Goal: Communication & Community: Participate in discussion

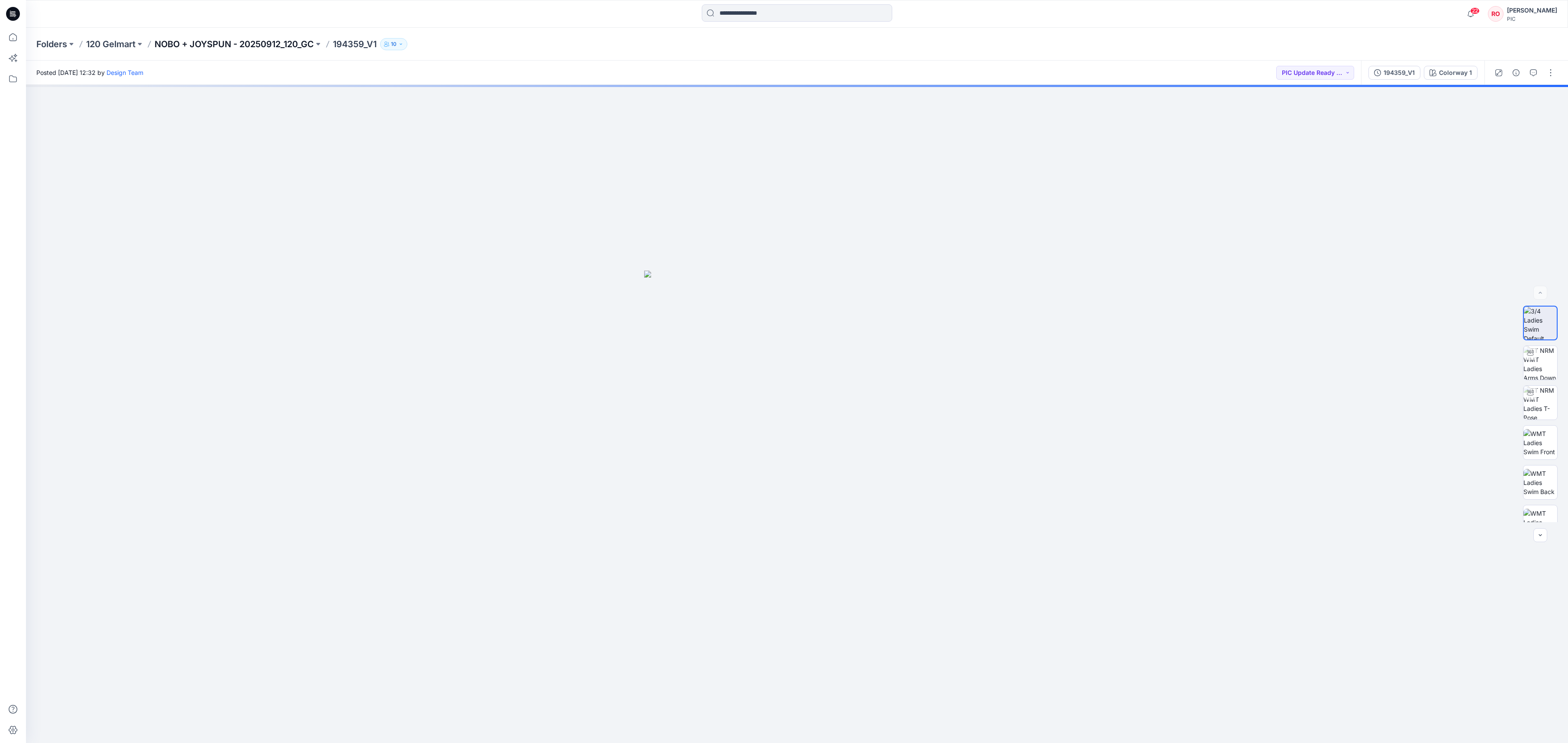
click at [255, 41] on p "NOBO + JOYSPUN - 20250912_120_GC" at bounding box center [234, 44] width 159 height 12
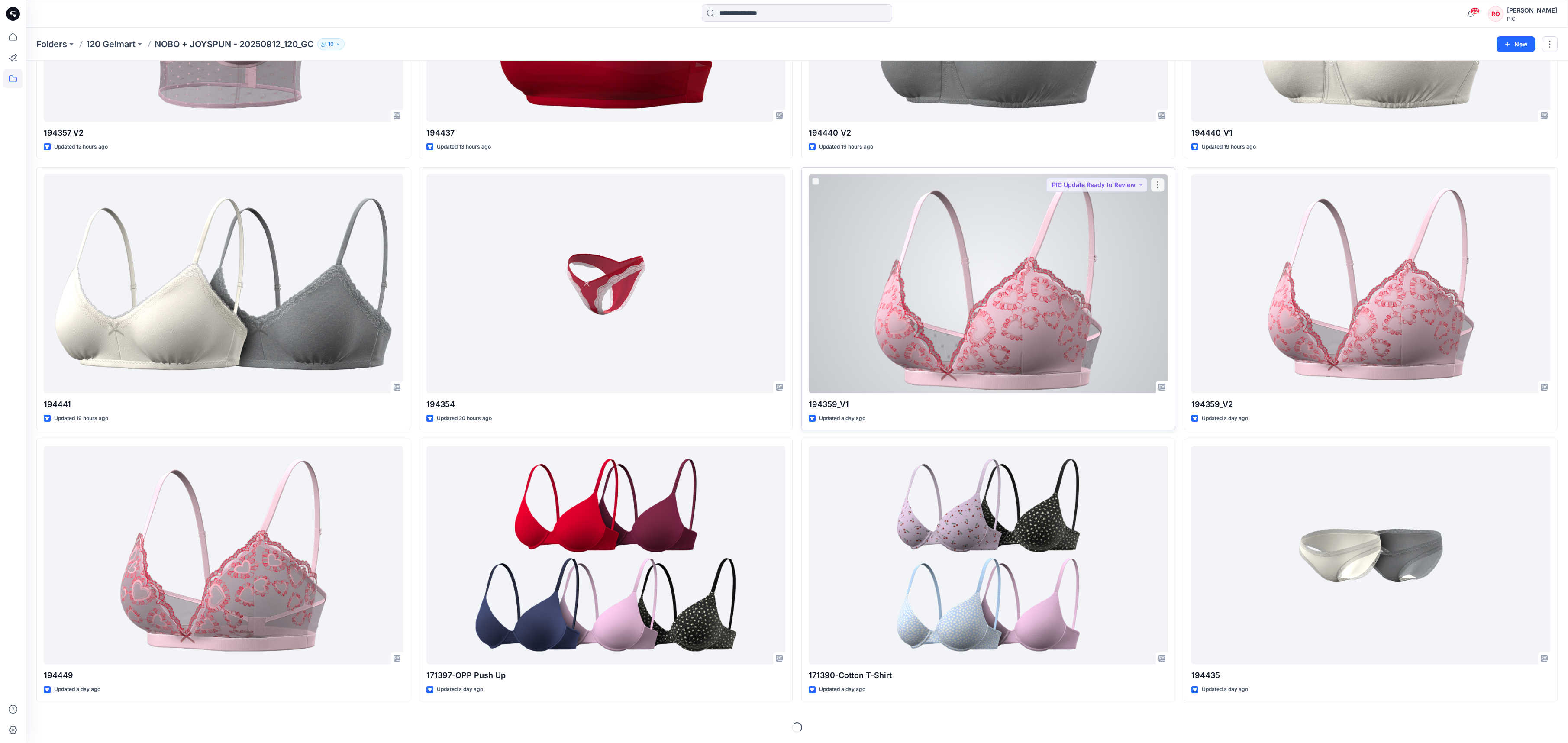
scroll to position [1055, 0]
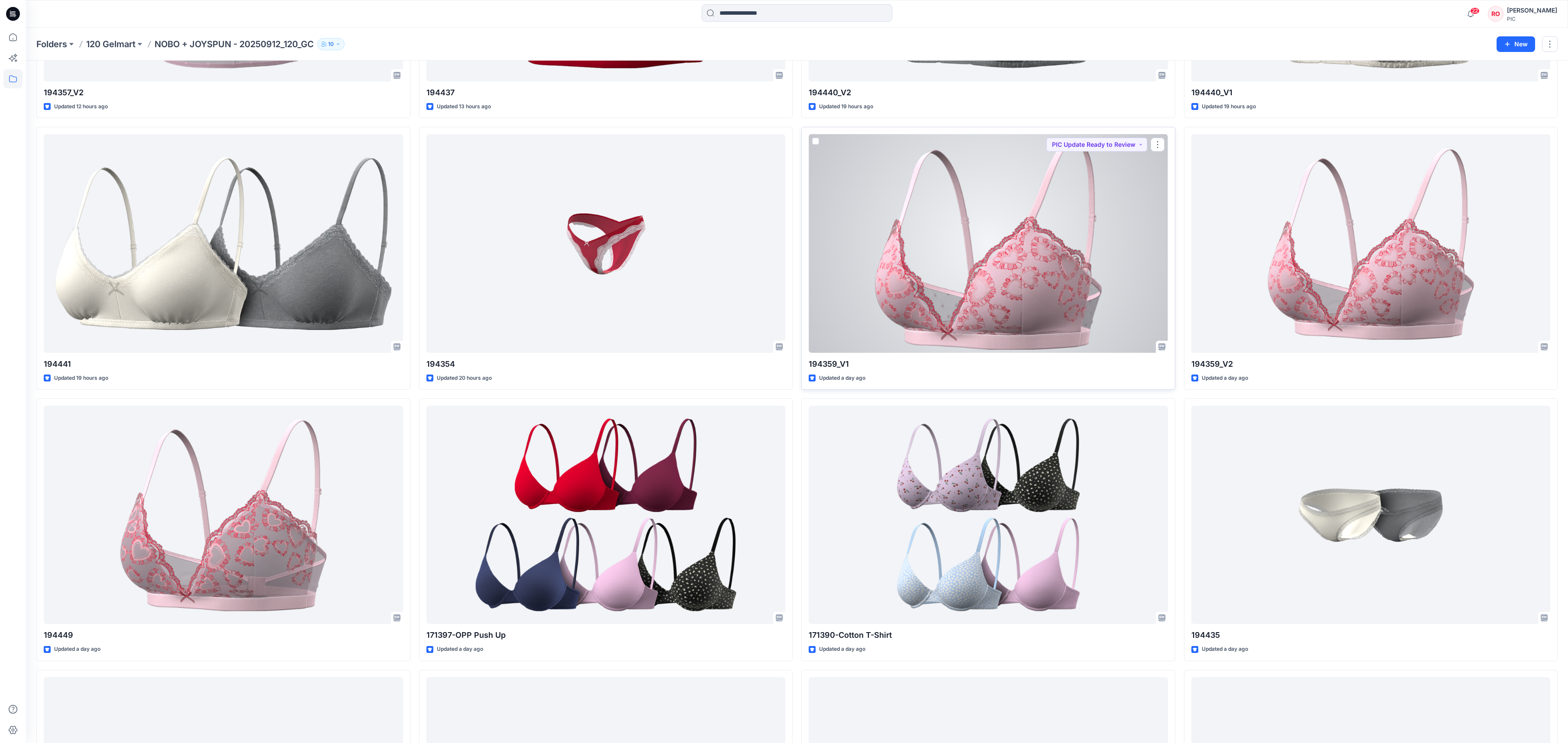
click at [932, 254] on div at bounding box center [988, 243] width 359 height 218
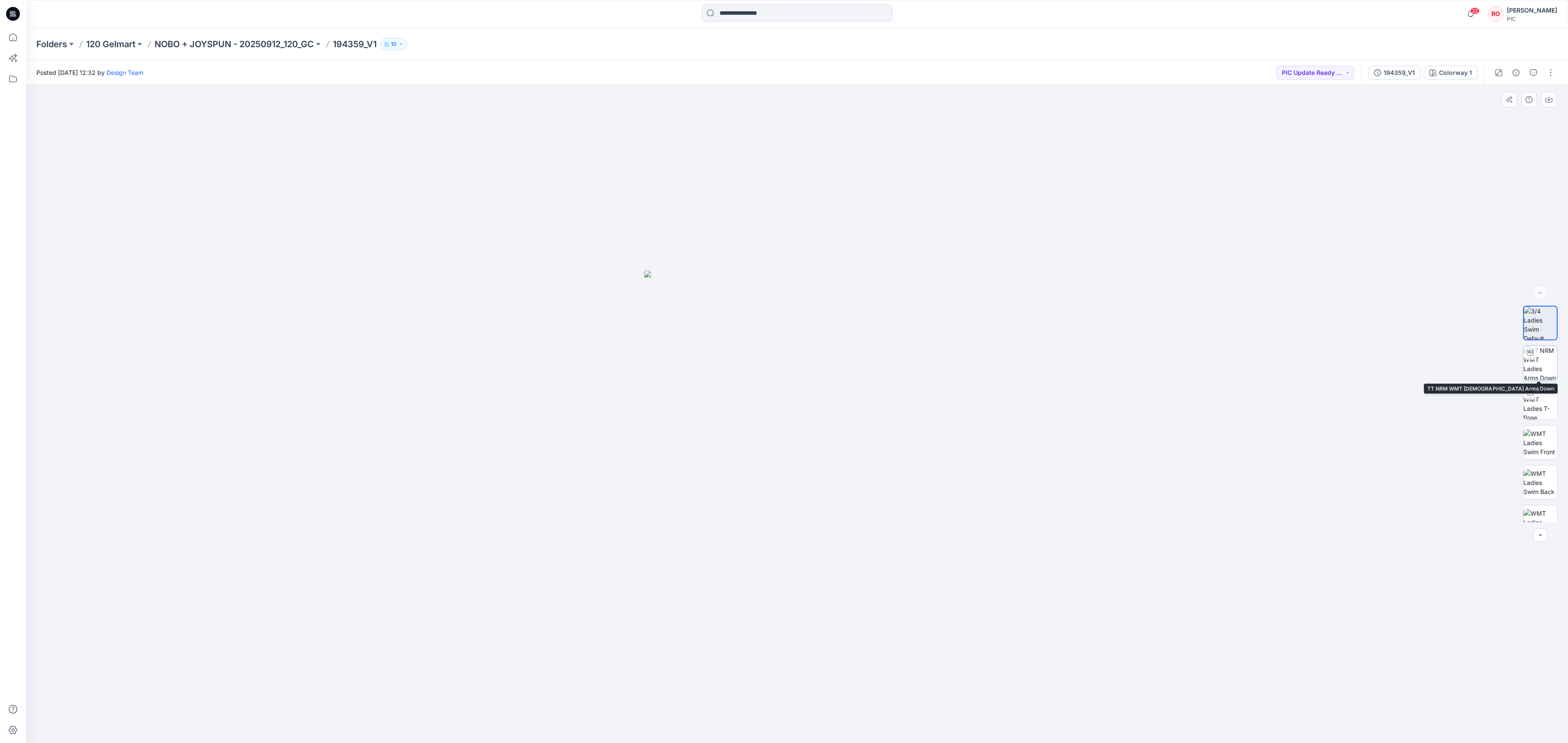
click at [1542, 365] on img at bounding box center [1540, 363] width 34 height 34
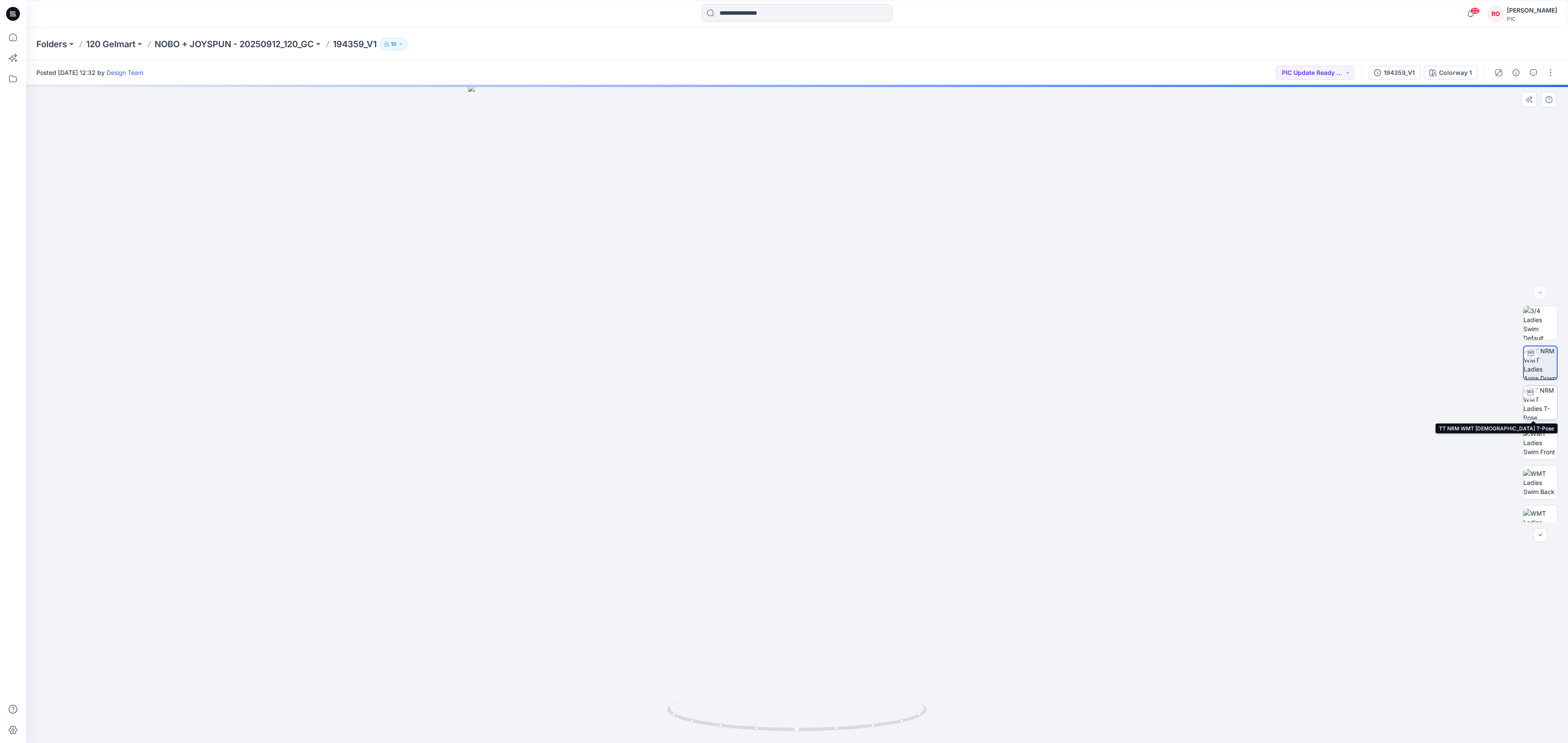
click at [1541, 413] on img at bounding box center [1540, 402] width 34 height 34
click at [1528, 77] on button "button" at bounding box center [1533, 73] width 14 height 14
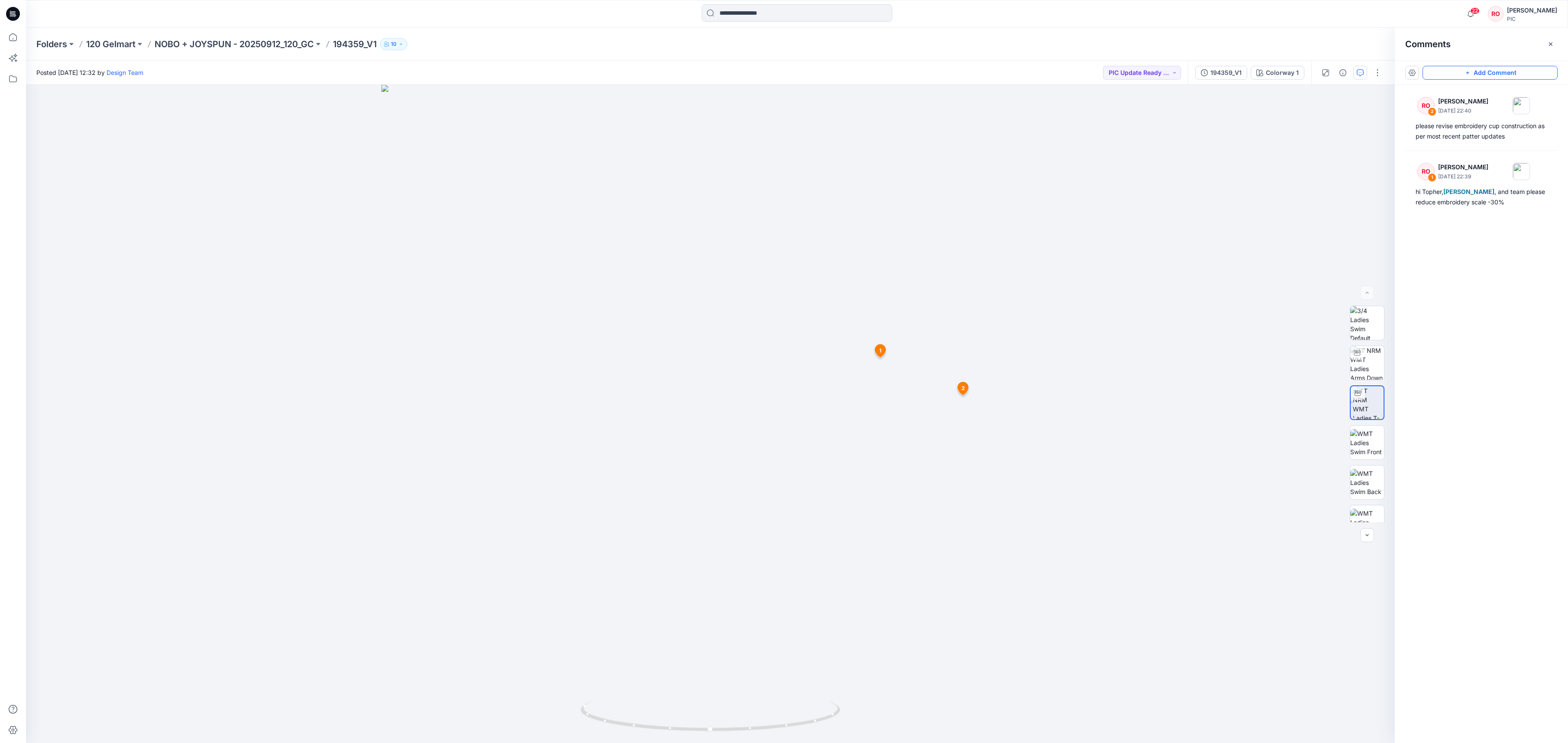
click at [1438, 79] on button "Add Comment" at bounding box center [1489, 73] width 135 height 14
click at [913, 216] on div "3 Cancel Post 1 RO [PERSON_NAME] [DATE] 22:39 hi [PERSON_NAME], [PERSON_NAME] ,…" at bounding box center [710, 414] width 1368 height 658
type textarea "**********"
click at [1324, 260] on icon "button" at bounding box center [1326, 262] width 7 height 7
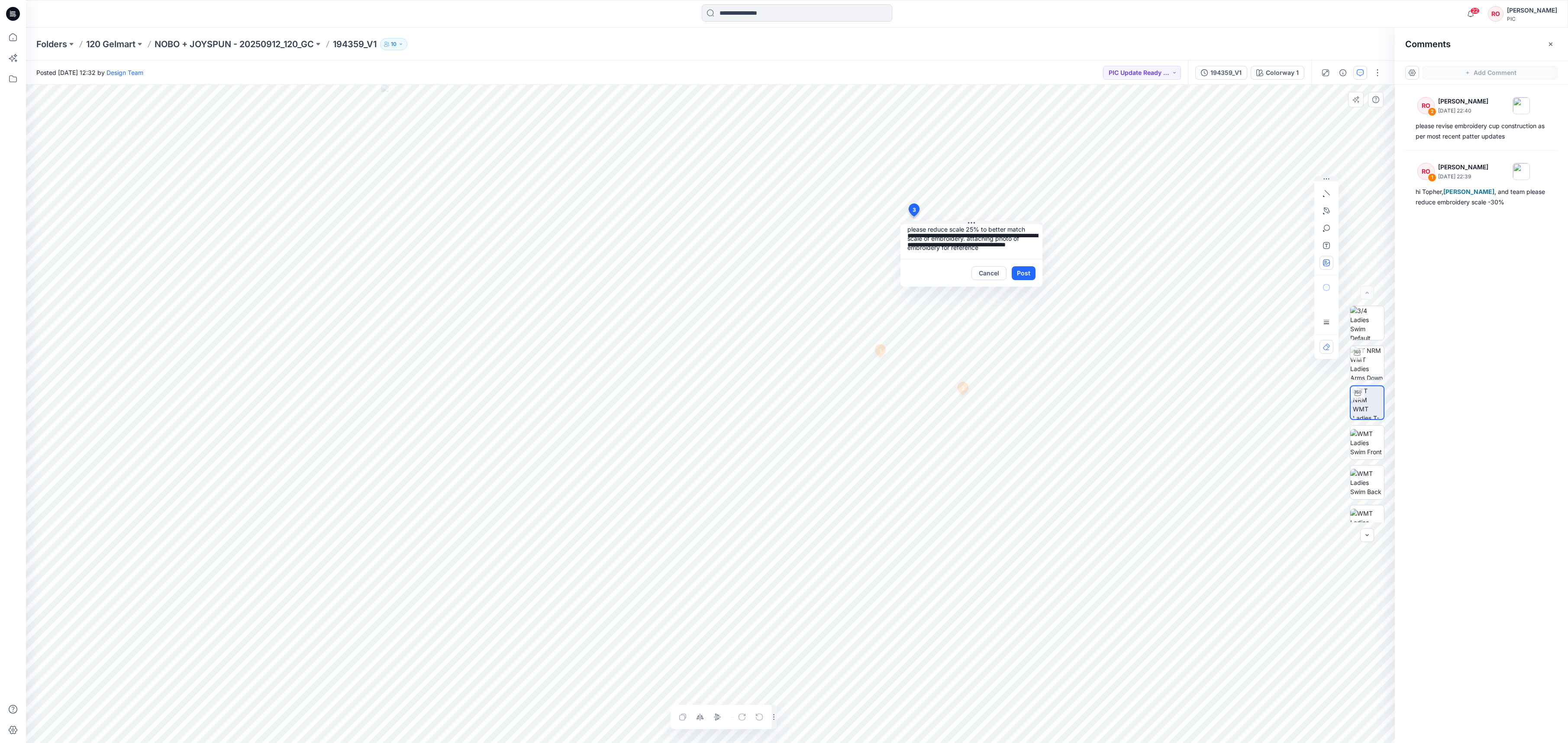
type input"] "**********"
click at [1027, 274] on button "Post" at bounding box center [1023, 273] width 24 height 14
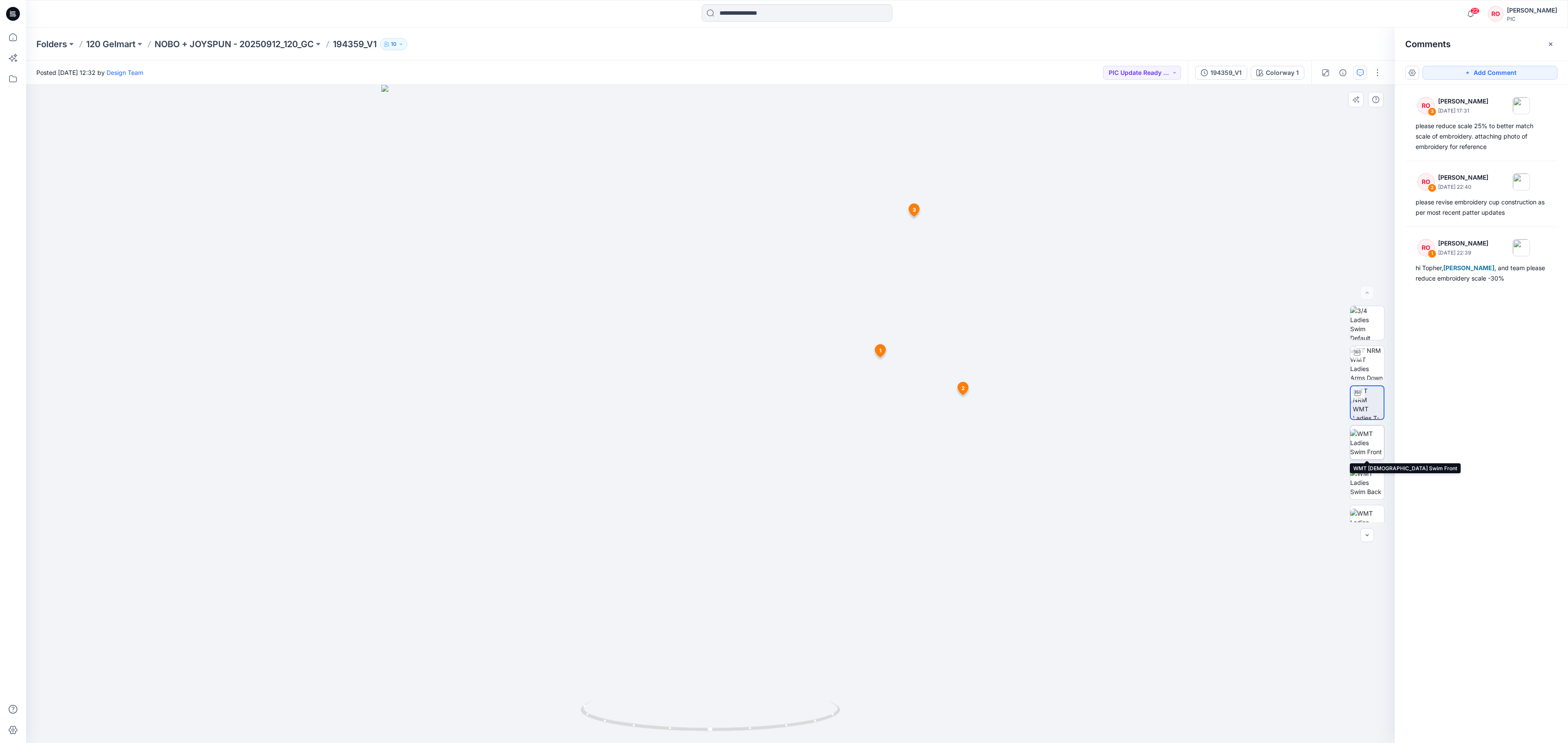
click at [1365, 456] on img at bounding box center [1367, 442] width 34 height 27
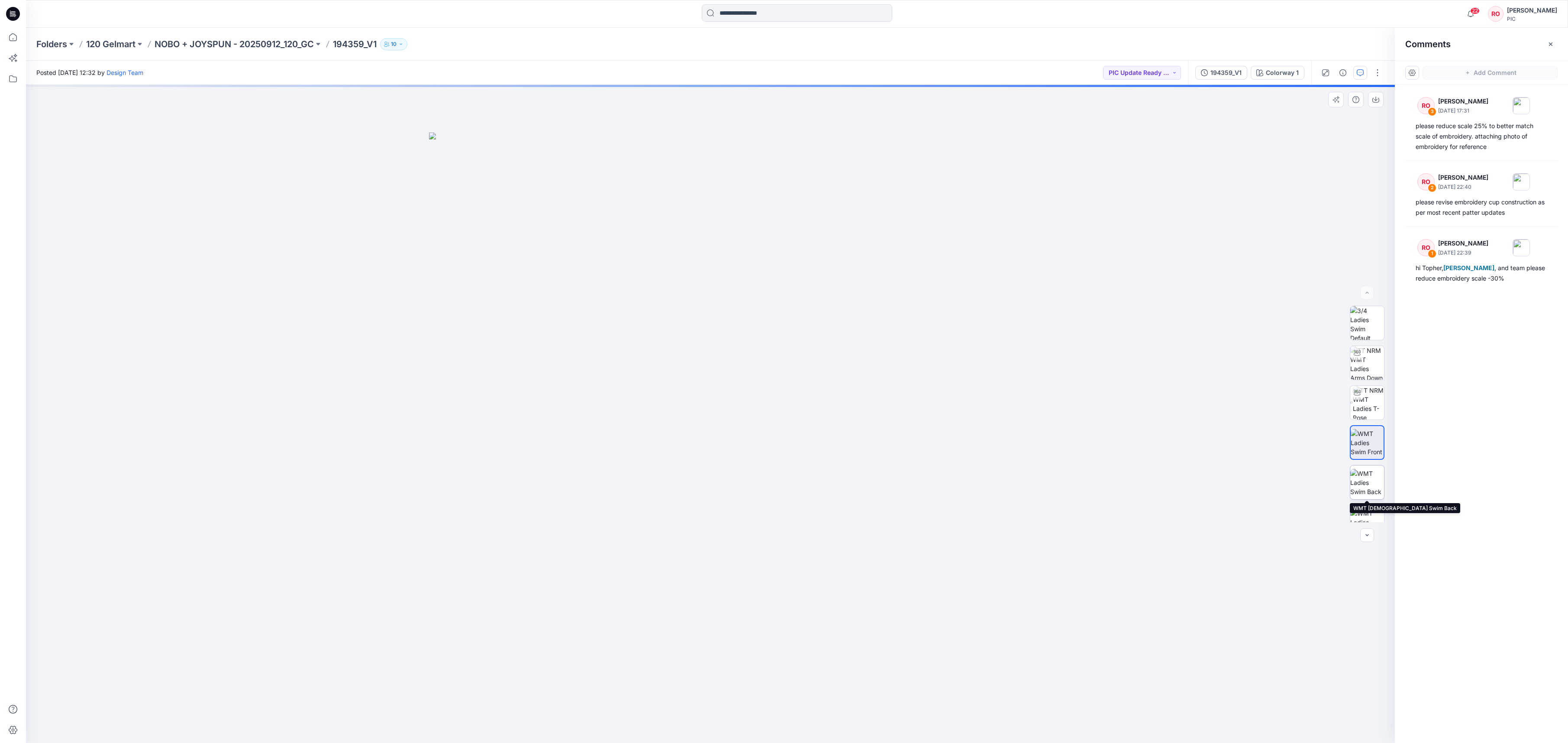
click at [1365, 479] on img at bounding box center [1367, 482] width 34 height 27
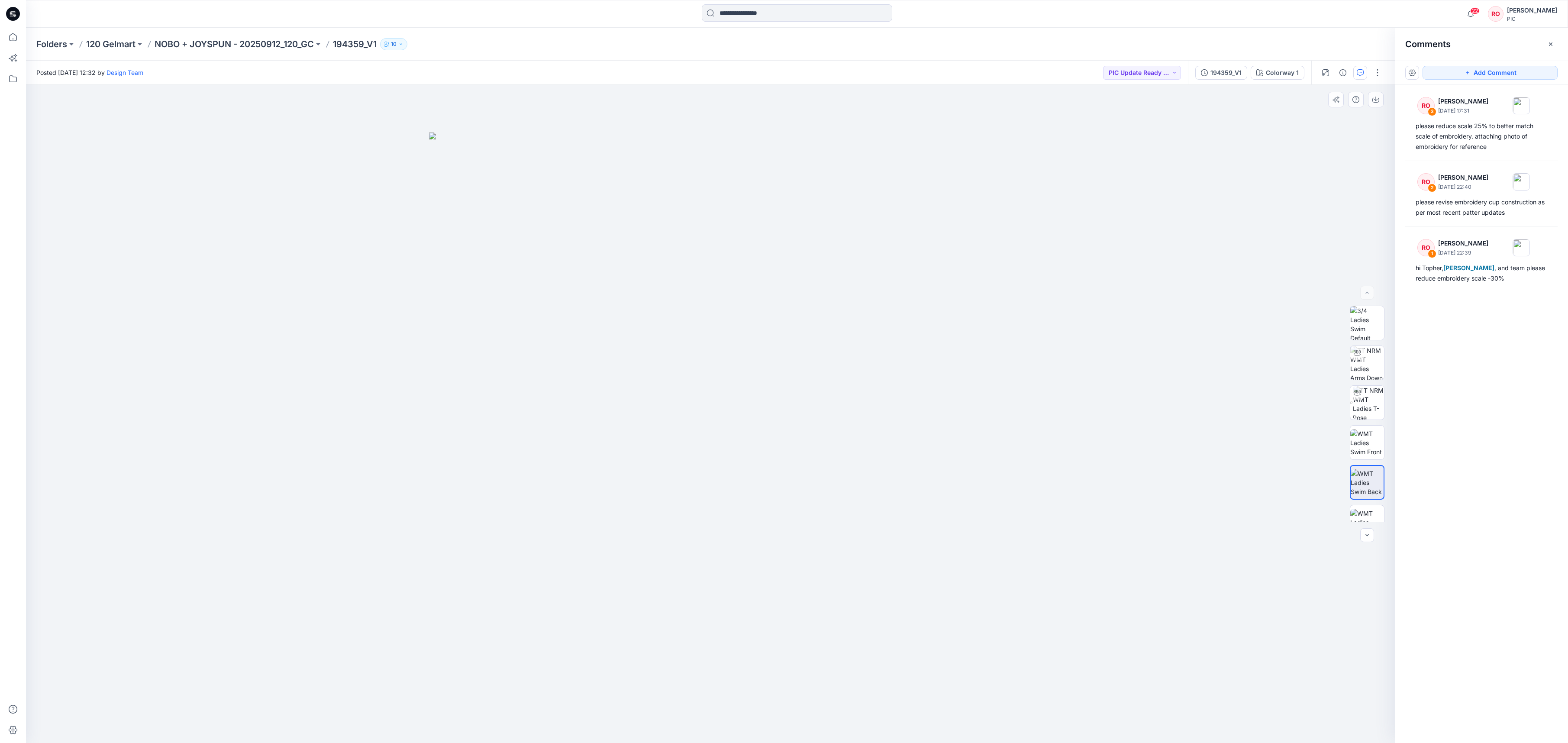
click at [677, 462] on img at bounding box center [710, 437] width 563 height 610
click at [867, 558] on img at bounding box center [710, 437] width 563 height 610
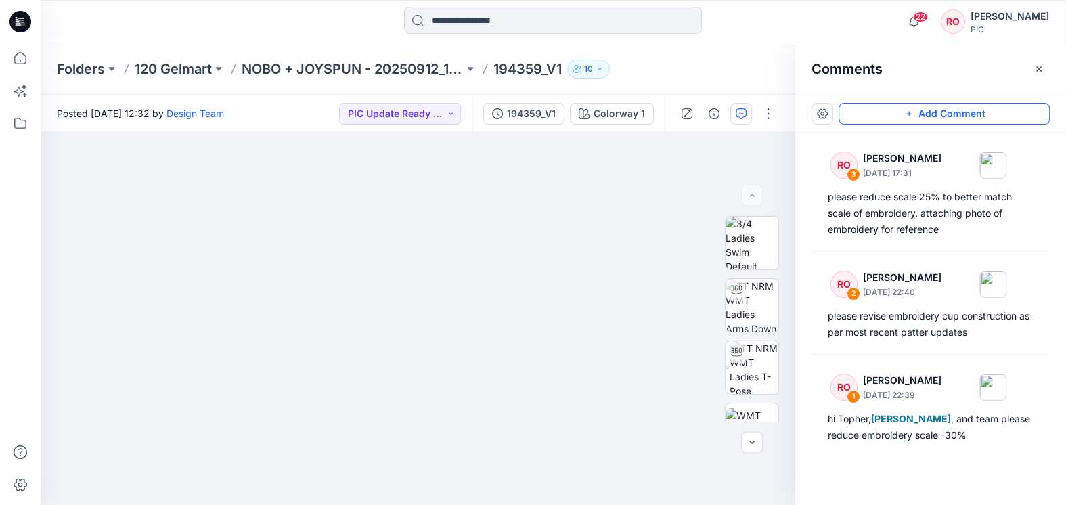
click at [901, 117] on button "Add Comment" at bounding box center [944, 114] width 211 height 22
click at [531, 307] on div "4" at bounding box center [418, 319] width 755 height 372
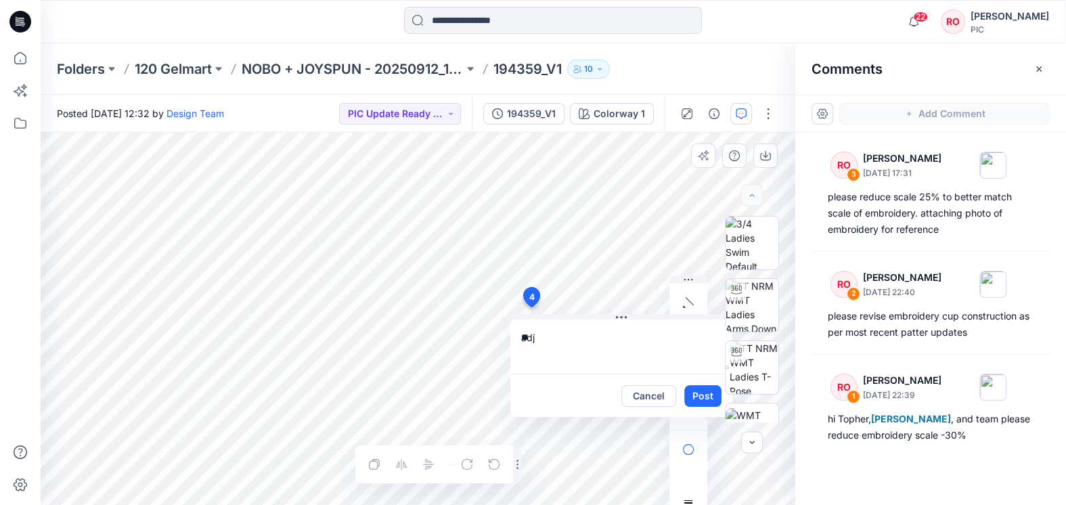
type textarea "*"
type textarea "**********"
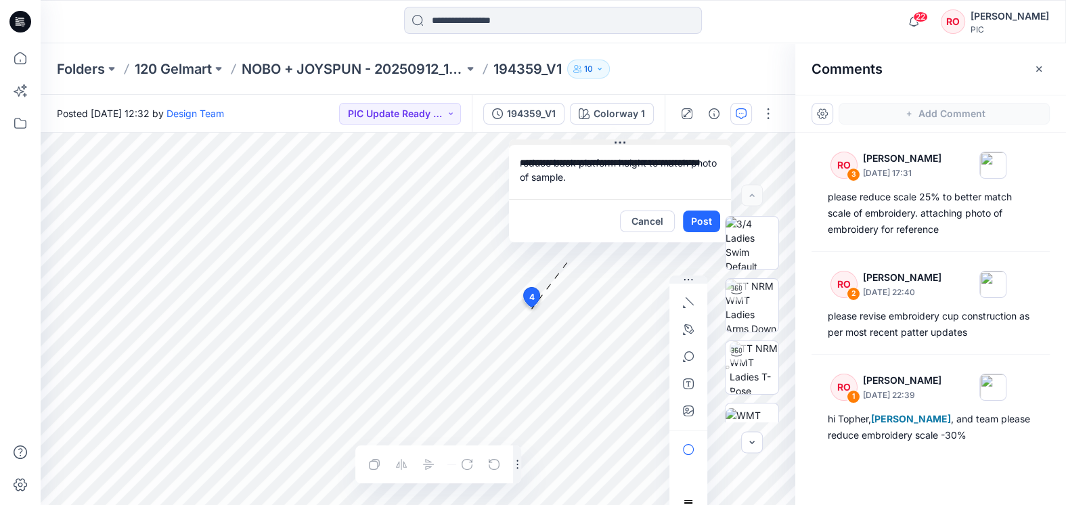
drag, startPoint x: 615, startPoint y: 319, endPoint x: 604, endPoint y: 148, distance: 171.6
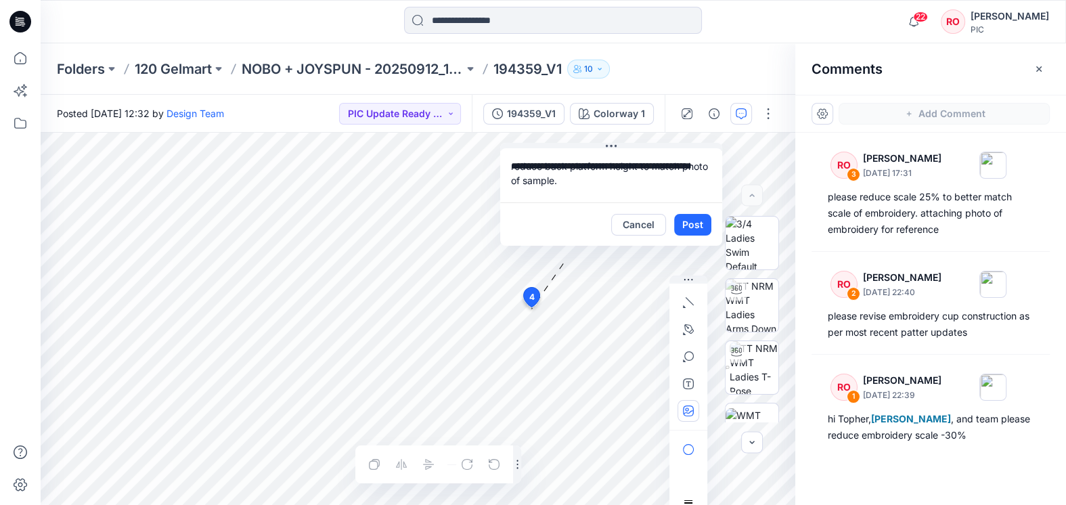
click at [694, 411] on button "button" at bounding box center [689, 411] width 22 height 22
type input"] "**********"
click at [591, 178] on textarea "**********" at bounding box center [611, 175] width 222 height 54
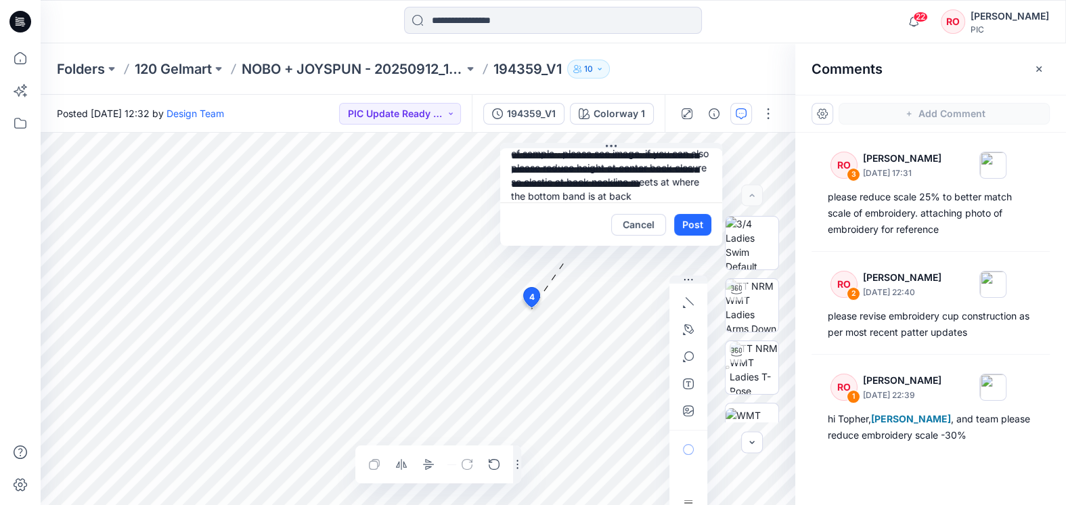
scroll to position [41, 0]
click at [570, 189] on textarea "**********" at bounding box center [611, 175] width 222 height 54
click at [552, 198] on textarea "**********" at bounding box center [611, 175] width 222 height 54
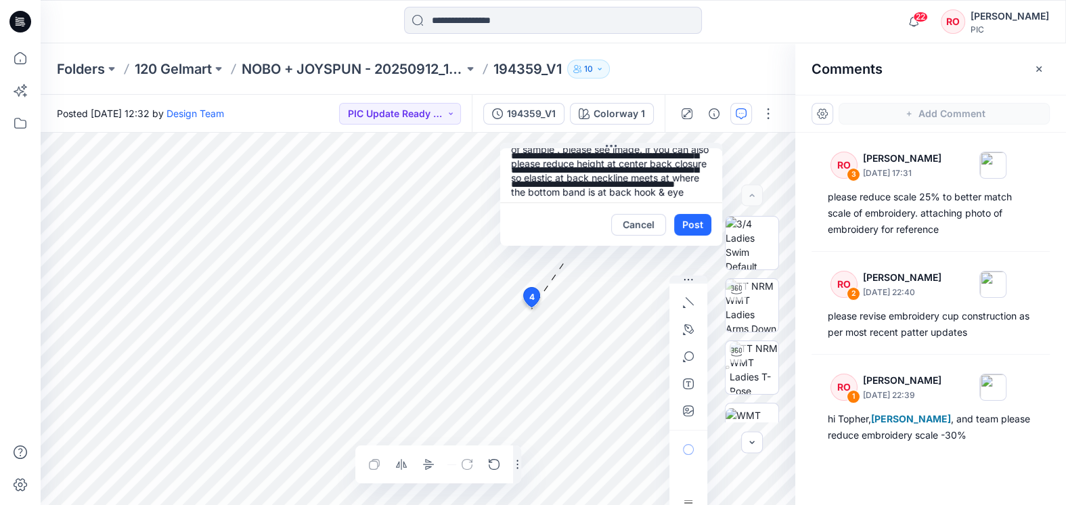
scroll to position [31, 0]
drag, startPoint x: 575, startPoint y: 178, endPoint x: 646, endPoint y: 162, distance: 72.8
click at [646, 162] on textarea "**********" at bounding box center [611, 175] width 222 height 54
click at [564, 175] on textarea "**********" at bounding box center [611, 175] width 222 height 54
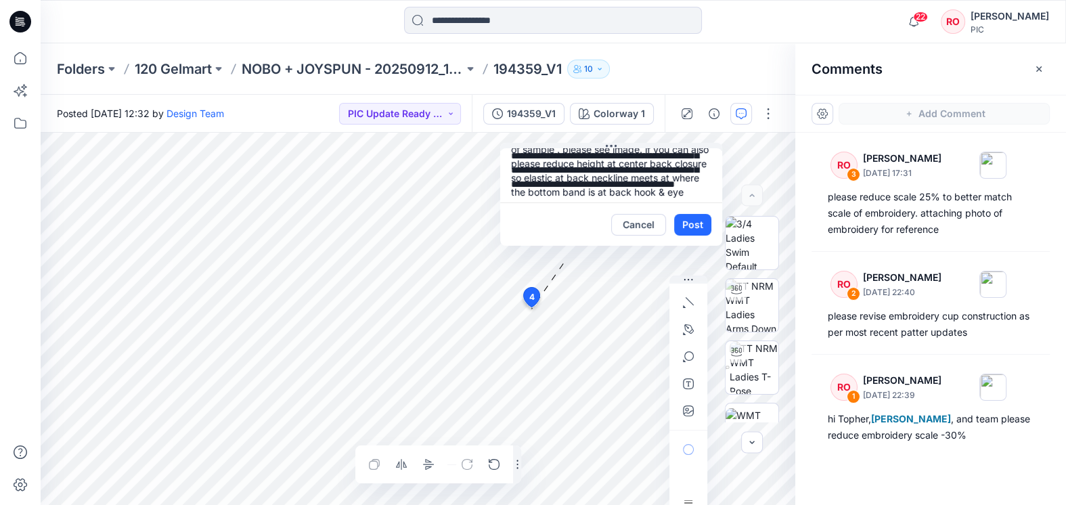
click at [564, 175] on textarea "**********" at bounding box center [611, 175] width 222 height 54
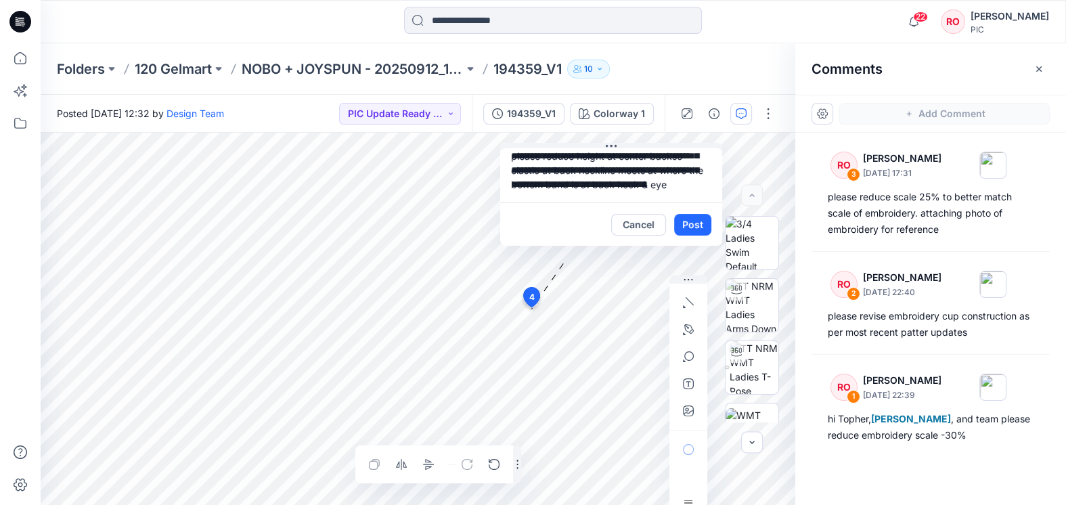
scroll to position [53, 0]
click at [550, 190] on textarea "**********" at bounding box center [611, 175] width 222 height 54
type textarea "**********"
click at [689, 224] on button "Post" at bounding box center [692, 225] width 37 height 22
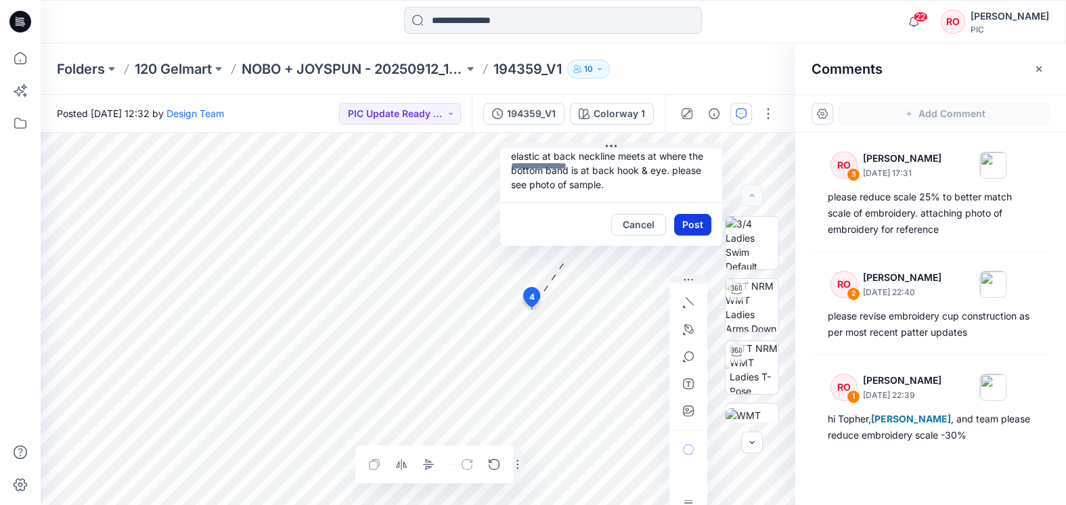
scroll to position [0, 0]
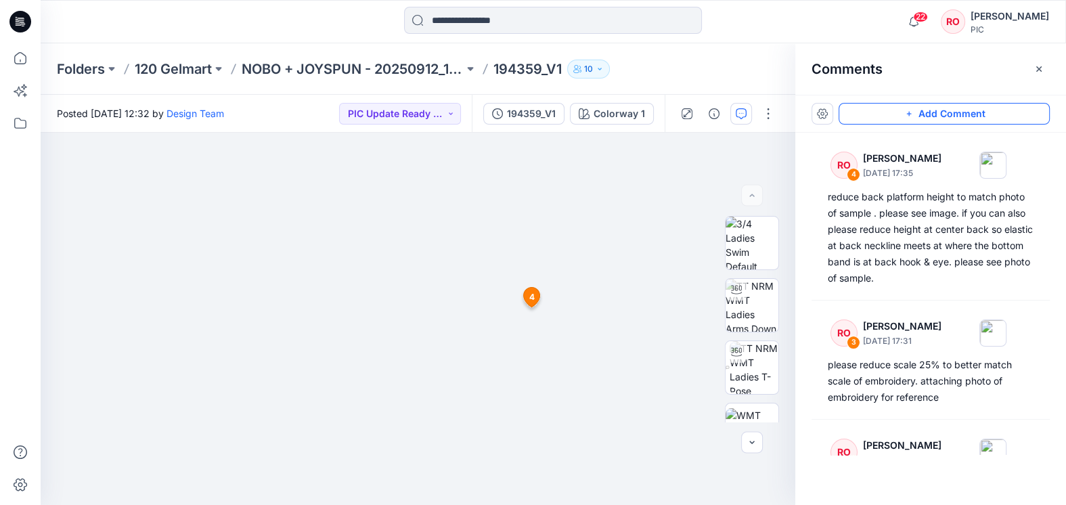
click at [900, 117] on button "Add Comment" at bounding box center [944, 114] width 211 height 22
click at [523, 366] on div "5 4 RO [PERSON_NAME] [DATE] 17:35 reduce back platform height to match photo of…" at bounding box center [418, 319] width 755 height 372
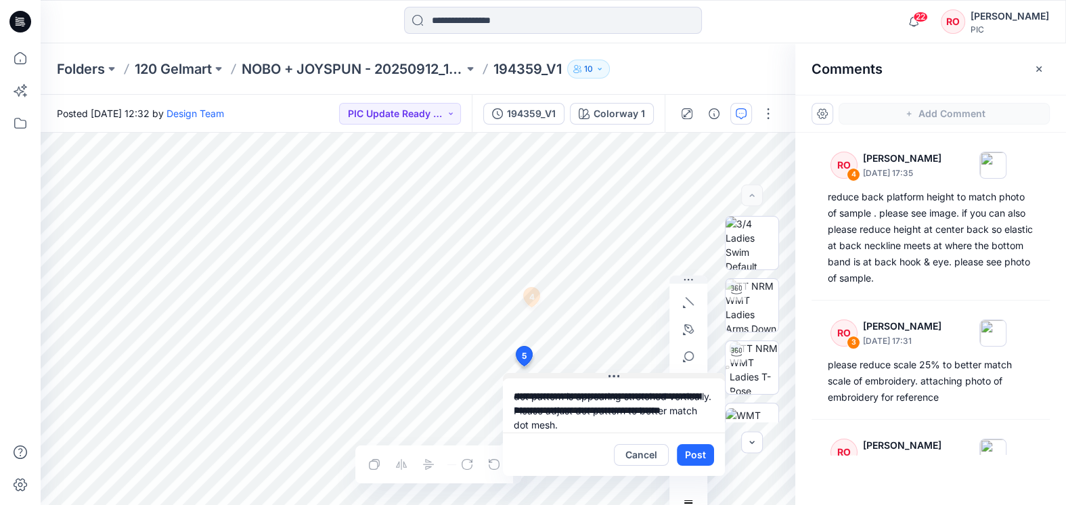
click at [575, 361] on div "**********" at bounding box center [418, 319] width 755 height 372
type textarea "**********"
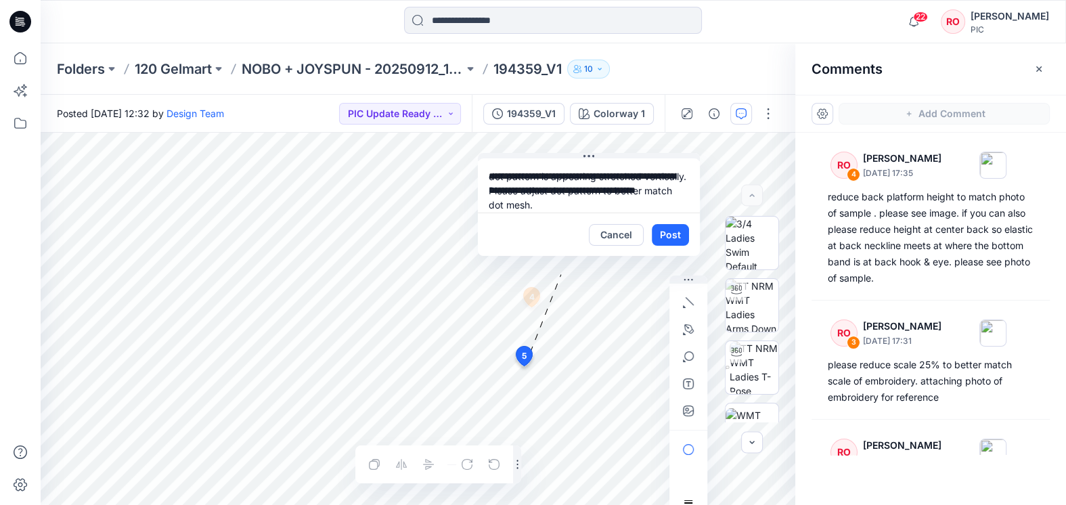
drag, startPoint x: 575, startPoint y: 373, endPoint x: 572, endPoint y: 129, distance: 243.7
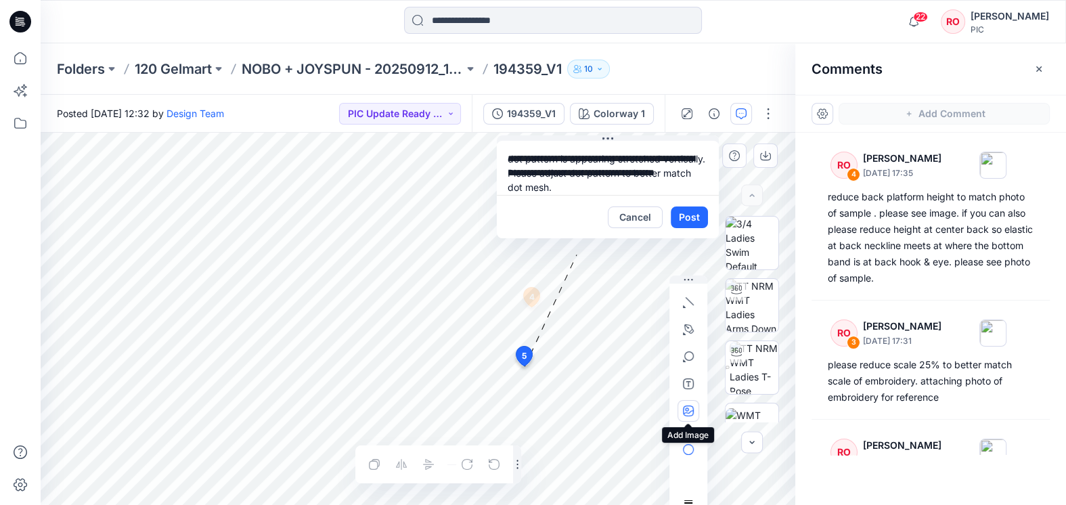
click at [687, 401] on button "button" at bounding box center [689, 411] width 22 height 22
type input"] "**********"
click at [684, 221] on button "Post" at bounding box center [689, 217] width 37 height 22
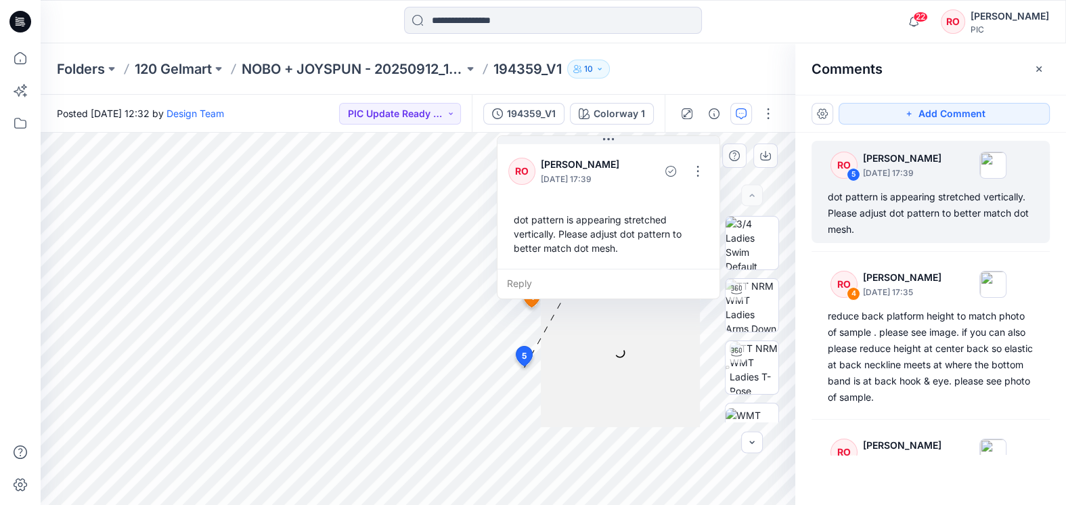
click at [848, 84] on div "Comments" at bounding box center [930, 68] width 271 height 51
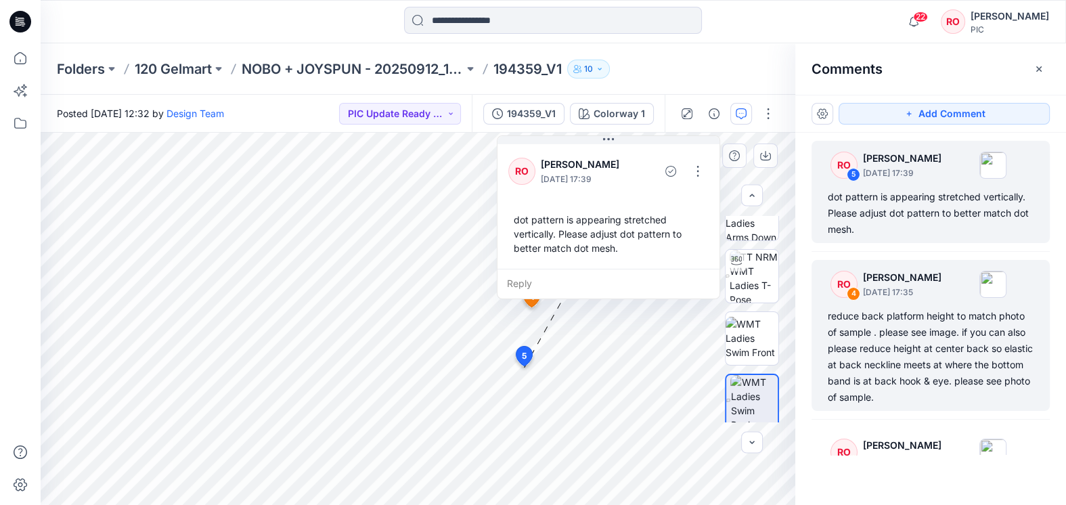
scroll to position [89, 0]
click at [900, 322] on div "reduce back platform height to match photo of sample . please see image. if you…" at bounding box center [931, 356] width 206 height 97
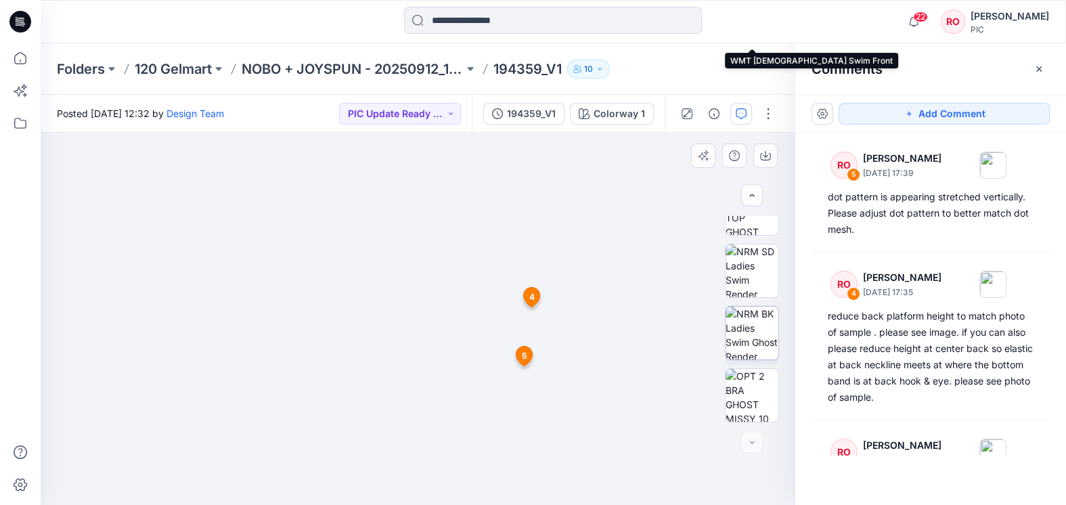
scroll to position [408, 0]
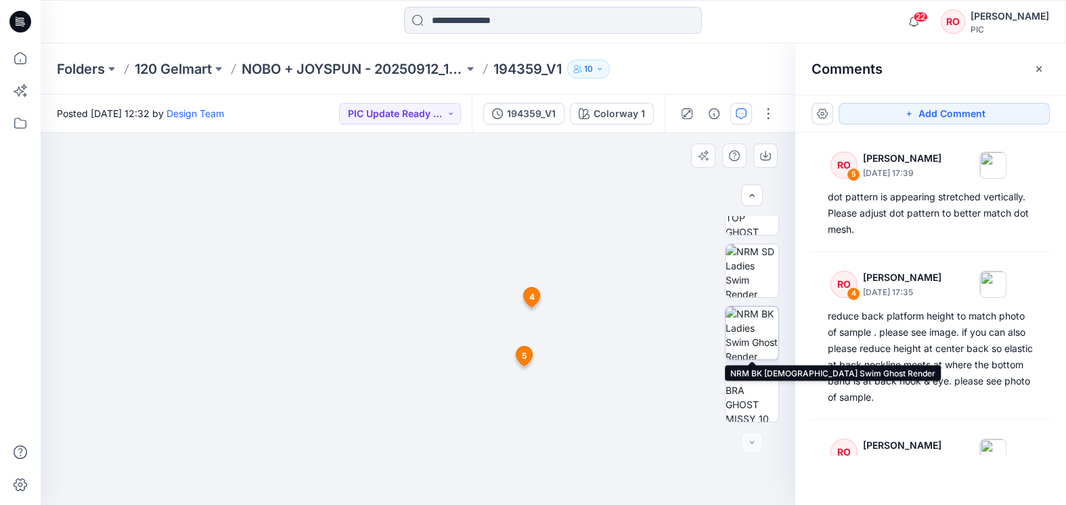
click at [745, 350] on img at bounding box center [752, 333] width 53 height 53
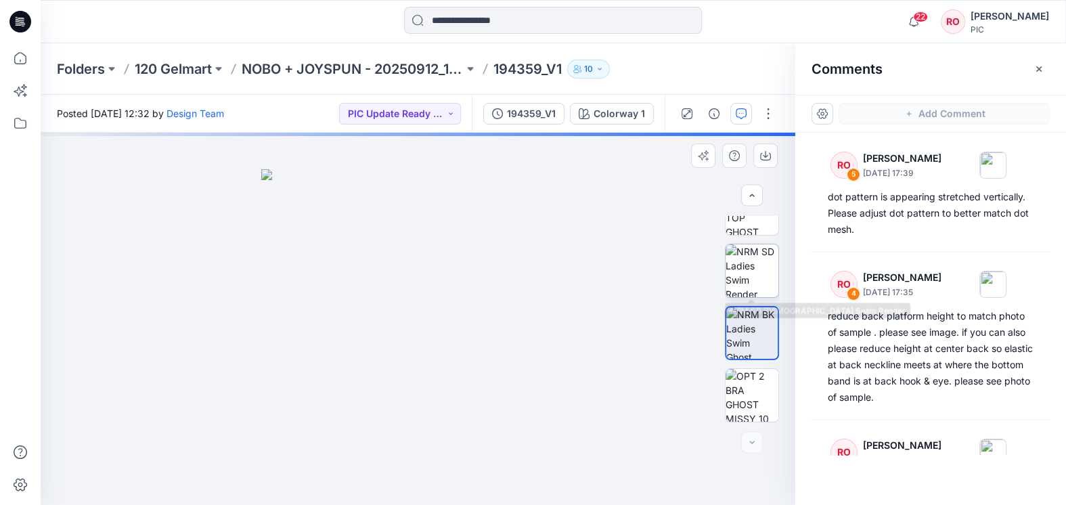
click at [749, 280] on img at bounding box center [752, 270] width 53 height 53
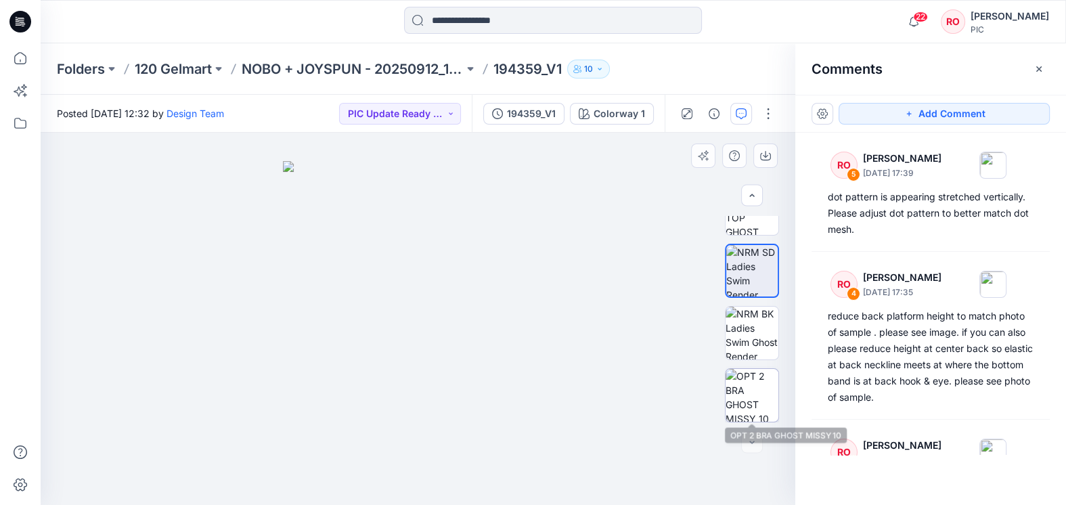
click at [752, 395] on img at bounding box center [752, 395] width 53 height 53
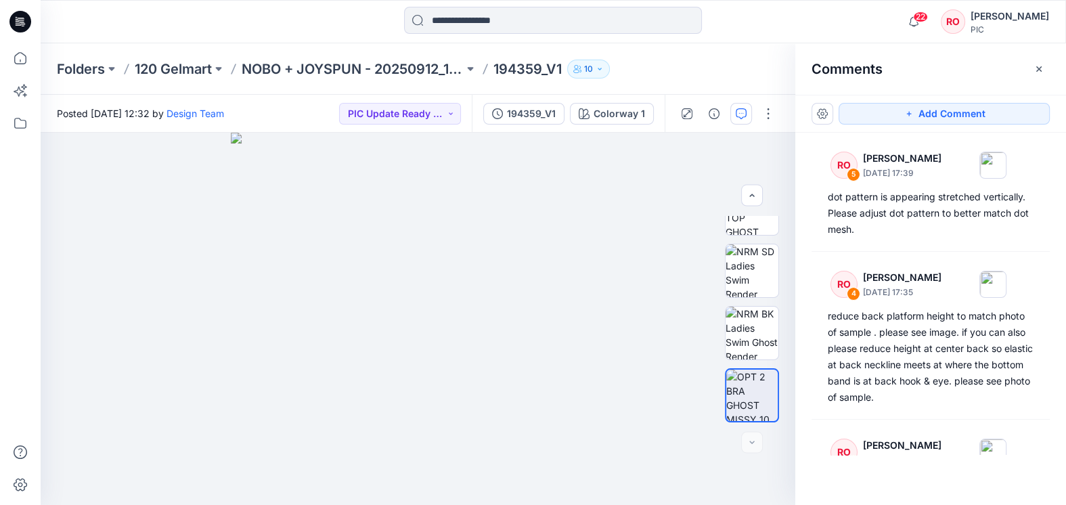
click at [336, 125] on div "Posted [DATE] 12:32 by Design Team PIC Update Ready to Review" at bounding box center [256, 113] width 431 height 37
click at [358, 116] on button "PIC Update Ready to Review" at bounding box center [400, 114] width 122 height 22
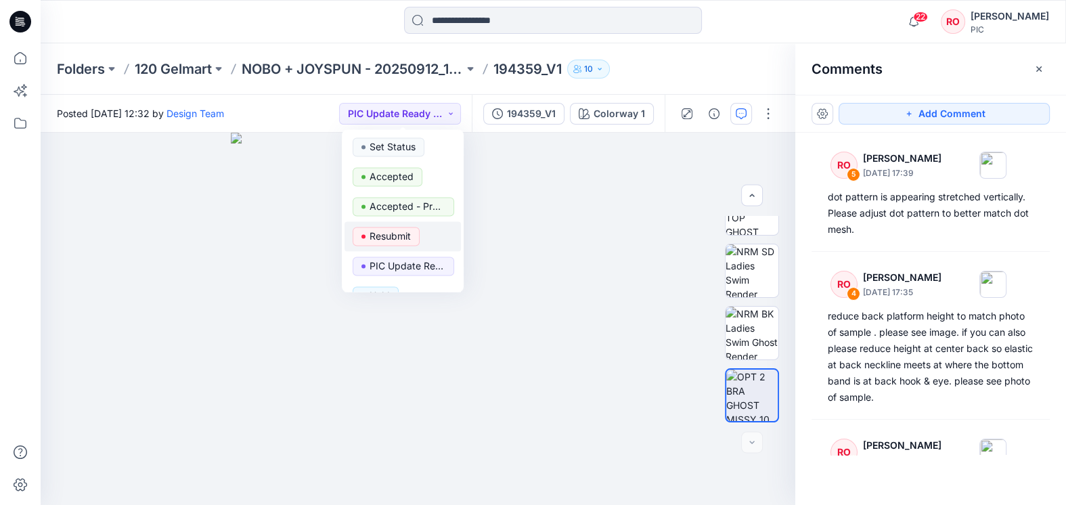
click at [374, 232] on p "Resubmit" at bounding box center [390, 236] width 41 height 18
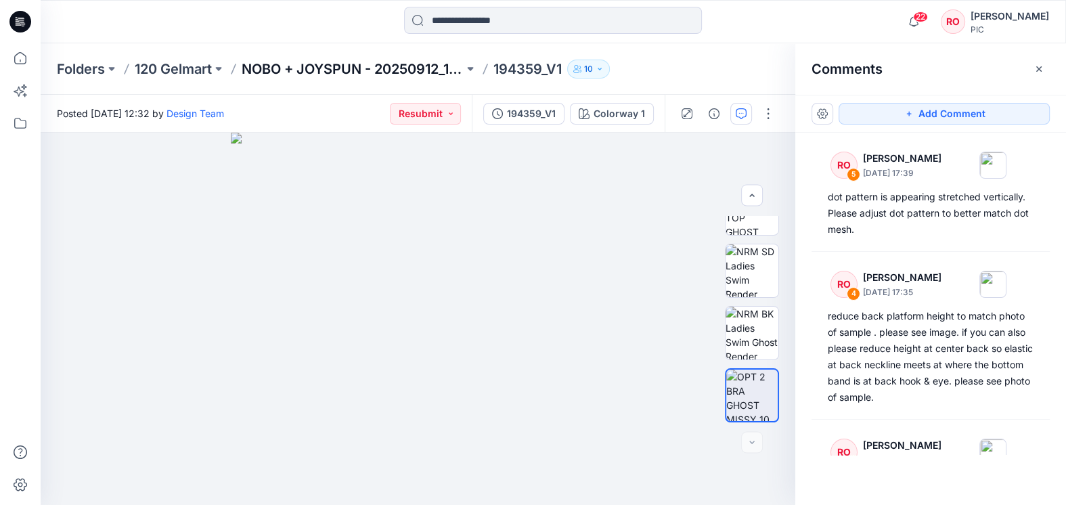
click at [423, 68] on p "NOBO + JOYSPUN - 20250912_120_GC" at bounding box center [353, 69] width 222 height 19
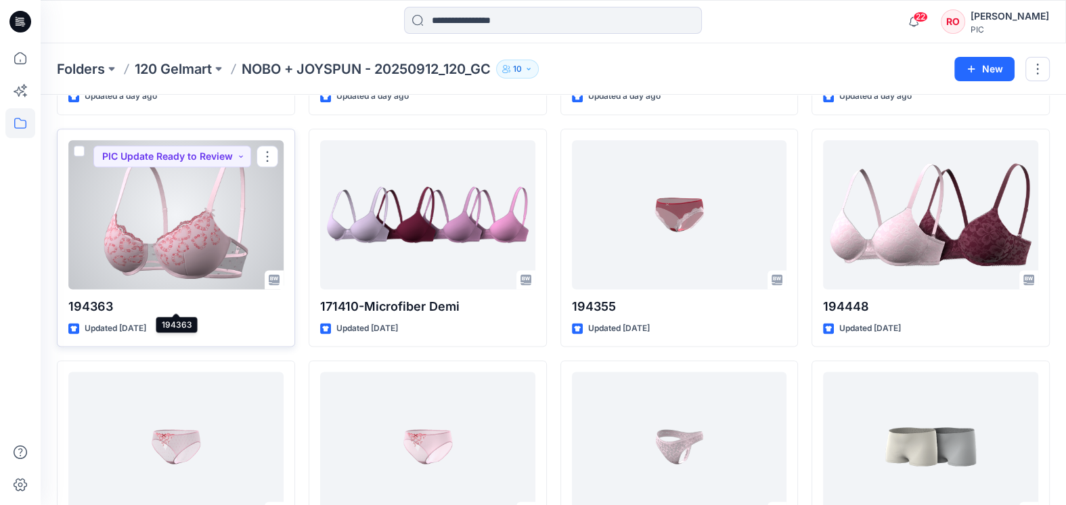
scroll to position [1657, 0]
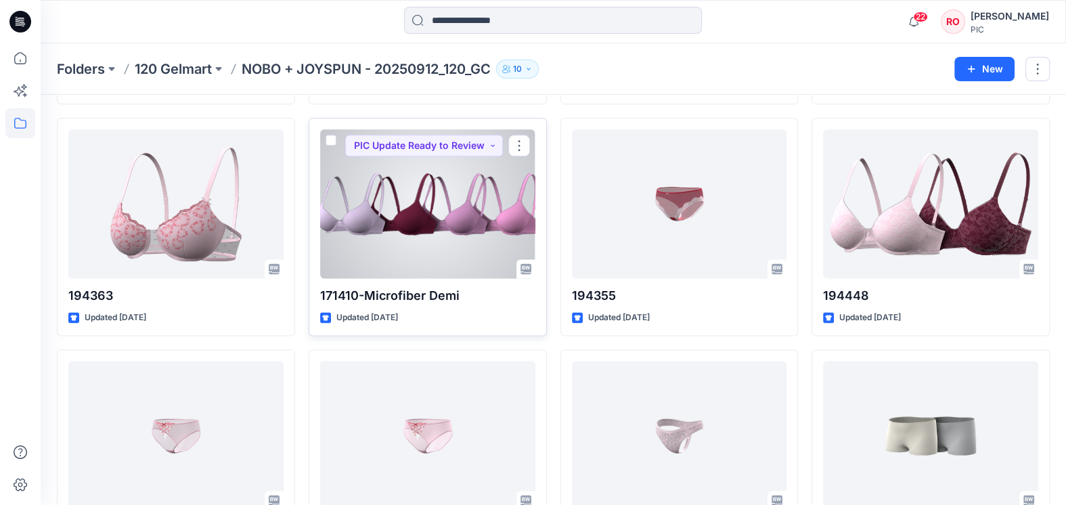
click at [363, 218] on div at bounding box center [427, 203] width 215 height 149
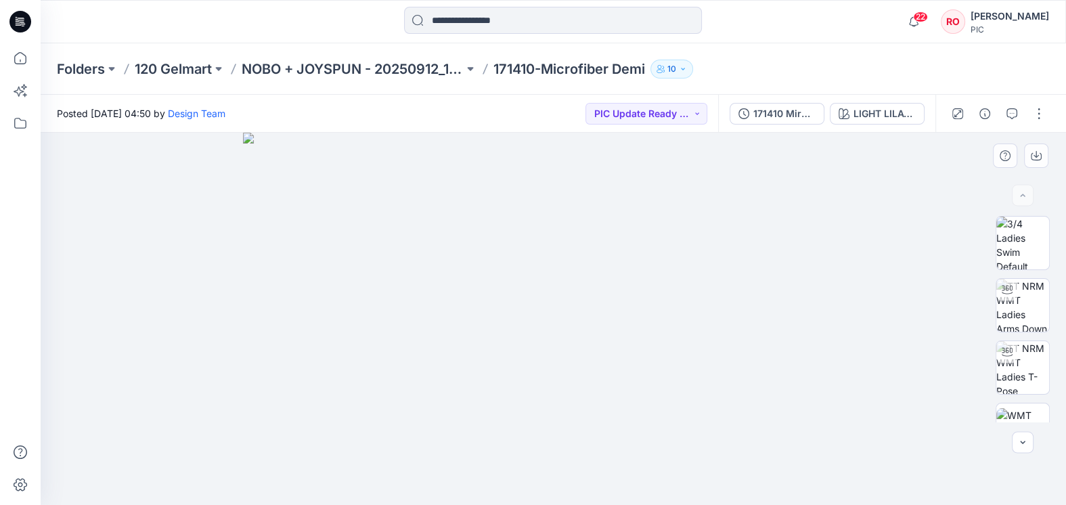
click at [347, 345] on img at bounding box center [553, 319] width 621 height 372
click at [767, 106] on div "171410 Mirofiber Tailored Demi T shirt Bra_FINAL (1)" at bounding box center [784, 113] width 62 height 15
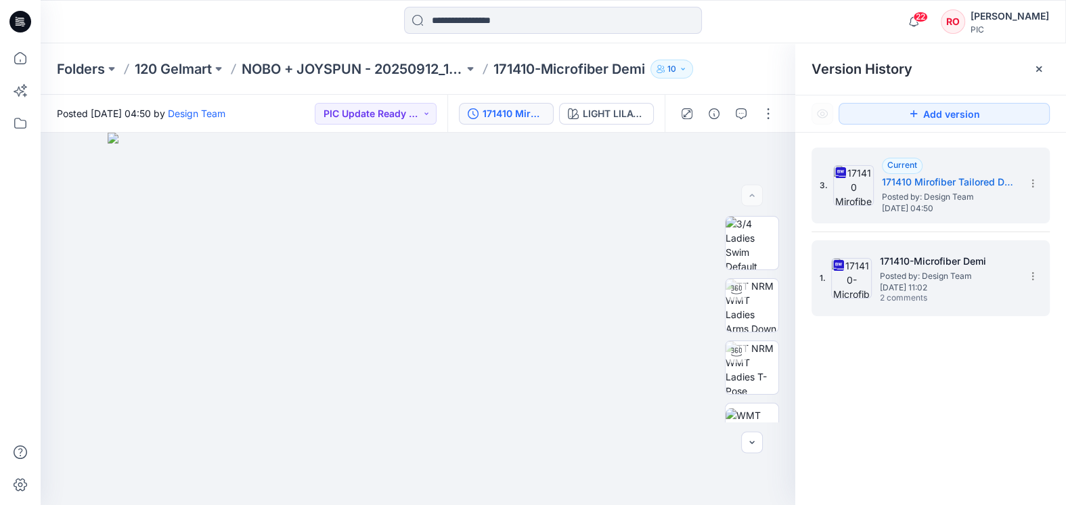
click at [861, 278] on img at bounding box center [851, 278] width 41 height 41
click at [879, 221] on div "3. Current 171410 Mirofiber Tailored Demi T shirt Bra_FINAL (1) Posted by: Desi…" at bounding box center [931, 186] width 238 height 76
click at [877, 209] on div "3. Current 171410 Mirofiber Tailored Demi T shirt Bra_FINAL (1) Posted by: Desi…" at bounding box center [921, 185] width 203 height 65
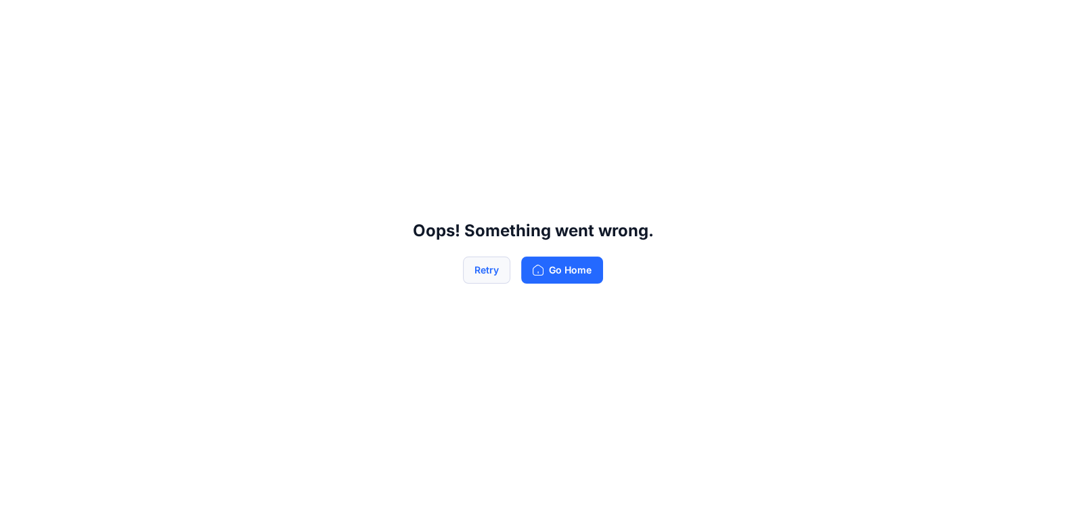
click at [490, 259] on button "Retry" at bounding box center [486, 270] width 47 height 27
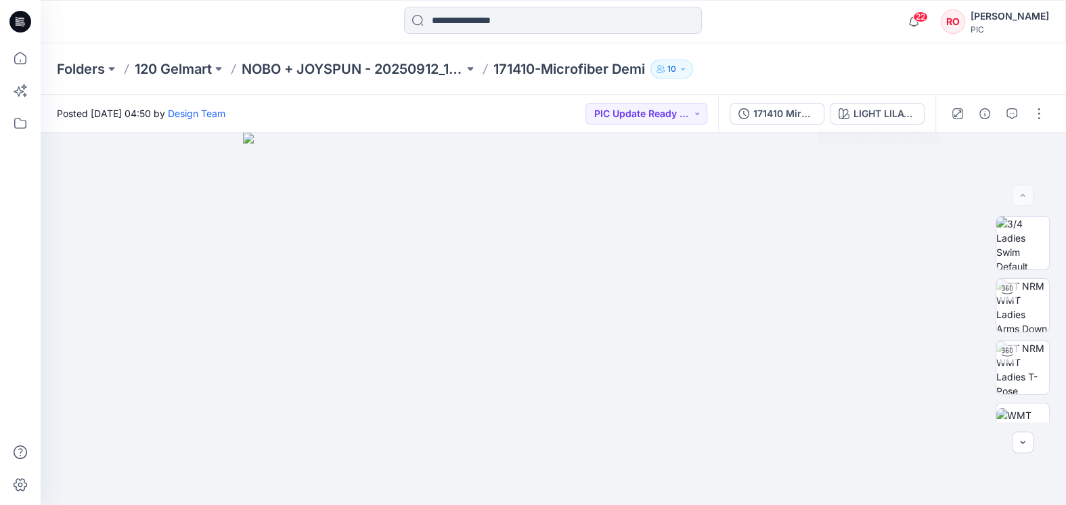
click at [883, 98] on div "171410 Mirofiber Tailored Demi T shirt Bra_FINAL (1) LIGHT LILAC 204356" at bounding box center [826, 114] width 217 height 38
click at [880, 108] on div "LIGHT LILAC 204356" at bounding box center [885, 113] width 62 height 15
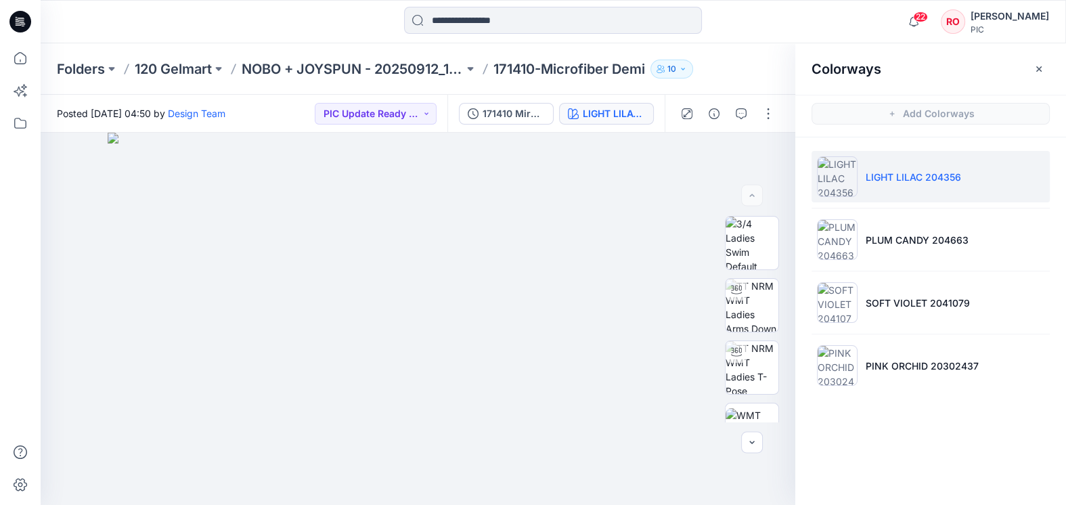
click at [857, 198] on li "LIGHT LILAC 204356" at bounding box center [931, 176] width 238 height 51
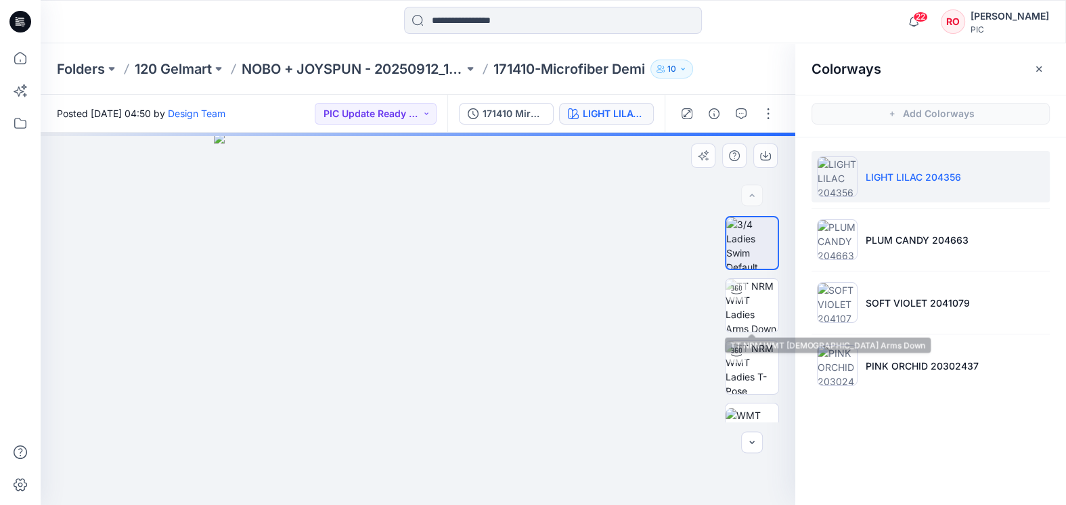
click at [759, 252] on img at bounding box center [751, 242] width 51 height 51
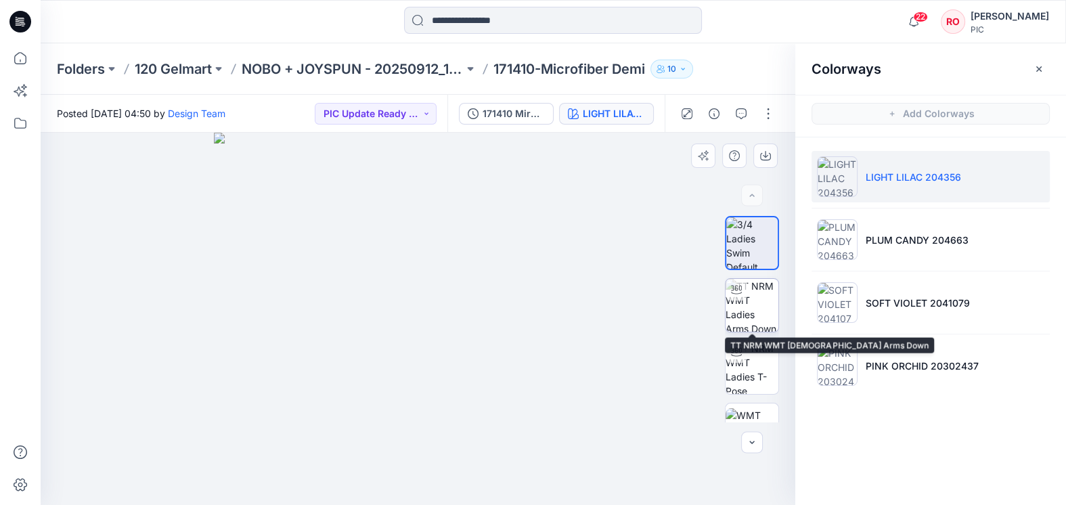
click at [748, 292] on img at bounding box center [752, 305] width 53 height 53
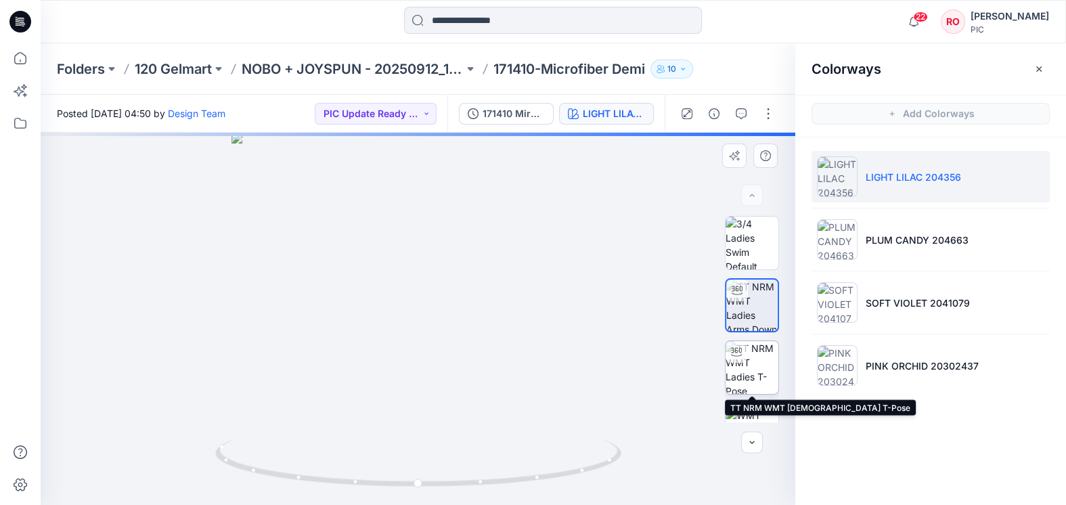
click at [751, 392] on img at bounding box center [752, 367] width 53 height 53
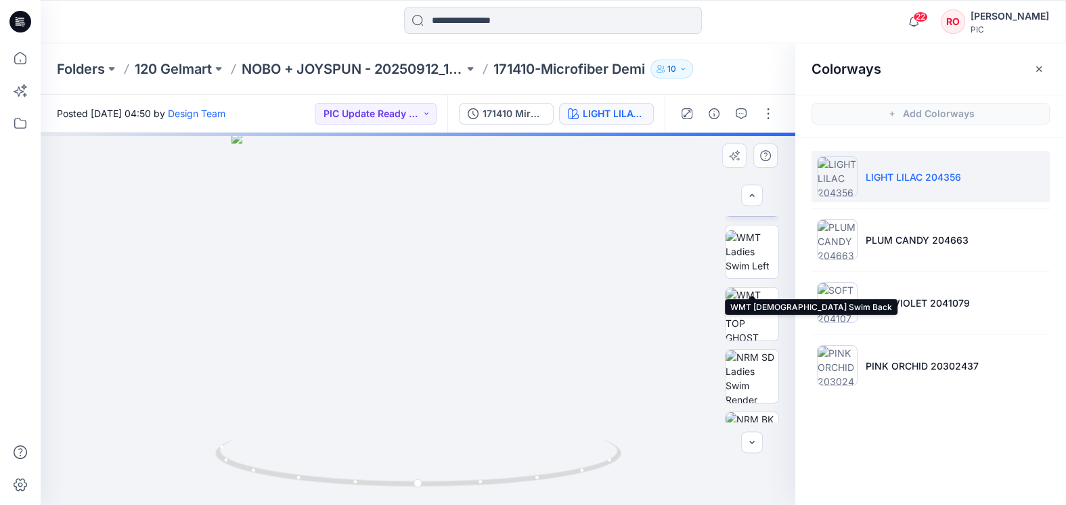
scroll to position [325, 0]
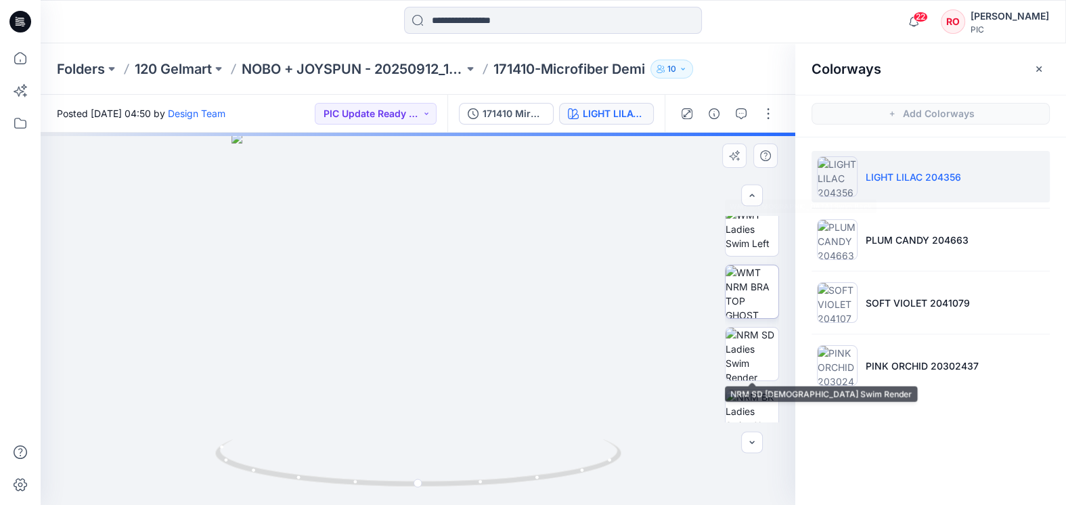
click at [753, 305] on img at bounding box center [752, 291] width 53 height 53
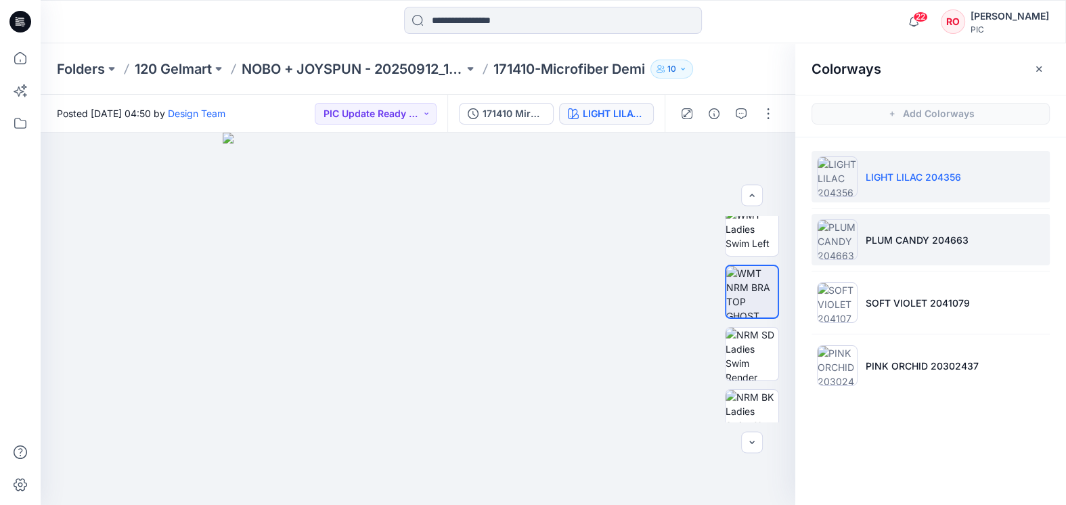
click at [852, 253] on img at bounding box center [837, 239] width 41 height 41
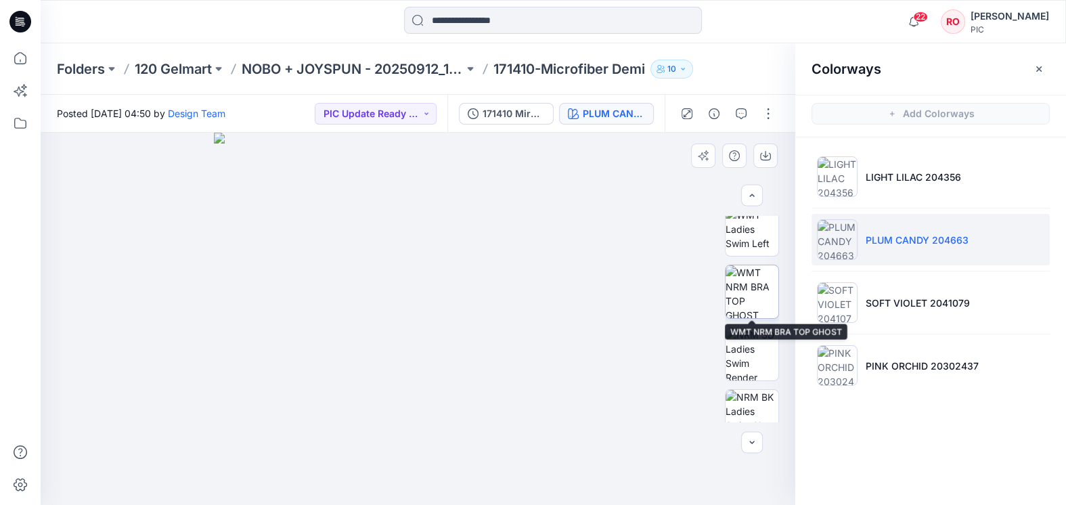
click at [756, 309] on img at bounding box center [752, 291] width 53 height 53
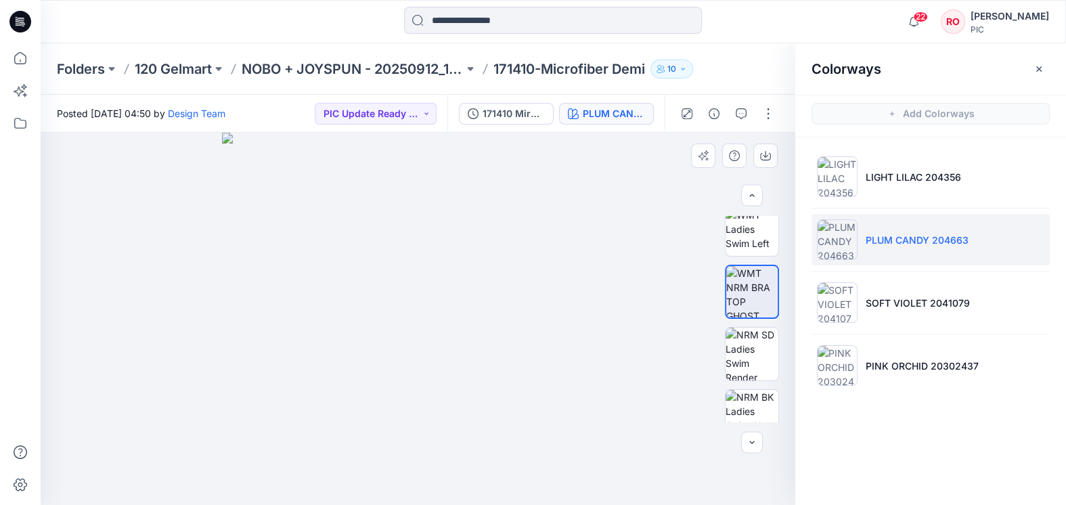
scroll to position [363, 0]
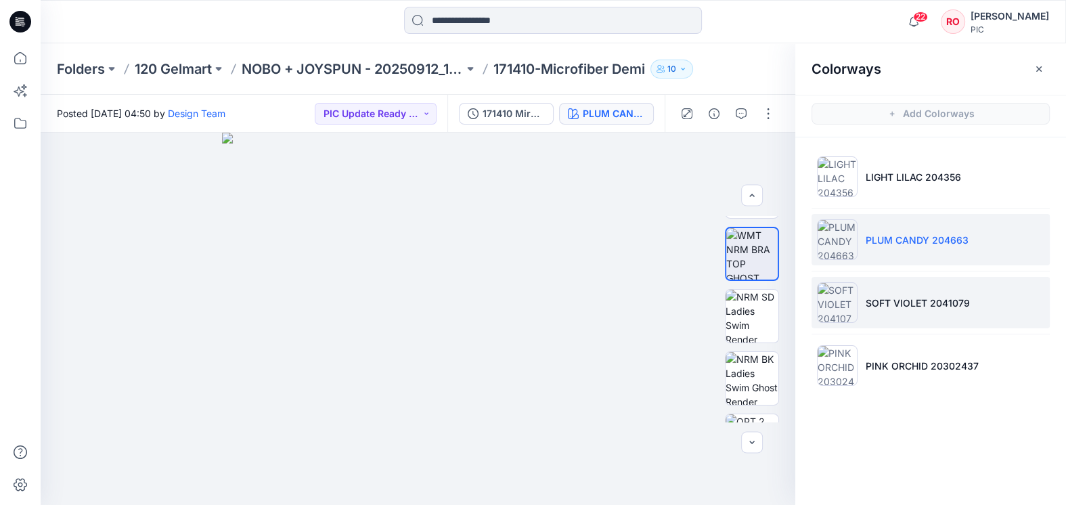
click at [854, 289] on img at bounding box center [837, 302] width 41 height 41
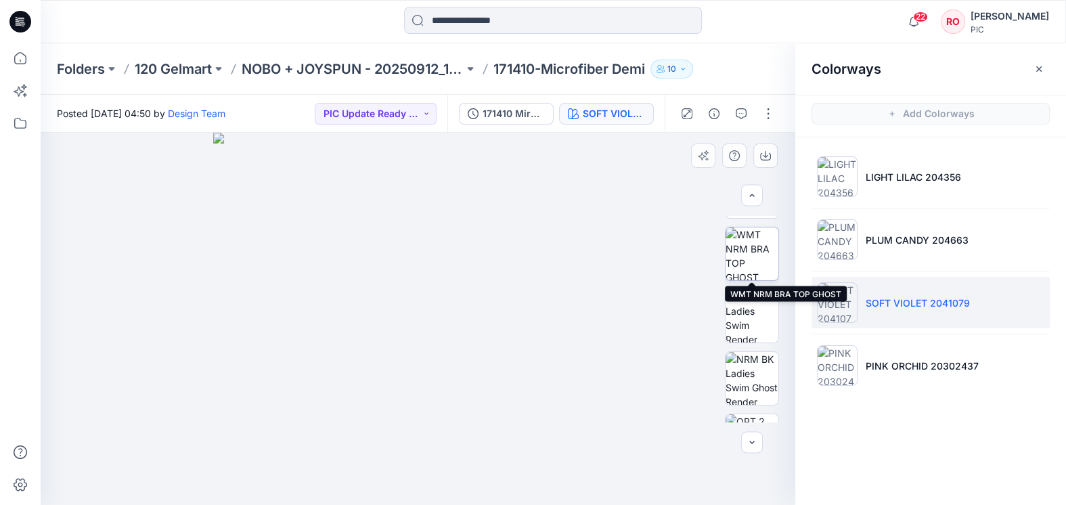
click at [735, 257] on img at bounding box center [752, 253] width 53 height 53
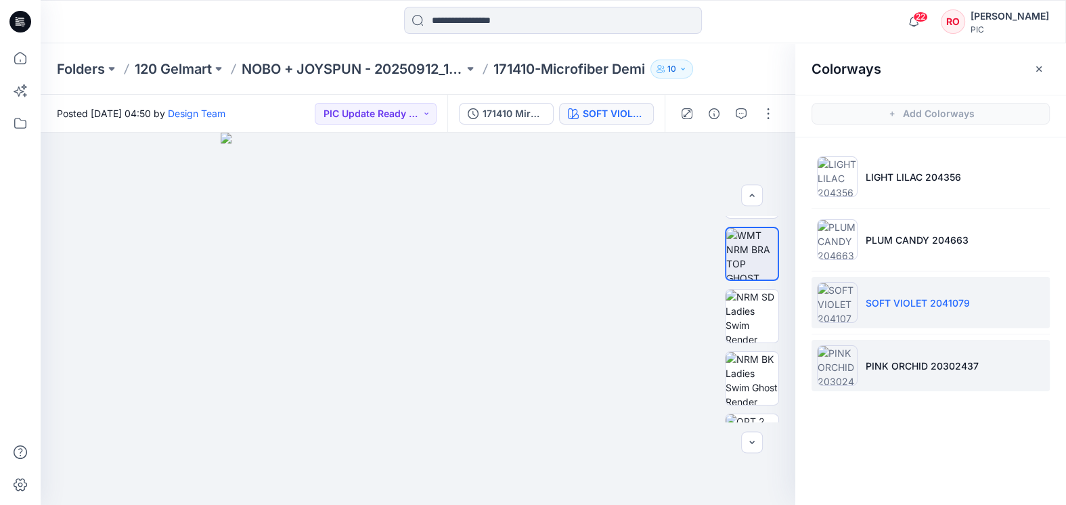
click at [887, 370] on p "PINK ORCHID 20302437" at bounding box center [922, 366] width 113 height 14
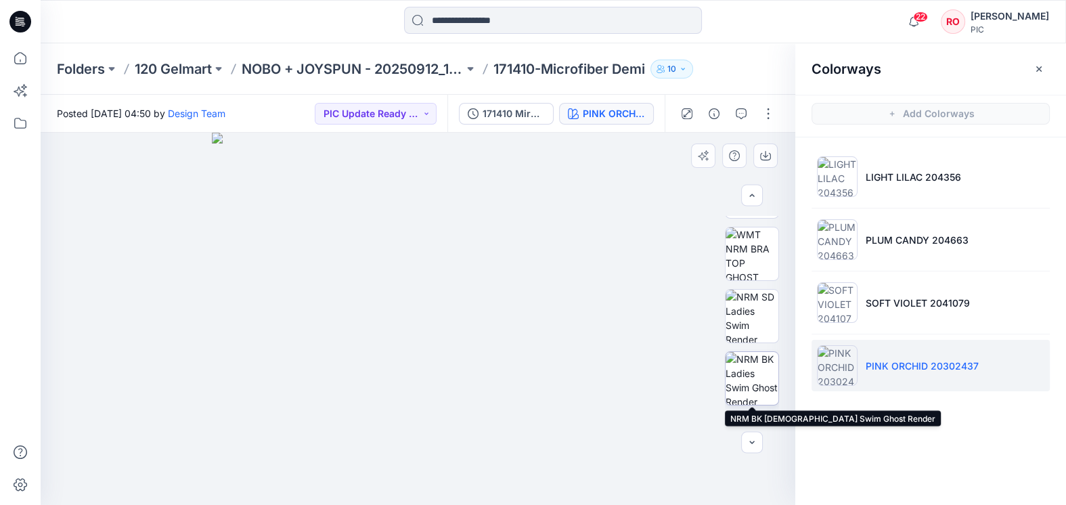
click at [755, 357] on img at bounding box center [752, 378] width 53 height 53
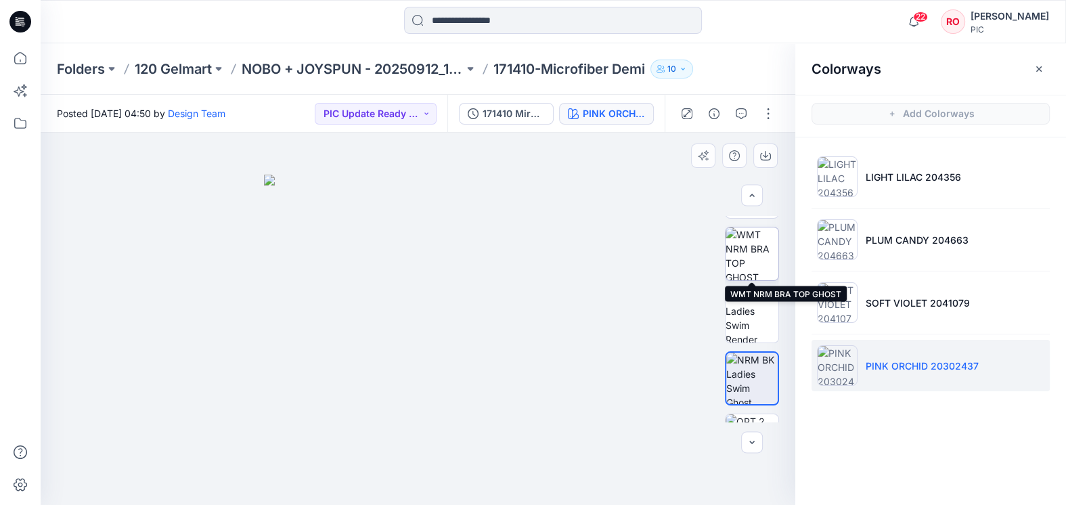
click at [754, 250] on img at bounding box center [752, 253] width 53 height 53
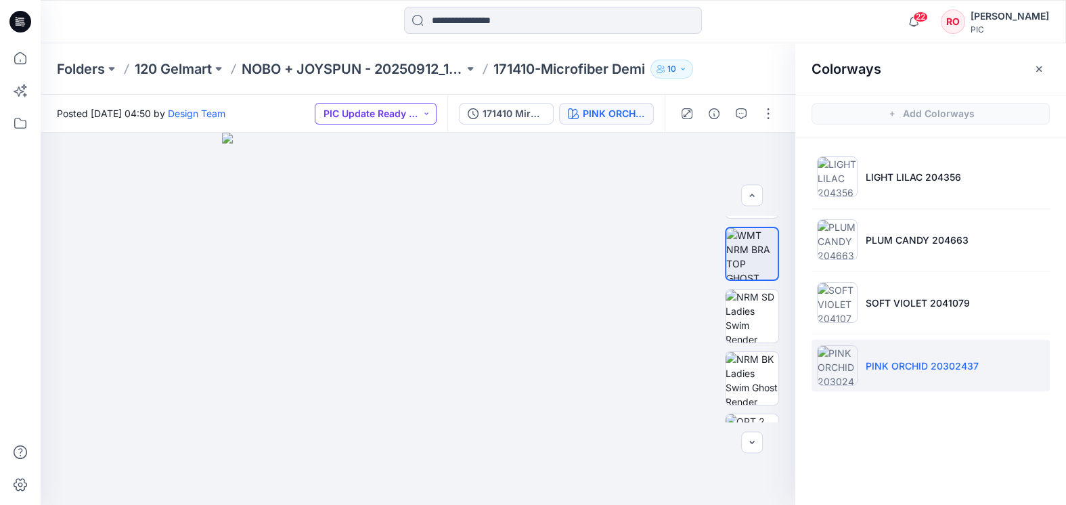
click at [385, 123] on button "PIC Update Ready to Review" at bounding box center [376, 114] width 122 height 22
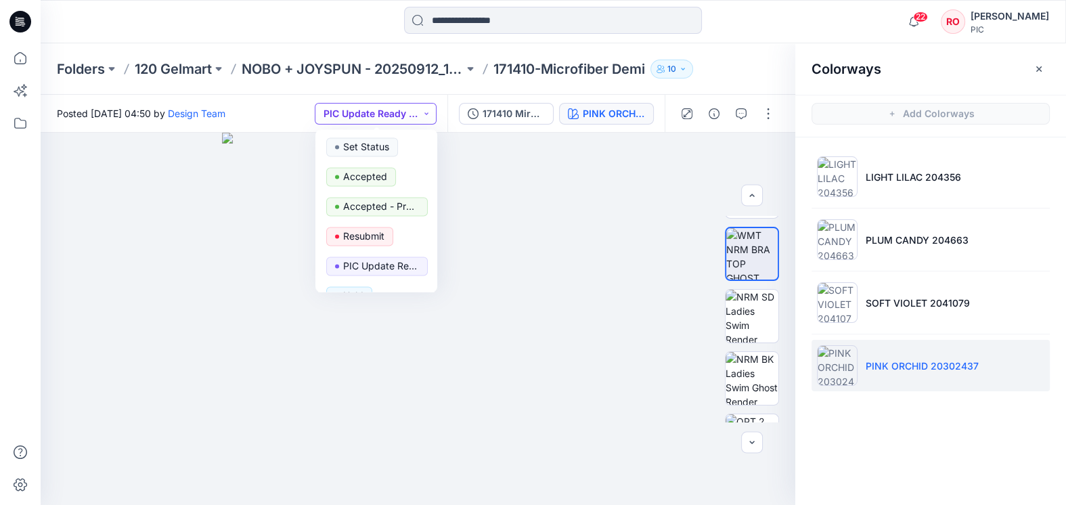
click at [385, 123] on button "PIC Update Ready to Review" at bounding box center [376, 114] width 122 height 22
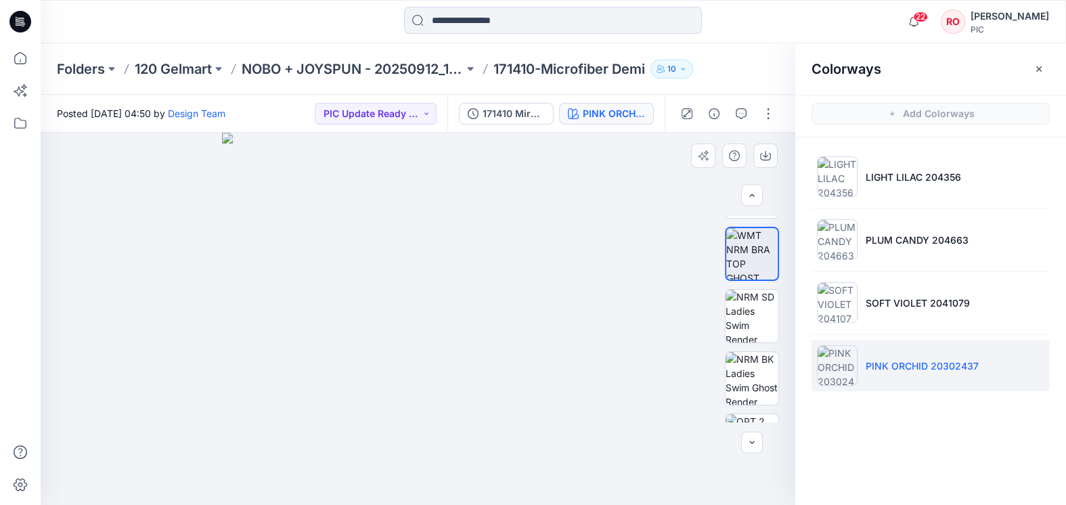
scroll to position [0, 0]
click at [613, 113] on div "PINK ORCHID 20302437" at bounding box center [614, 113] width 62 height 15
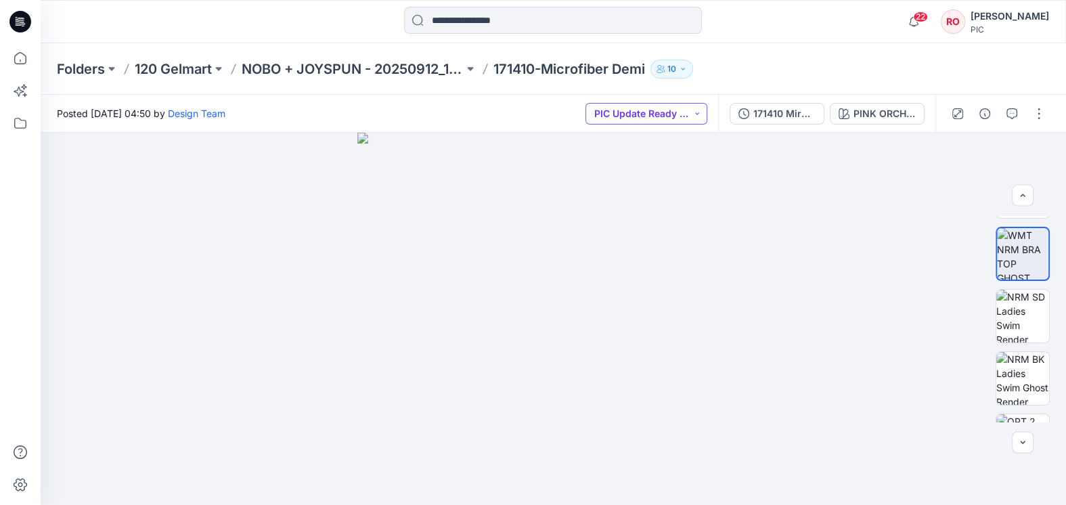
click at [623, 112] on button "PIC Update Ready to Review" at bounding box center [646, 114] width 122 height 22
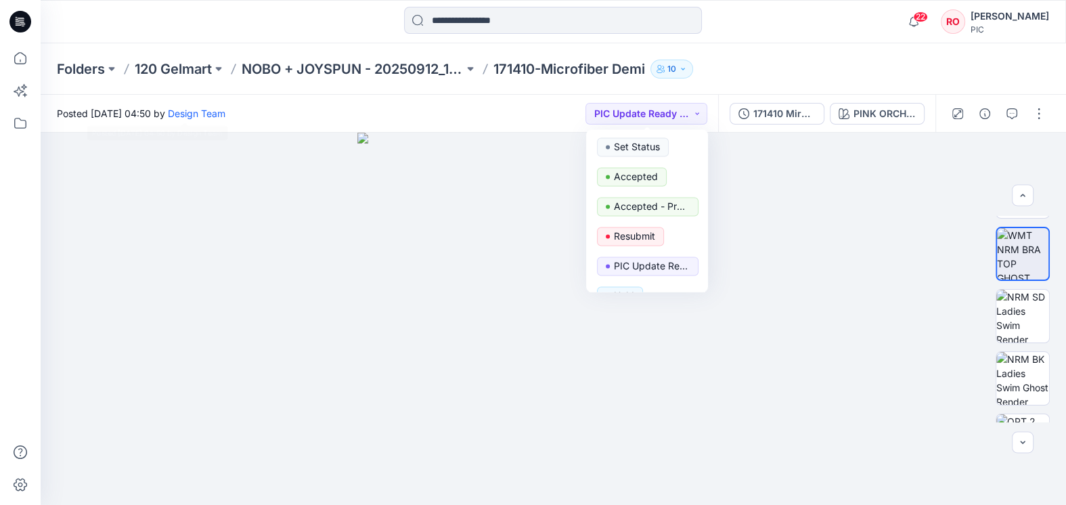
click at [274, 89] on div "Folders 120 Gelmart NOBO + JOYSPUN - 20250912_120_GC 171410-Microfiber Demi 10" at bounding box center [553, 68] width 1025 height 51
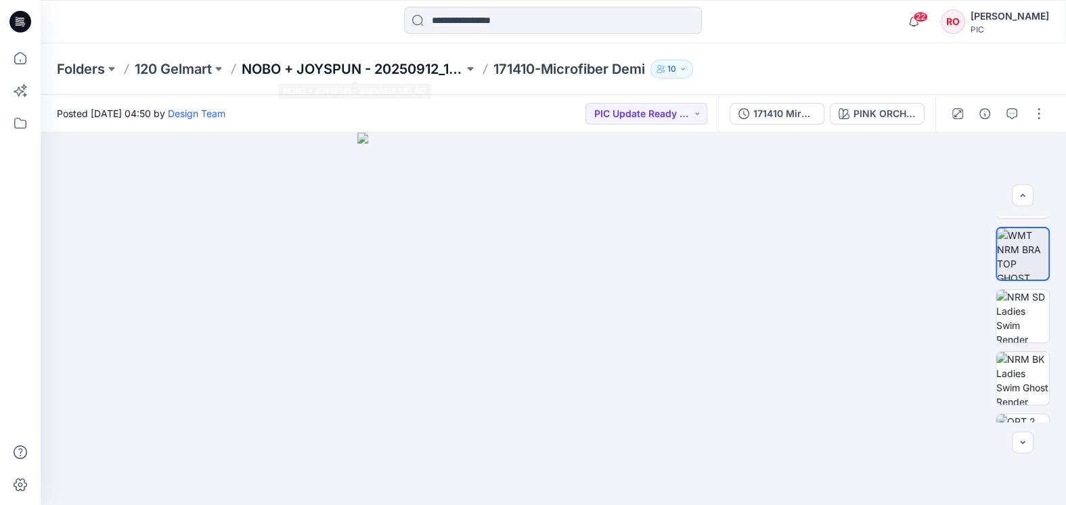
click at [410, 76] on p "NOBO + JOYSPUN - 20250912_120_GC" at bounding box center [353, 69] width 222 height 19
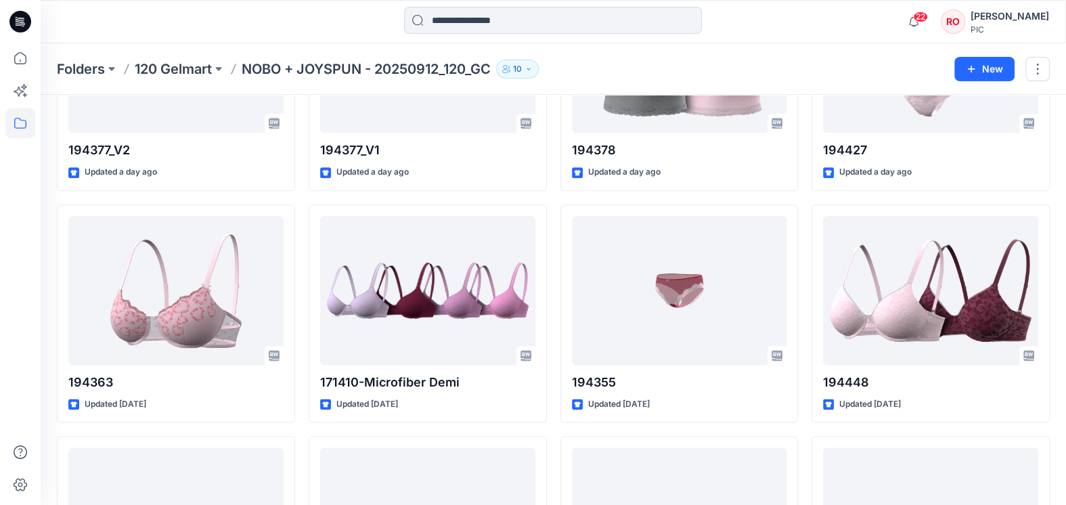
scroll to position [1571, 0]
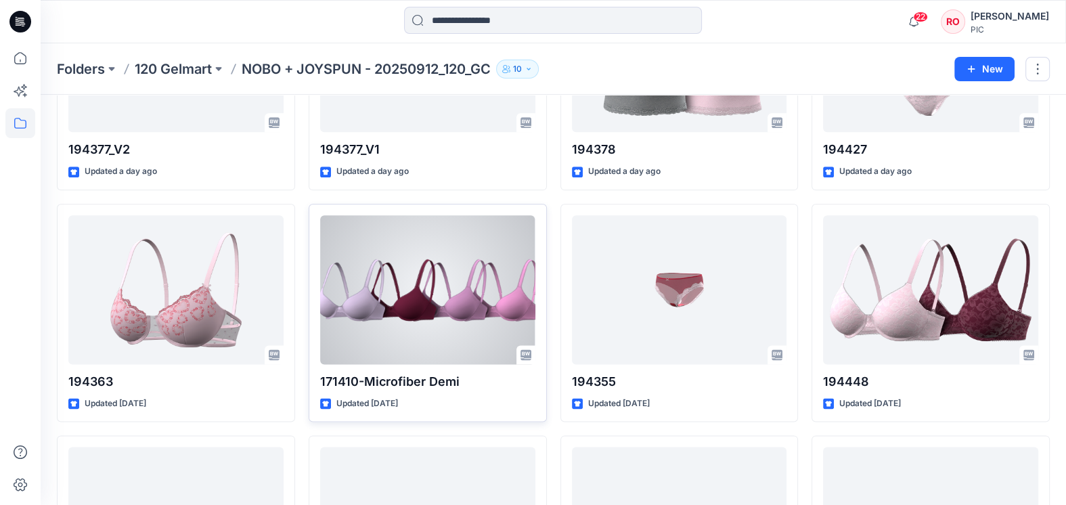
click at [482, 313] on div at bounding box center [427, 289] width 215 height 149
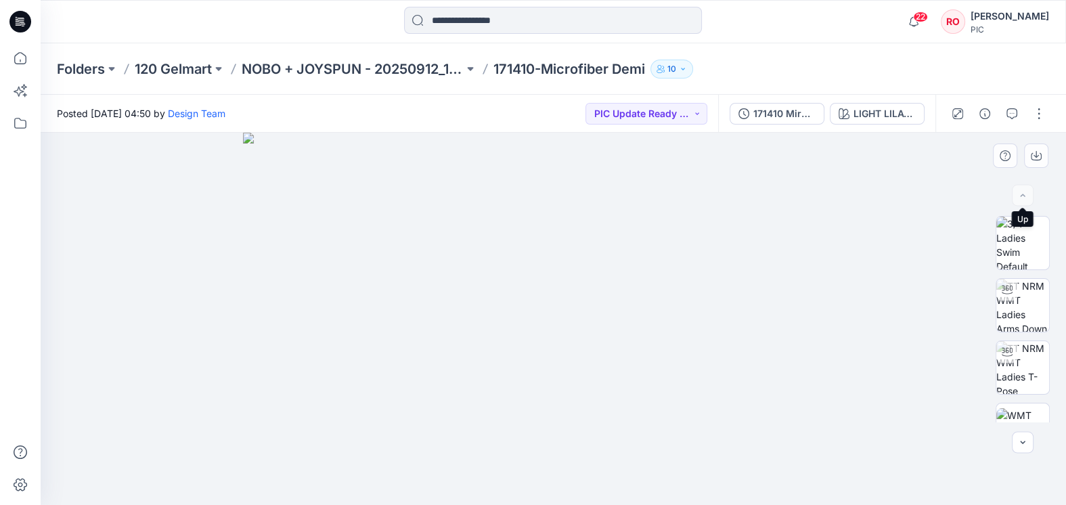
click at [1022, 195] on div at bounding box center [1023, 196] width 22 height 22
click at [1011, 115] on icon "button" at bounding box center [1012, 113] width 11 height 11
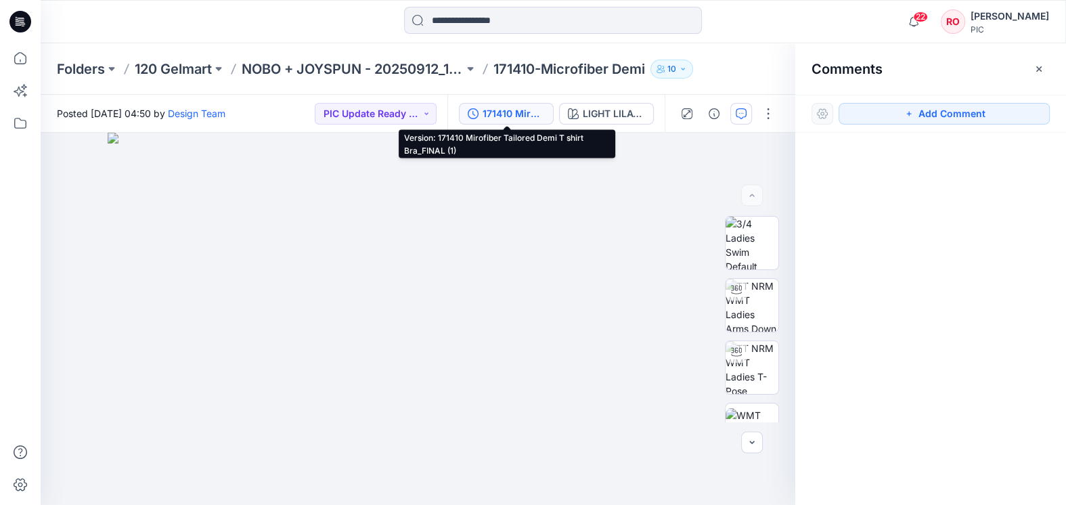
click at [516, 108] on div "171410 Mirofiber Tailored Demi T shirt Bra_FINAL (1)" at bounding box center [514, 113] width 62 height 15
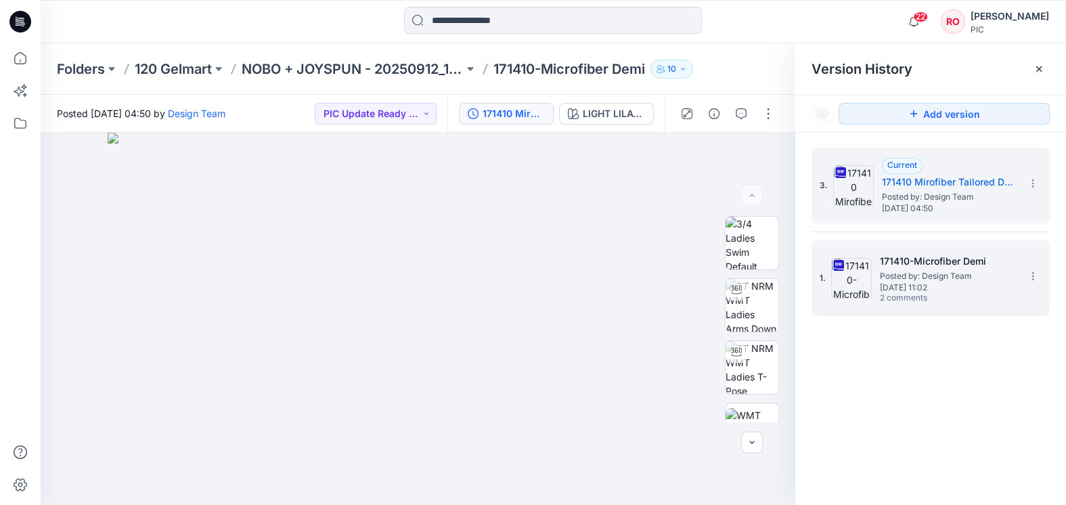
click at [898, 299] on span "2 comments" at bounding box center [927, 298] width 95 height 11
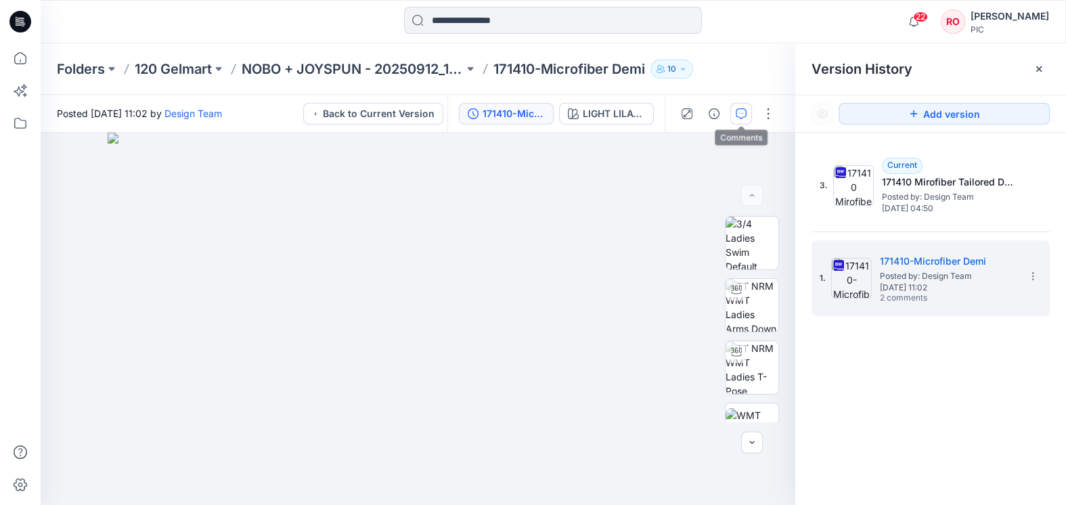
click at [747, 109] on button "button" at bounding box center [741, 114] width 22 height 22
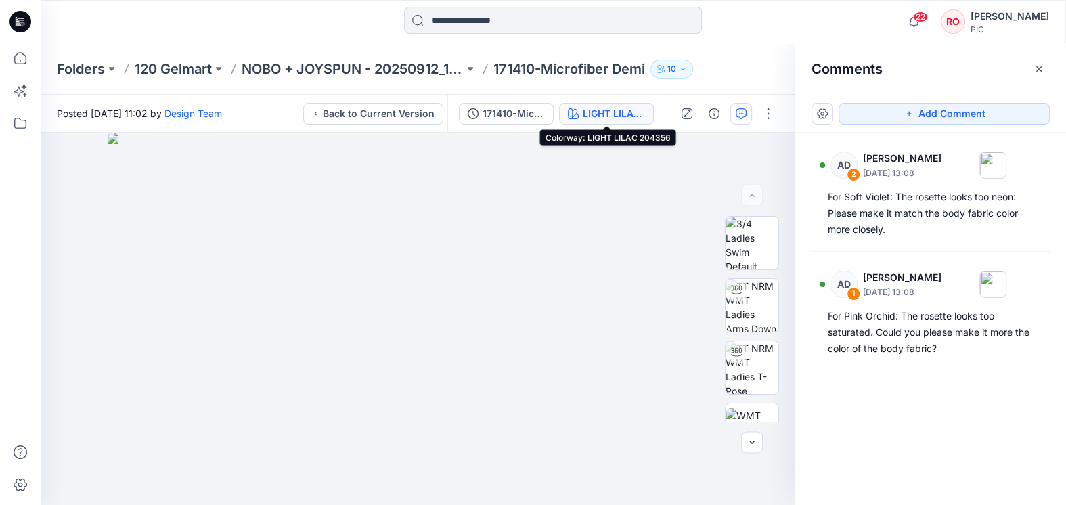
click at [572, 108] on icon "button" at bounding box center [573, 113] width 11 height 11
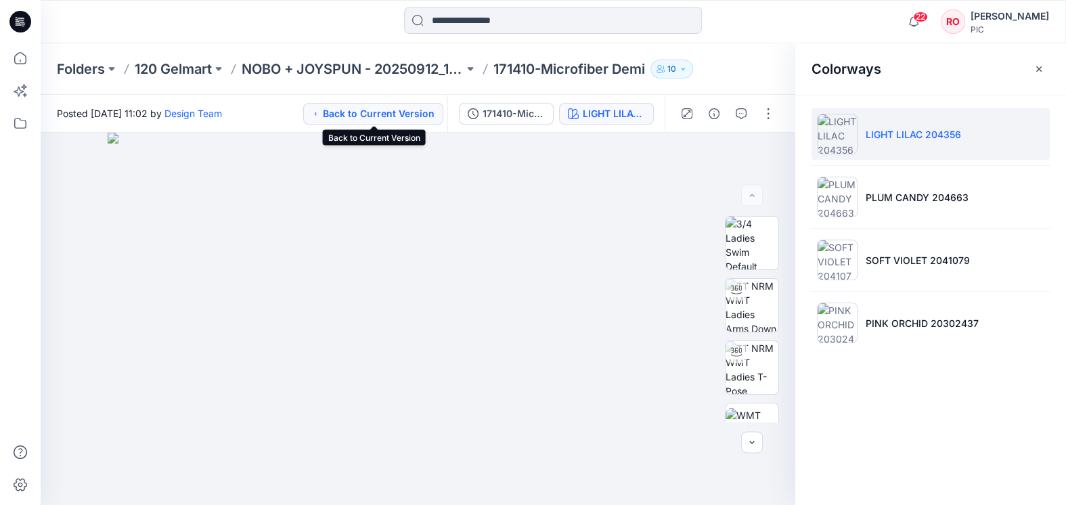
click at [401, 121] on button "Back to Current Version" at bounding box center [373, 114] width 140 height 22
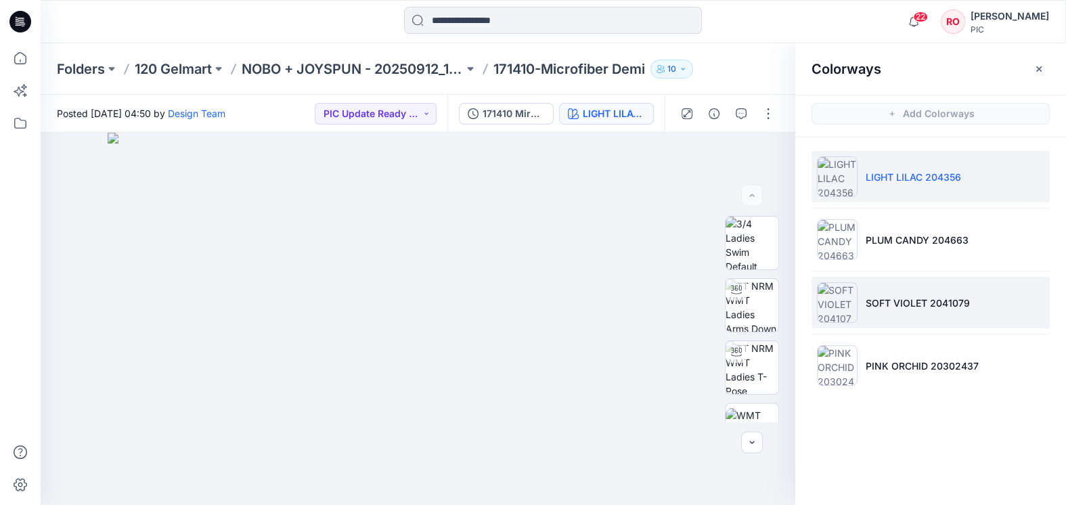
click at [871, 313] on li "SOFT VIOLET 2041079" at bounding box center [931, 302] width 238 height 51
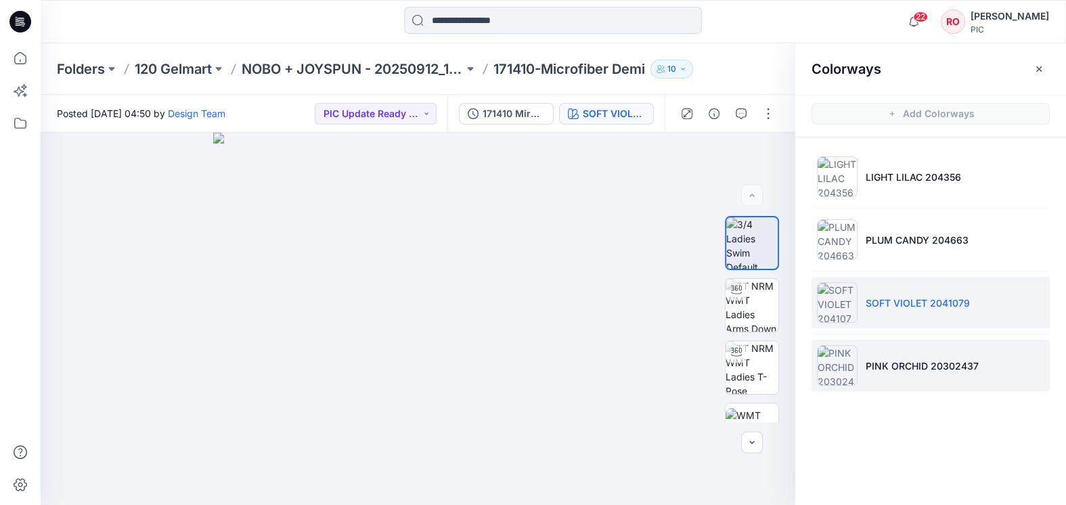
click at [863, 365] on li "PINK ORCHID 20302437" at bounding box center [931, 365] width 238 height 51
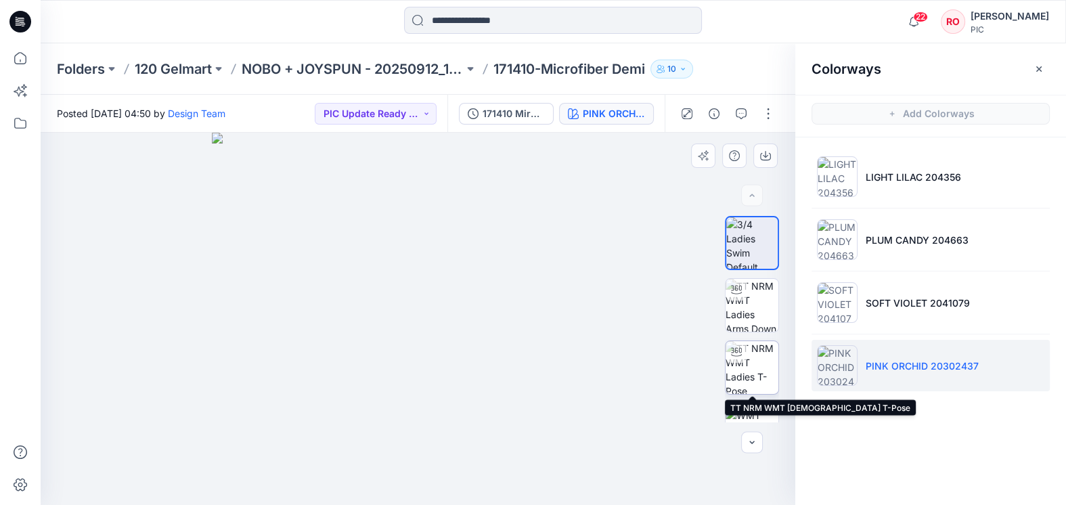
click at [741, 356] on icon at bounding box center [736, 352] width 11 height 11
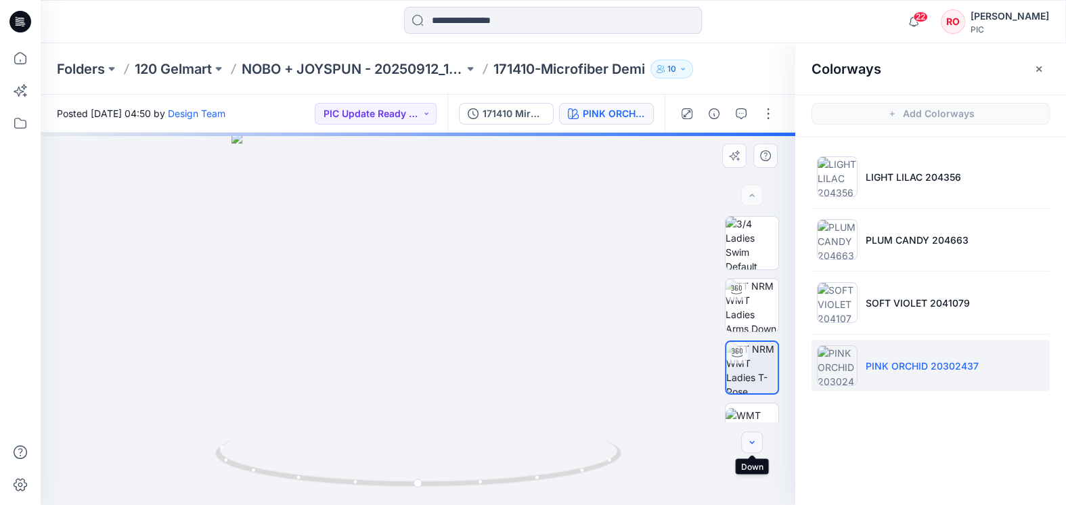
click at [751, 440] on icon "button" at bounding box center [752, 442] width 11 height 11
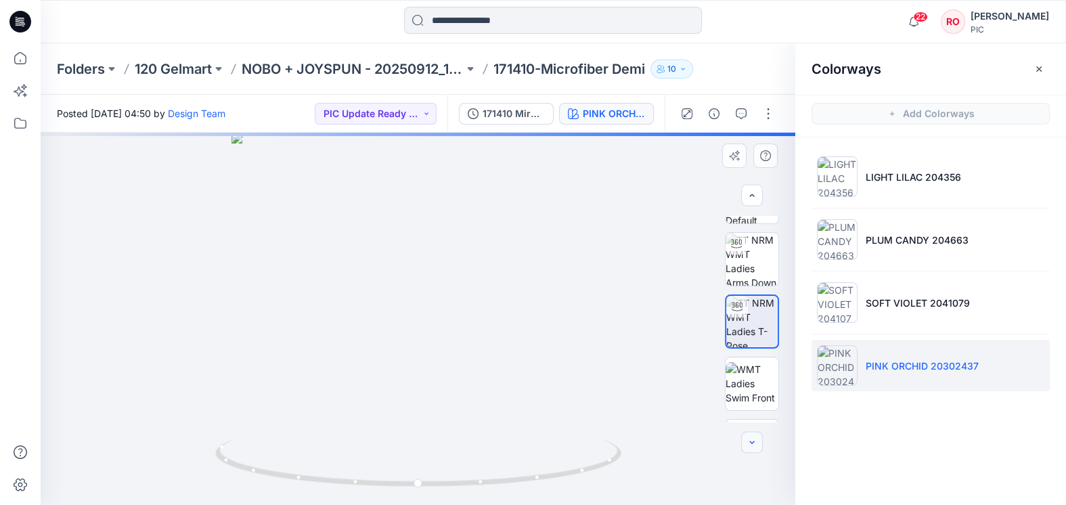
click at [751, 440] on icon "button" at bounding box center [752, 442] width 11 height 11
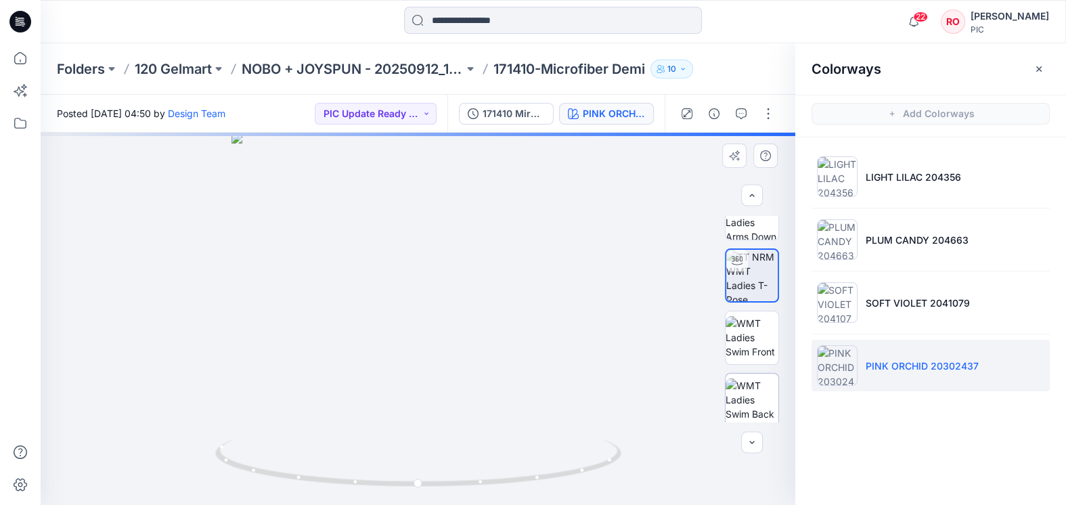
click at [766, 406] on img at bounding box center [752, 399] width 53 height 43
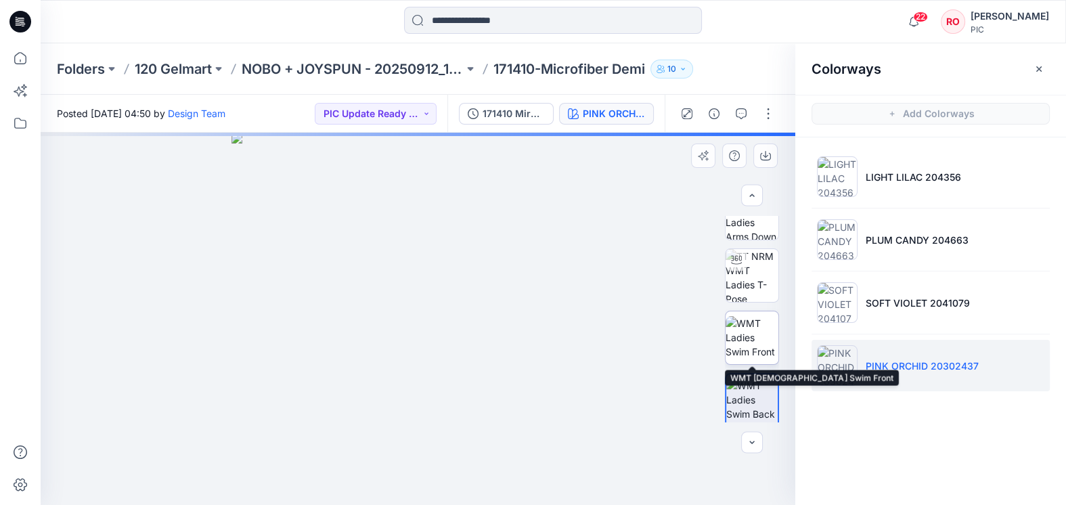
click at [766, 351] on img at bounding box center [752, 337] width 53 height 43
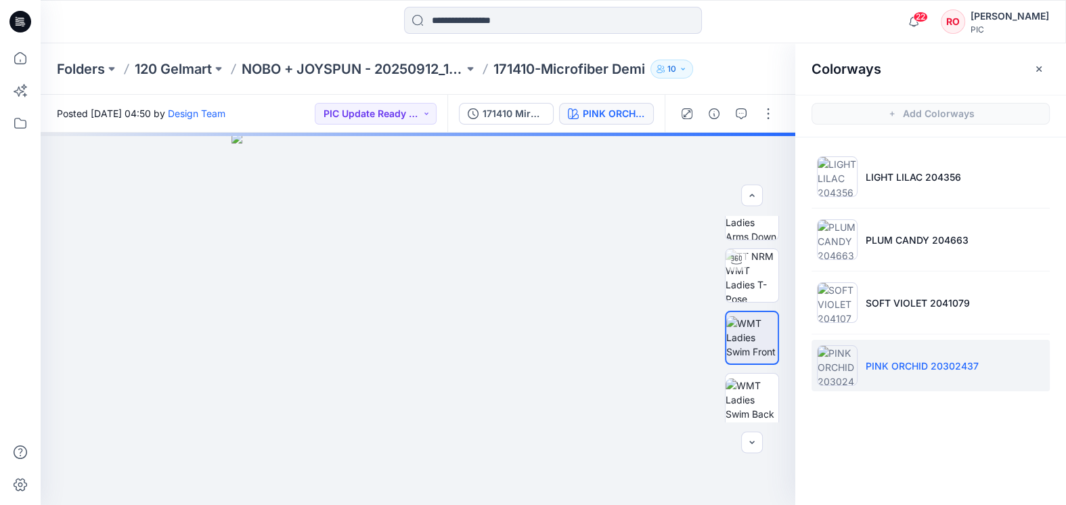
click at [386, 99] on div "Posted [DATE] 04:50 by Design Team PIC Update Ready to Review" at bounding box center [244, 113] width 407 height 37
click at [384, 108] on button "PIC Update Ready to Review" at bounding box center [376, 114] width 122 height 22
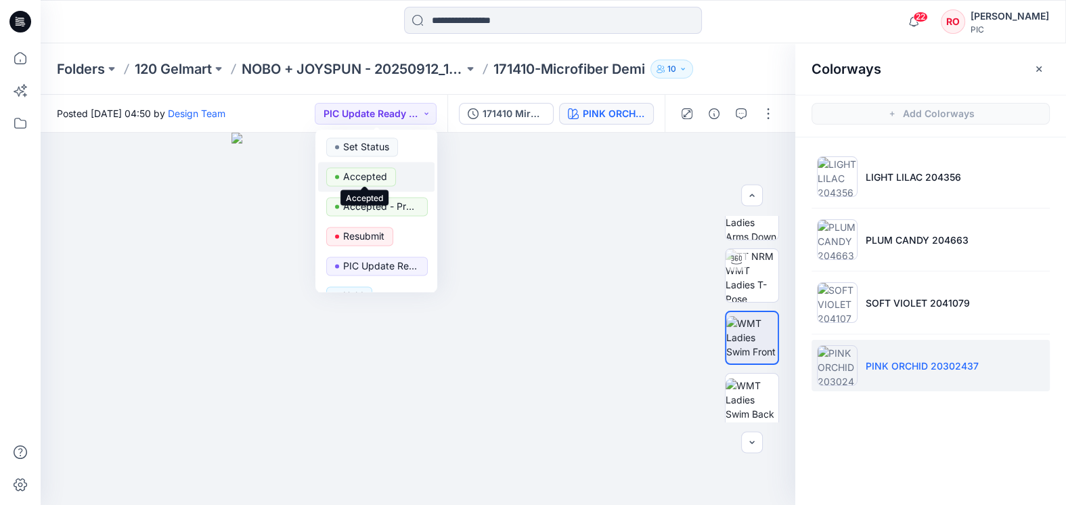
click at [368, 172] on p "Accepted" at bounding box center [365, 177] width 44 height 18
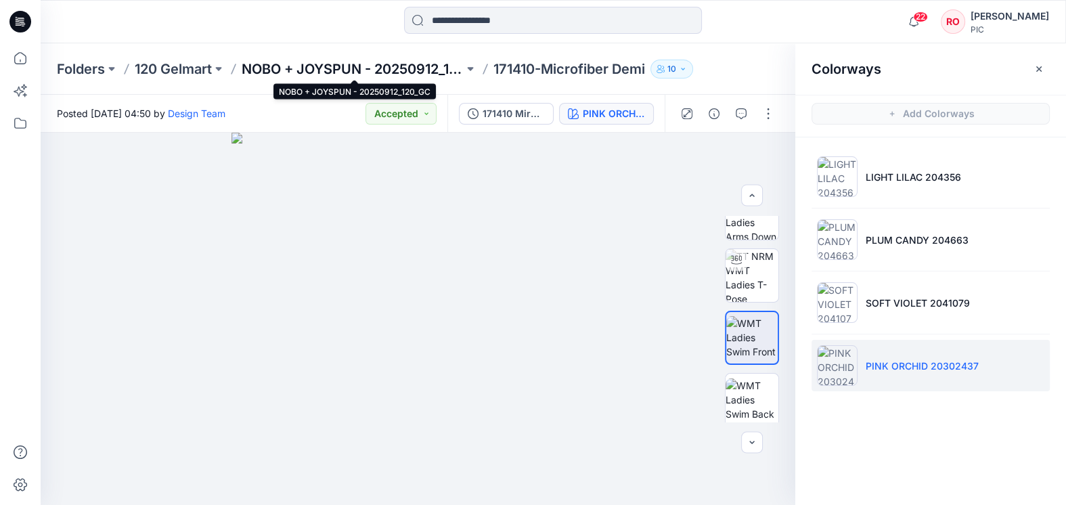
click at [370, 70] on p "NOBO + JOYSPUN - 20250912_120_GC" at bounding box center [353, 69] width 222 height 19
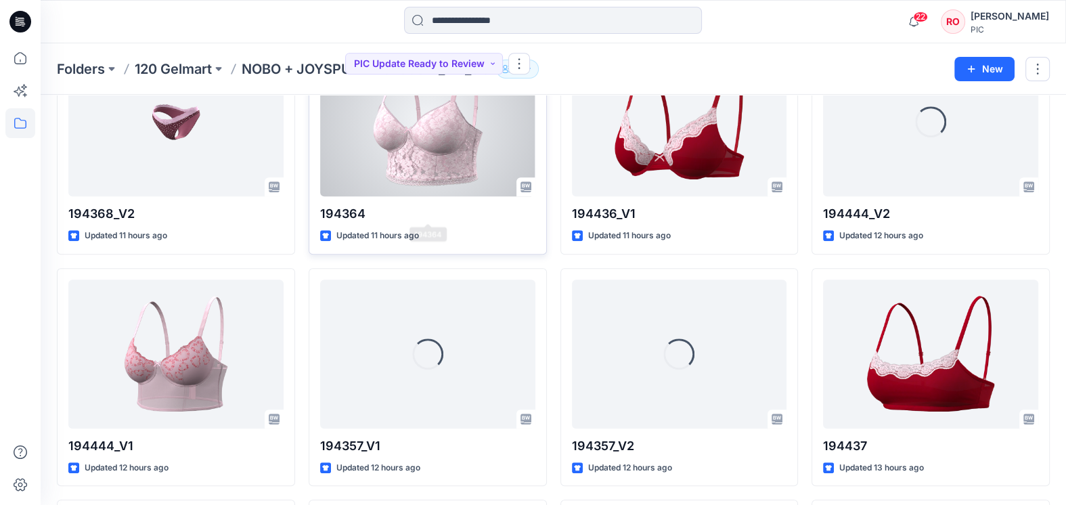
scroll to position [599, 0]
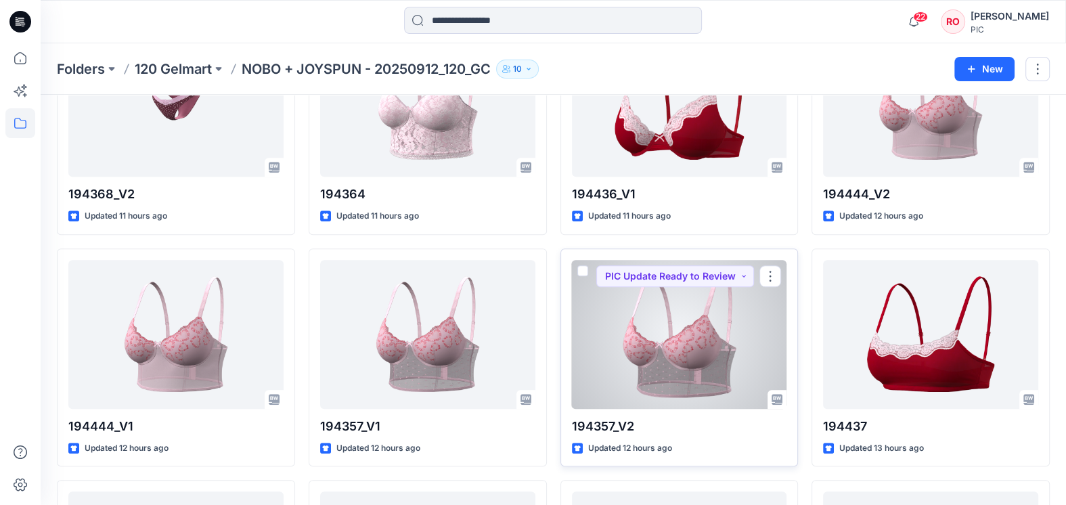
click at [595, 347] on div at bounding box center [679, 334] width 215 height 149
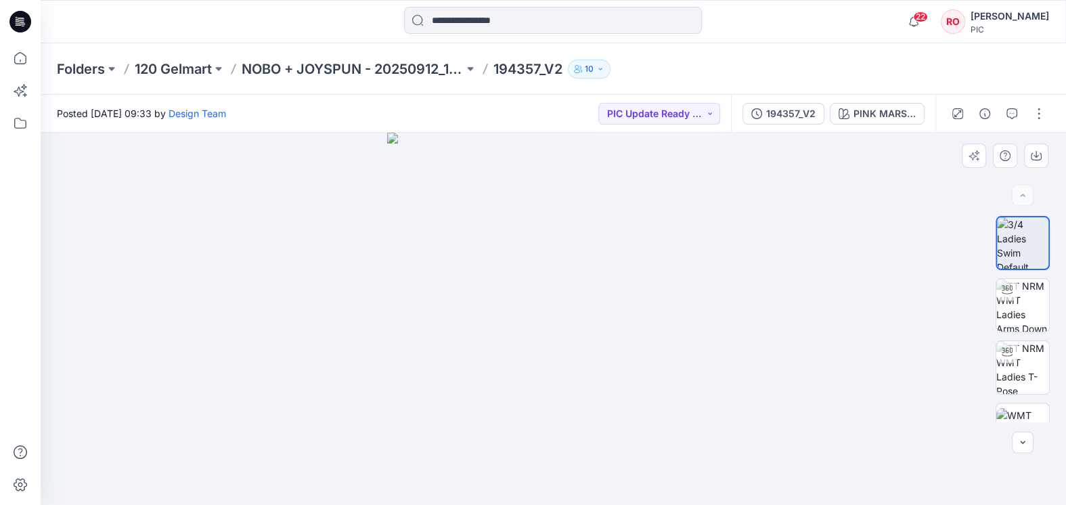
click at [584, 417] on img at bounding box center [553, 319] width 332 height 372
click at [1036, 315] on img at bounding box center [1022, 305] width 53 height 53
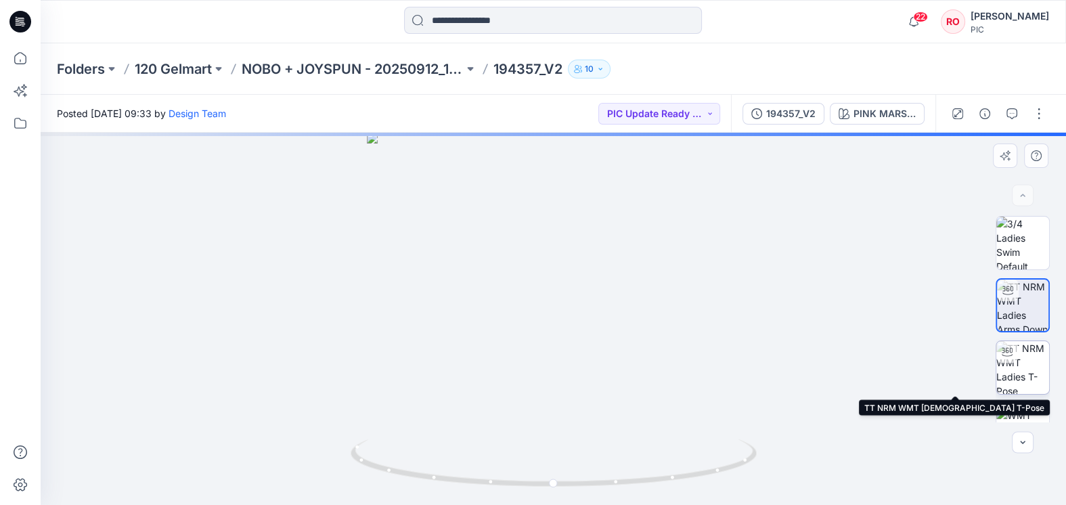
click at [1015, 381] on img at bounding box center [1022, 367] width 53 height 53
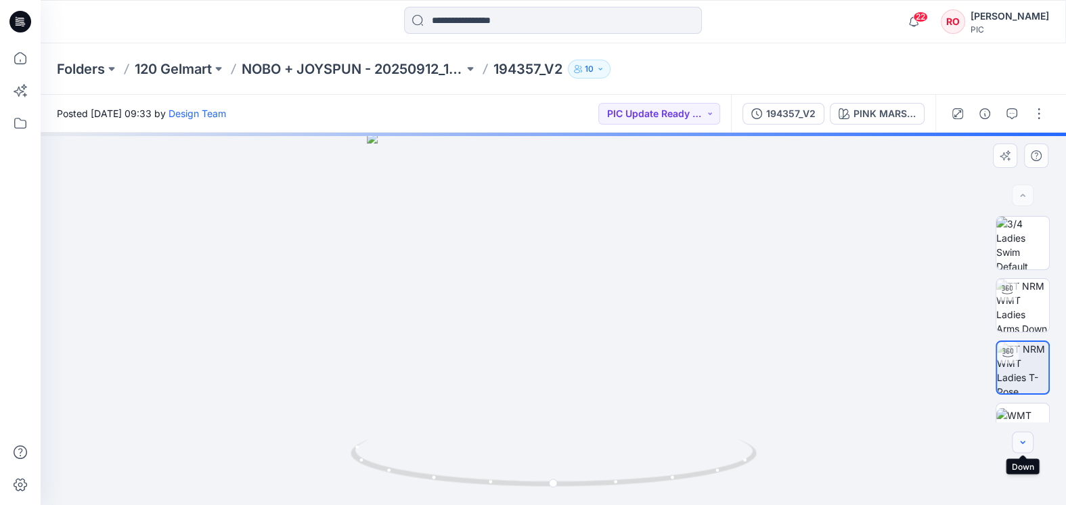
click at [1019, 443] on icon "button" at bounding box center [1022, 442] width 11 height 11
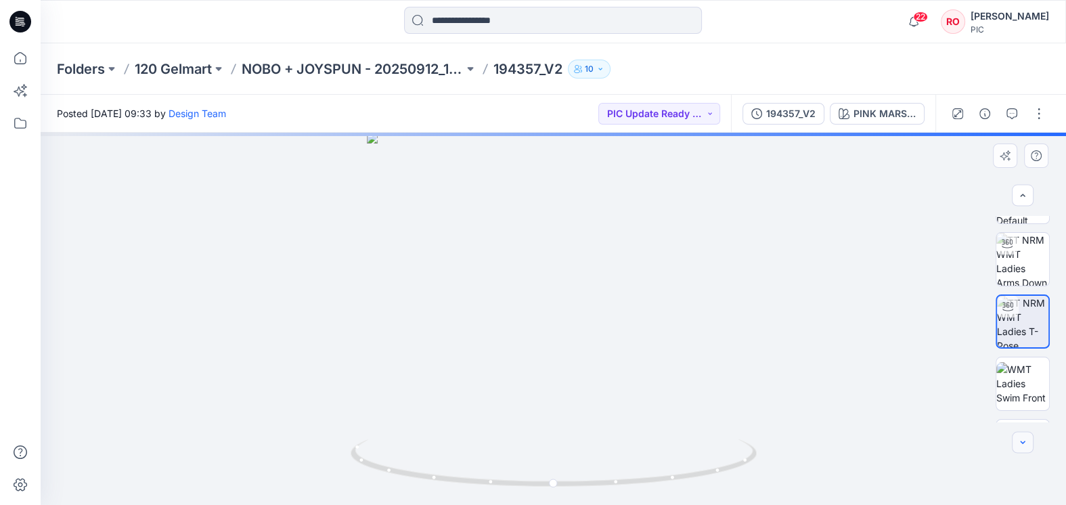
click at [1019, 442] on icon "button" at bounding box center [1022, 442] width 11 height 11
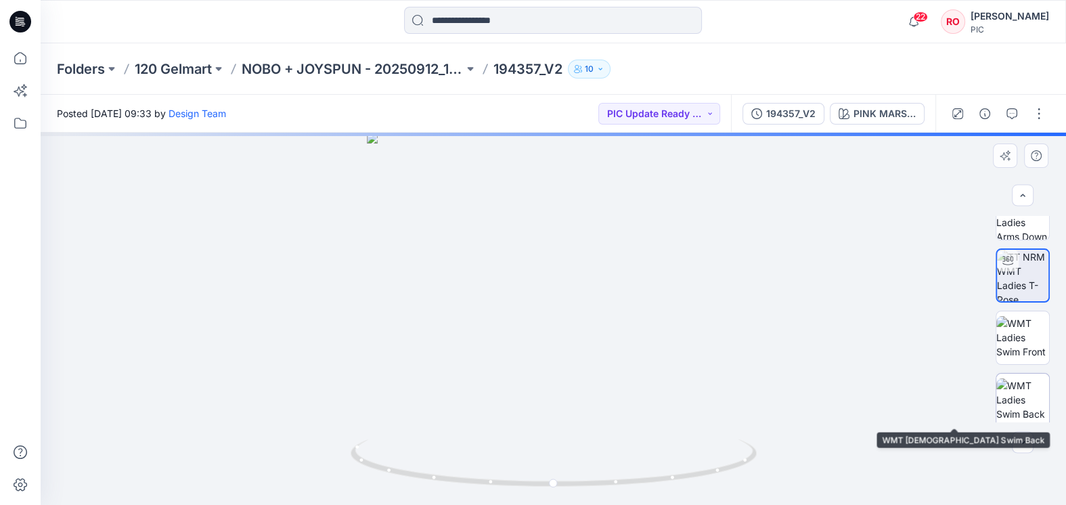
click at [1036, 412] on img at bounding box center [1022, 399] width 53 height 43
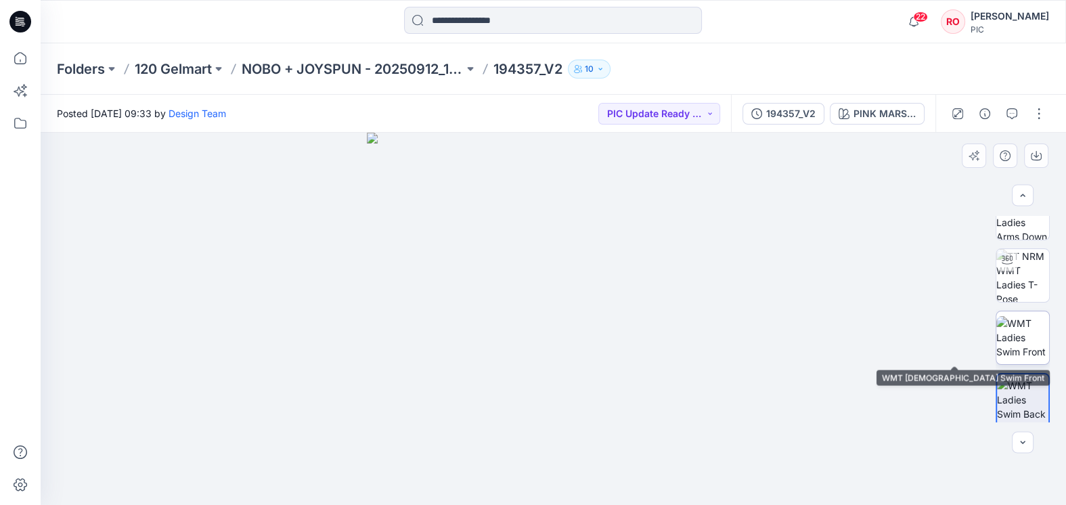
click at [1011, 356] on img at bounding box center [1022, 337] width 53 height 43
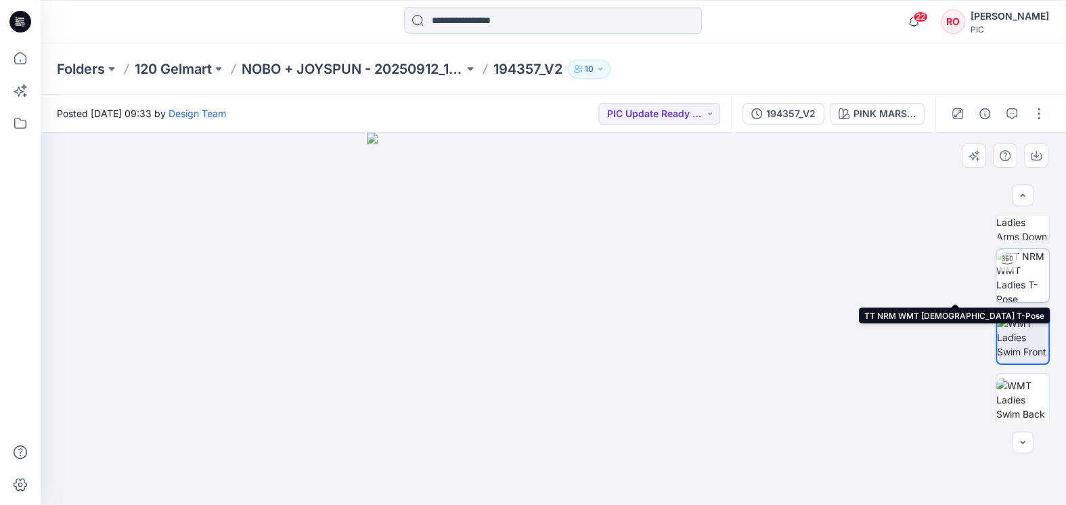
click at [1027, 273] on img at bounding box center [1022, 275] width 53 height 53
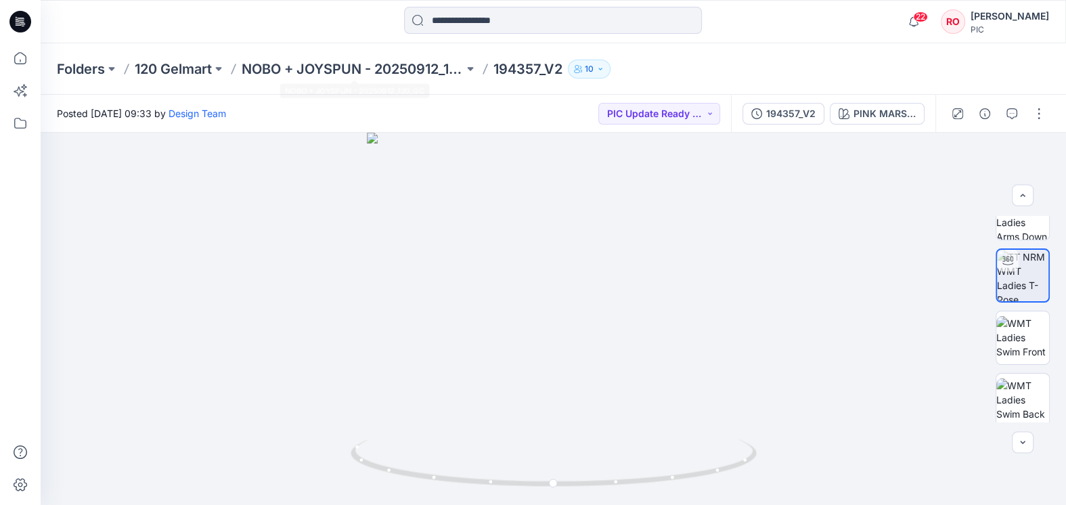
click at [405, 54] on div "Folders 120 Gelmart NOBO + JOYSPUN - 20250912_120_GC 194357_V2 10" at bounding box center [553, 68] width 1025 height 51
click at [406, 64] on p "NOBO + JOYSPUN - 20250912_120_GC" at bounding box center [353, 69] width 222 height 19
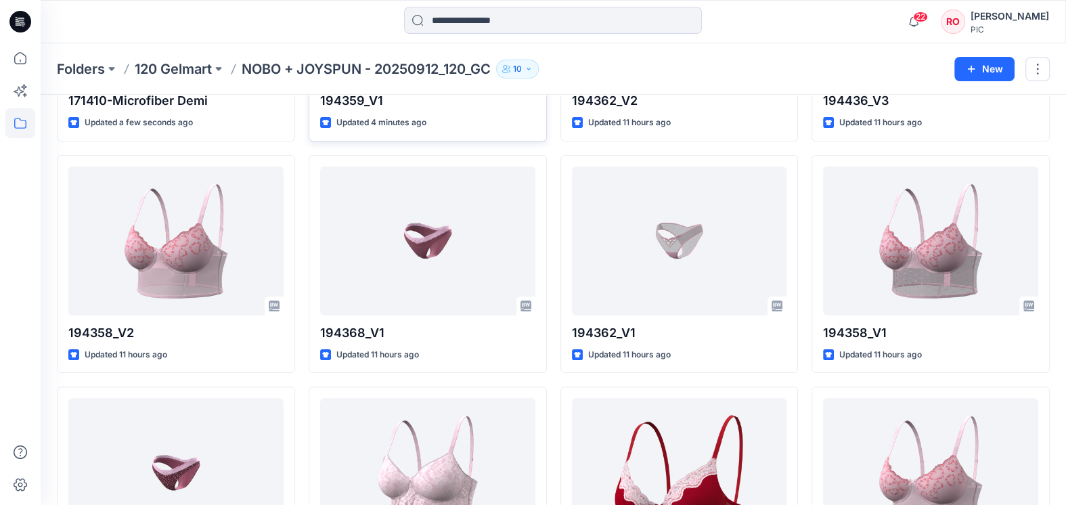
scroll to position [318, 0]
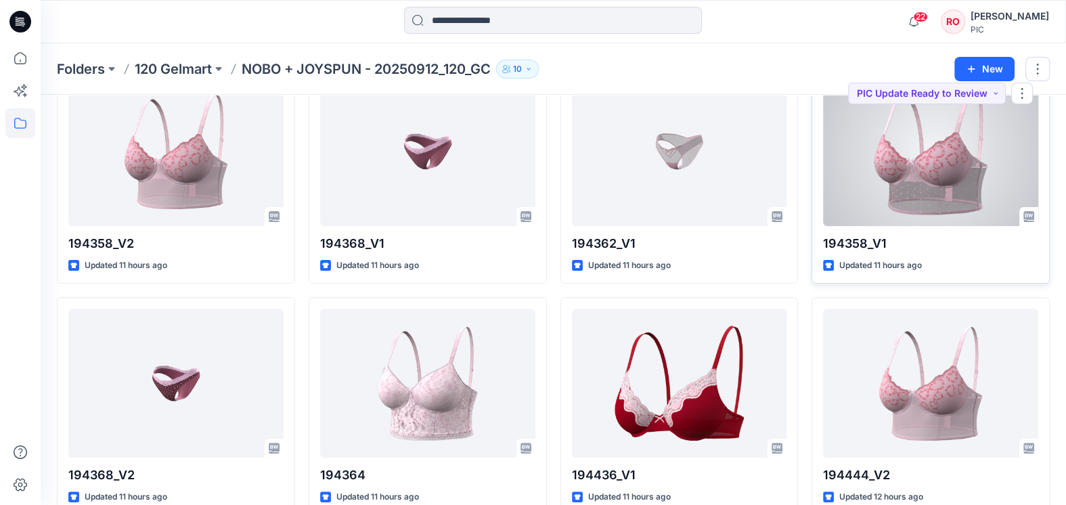
click at [921, 208] on div at bounding box center [930, 151] width 215 height 149
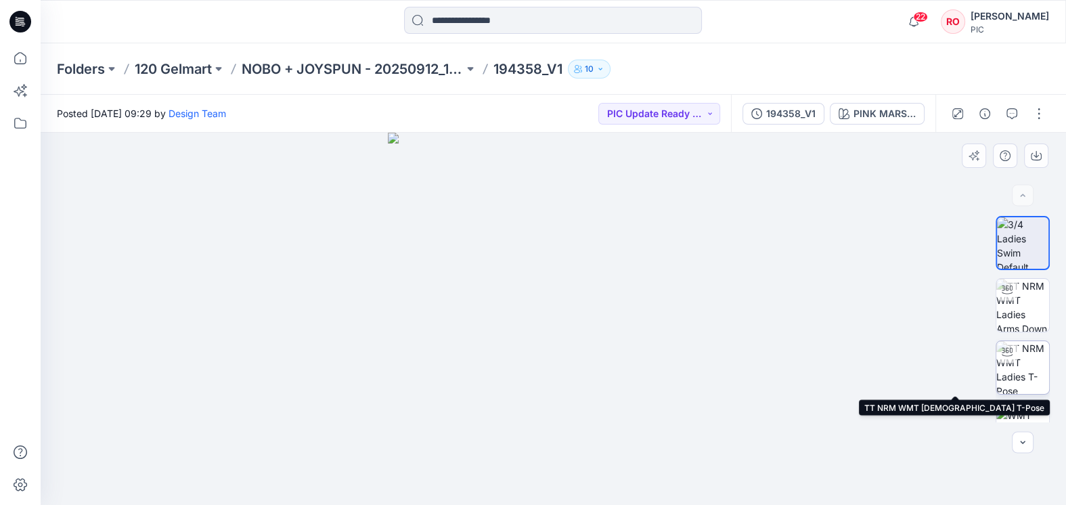
click at [1045, 376] on img at bounding box center [1022, 367] width 53 height 53
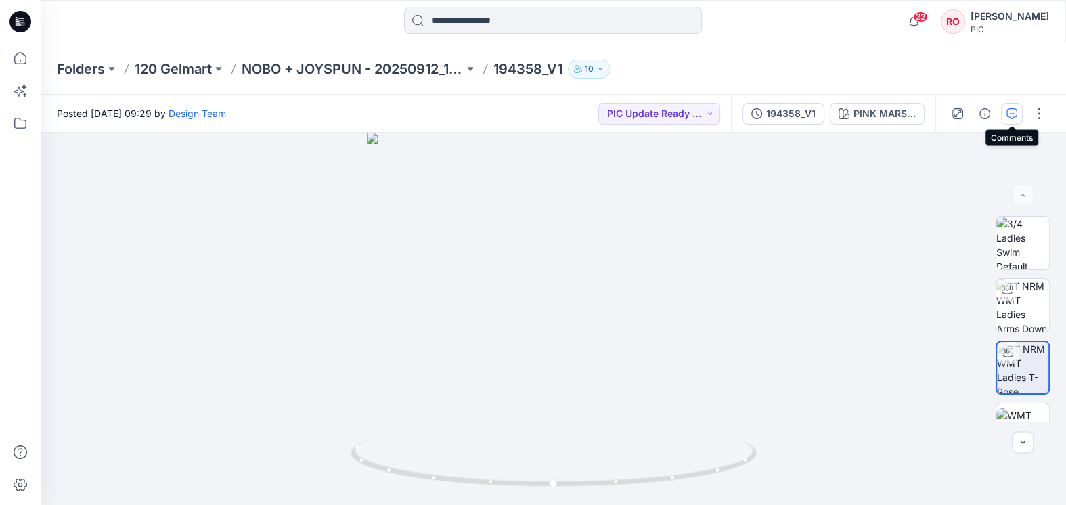
click at [1016, 118] on icon "button" at bounding box center [1012, 113] width 11 height 11
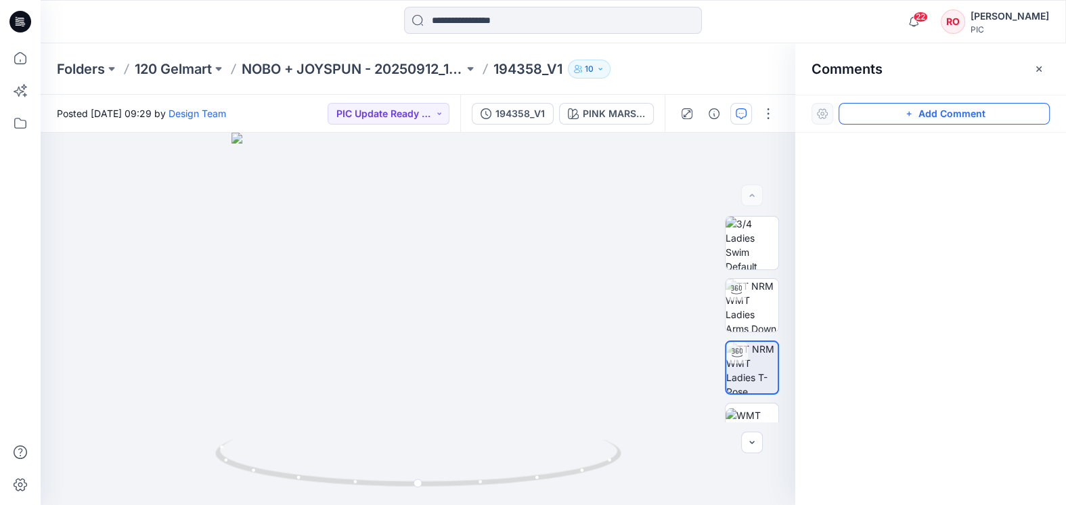
click at [854, 112] on button "Add Comment" at bounding box center [944, 114] width 211 height 22
click at [854, 115] on button "Click on the style to leave a comment" at bounding box center [944, 114] width 211 height 22
click at [546, 348] on div "1" at bounding box center [418, 319] width 755 height 372
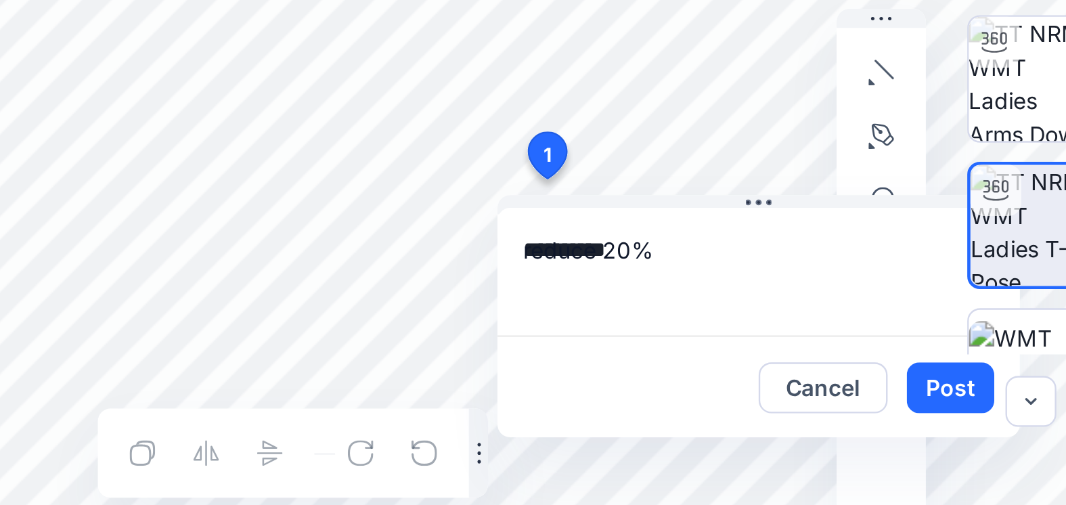
click at [525, 360] on textarea "**********" at bounding box center [636, 387] width 222 height 54
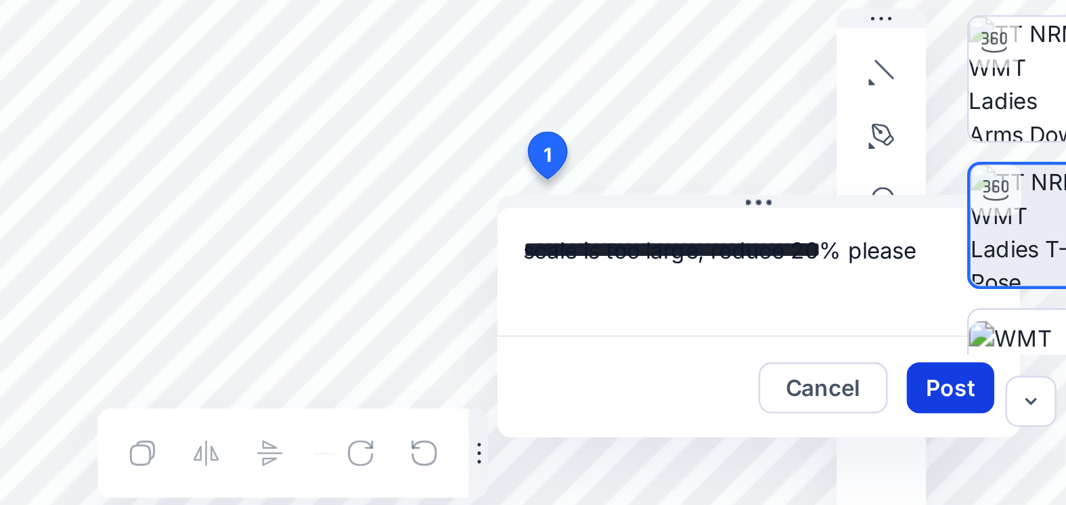
type textarea "**********"
click at [699, 426] on button "Post" at bounding box center [717, 437] width 37 height 22
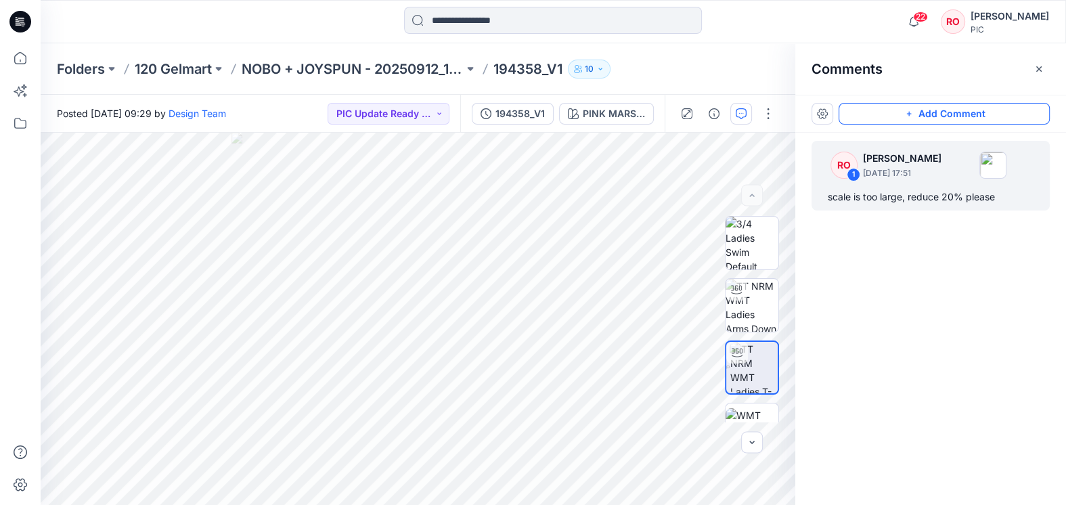
click at [885, 116] on button "Add Comment" at bounding box center [944, 114] width 211 height 22
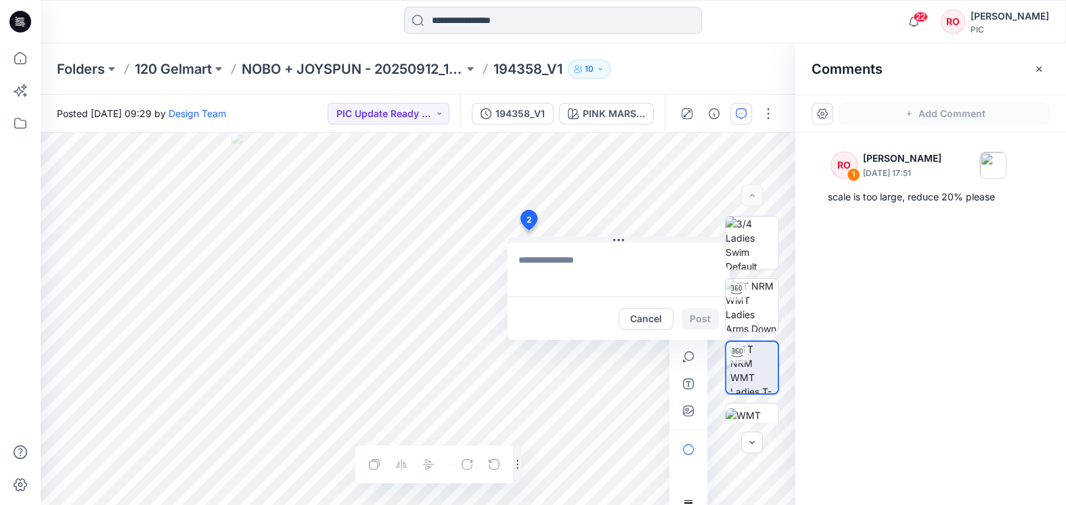
click at [528, 230] on div "2 Cancel Post 1 RO [PERSON_NAME] [DATE] 17:51 scale is too large, reduce 20% pl…" at bounding box center [418, 319] width 755 height 372
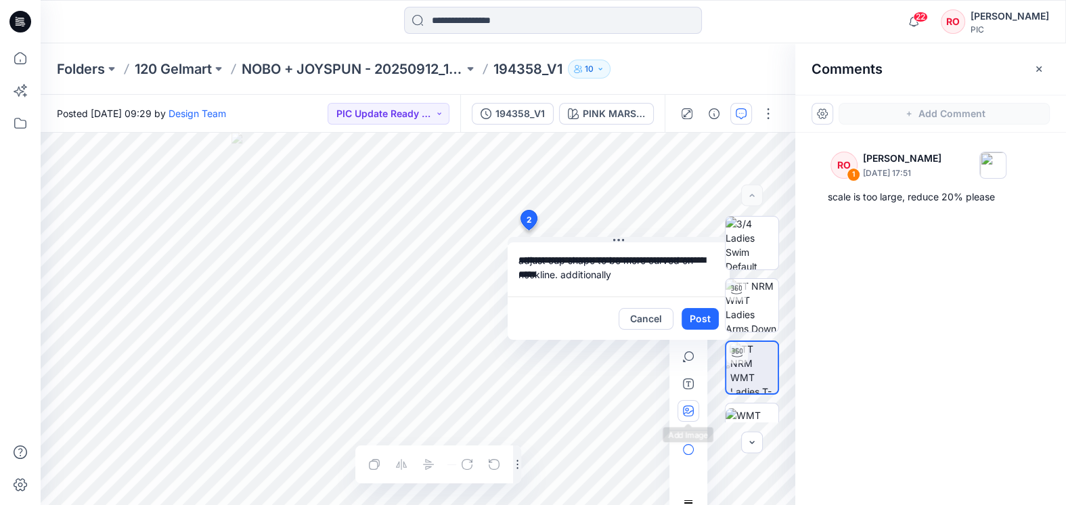
type textarea "**********"
click at [686, 410] on icon "button" at bounding box center [686, 408] width 3 height 3
type input"] "**********"
drag, startPoint x: 613, startPoint y: 273, endPoint x: 556, endPoint y: 273, distance: 56.9
click at [557, 274] on textarea "**********" at bounding box center [619, 269] width 222 height 54
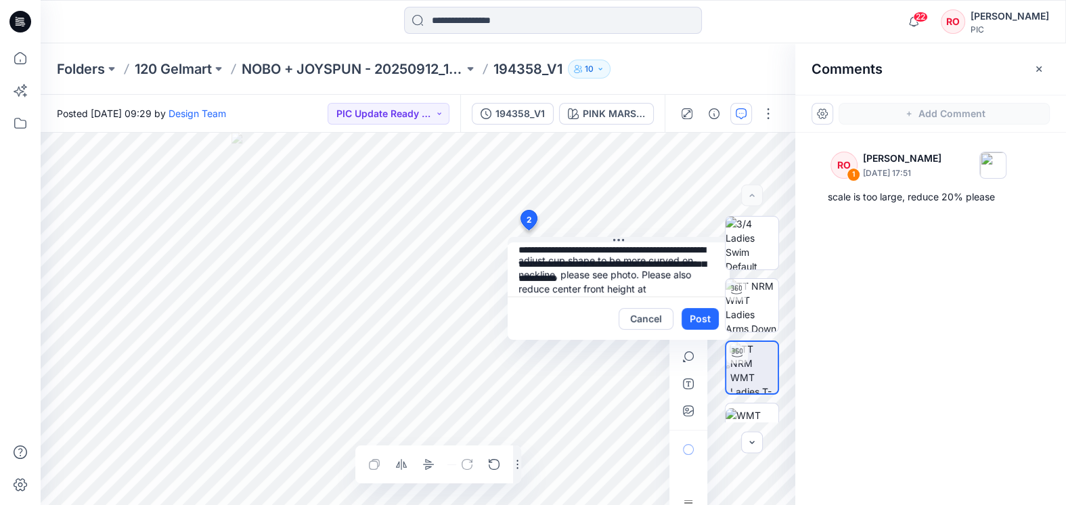
scroll to position [13, 0]
type textarea "**********"
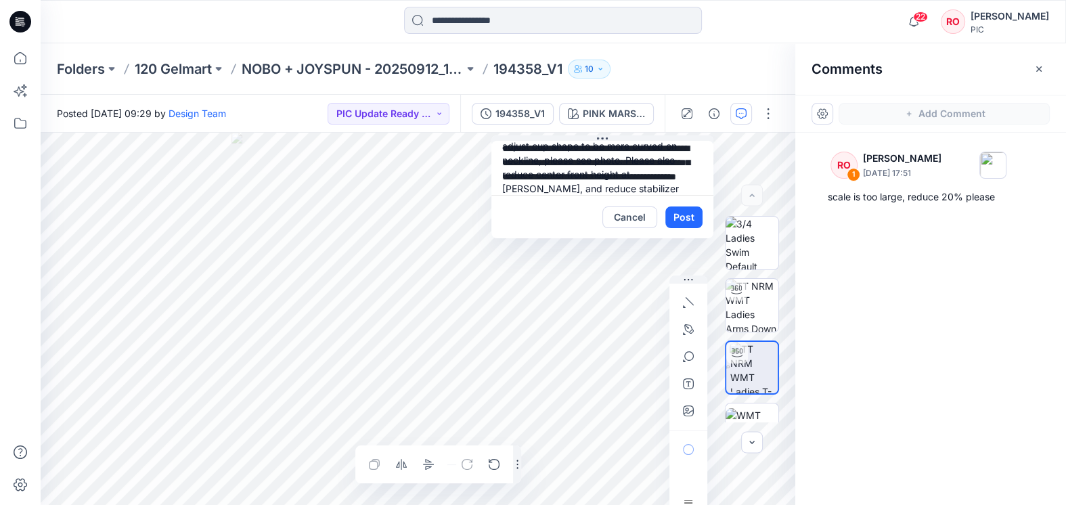
drag, startPoint x: 616, startPoint y: 240, endPoint x: 601, endPoint y: 127, distance: 114.0
click at [684, 333] on icon "button" at bounding box center [686, 331] width 6 height 8
click at [616, 326] on icon "button" at bounding box center [616, 327] width 3 height 3
click at [684, 329] on icon "button" at bounding box center [688, 329] width 11 height 11
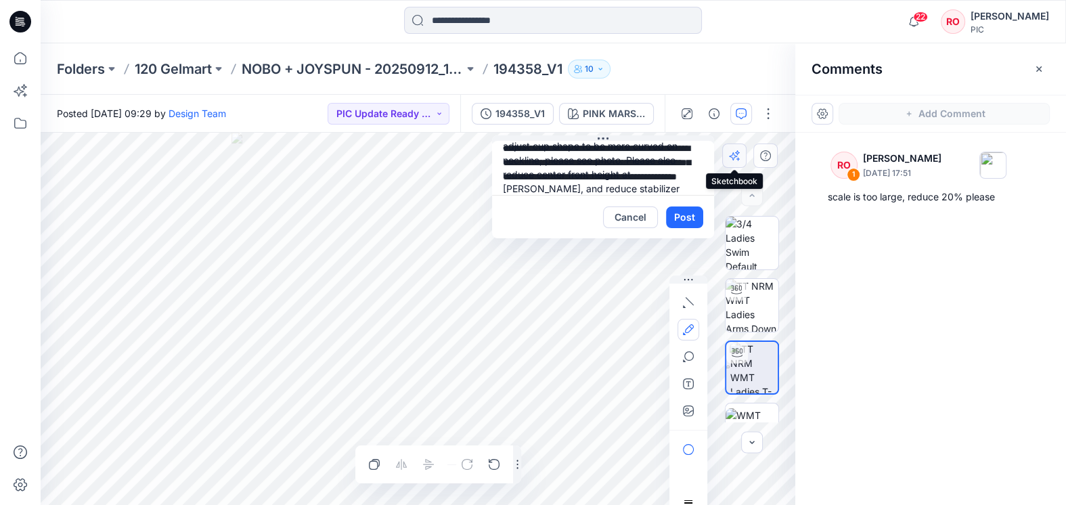
click at [725, 162] on button "button" at bounding box center [734, 155] width 24 height 24
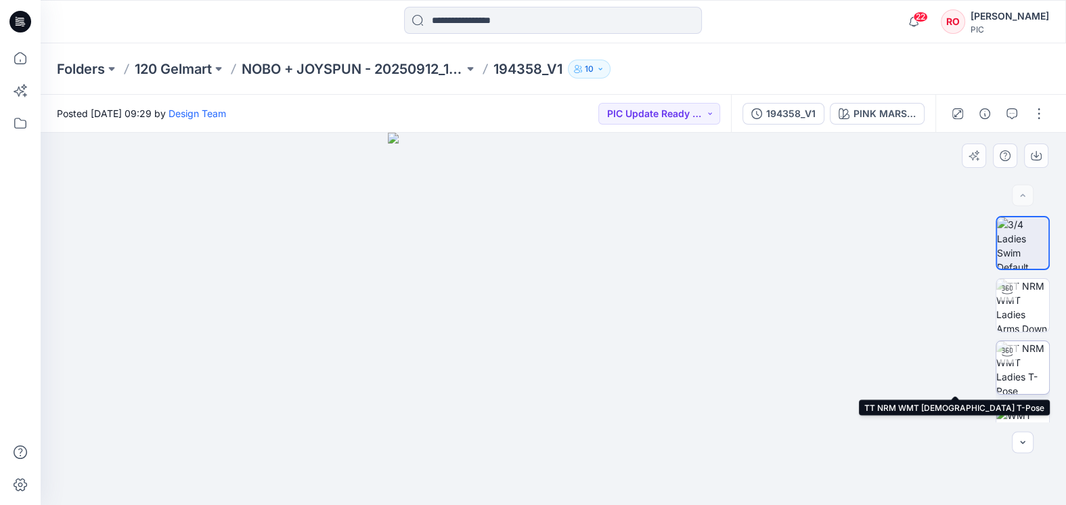
click at [1019, 370] on img at bounding box center [1022, 367] width 53 height 53
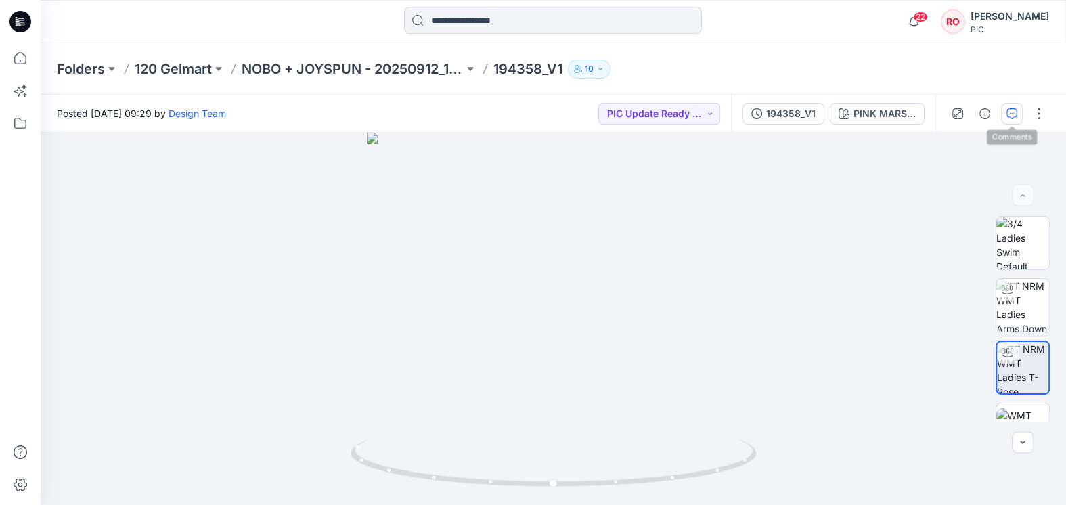
click at [1013, 110] on icon "button" at bounding box center [1012, 113] width 11 height 11
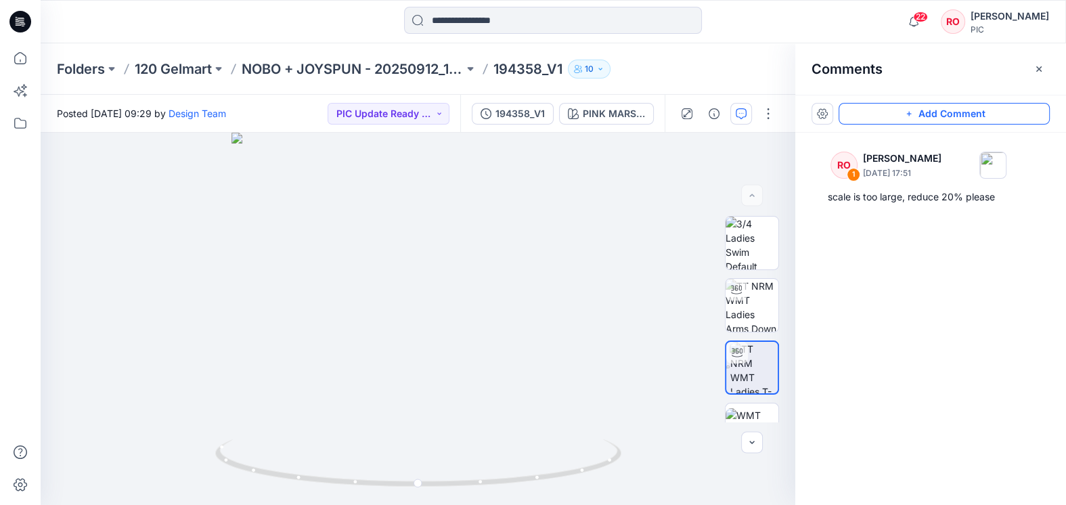
click at [868, 112] on button "Add Comment" at bounding box center [944, 114] width 211 height 22
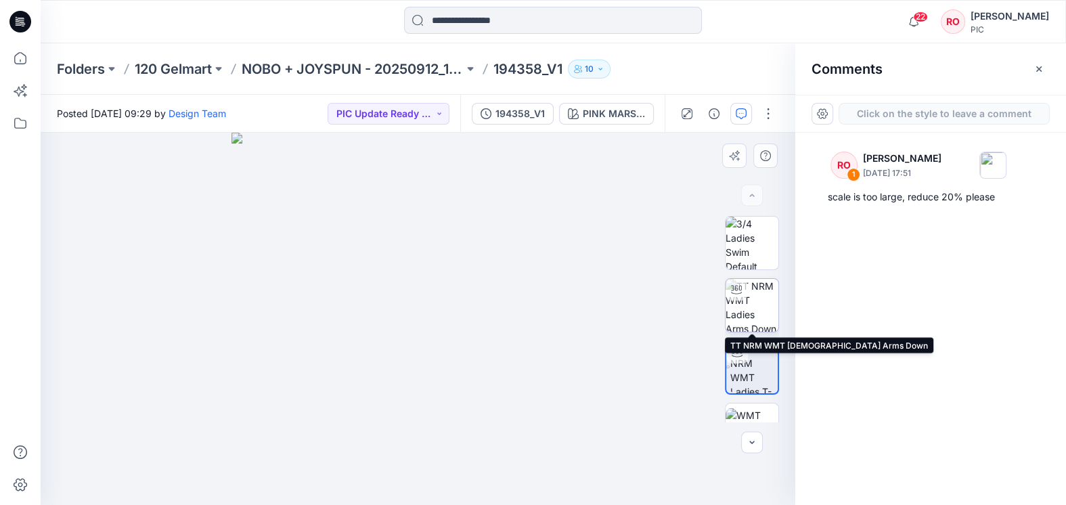
click at [740, 295] on div at bounding box center [737, 290] width 22 height 22
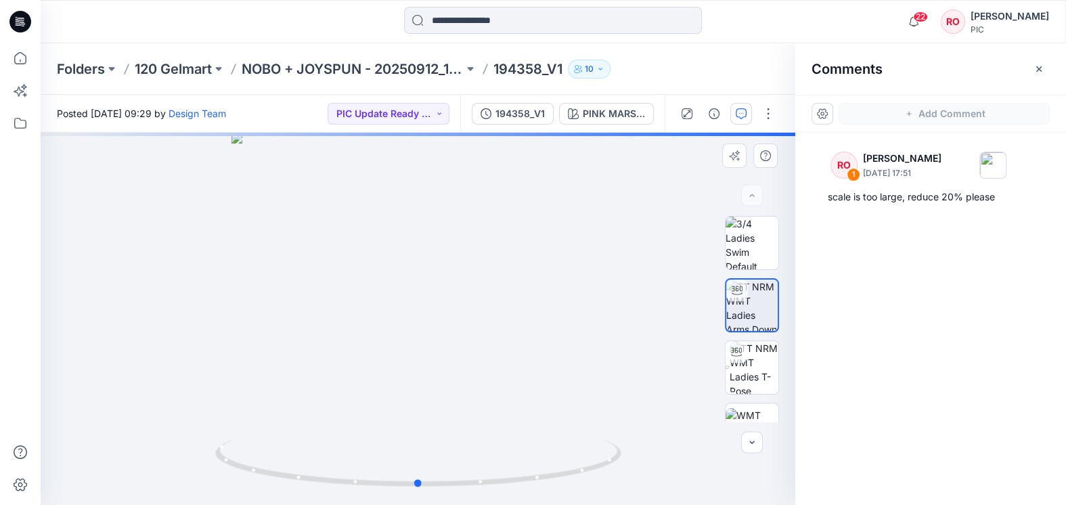
click at [605, 240] on div at bounding box center [418, 319] width 755 height 372
click at [544, 322] on div at bounding box center [418, 319] width 755 height 372
click at [623, 255] on div at bounding box center [418, 319] width 755 height 372
click at [415, 329] on div at bounding box center [418, 319] width 755 height 372
click at [745, 112] on icon "button" at bounding box center [741, 113] width 11 height 11
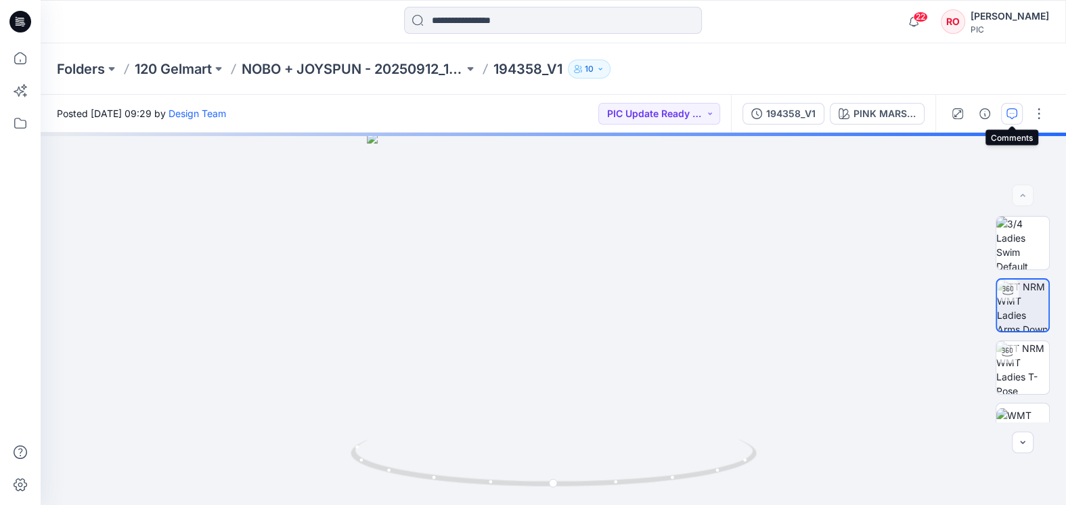
click at [1009, 105] on button "button" at bounding box center [1012, 114] width 22 height 22
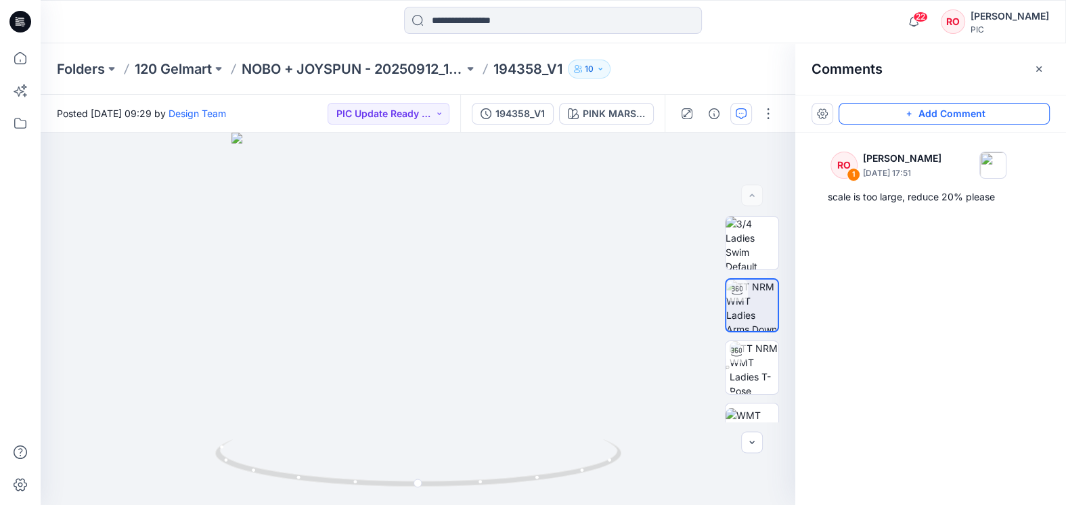
click at [906, 118] on icon "button" at bounding box center [909, 113] width 11 height 11
click at [505, 283] on div "2" at bounding box center [418, 319] width 755 height 372
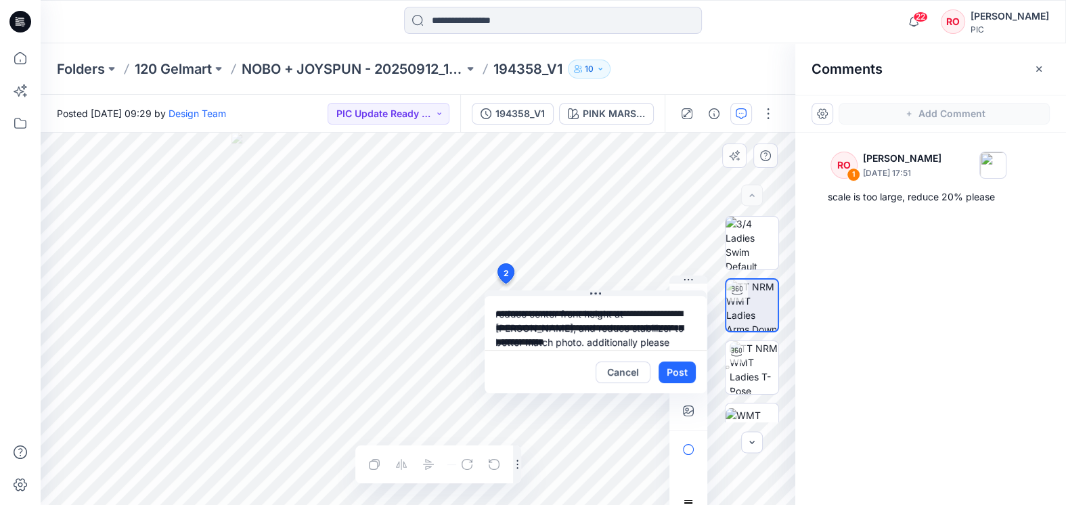
scroll to position [12, 0]
drag, startPoint x: 627, startPoint y: 332, endPoint x: 690, endPoint y: 339, distance: 63.4
click at [690, 339] on textarea "**********" at bounding box center [596, 323] width 222 height 54
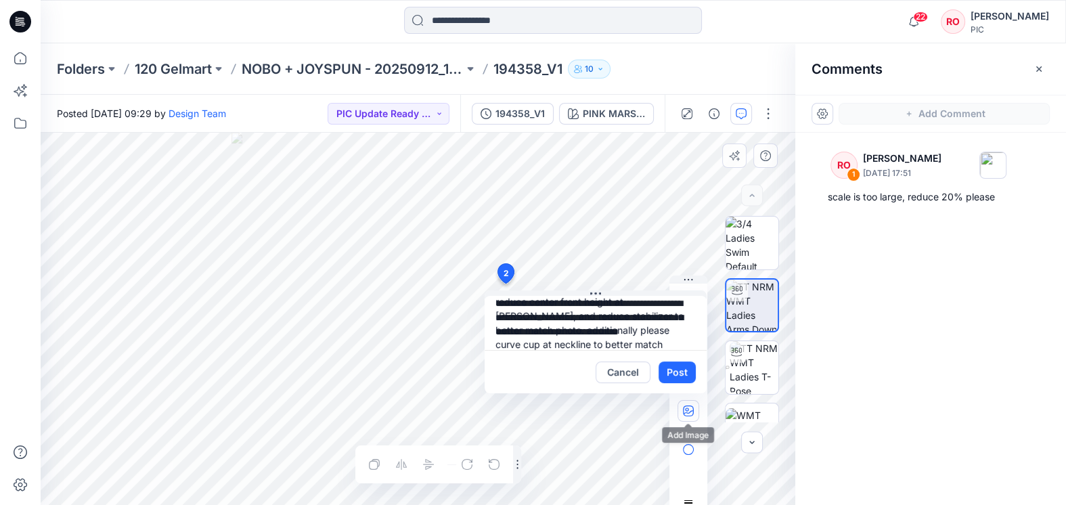
type textarea "**********"
click at [692, 407] on icon "button" at bounding box center [688, 410] width 11 height 11
type input"] "**********"
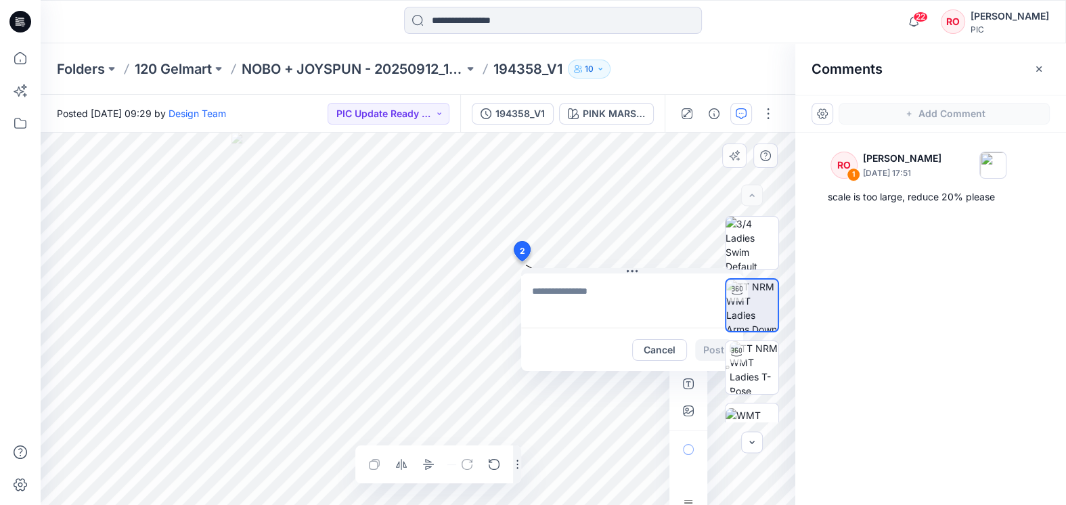
drag, startPoint x: 504, startPoint y: 268, endPoint x: 520, endPoint y: 250, distance: 24.0
click at [517, 255] on icon at bounding box center [521, 251] width 16 height 20
click at [535, 311] on textarea at bounding box center [611, 300] width 222 height 54
click at [674, 288] on textarea at bounding box center [611, 300] width 222 height 54
click at [519, 244] on span "2" at bounding box center [520, 250] width 5 height 12
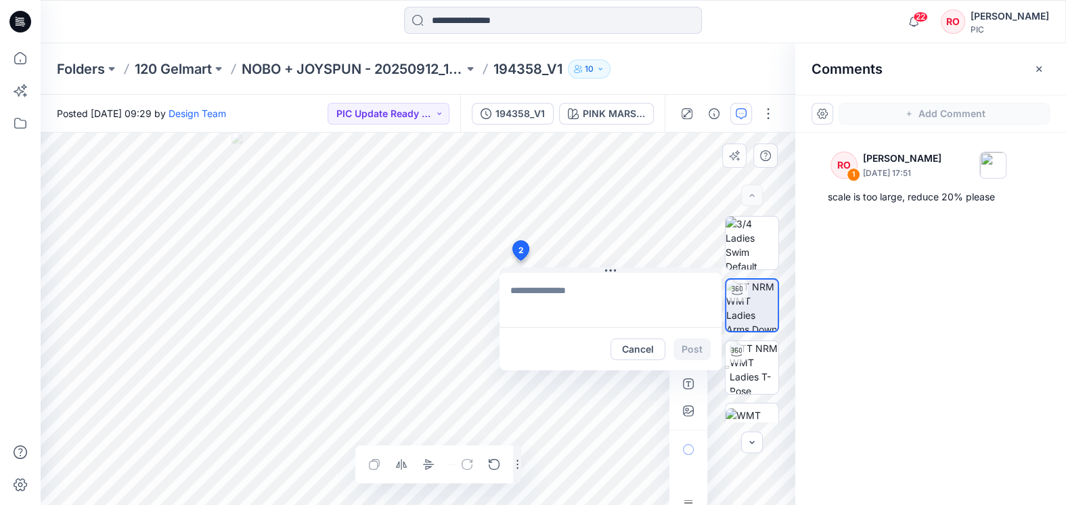
click at [519, 244] on span "2" at bounding box center [520, 250] width 5 height 12
click at [581, 303] on textarea at bounding box center [611, 300] width 222 height 54
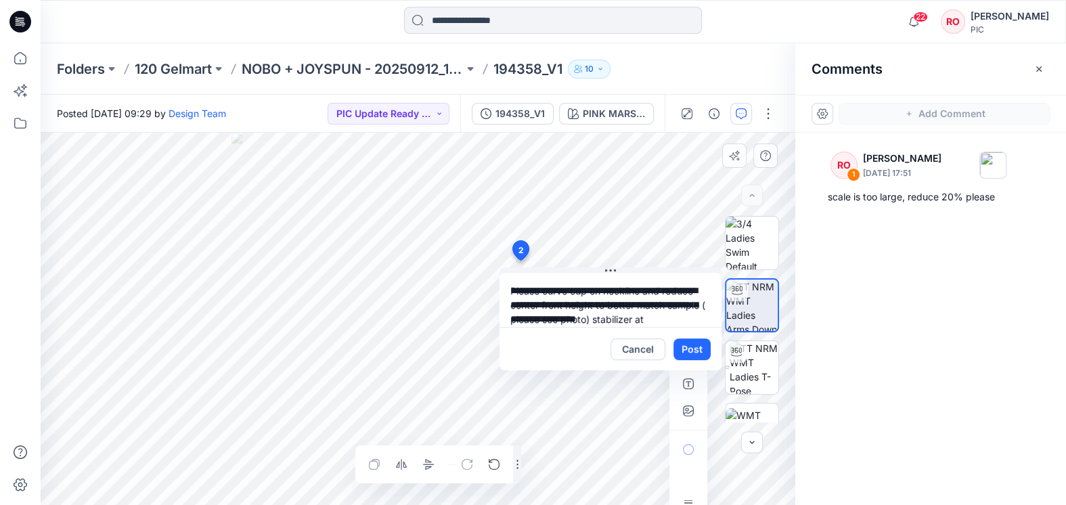
scroll to position [13, 0]
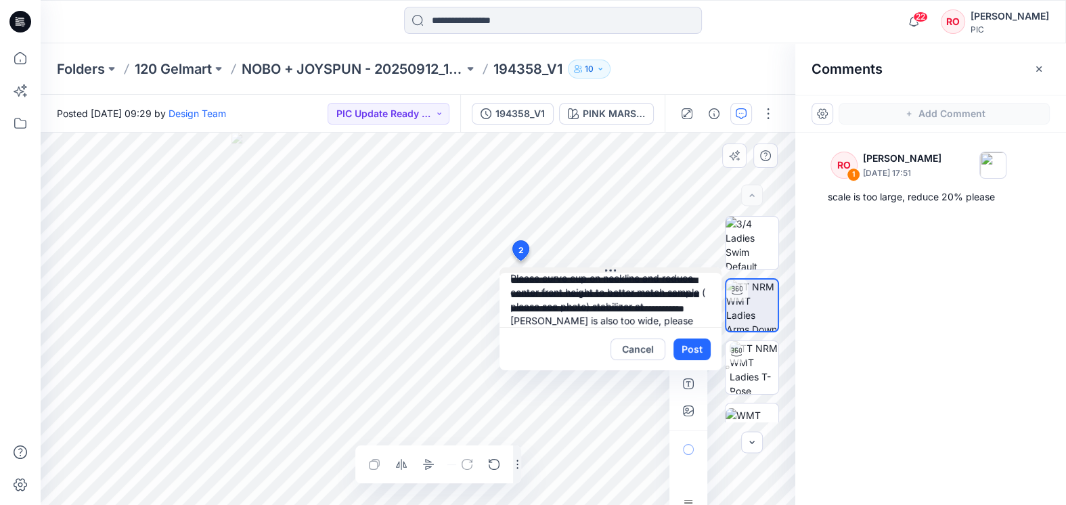
type textarea "**********"
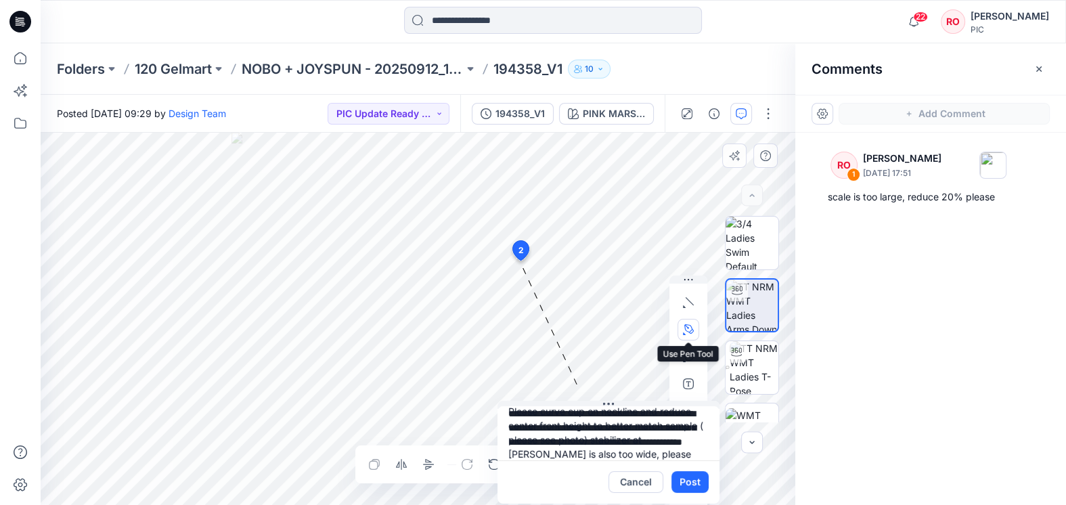
click at [690, 332] on icon "button" at bounding box center [688, 329] width 11 height 11
click at [613, 330] on icon "button" at bounding box center [615, 329] width 11 height 11
click at [687, 382] on icon "button" at bounding box center [688, 383] width 5 height 5
click at [678, 382] on button "button" at bounding box center [689, 384] width 22 height 22
click at [681, 478] on button "Post" at bounding box center [689, 482] width 37 height 22
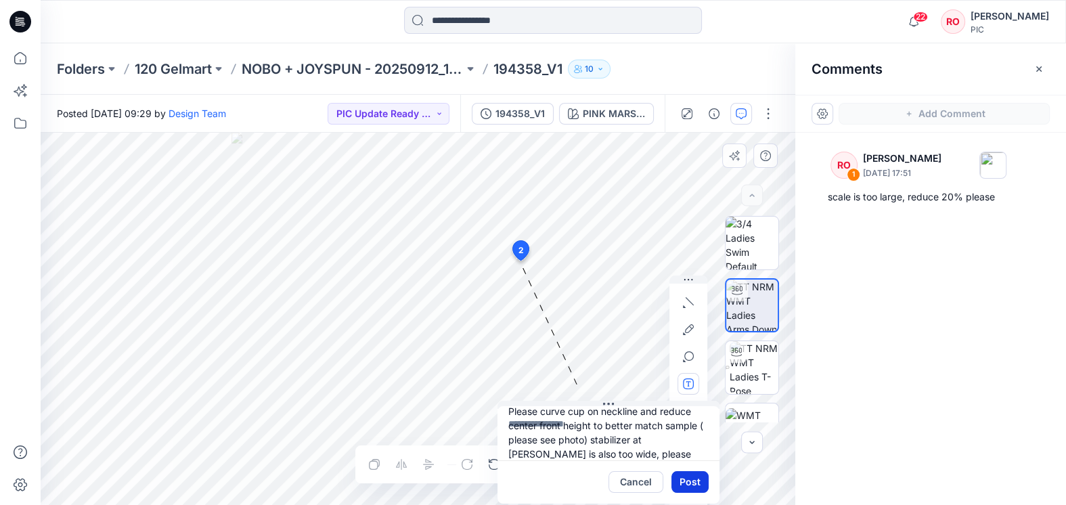
scroll to position [0, 0]
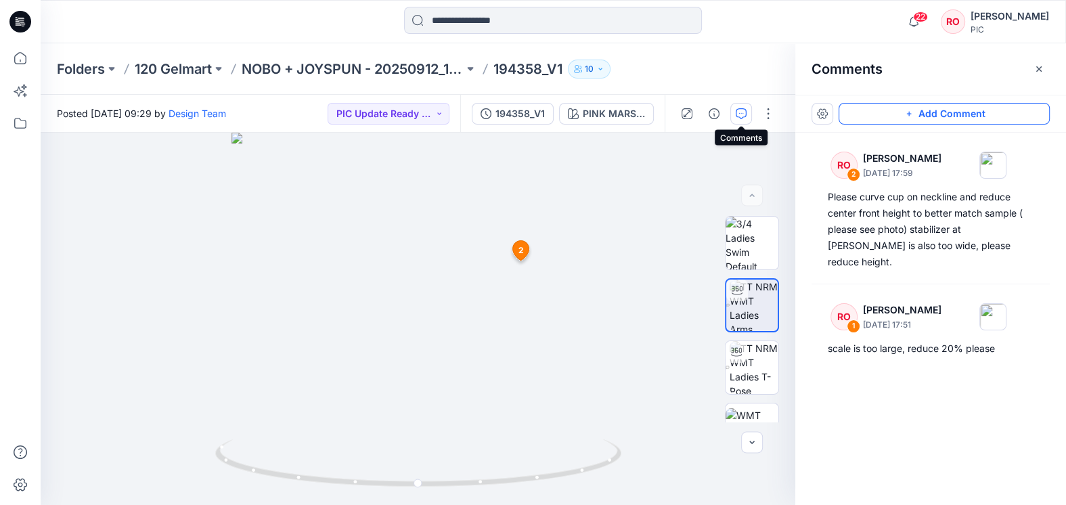
click at [738, 123] on button "button" at bounding box center [741, 114] width 22 height 22
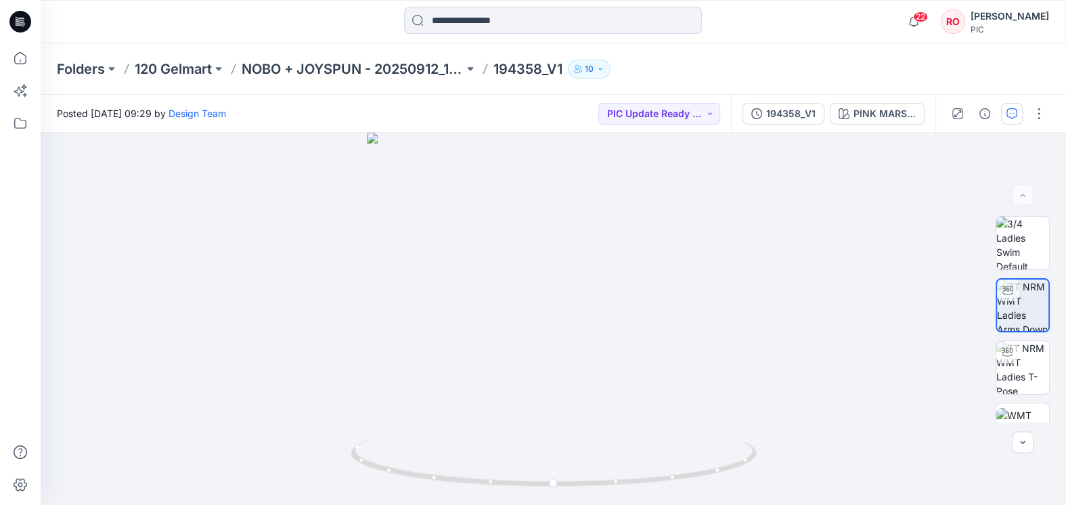
click at [738, 123] on div "194358_V1 PINK MARSHMALLOW" at bounding box center [833, 114] width 204 height 38
click at [1008, 118] on icon "button" at bounding box center [1012, 113] width 11 height 11
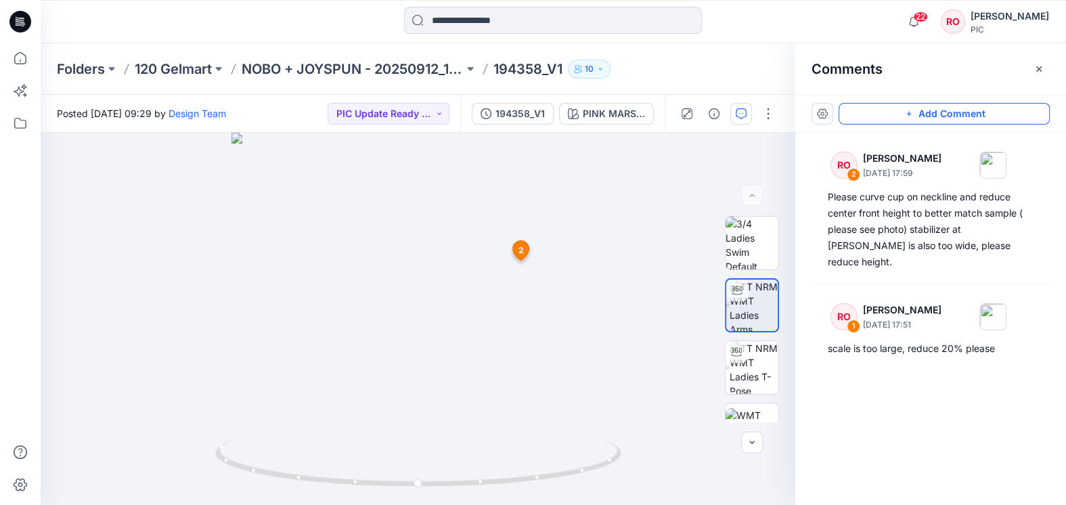
click at [1003, 103] on div "Add Comment" at bounding box center [930, 114] width 271 height 38
click at [995, 111] on button "Add Comment" at bounding box center [944, 114] width 211 height 22
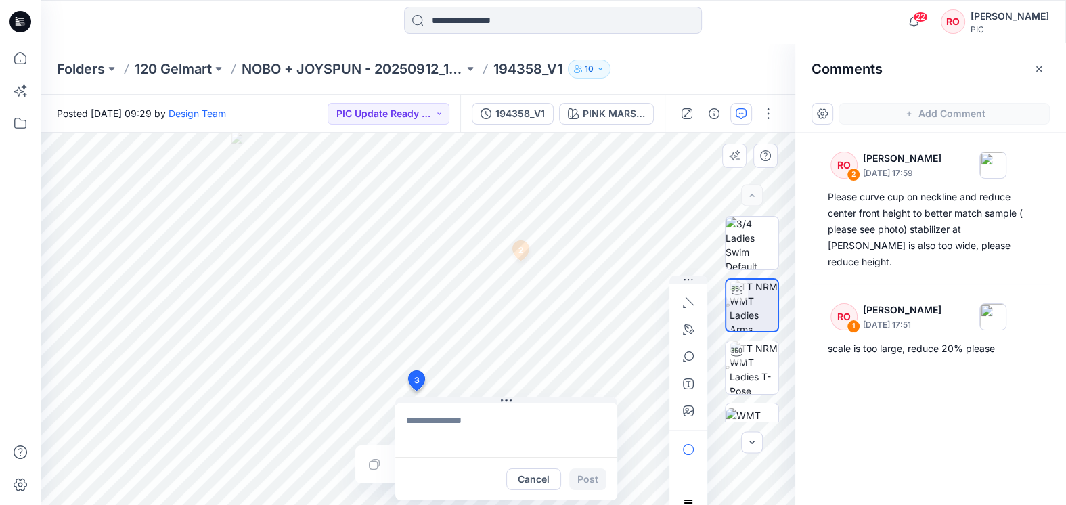
click at [416, 391] on div "3 Cancel Post 2 RO [PERSON_NAME] [DATE] 17:59 Please curve cup on neckline and …" at bounding box center [418, 319] width 755 height 372
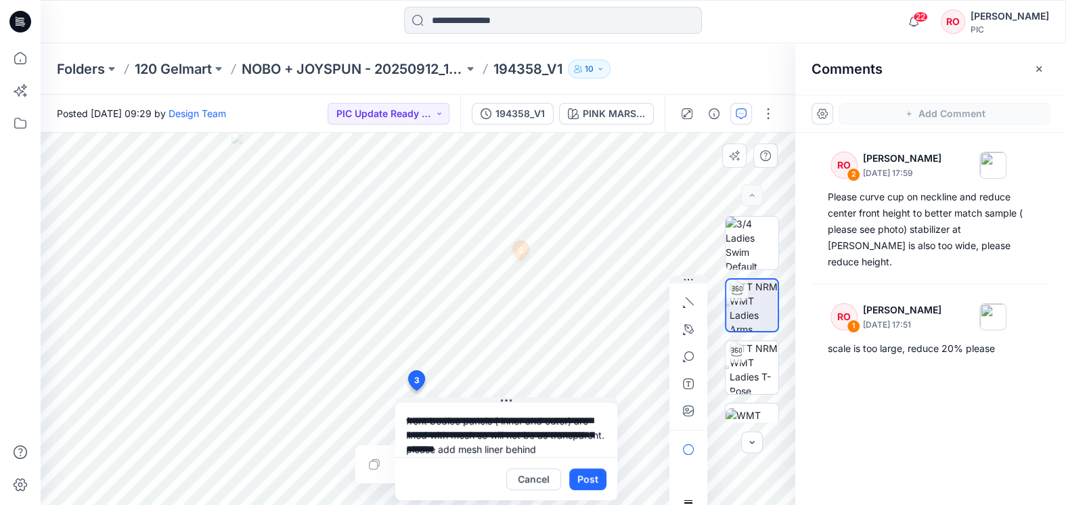
click at [470, 423] on textarea "**********" at bounding box center [506, 430] width 222 height 54
click at [575, 419] on textarea "**********" at bounding box center [506, 430] width 222 height 54
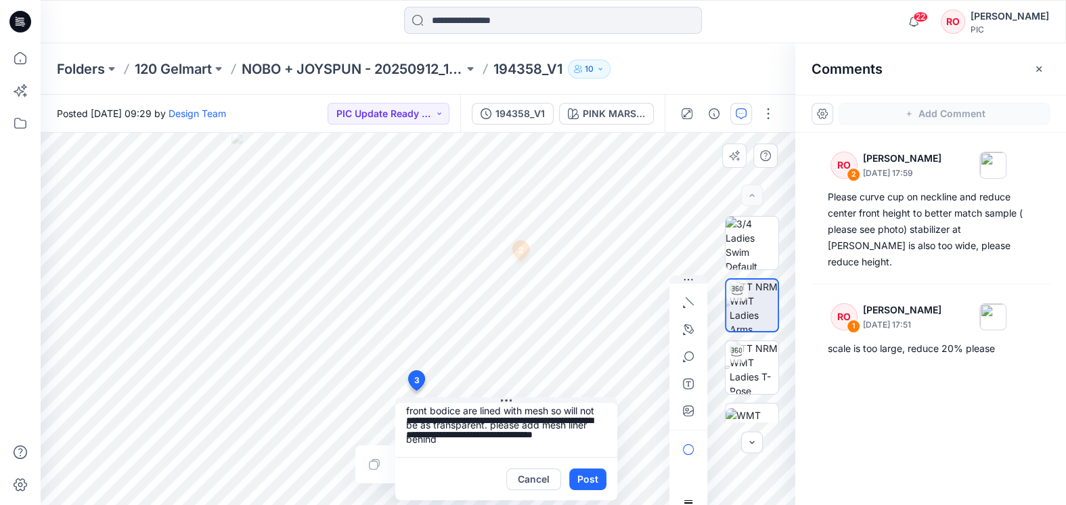
scroll to position [10, 0]
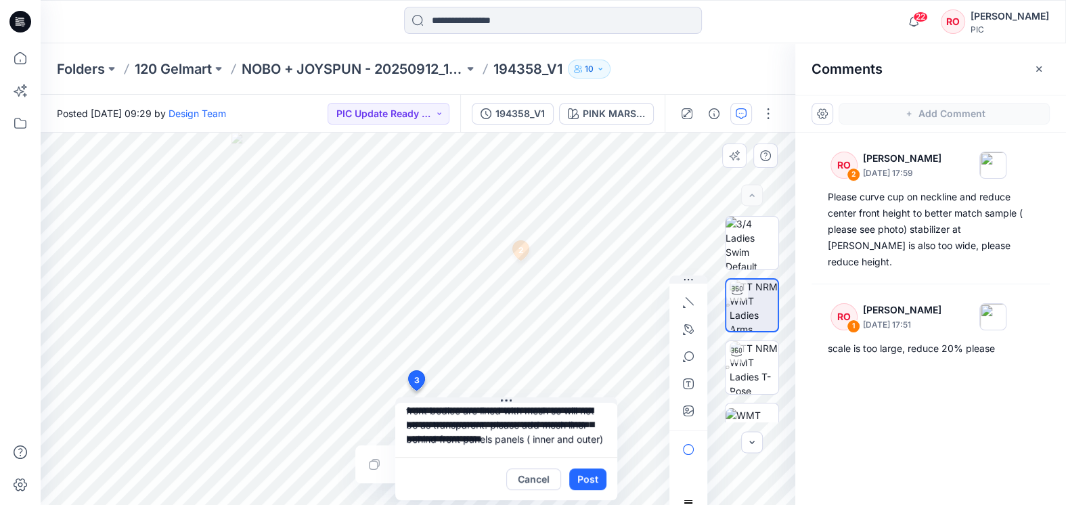
click at [513, 443] on textarea "**********" at bounding box center [506, 430] width 222 height 54
click at [516, 443] on textarea "**********" at bounding box center [506, 430] width 222 height 54
click at [503, 444] on textarea "**********" at bounding box center [506, 430] width 222 height 54
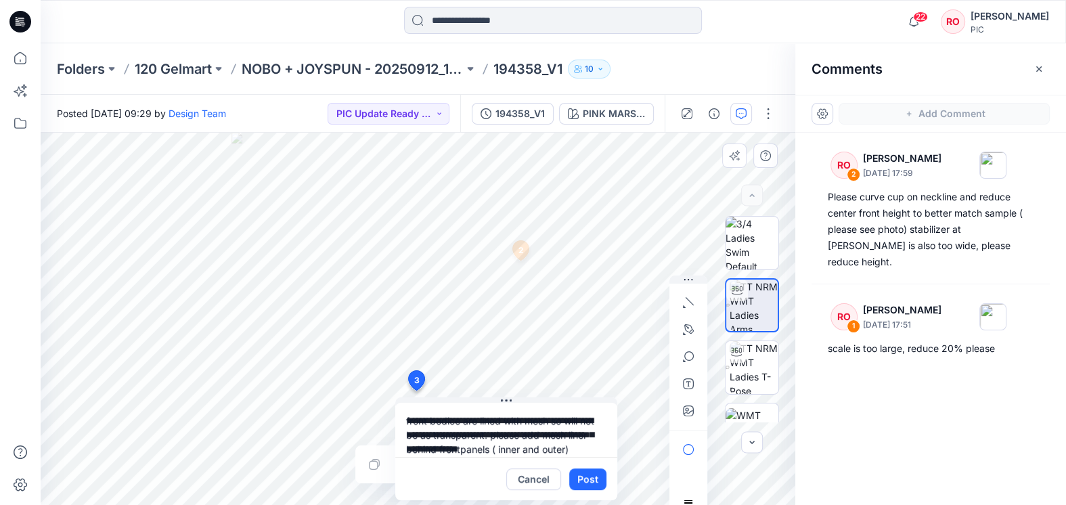
scroll to position [0, 0]
click at [474, 420] on textarea "**********" at bounding box center [506, 430] width 222 height 54
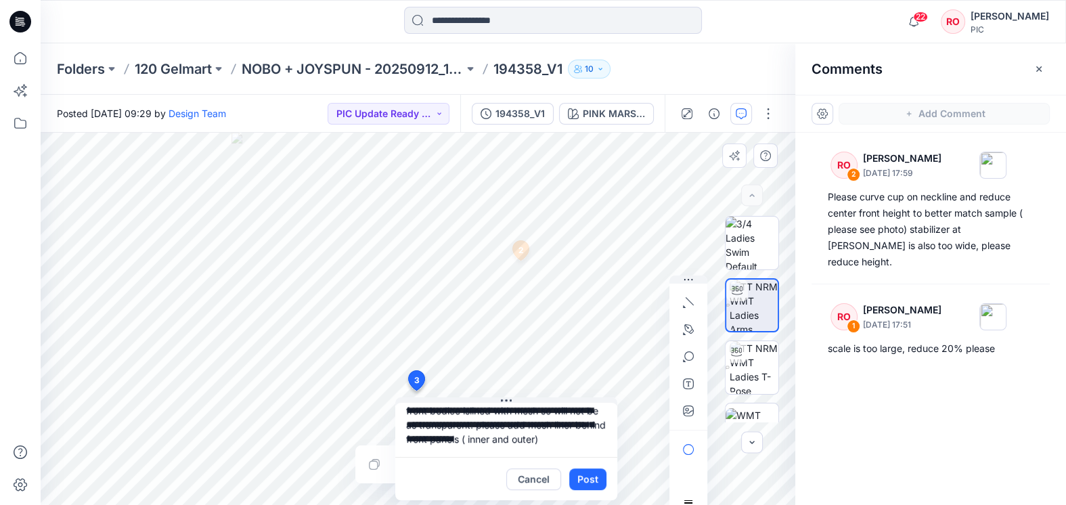
scroll to position [10, 0]
type textarea "**********"
click at [585, 482] on button "Post" at bounding box center [587, 479] width 37 height 22
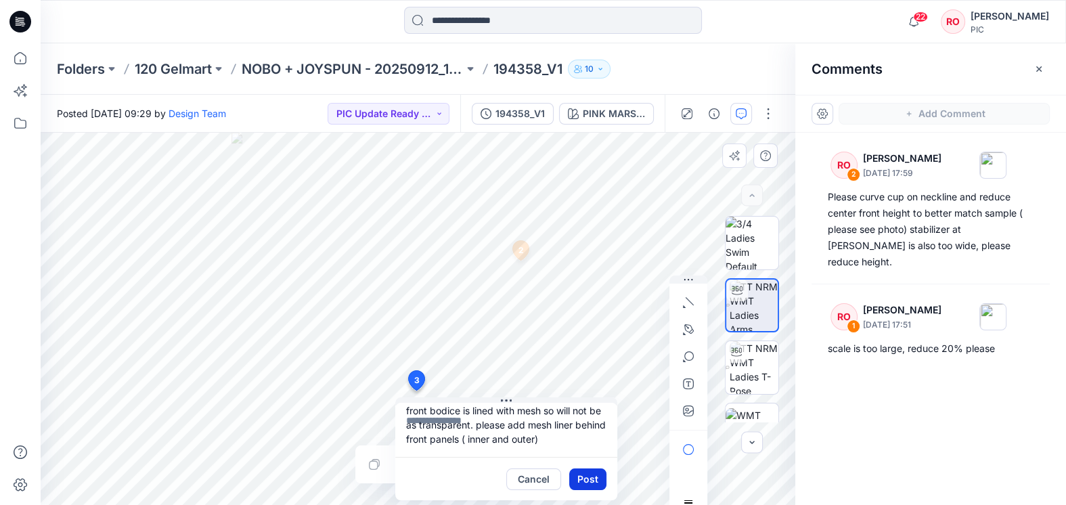
scroll to position [0, 0]
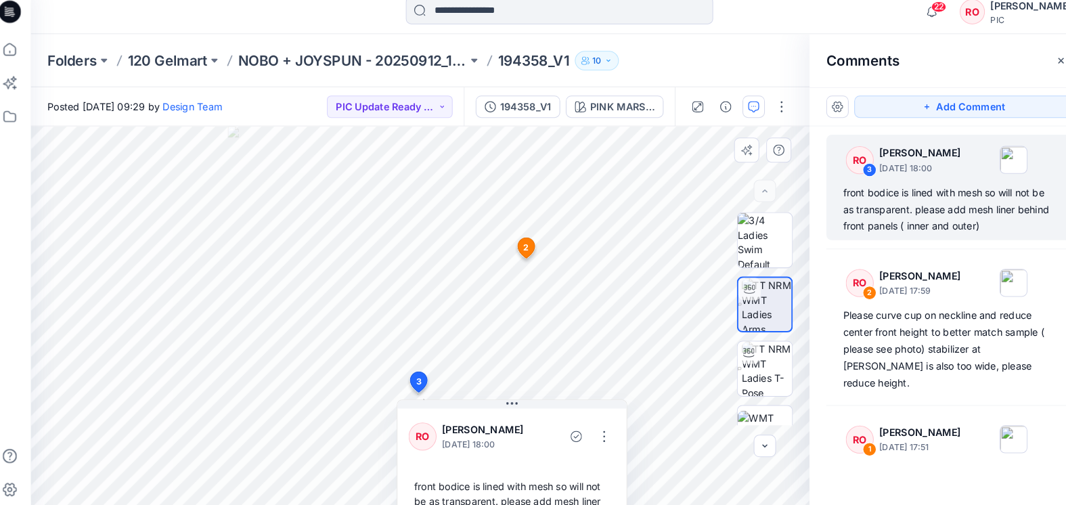
click at [877, 114] on div "Add Comment" at bounding box center [930, 114] width 271 height 38
click at [874, 109] on button "Add Comment" at bounding box center [944, 114] width 211 height 22
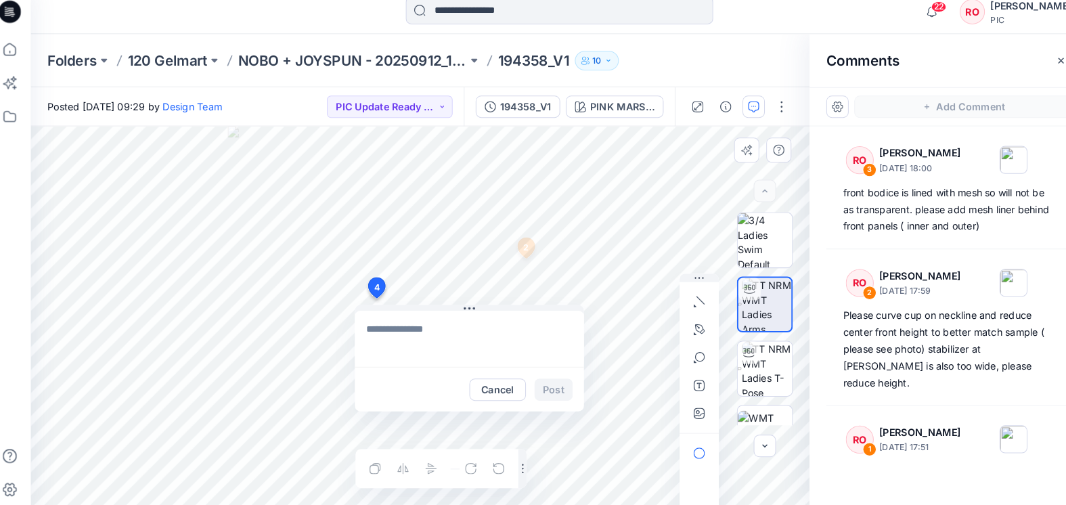
click at [375, 299] on div "4 Cancel Post 2 RO [PERSON_NAME] [DATE] 17:59 Please curve cup on neckline and …" at bounding box center [418, 319] width 755 height 372
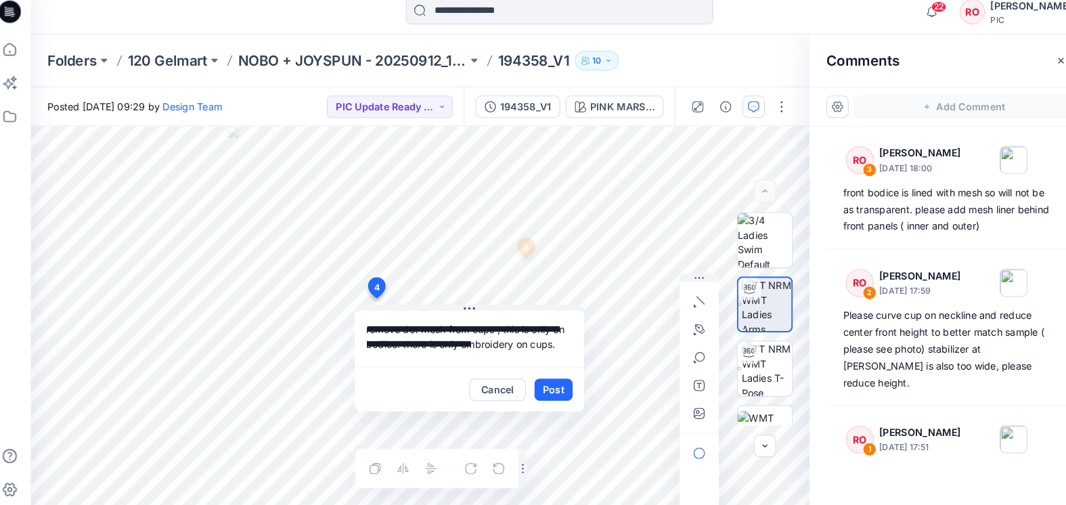
click at [588, 334] on div "**********" at bounding box center [418, 319] width 755 height 372
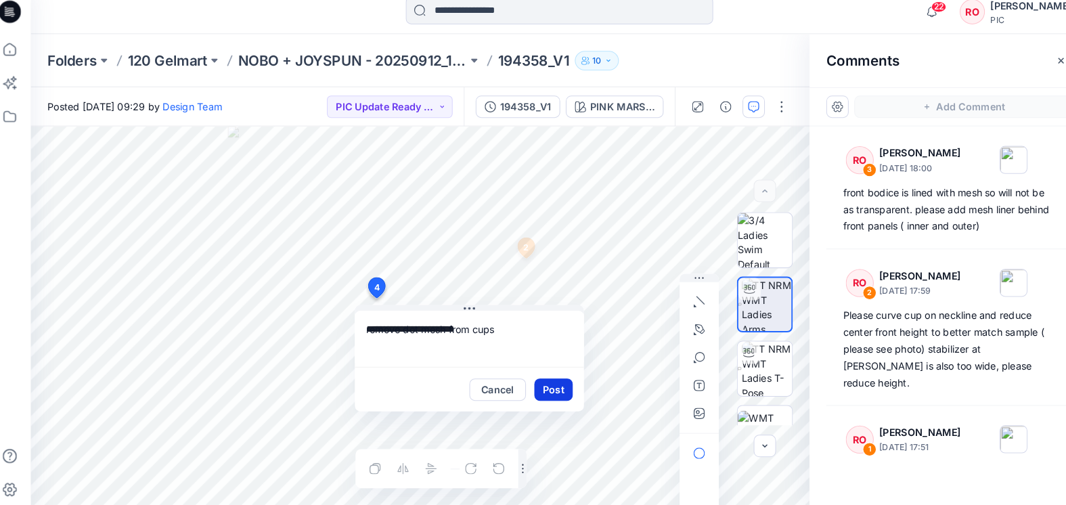
type textarea "**********"
click at [535, 377] on button "Post" at bounding box center [547, 388] width 37 height 22
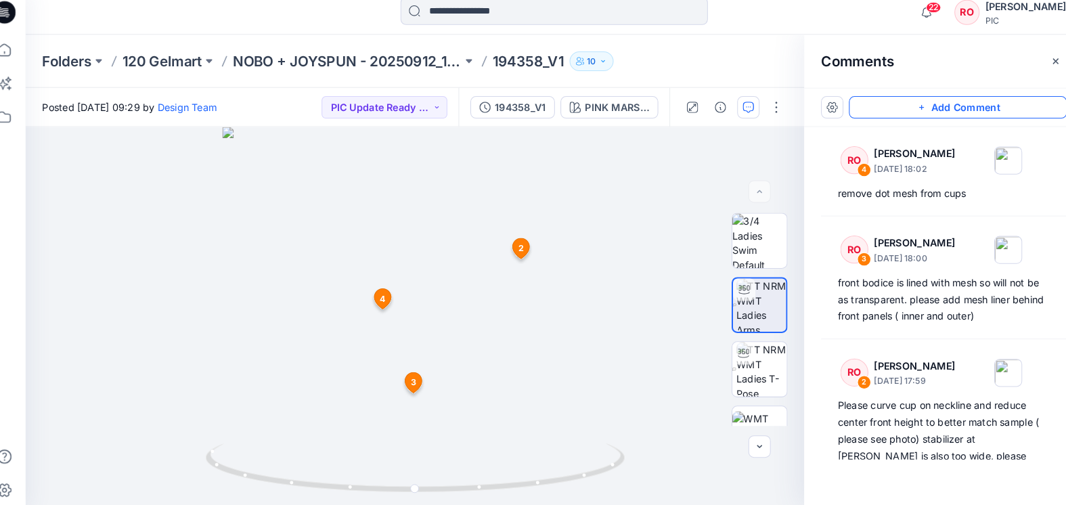
click at [862, 103] on button "Add Comment" at bounding box center [944, 114] width 211 height 22
click at [468, 225] on div "5 2 RO [PERSON_NAME] [DATE] 17:59 Please curve cup on neckline and reduce cente…" at bounding box center [418, 319] width 755 height 372
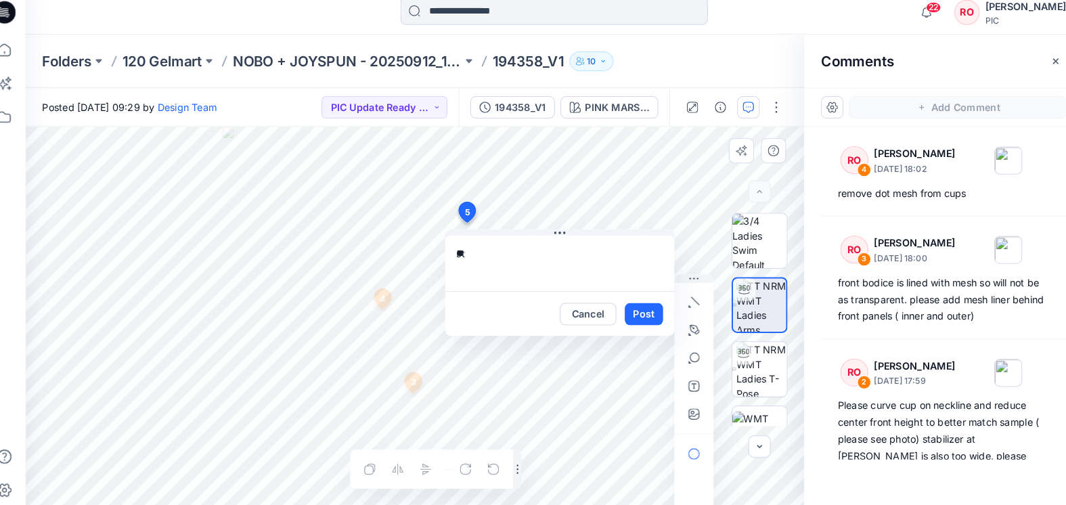
type textarea "*"
type textarea "**********"
click at [621, 303] on button "Post" at bounding box center [639, 314] width 37 height 22
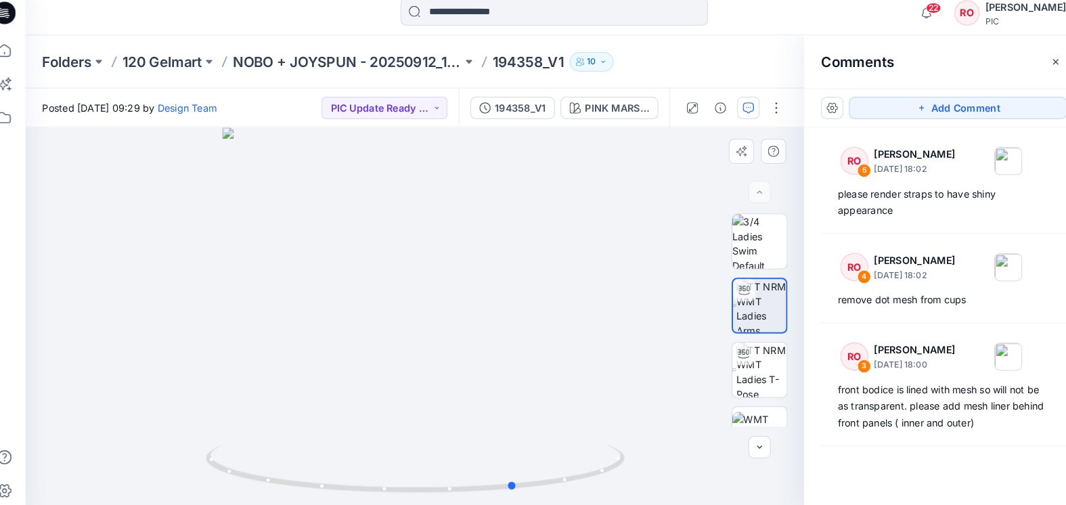
drag, startPoint x: 518, startPoint y: 405, endPoint x: 623, endPoint y: 383, distance: 106.6
click at [623, 384] on div at bounding box center [418, 319] width 755 height 372
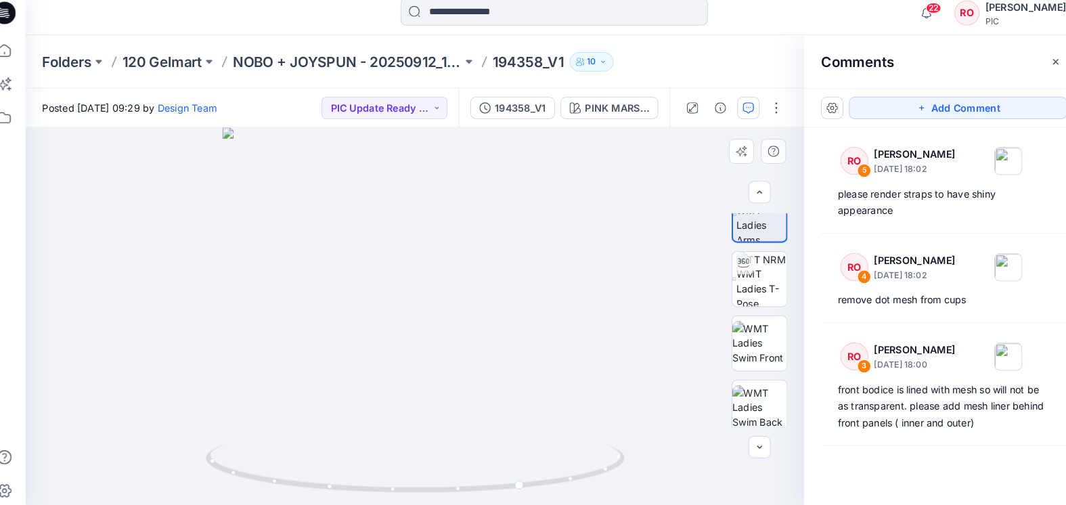
scroll to position [126, 0]
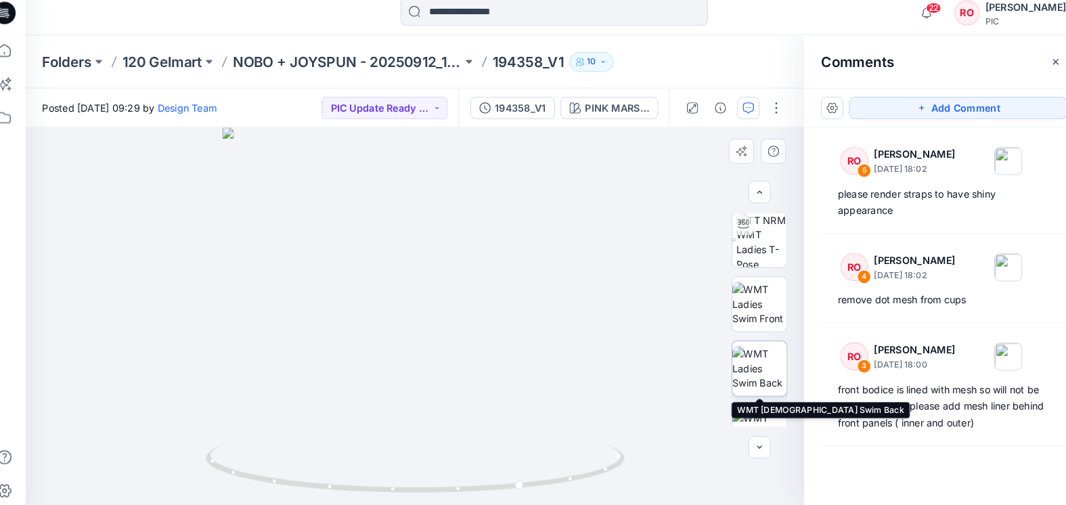
click at [743, 359] on img at bounding box center [752, 366] width 53 height 43
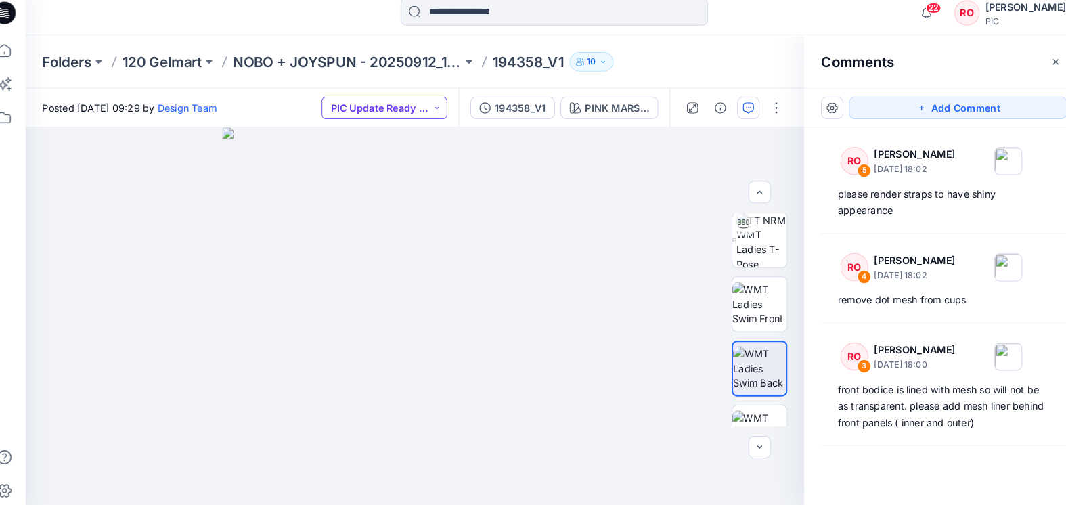
click at [399, 103] on button "PIC Update Ready to Review" at bounding box center [389, 114] width 122 height 22
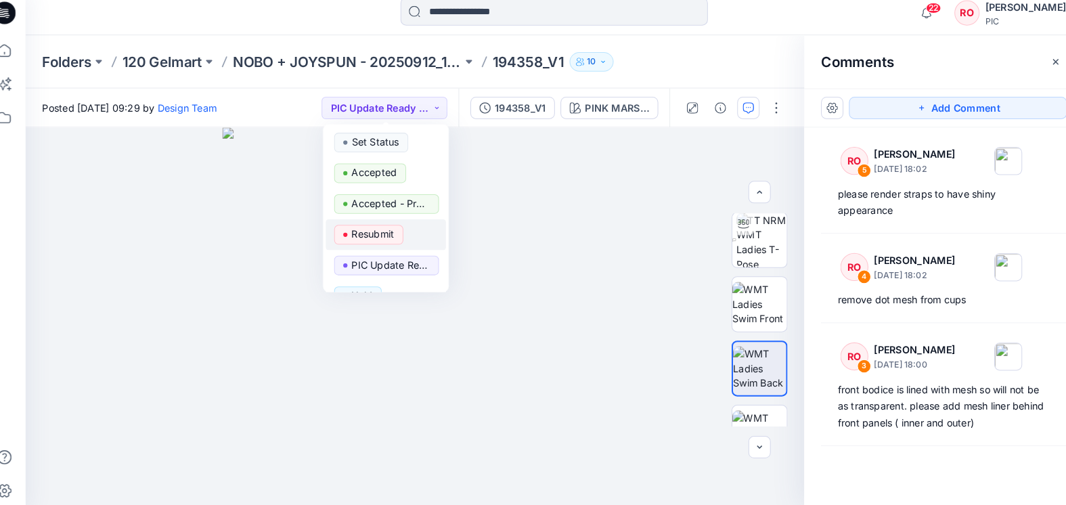
click at [383, 227] on span "Resubmit" at bounding box center [373, 236] width 67 height 19
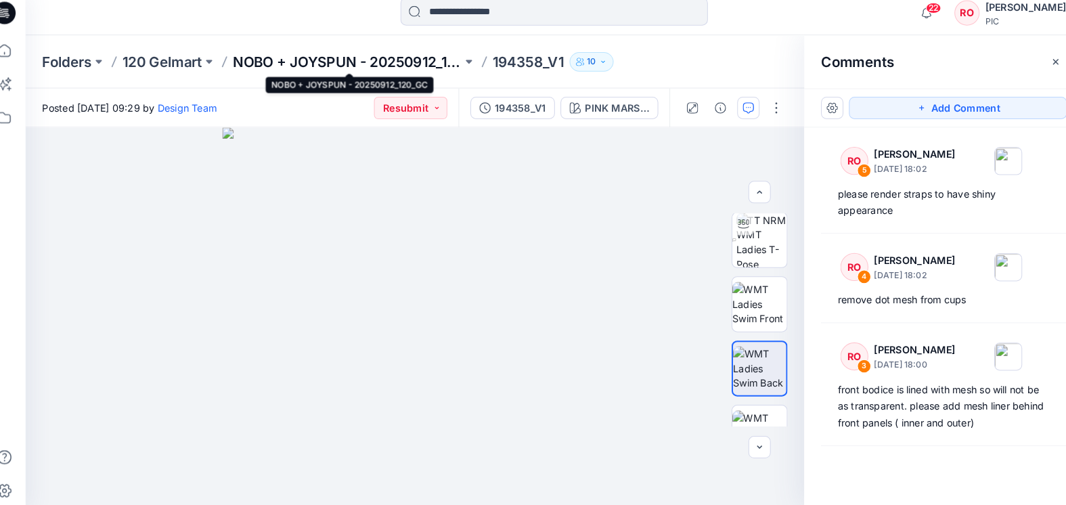
click at [359, 60] on p "NOBO + JOYSPUN - 20250912_120_GC" at bounding box center [353, 69] width 222 height 19
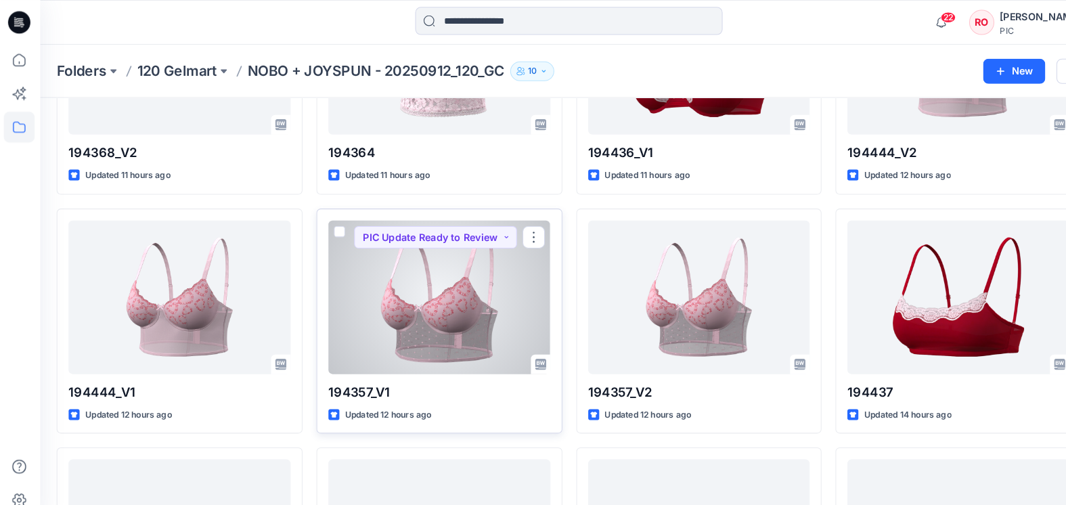
scroll to position [629, 0]
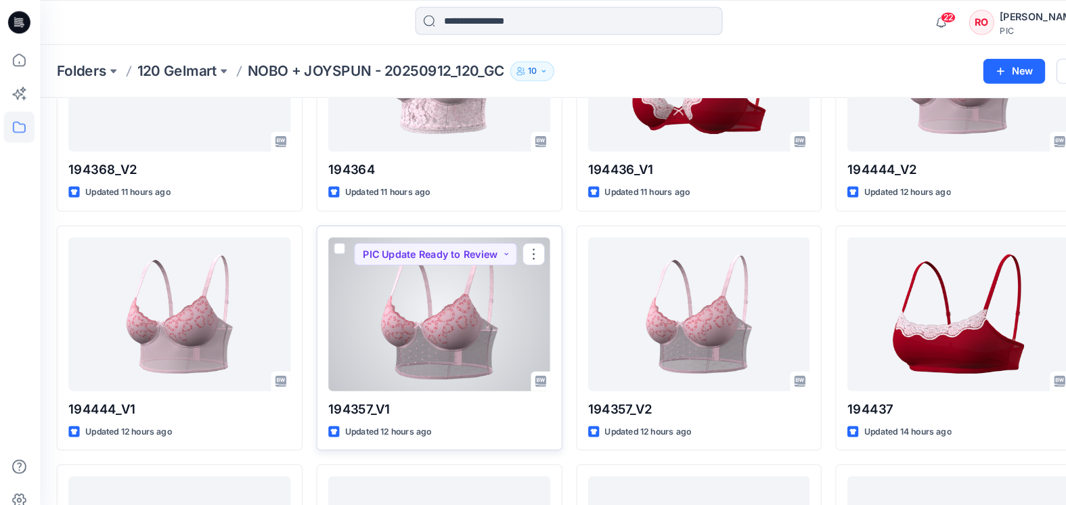
click at [424, 296] on div at bounding box center [427, 304] width 215 height 149
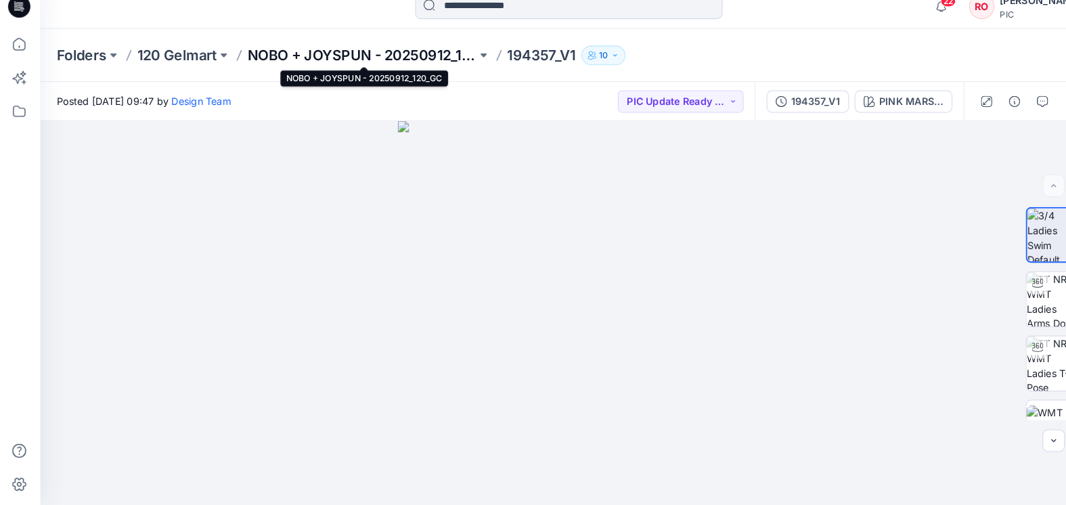
click at [428, 60] on p "NOBO + JOYSPUN - 20250912_120_GC" at bounding box center [353, 69] width 222 height 19
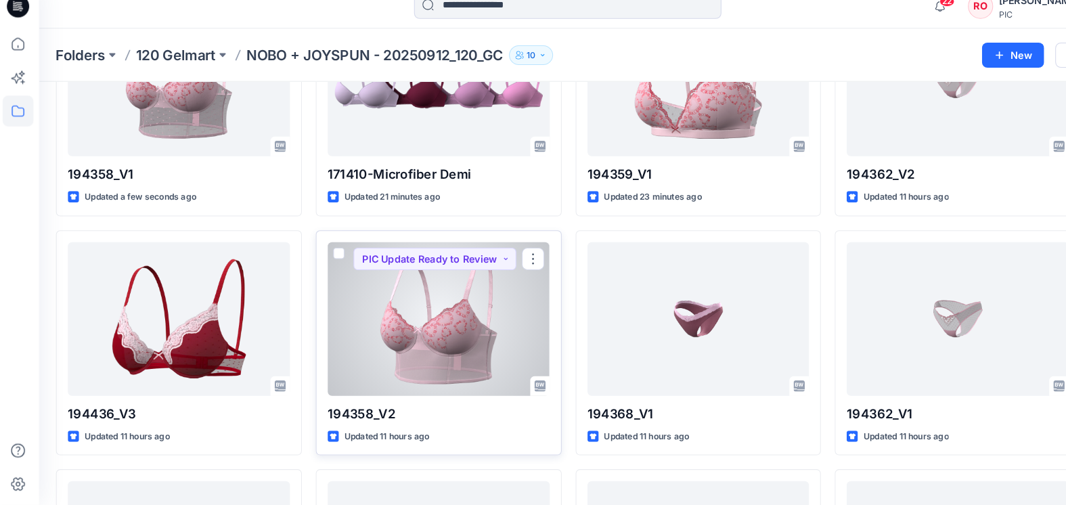
scroll to position [240, 0]
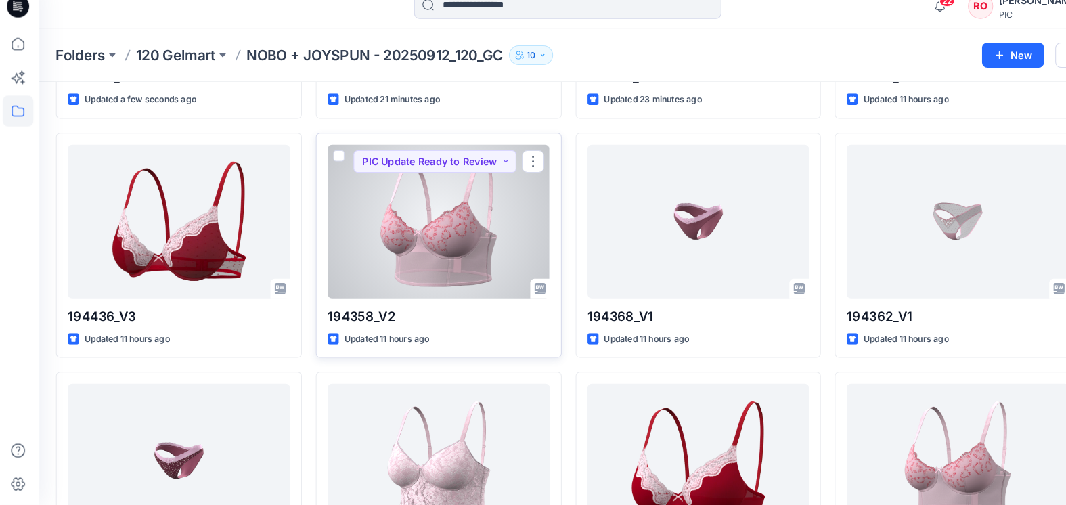
click at [493, 250] on div at bounding box center [427, 230] width 215 height 149
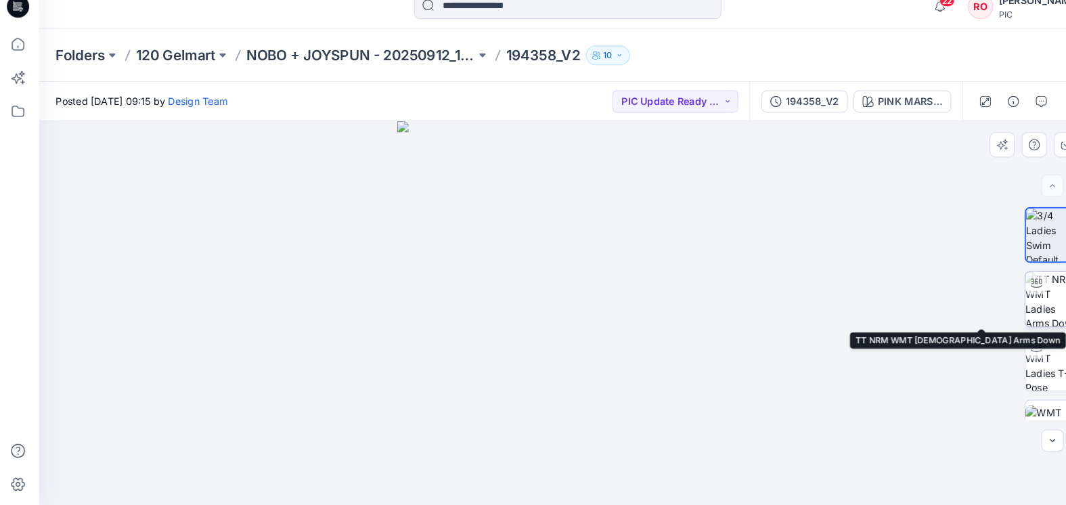
click at [997, 289] on img at bounding box center [1022, 305] width 53 height 53
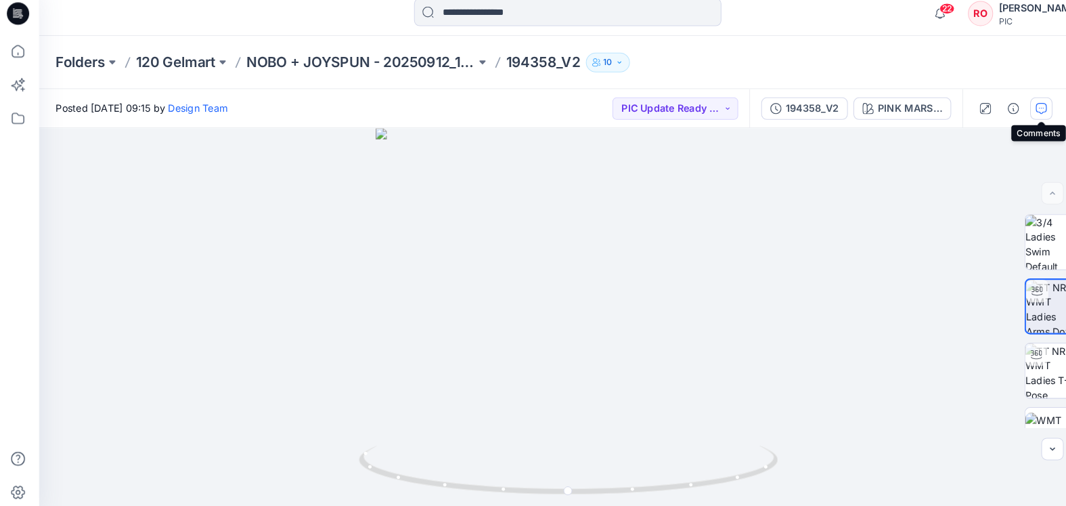
click at [1009, 108] on icon "button" at bounding box center [1012, 113] width 11 height 11
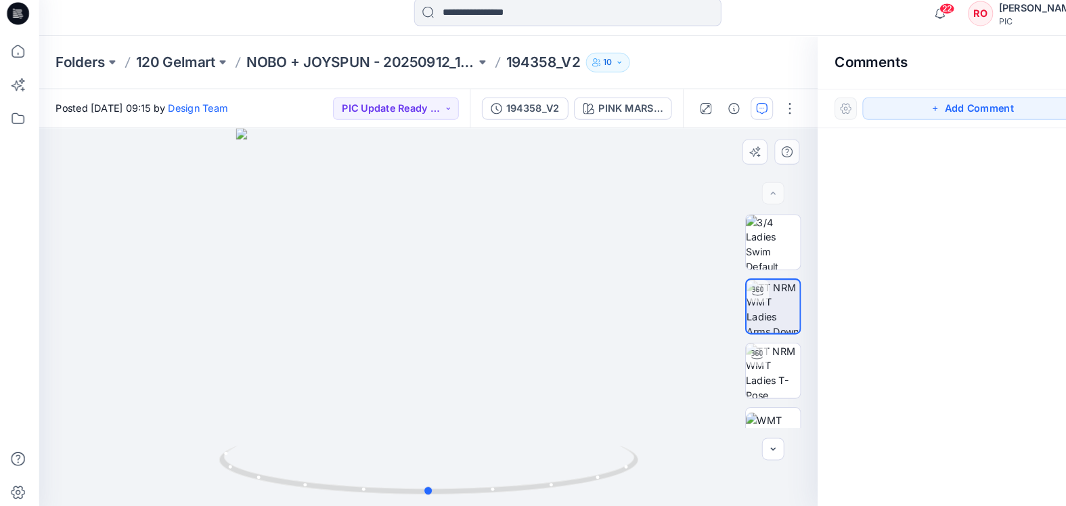
click at [513, 305] on div at bounding box center [418, 319] width 755 height 373
click at [743, 108] on icon "button" at bounding box center [741, 113] width 11 height 11
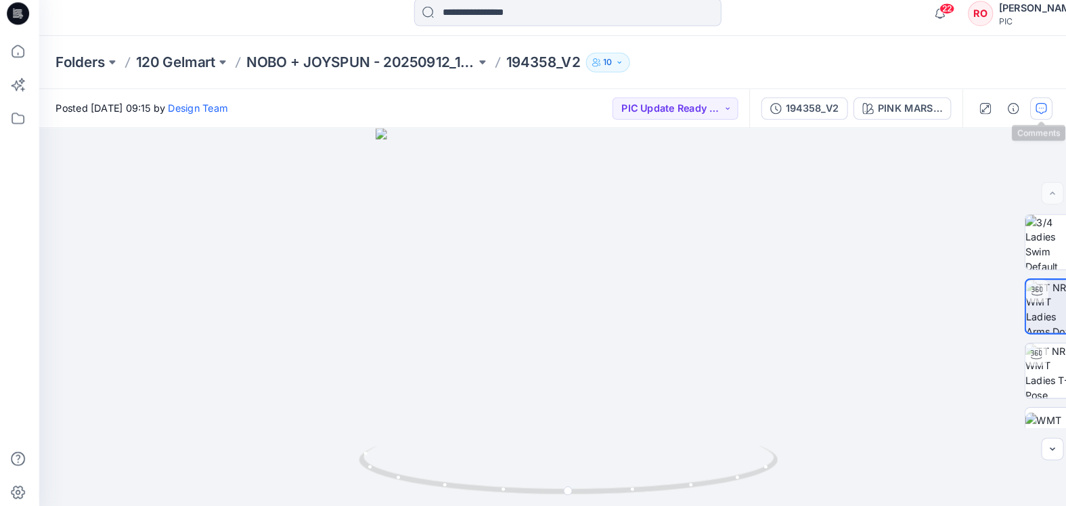
click at [1015, 106] on button "button" at bounding box center [1012, 114] width 22 height 22
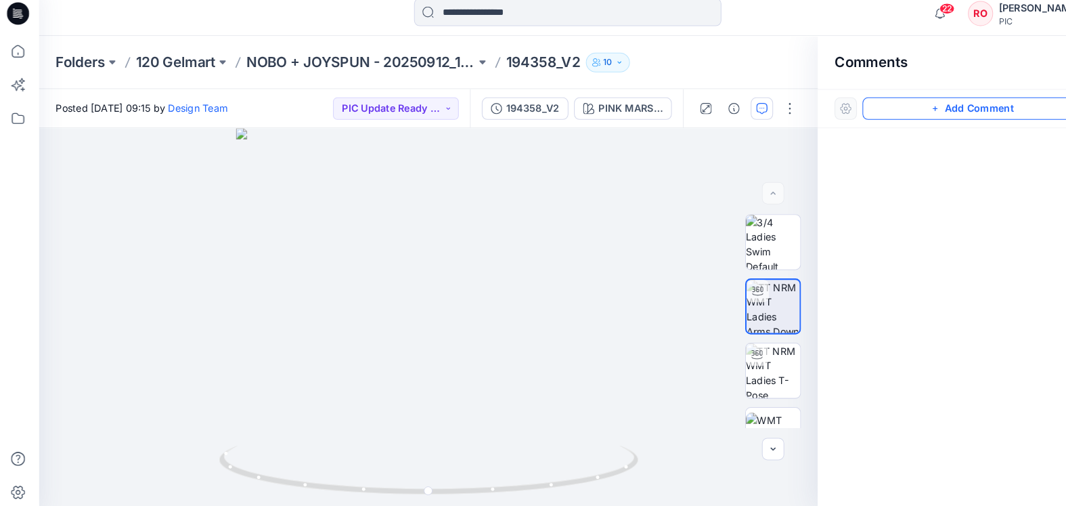
click at [1011, 110] on button "Add Comment" at bounding box center [944, 114] width 211 height 22
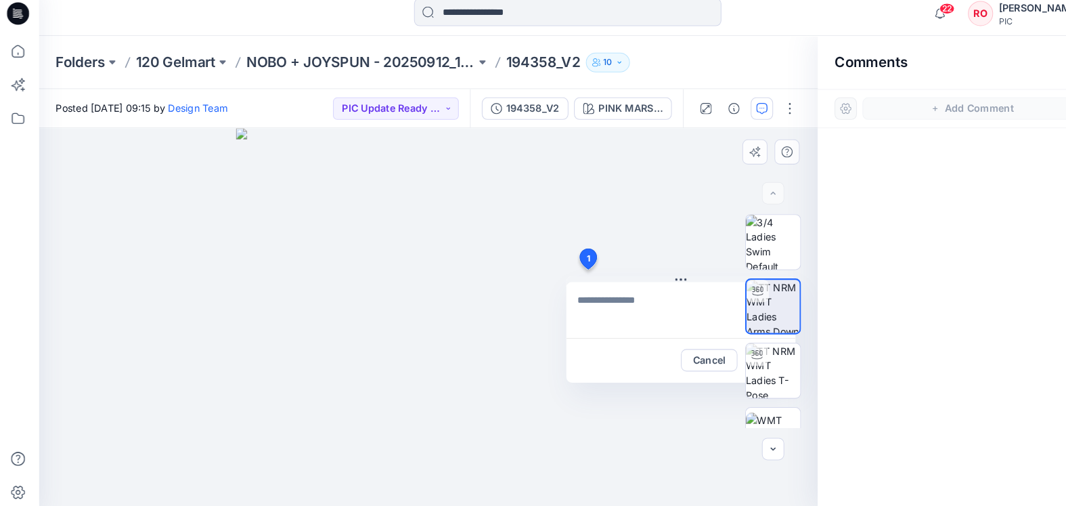
click at [569, 261] on div "1 Cancel Post" at bounding box center [418, 319] width 755 height 373
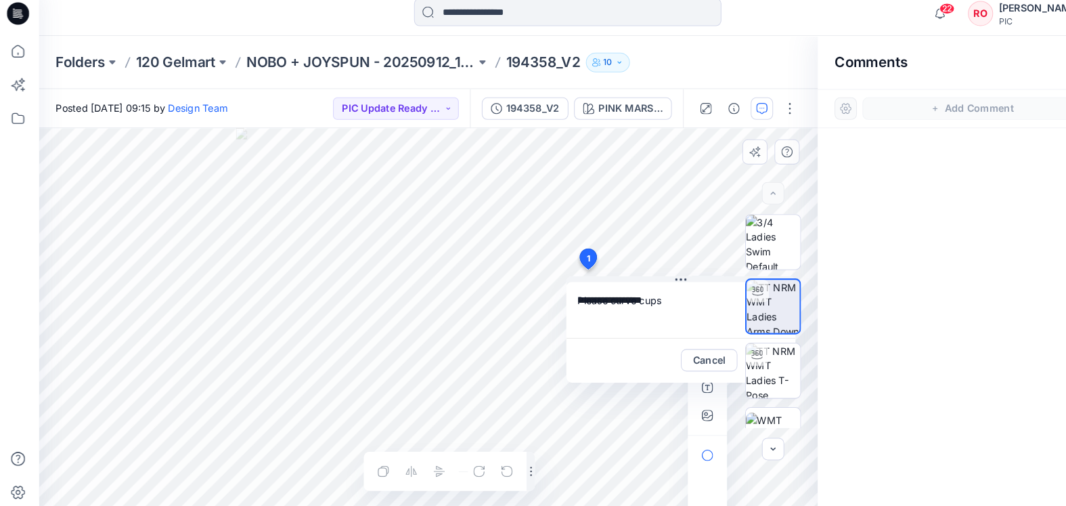
click at [565, 257] on icon at bounding box center [573, 262] width 22 height 26
click at [648, 297] on textarea "**********" at bounding box center [663, 309] width 222 height 54
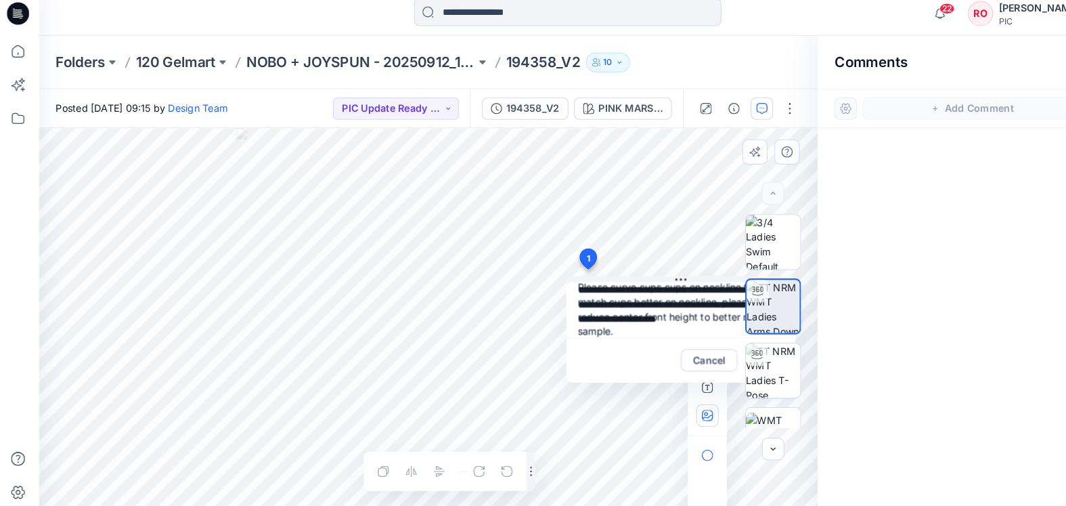
type textarea "**********"
click at [683, 405] on icon "button" at bounding box center [688, 410] width 11 height 11
type input"] "**********"
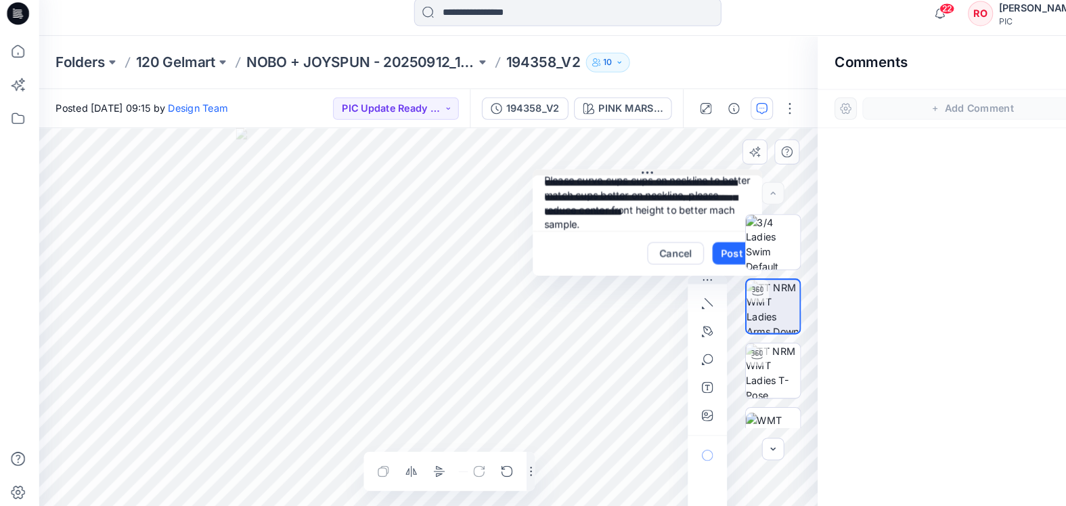
drag, startPoint x: 654, startPoint y: 270, endPoint x: 622, endPoint y: 156, distance: 118.1
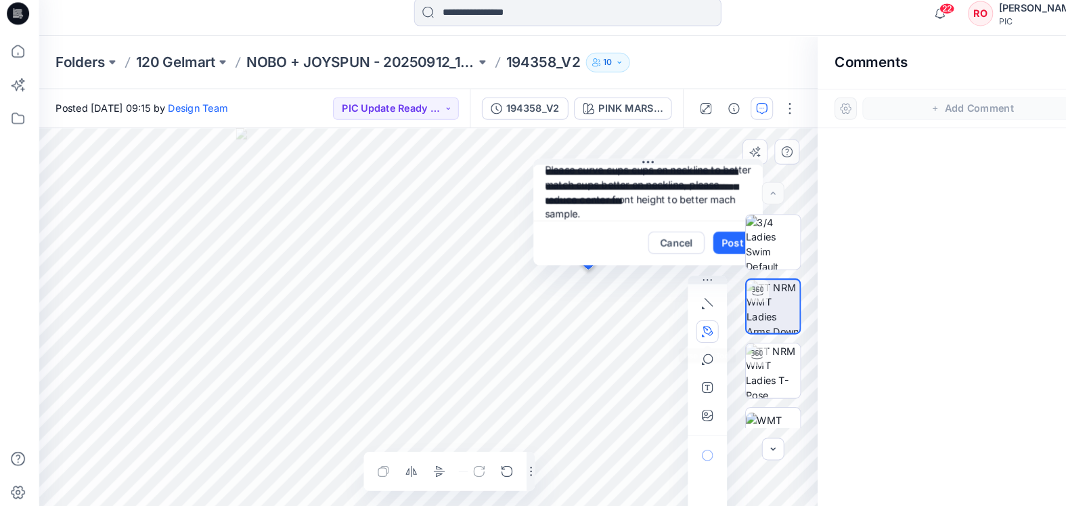
click at [679, 319] on button "button" at bounding box center [689, 330] width 22 height 22
click at [615, 324] on icon "button" at bounding box center [615, 329] width 11 height 11
click at [709, 236] on div at bounding box center [752, 319] width 87 height 207
click at [711, 237] on div at bounding box center [752, 319] width 87 height 207
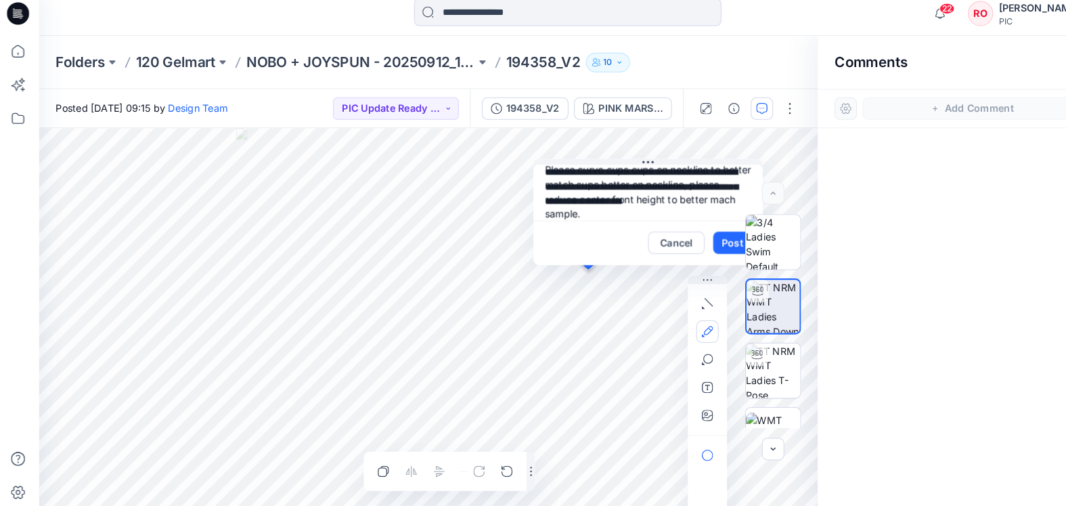
click at [711, 237] on div at bounding box center [752, 319] width 87 height 207
click at [701, 233] on button "Post" at bounding box center [712, 244] width 37 height 22
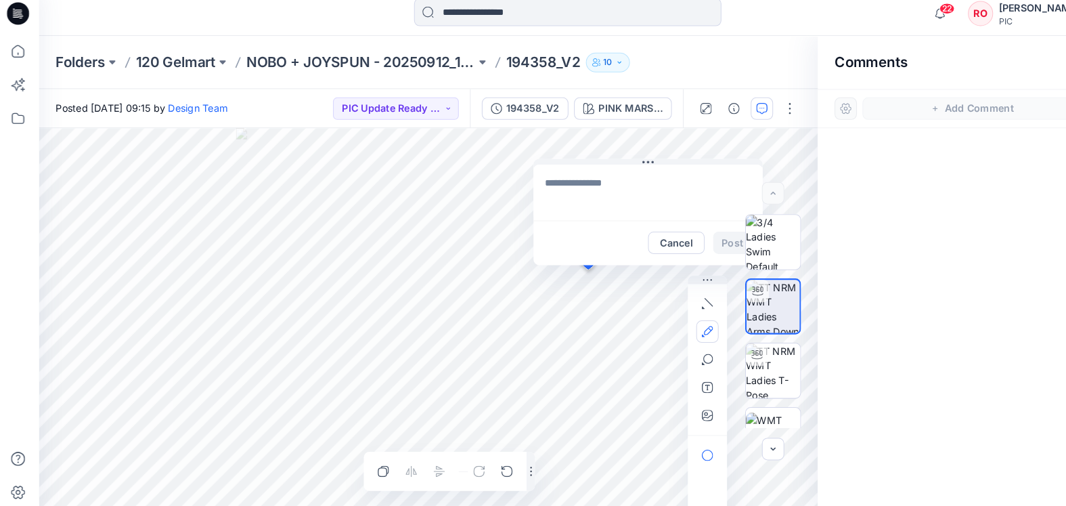
scroll to position [0, 0]
click at [700, 233] on div "Cancel Post" at bounding box center [681, 244] width 100 height 22
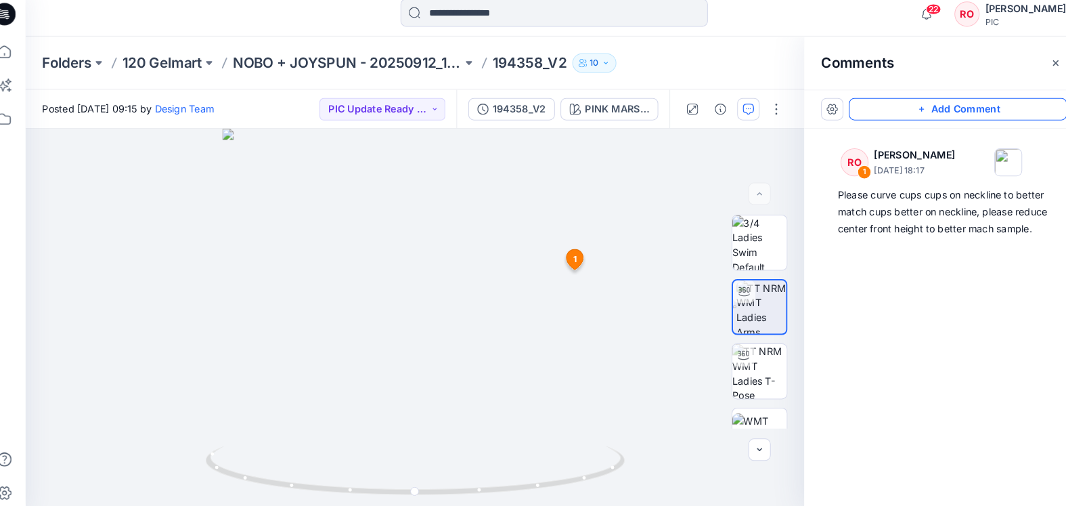
click at [862, 108] on button "Add Comment" at bounding box center [944, 114] width 211 height 22
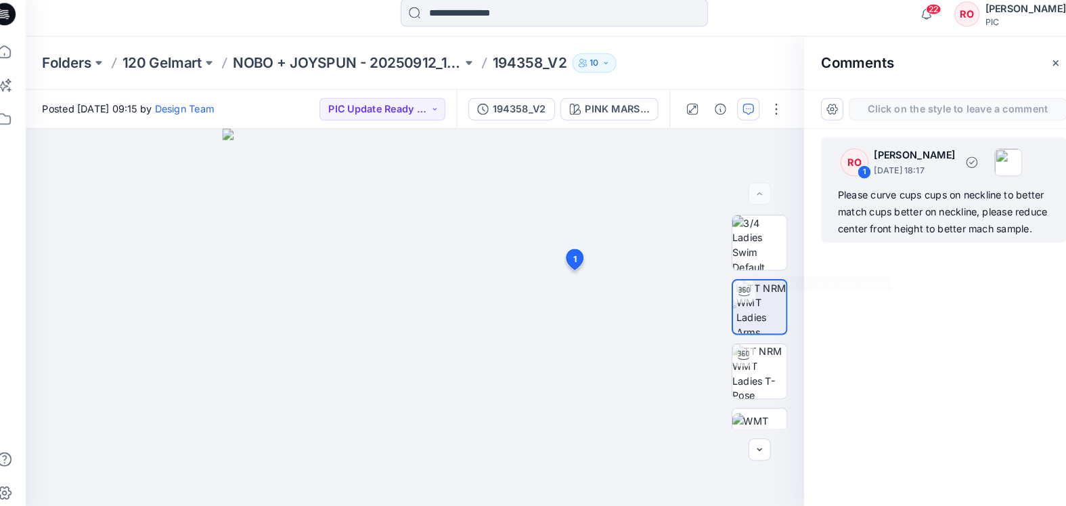
click at [812, 219] on div "RO 1 [PERSON_NAME] [DATE] 18:17 Please curve cups cups on neckline to better ma…" at bounding box center [931, 192] width 238 height 102
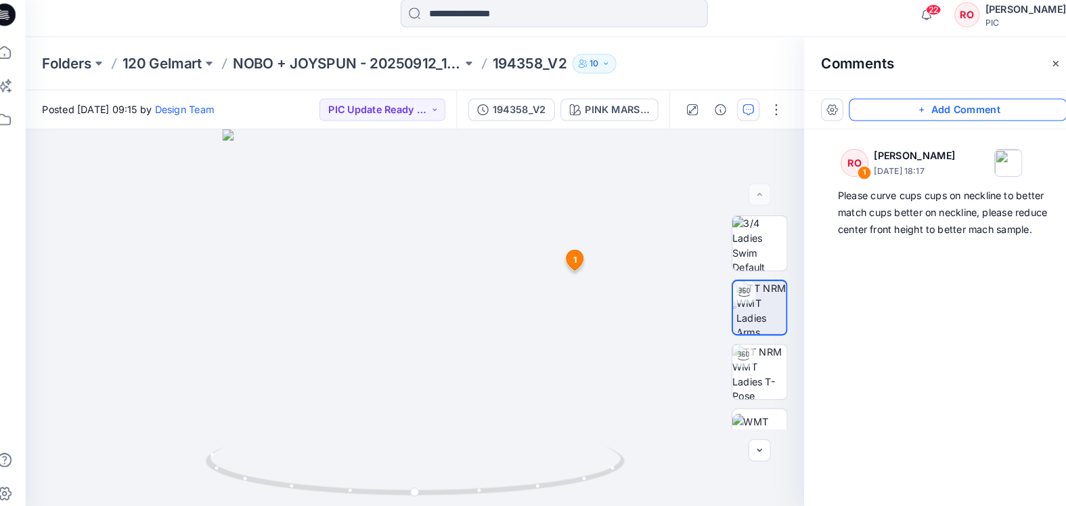
click at [907, 103] on button "Add Comment" at bounding box center [944, 114] width 211 height 22
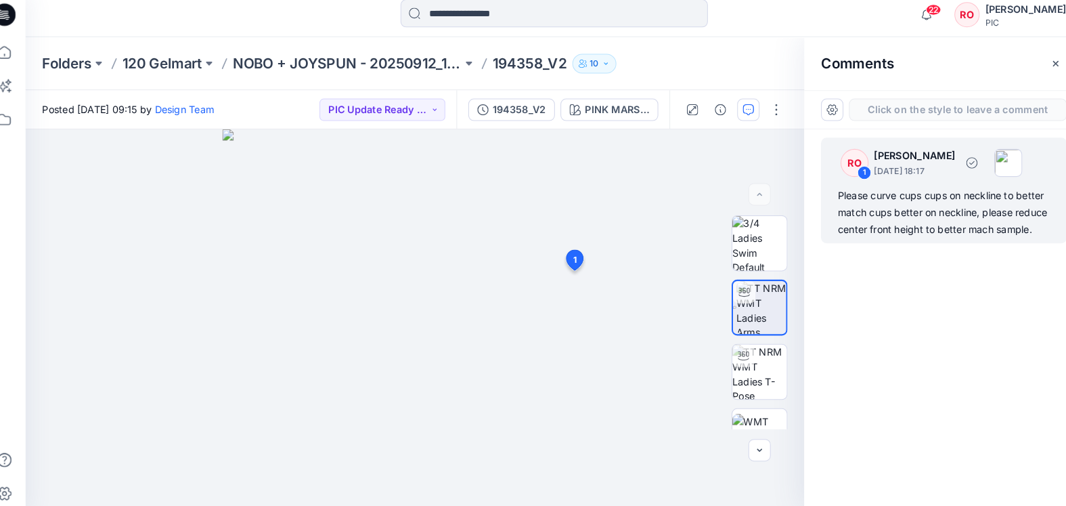
click at [828, 196] on div "Please curve cups cups on neckline to better match cups better on neckline, ple…" at bounding box center [931, 213] width 206 height 49
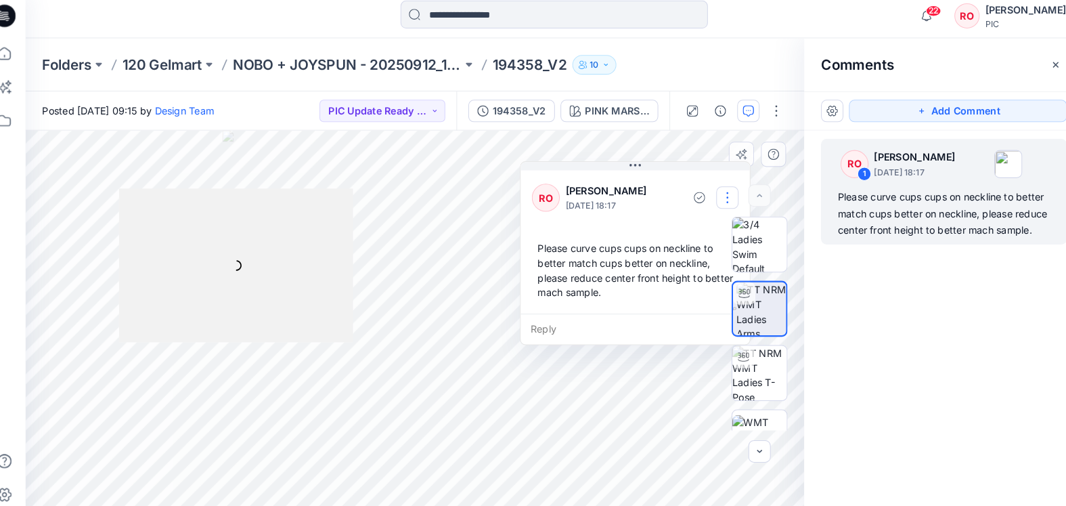
click at [710, 195] on button "button" at bounding box center [721, 198] width 22 height 22
click at [694, 227] on p "Edit comment" at bounding box center [724, 229] width 61 height 14
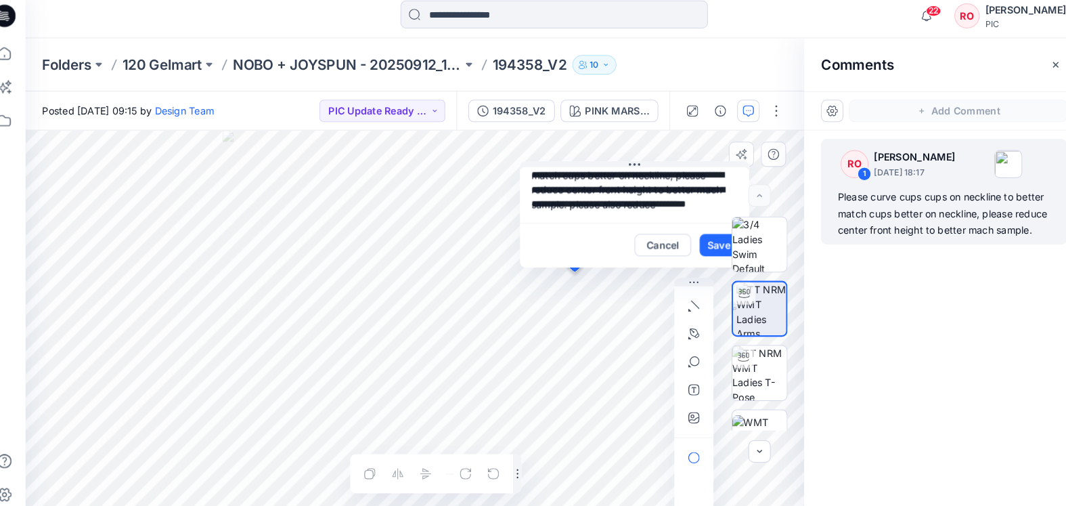
scroll to position [27, 0]
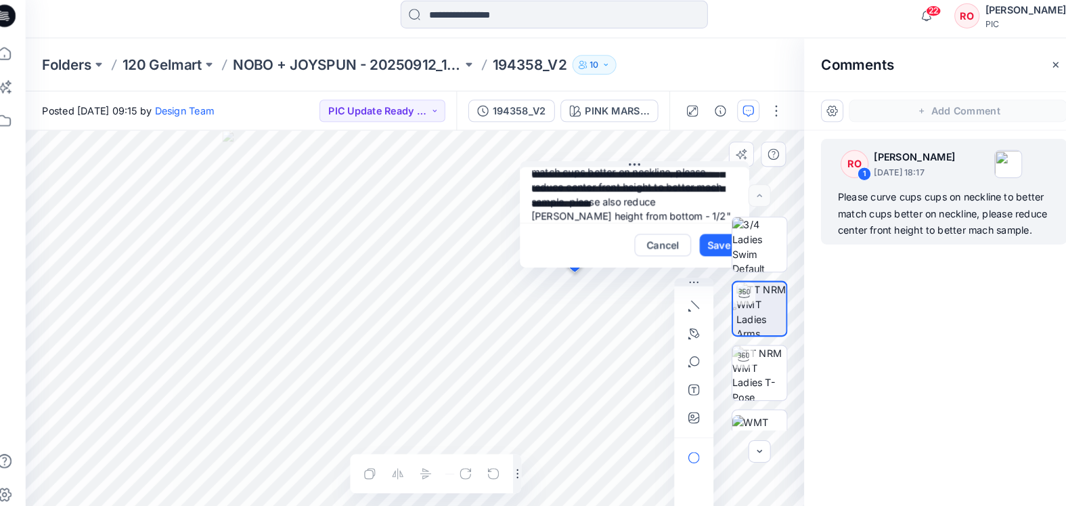
click at [709, 240] on div at bounding box center [752, 319] width 87 height 207
click at [638, 193] on textarea "**********" at bounding box center [631, 195] width 222 height 54
drag, startPoint x: 643, startPoint y: 194, endPoint x: 613, endPoint y: 196, distance: 30.5
click at [613, 196] on textarea "**********" at bounding box center [631, 195] width 222 height 54
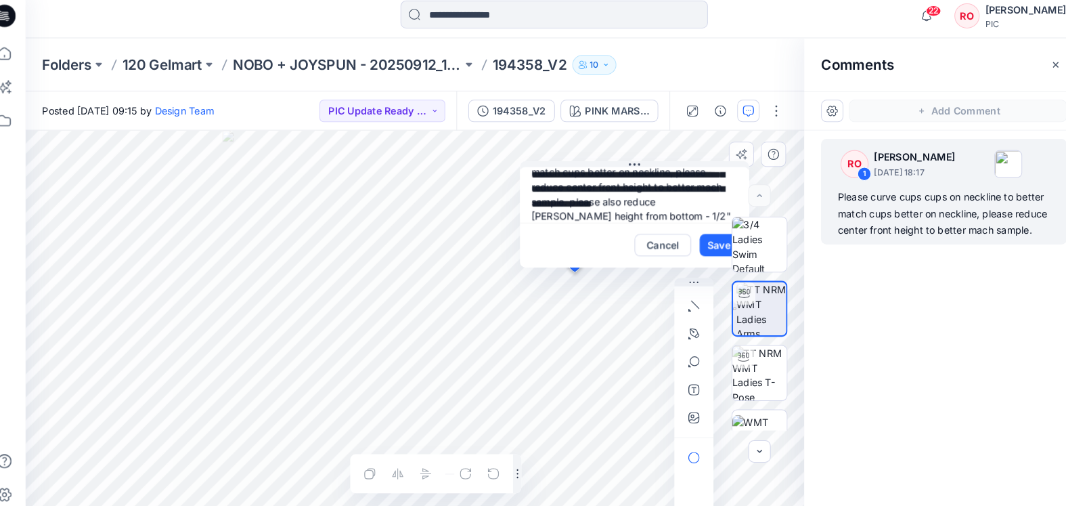
click at [609, 196] on textarea "**********" at bounding box center [631, 195] width 222 height 54
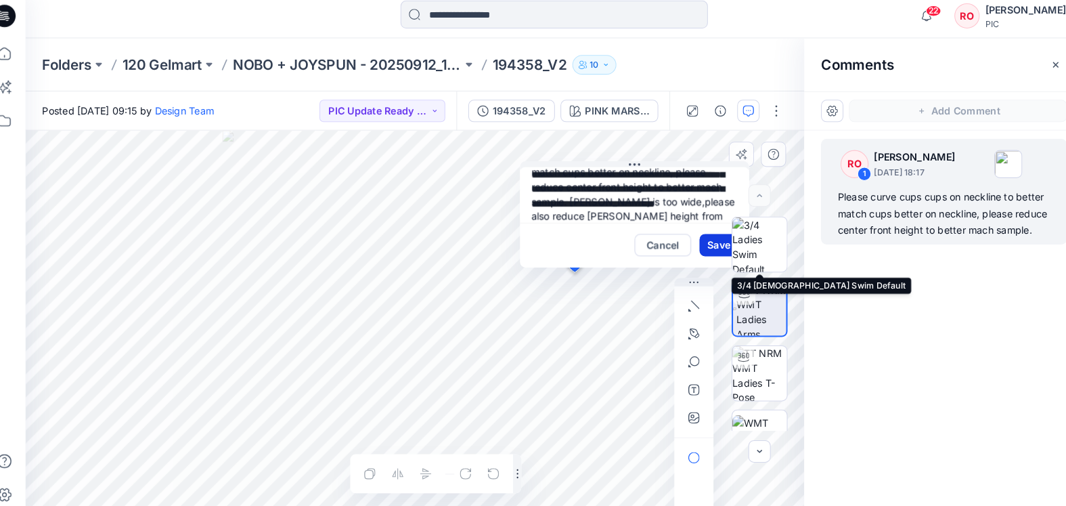
type textarea "**********"
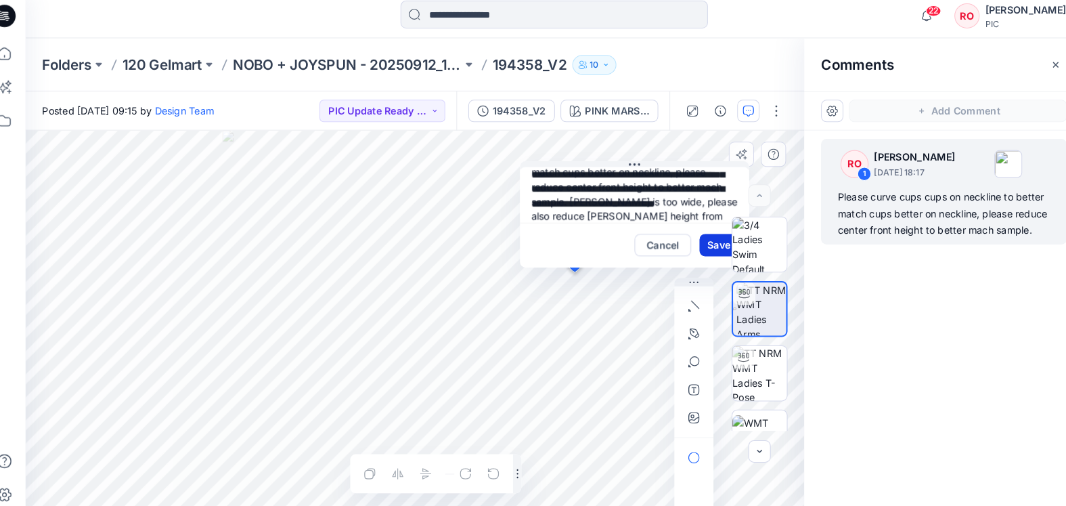
click at [694, 237] on button "Save" at bounding box center [712, 244] width 37 height 22
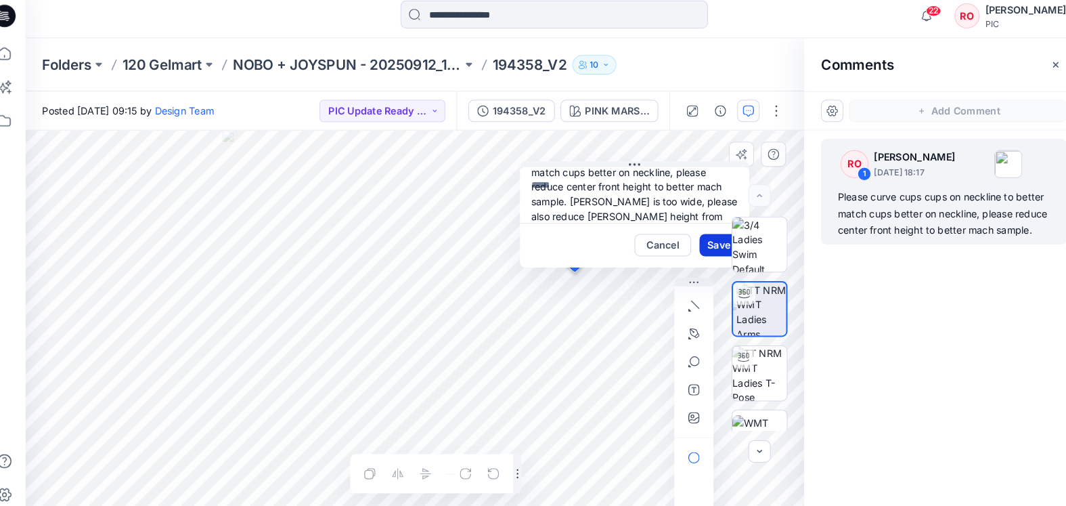
scroll to position [0, 0]
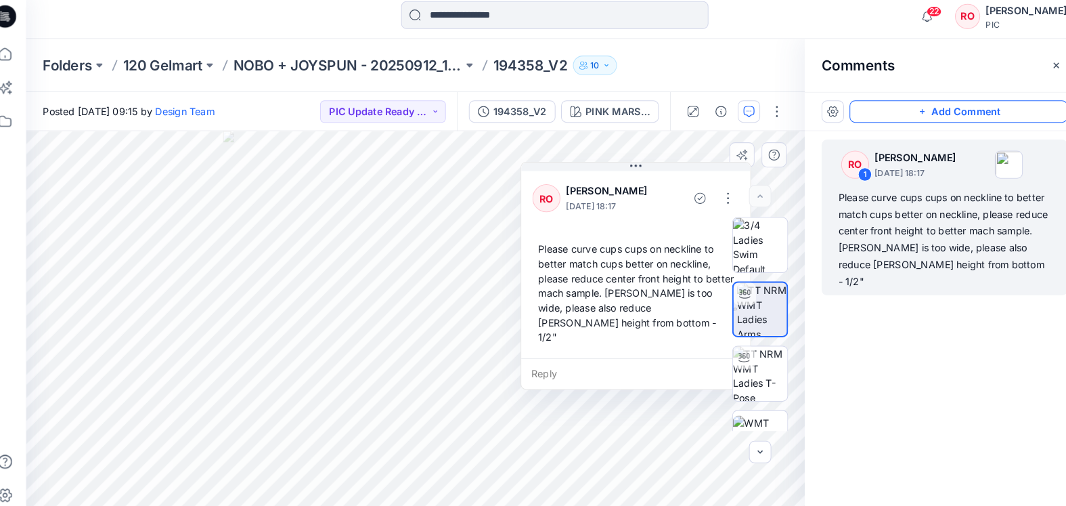
click at [862, 109] on button "Add Comment" at bounding box center [944, 114] width 211 height 22
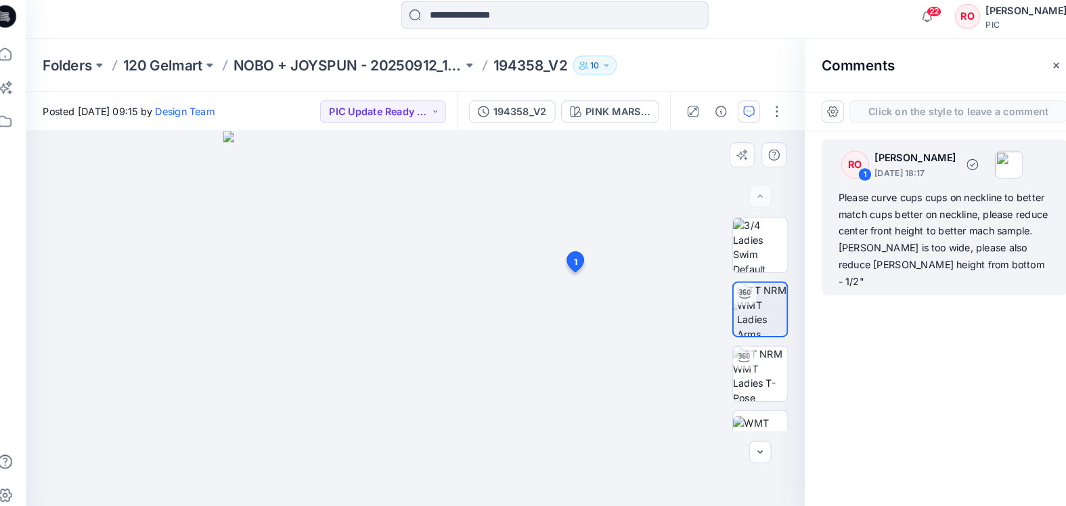
click at [856, 259] on div "Please curve cups cups on neckline to better match cups better on neckline, ple…" at bounding box center [931, 237] width 206 height 97
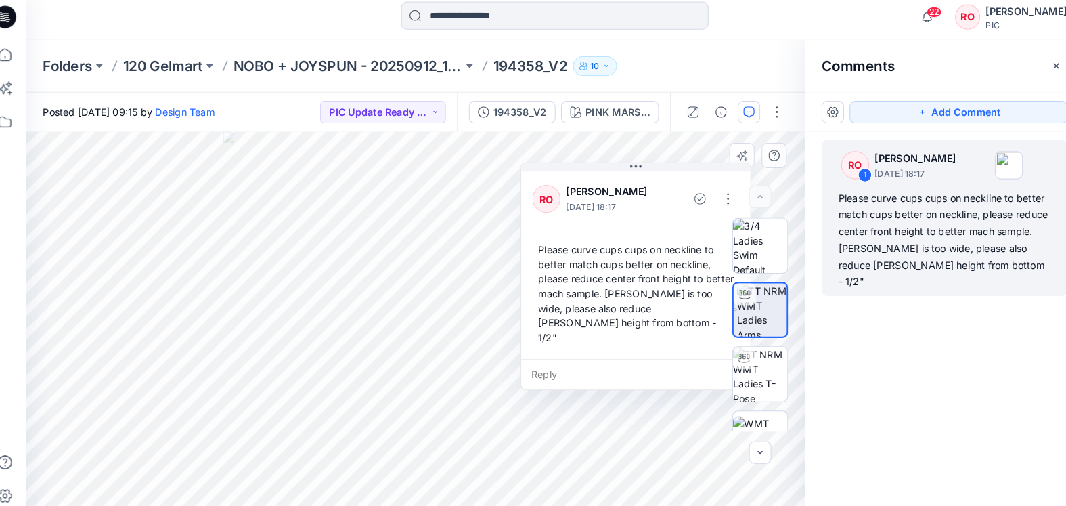
click at [631, 280] on div "Please curve cups cups on neckline to better match cups better on neckline, ple…" at bounding box center [631, 289] width 200 height 110
click at [710, 196] on button "button" at bounding box center [721, 198] width 22 height 22
click at [675, 223] on p "Edit comment" at bounding box center [702, 230] width 61 height 14
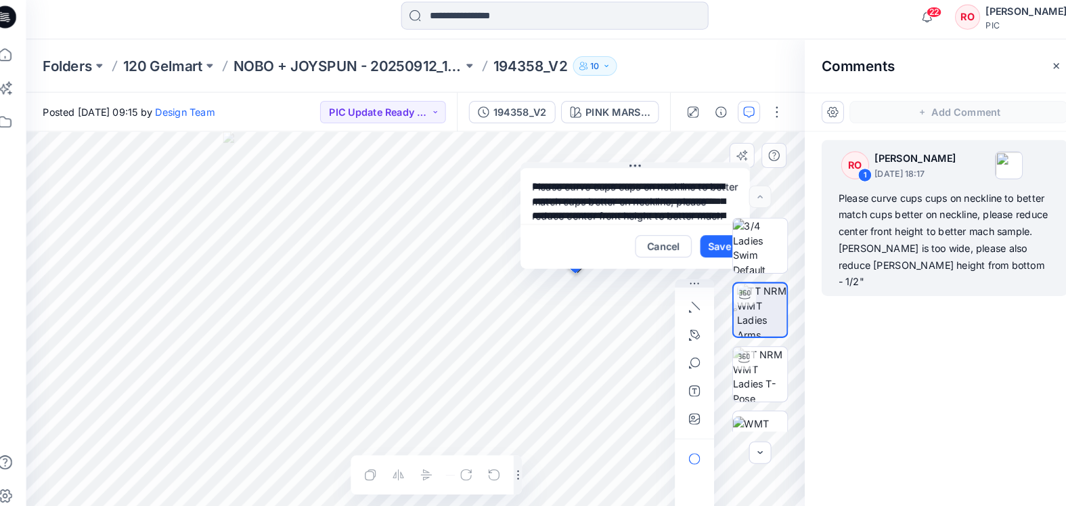
click at [654, 198] on textarea "**********" at bounding box center [631, 195] width 222 height 54
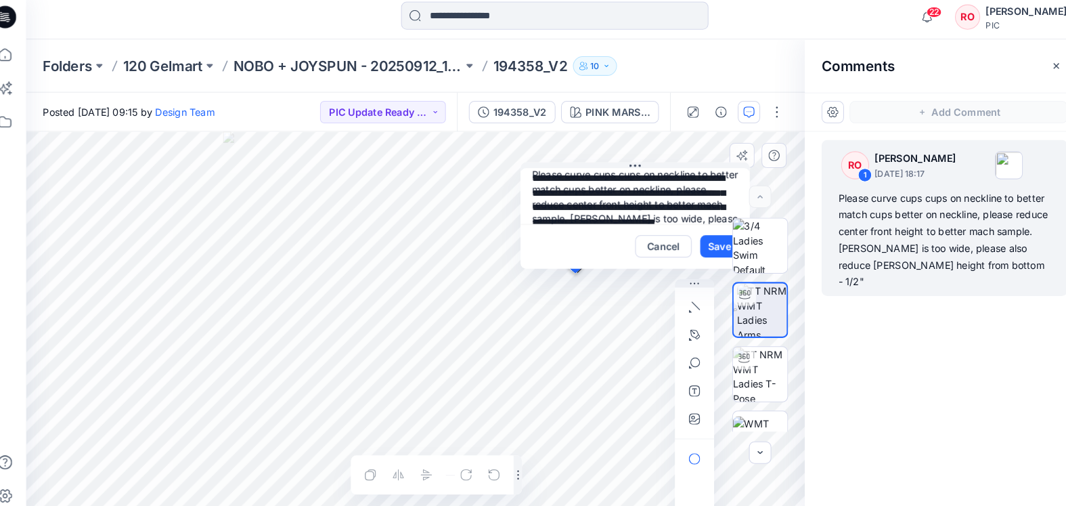
scroll to position [34, 0]
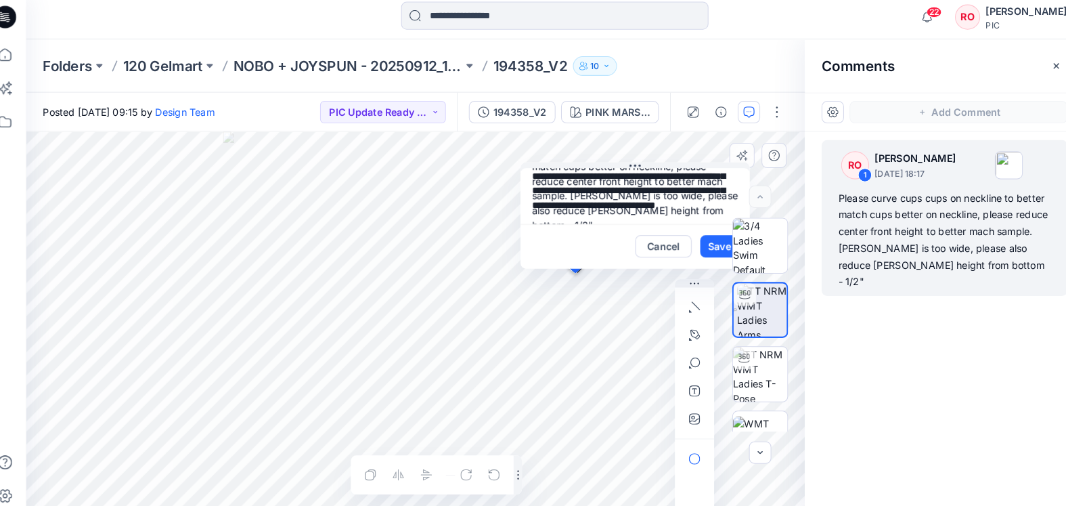
click at [611, 189] on textarea "**********" at bounding box center [631, 195] width 222 height 54
click at [675, 190] on textarea "**********" at bounding box center [631, 195] width 222 height 54
click at [638, 190] on textarea "**********" at bounding box center [631, 195] width 222 height 54
type textarea "**********"
click at [694, 234] on button "Save" at bounding box center [712, 244] width 37 height 22
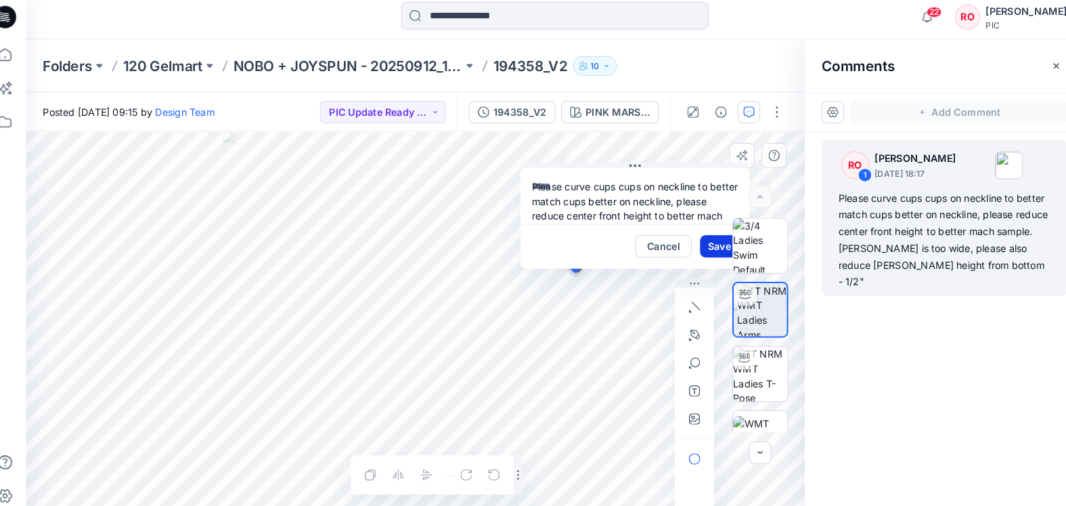
scroll to position [0, 0]
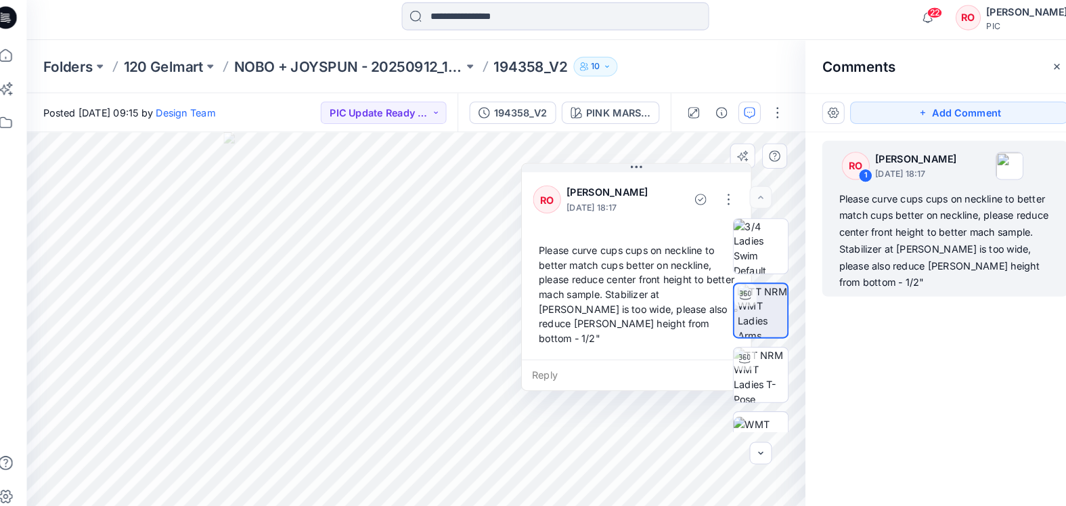
click at [768, 80] on div "Folders 120 Gelmart NOBO + JOYSPUN - 20250912_120_GC 194358_V2 10" at bounding box center [553, 68] width 1025 height 51
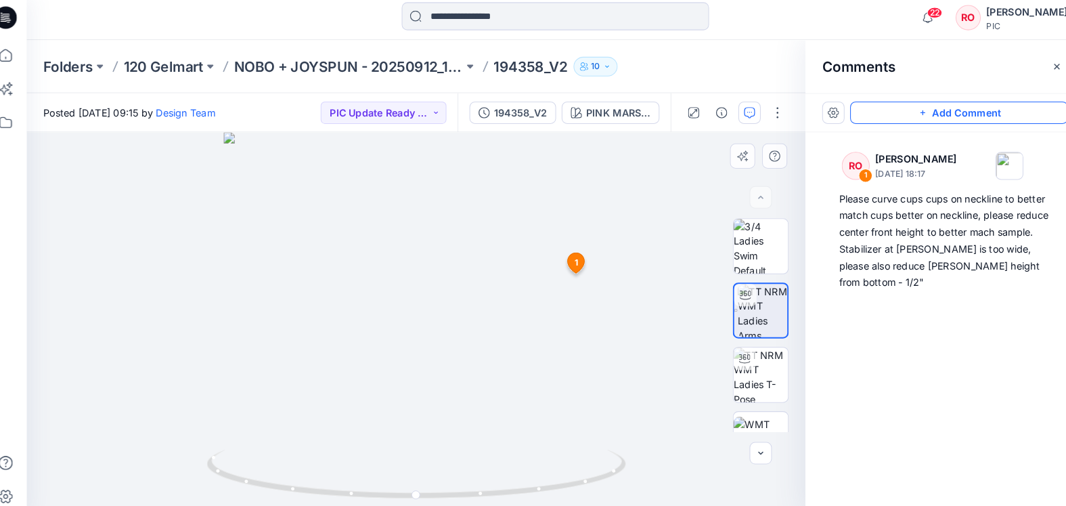
click at [841, 103] on button "Add Comment" at bounding box center [944, 114] width 211 height 22
click at [458, 228] on div "2 1 RO [PERSON_NAME] [DATE] 18:17 Please curve cups cups on neckline to better …" at bounding box center [418, 319] width 755 height 373
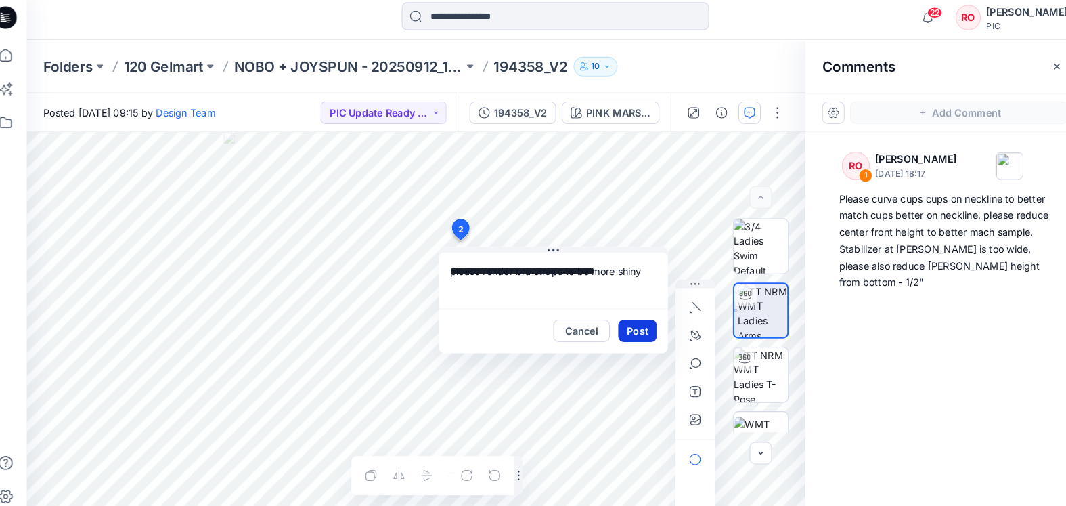
type textarea "**********"
click at [618, 322] on button "Post" at bounding box center [632, 325] width 37 height 22
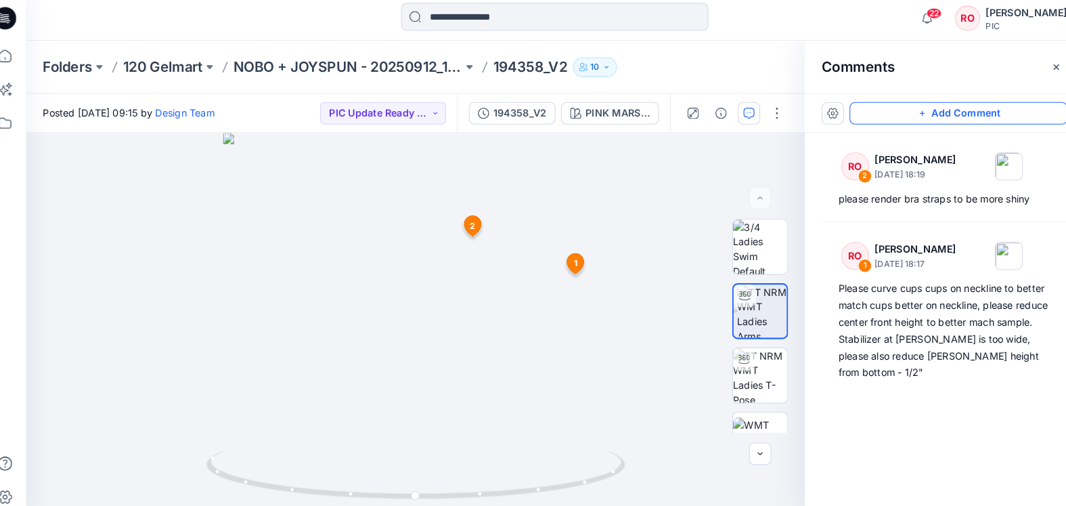
click at [843, 119] on button "Add Comment" at bounding box center [944, 114] width 211 height 22
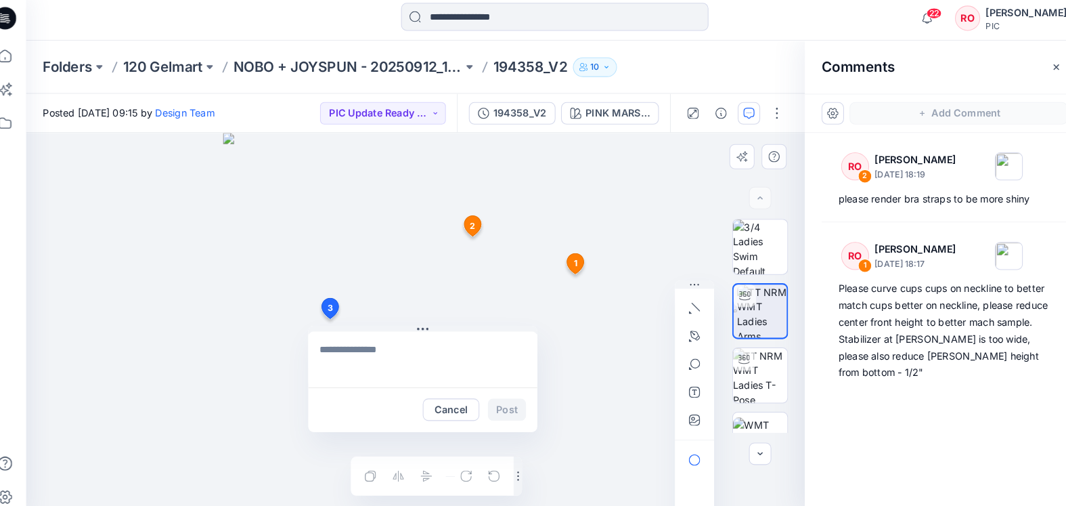
click at [332, 304] on div "3 Cancel Post 1 RO [PERSON_NAME] [DATE] 18:17 Please curve cups cups on necklin…" at bounding box center [418, 319] width 755 height 373
type textarea "*"
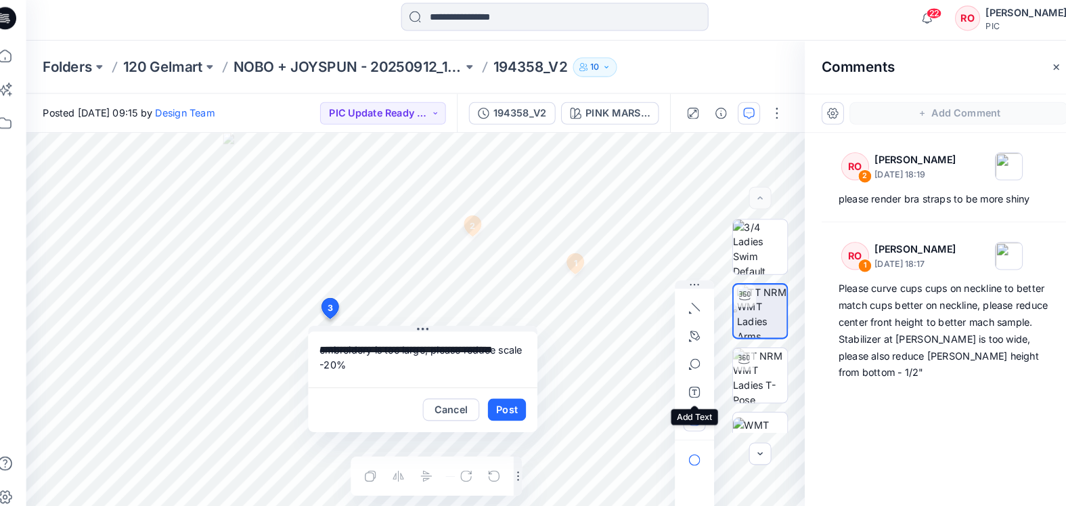
type textarea "**********"
click at [683, 405] on icon "button" at bounding box center [688, 410] width 11 height 11
type input"] "**********"
click at [488, 393] on button "Post" at bounding box center [506, 401] width 37 height 22
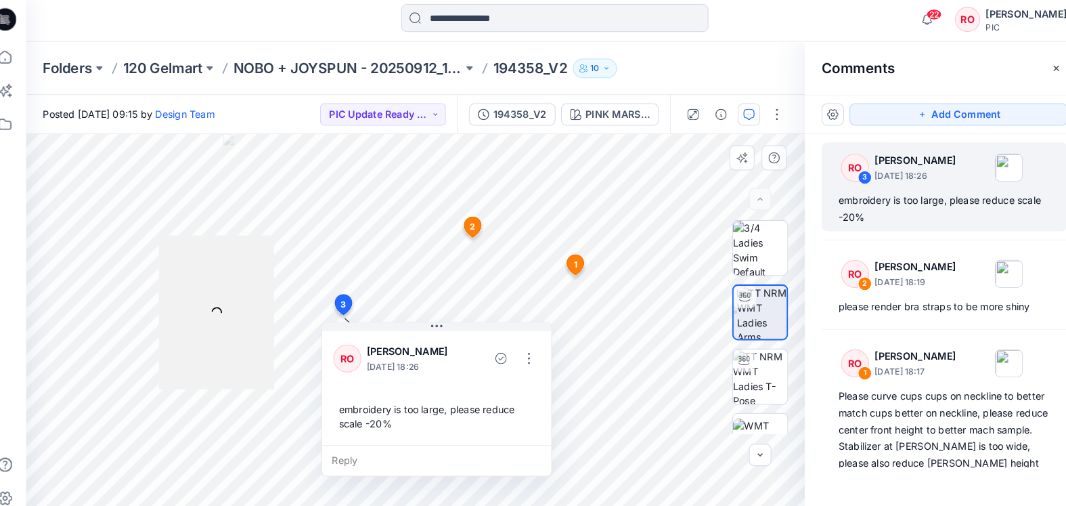
click at [464, 230] on icon at bounding box center [473, 226] width 22 height 26
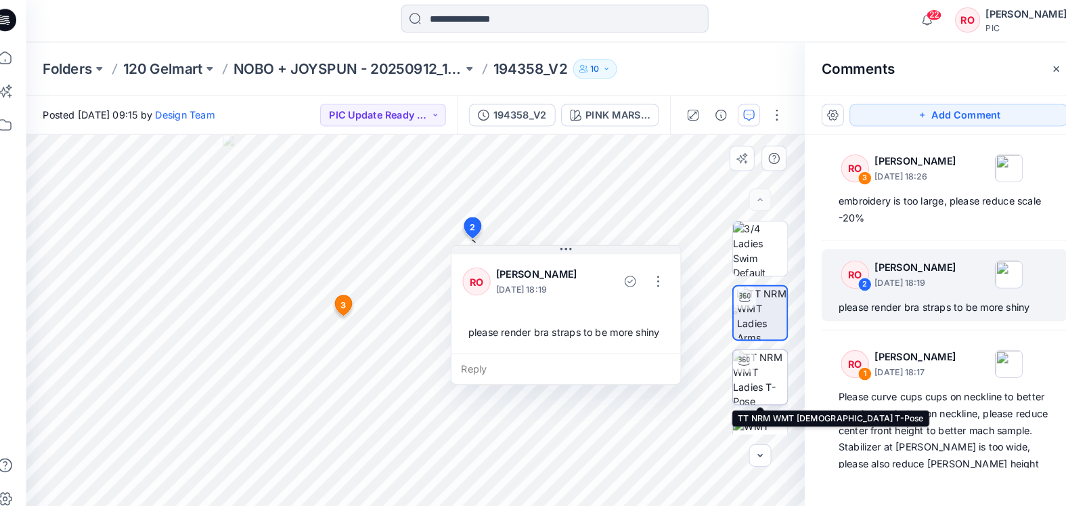
click at [732, 372] on img at bounding box center [752, 367] width 53 height 53
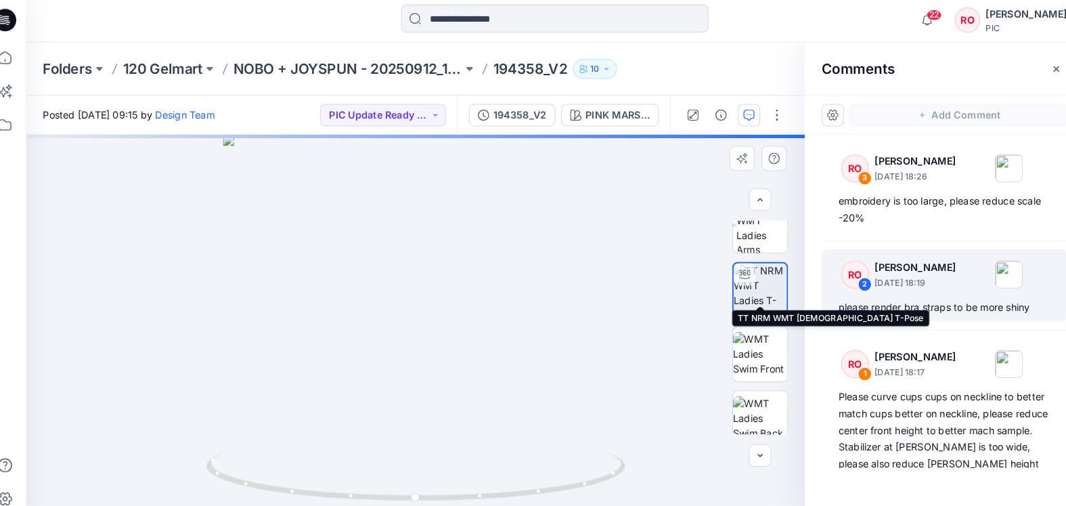
scroll to position [120, 0]
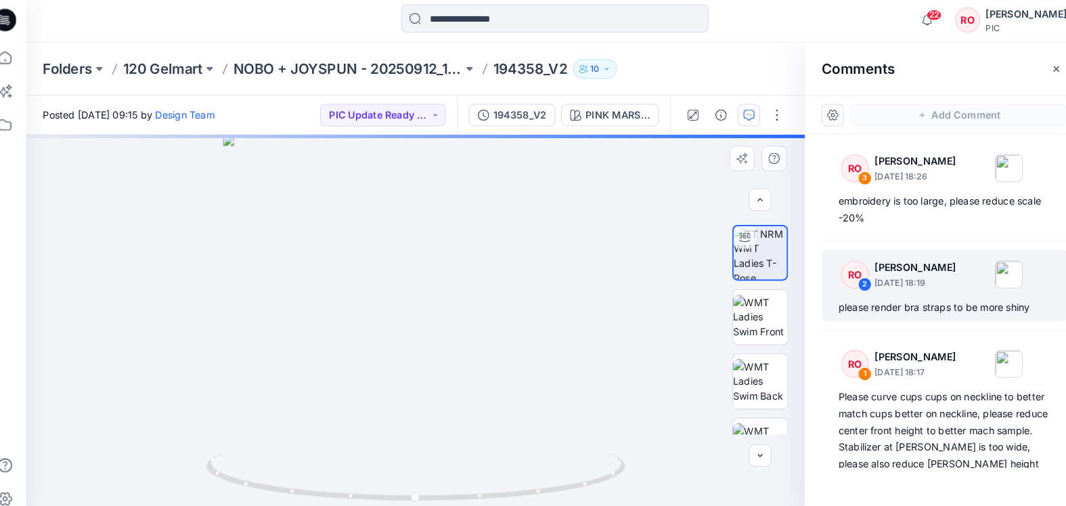
click at [738, 340] on div at bounding box center [752, 319] width 54 height 207
click at [736, 363] on img at bounding box center [752, 371] width 53 height 43
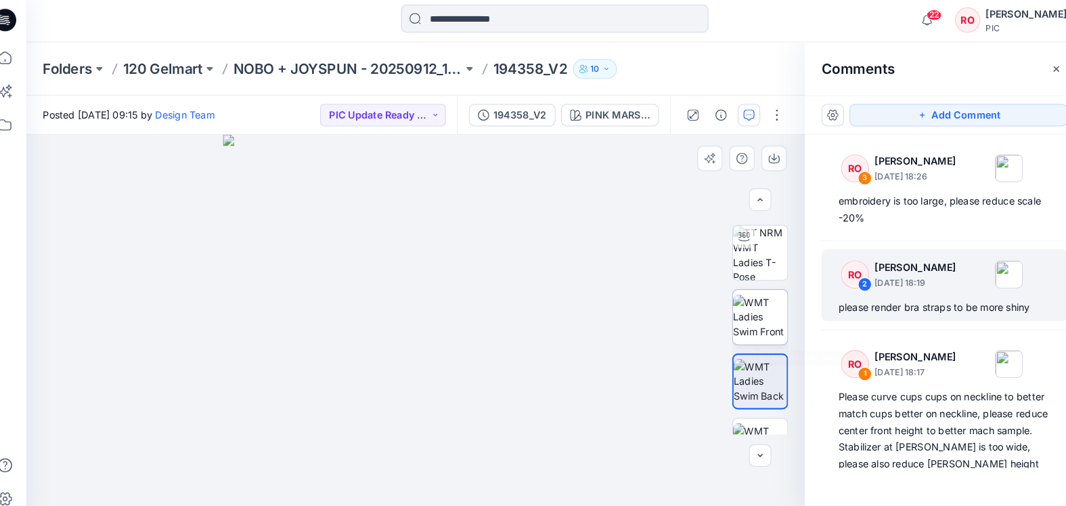
click at [745, 314] on img at bounding box center [752, 309] width 53 height 43
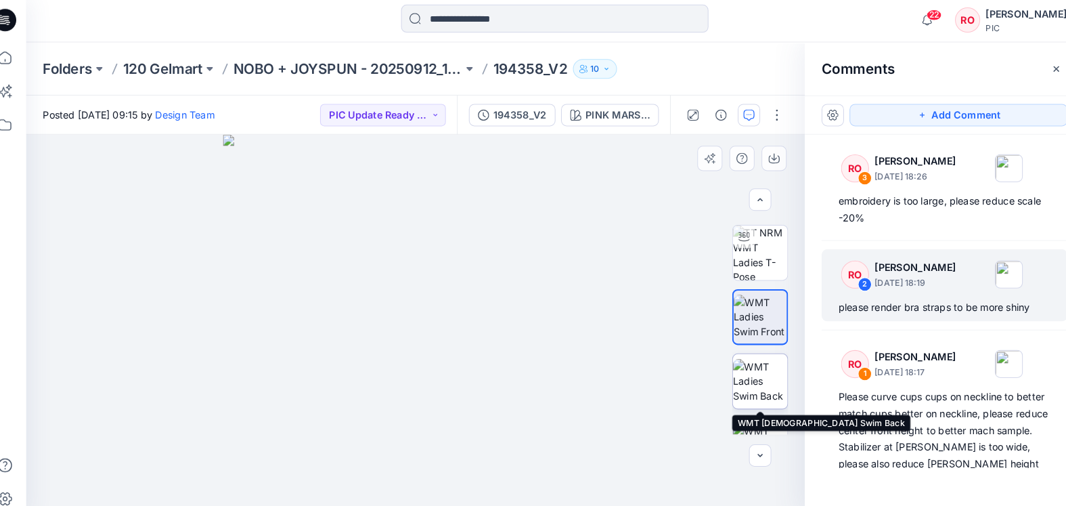
click at [744, 366] on img at bounding box center [752, 371] width 53 height 43
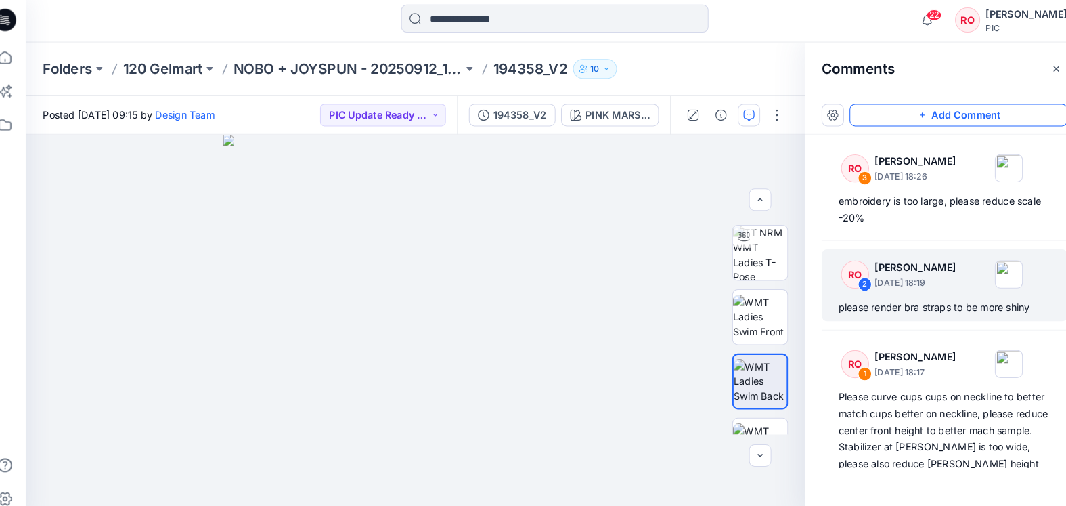
click at [858, 118] on button "Add Comment" at bounding box center [944, 114] width 211 height 22
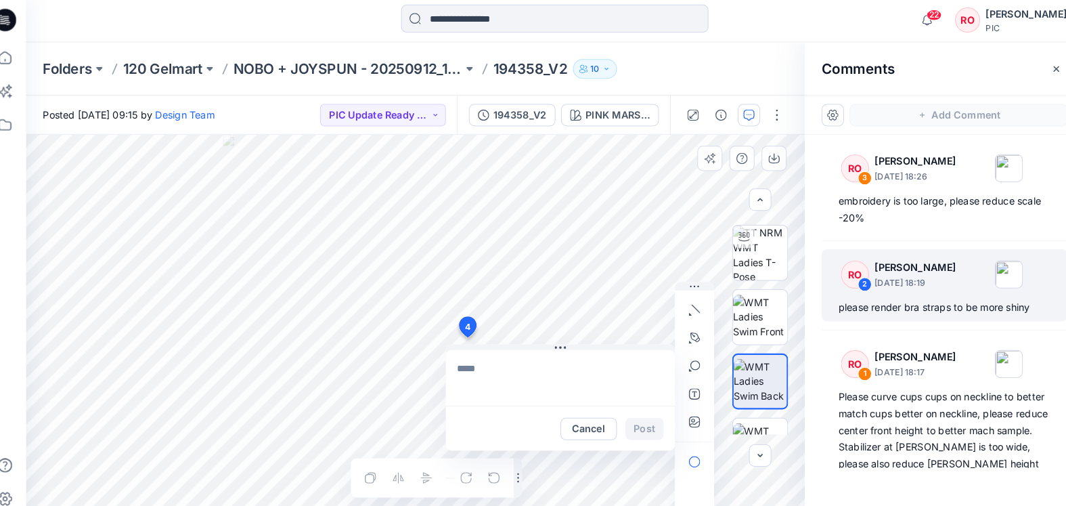
click at [452, 327] on div "4 Cancel Post Layer 1" at bounding box center [418, 319] width 755 height 373
click at [803, 234] on div "RO 3 [PERSON_NAME] [DATE] 18:26 embroidery is too large, please reduce scale -2…" at bounding box center [930, 294] width 271 height 323
click at [518, 395] on div "Cancel Post" at bounding box center [558, 416] width 222 height 43
click at [505, 361] on textarea at bounding box center [558, 368] width 222 height 54
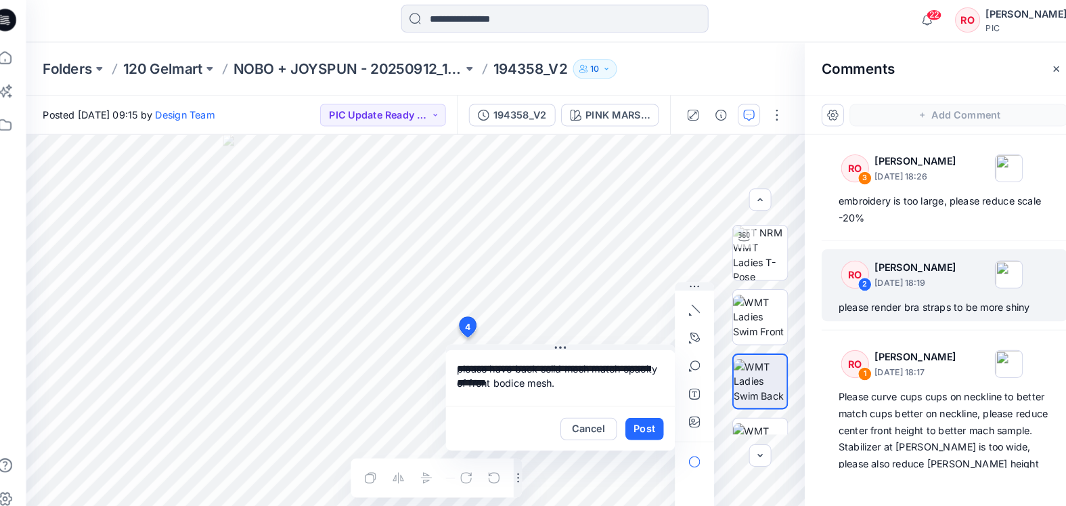
click at [523, 355] on textarea "**********" at bounding box center [558, 368] width 222 height 54
click at [592, 370] on textarea "**********" at bounding box center [558, 368] width 222 height 54
type textarea "**********"
click at [623, 411] on button "Post" at bounding box center [639, 418] width 37 height 22
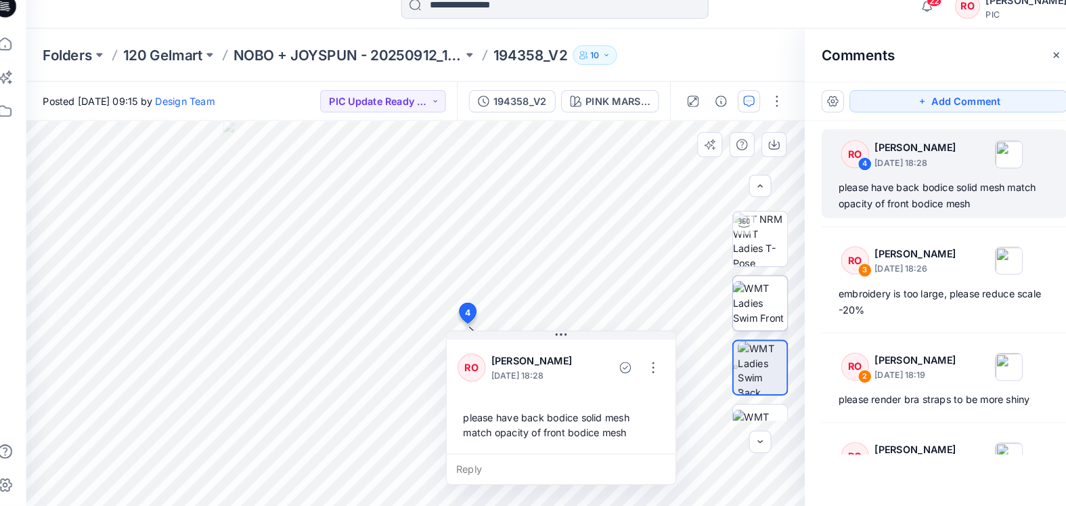
scroll to position [0, 0]
click at [726, 301] on img at bounding box center [752, 309] width 53 height 43
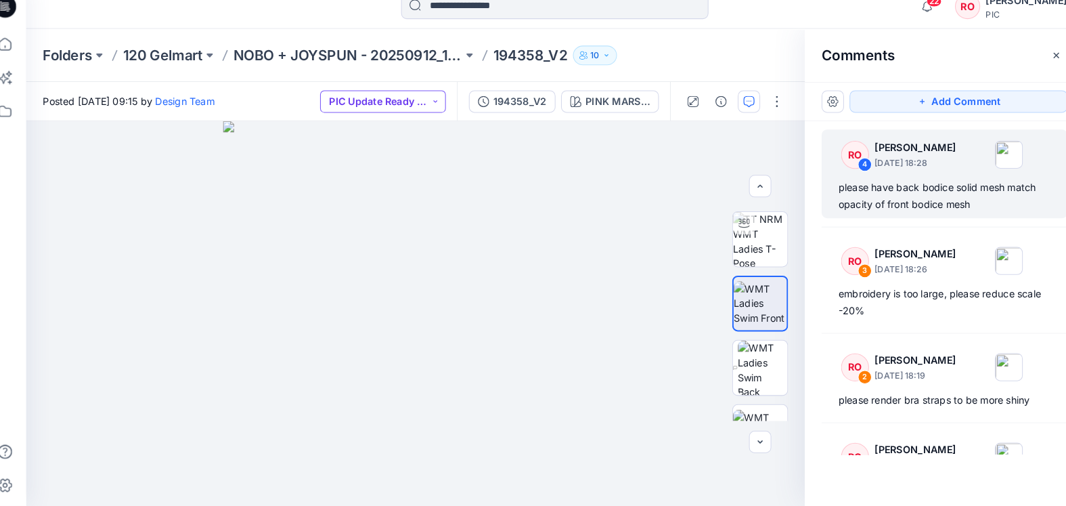
click at [406, 103] on button "PIC Update Ready to Review" at bounding box center [387, 114] width 122 height 22
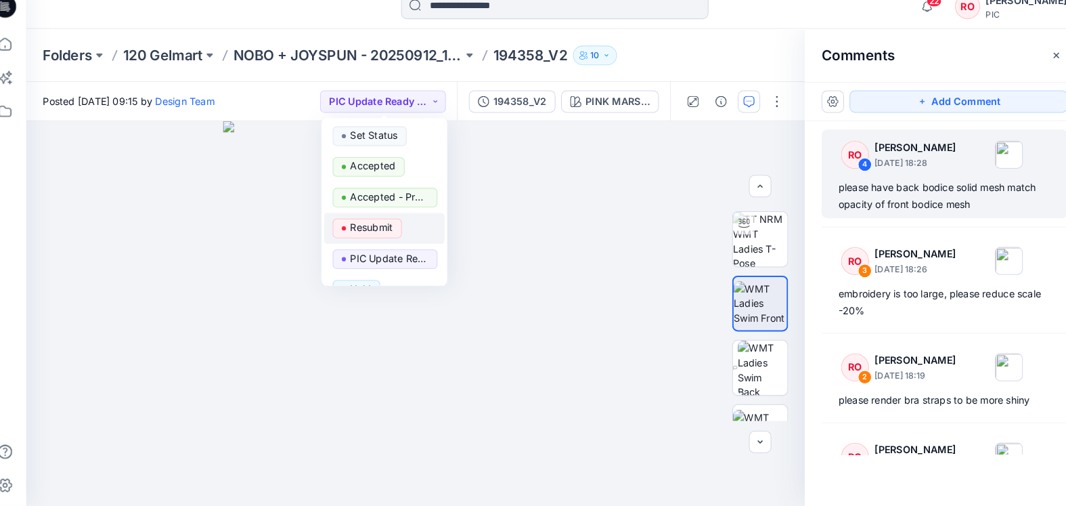
click at [357, 227] on p "Resubmit" at bounding box center [375, 236] width 41 height 18
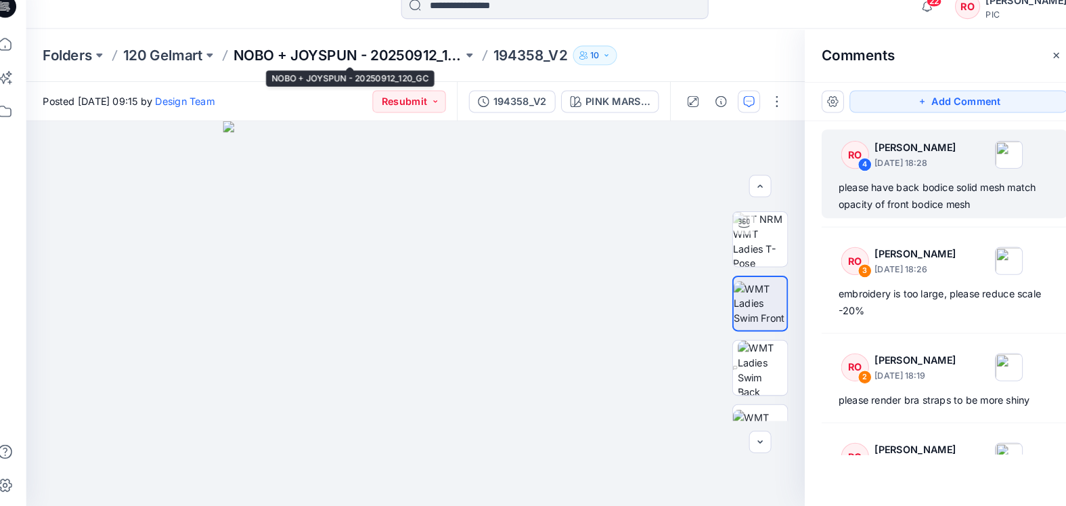
click at [362, 61] on p "NOBO + JOYSPUN - 20250912_120_GC" at bounding box center [353, 69] width 222 height 19
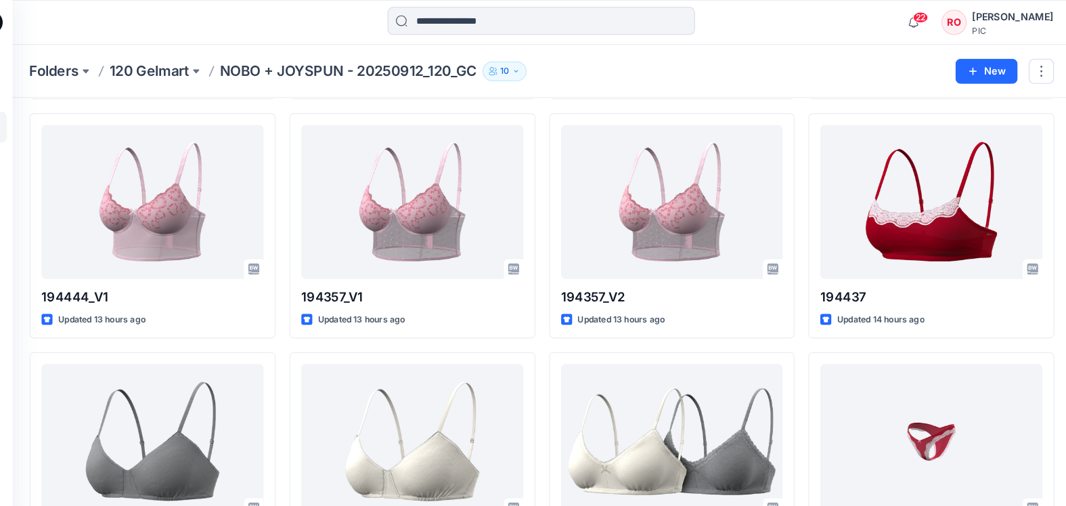
scroll to position [699, 0]
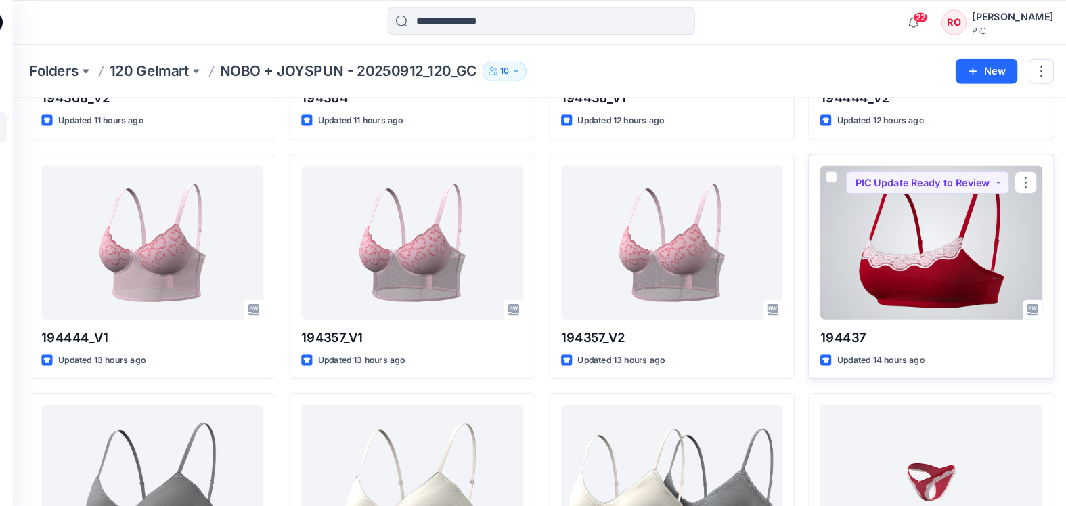
click at [863, 211] on div at bounding box center [930, 234] width 215 height 149
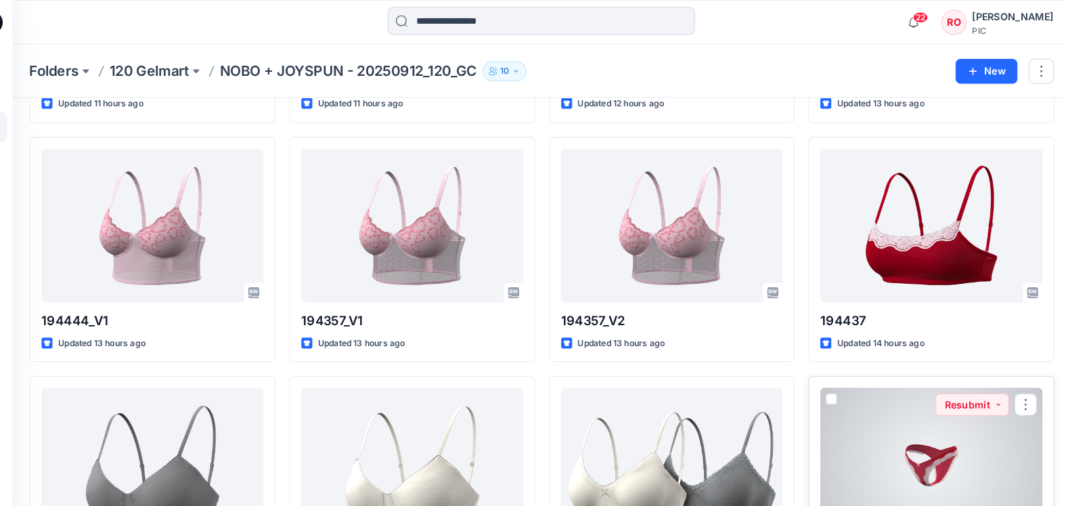
scroll to position [673, 0]
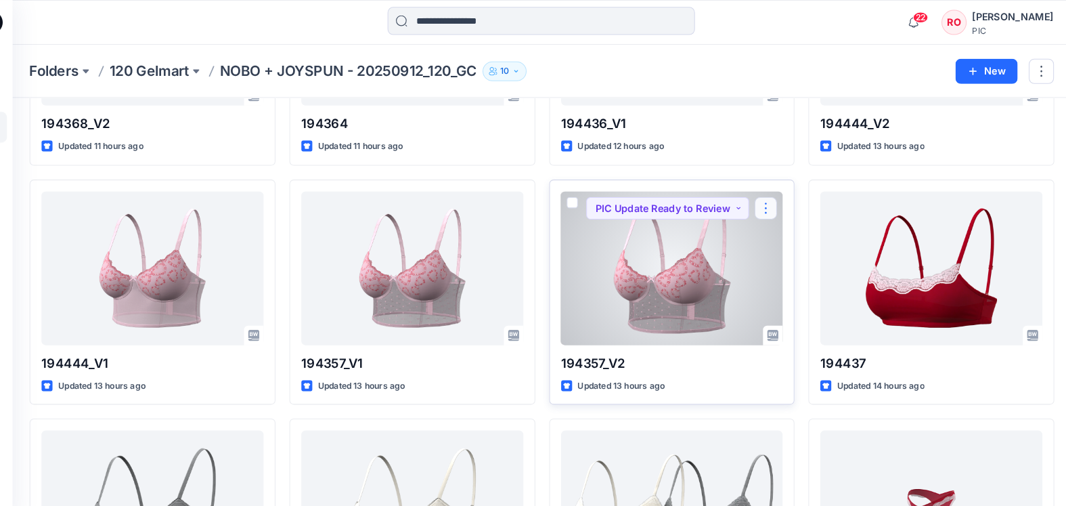
click at [759, 202] on button "button" at bounding box center [770, 202] width 22 height 22
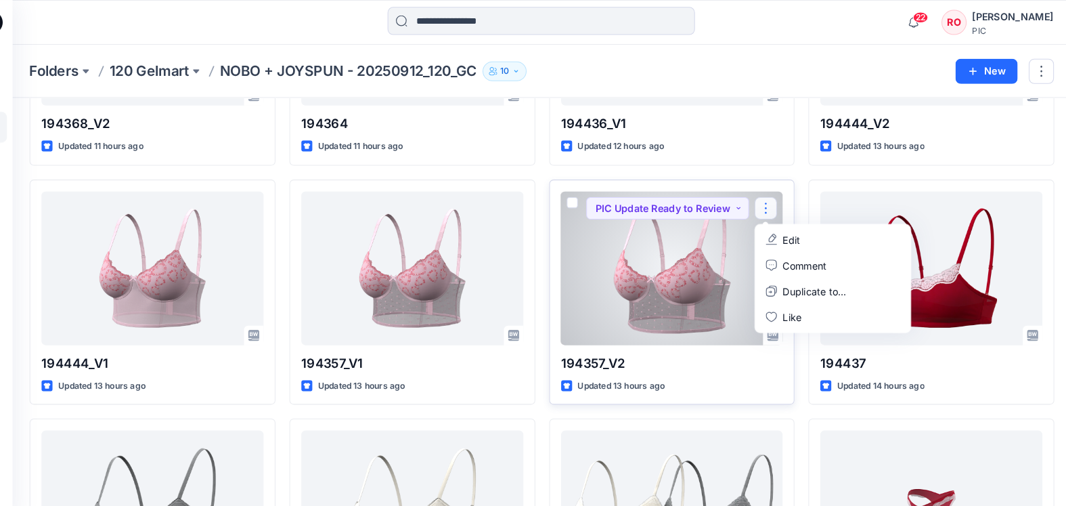
click at [702, 242] on div at bounding box center [679, 259] width 215 height 149
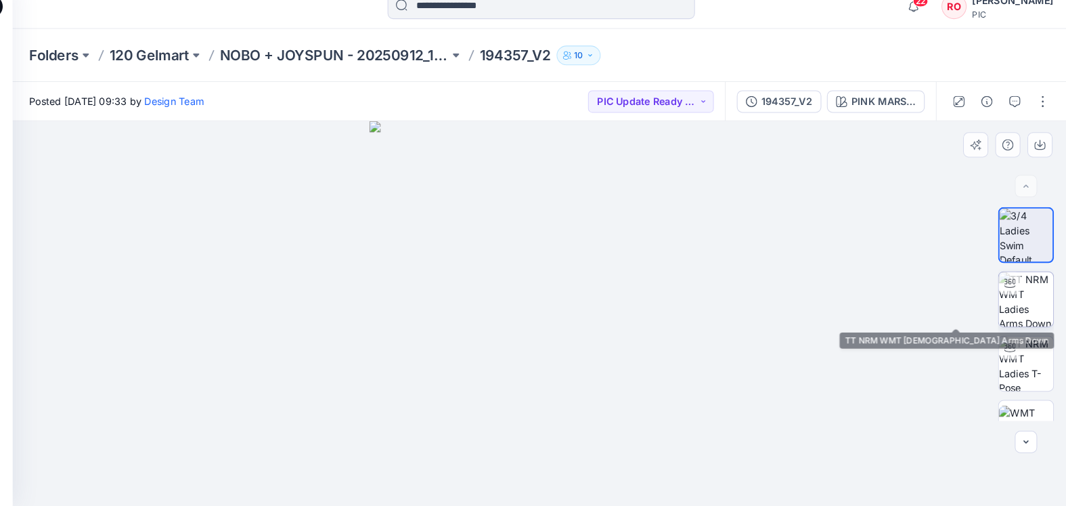
click at [996, 299] on img at bounding box center [1022, 305] width 53 height 53
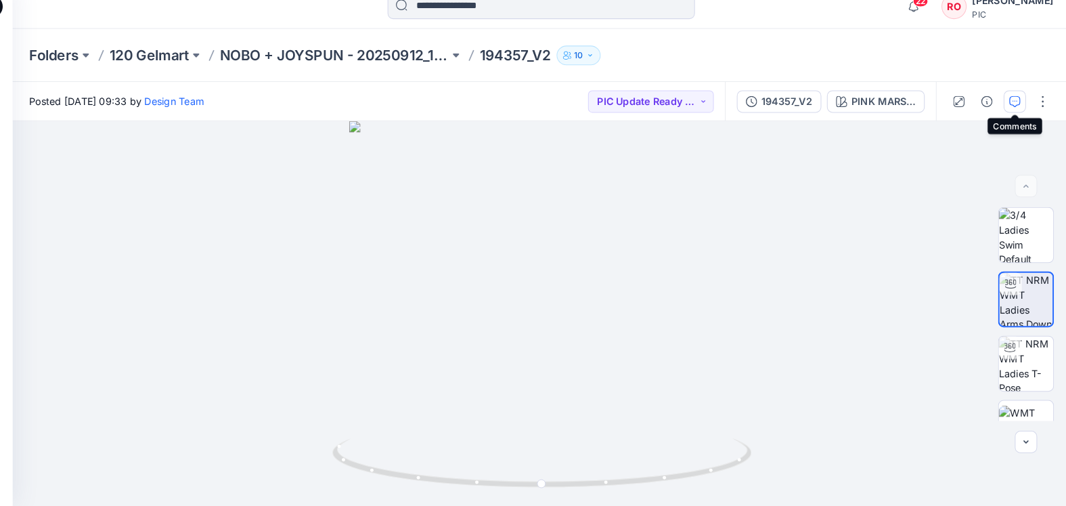
click at [1007, 108] on icon "button" at bounding box center [1012, 113] width 11 height 11
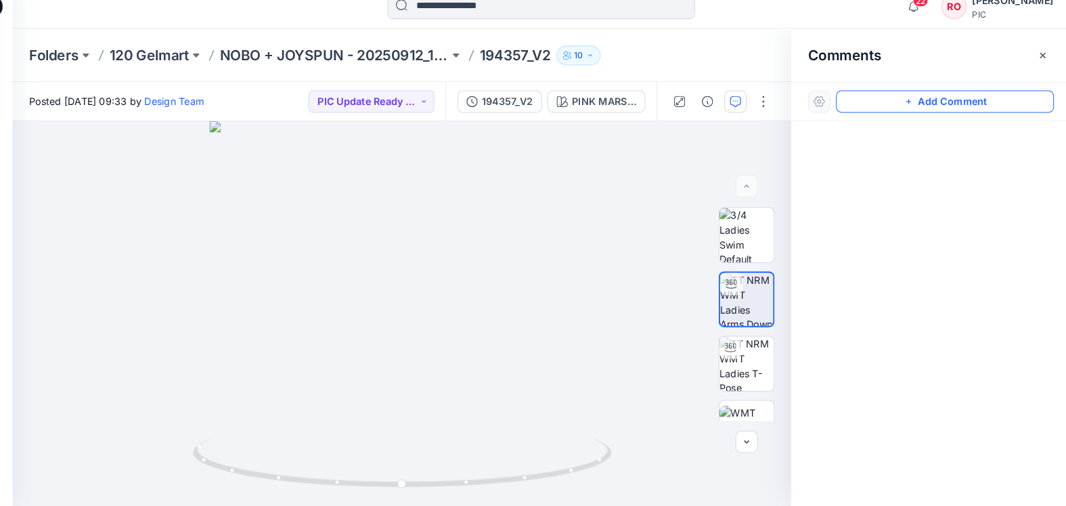
click at [954, 103] on button "Add Comment" at bounding box center [944, 114] width 211 height 22
click at [508, 321] on div "1" at bounding box center [418, 319] width 755 height 373
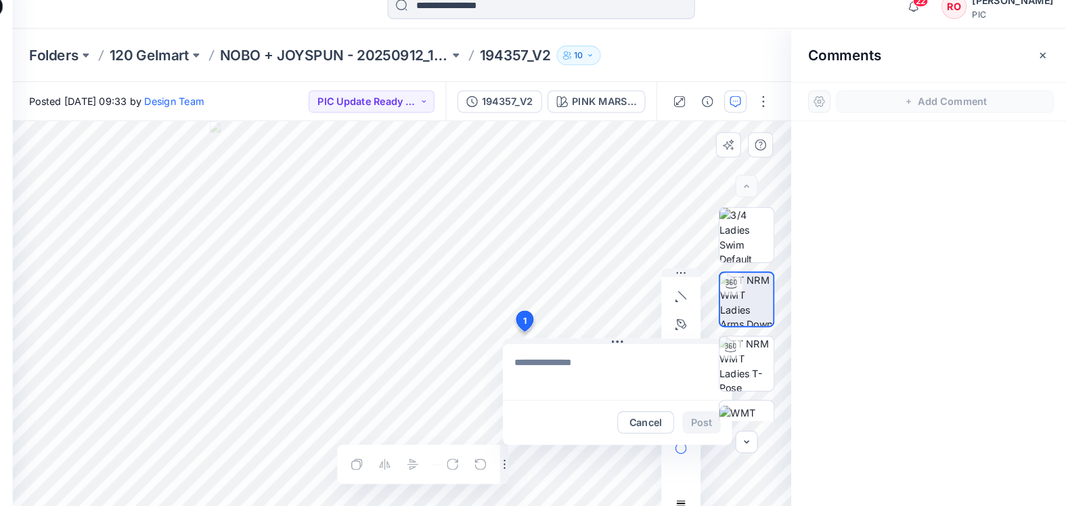
type textarea "*"
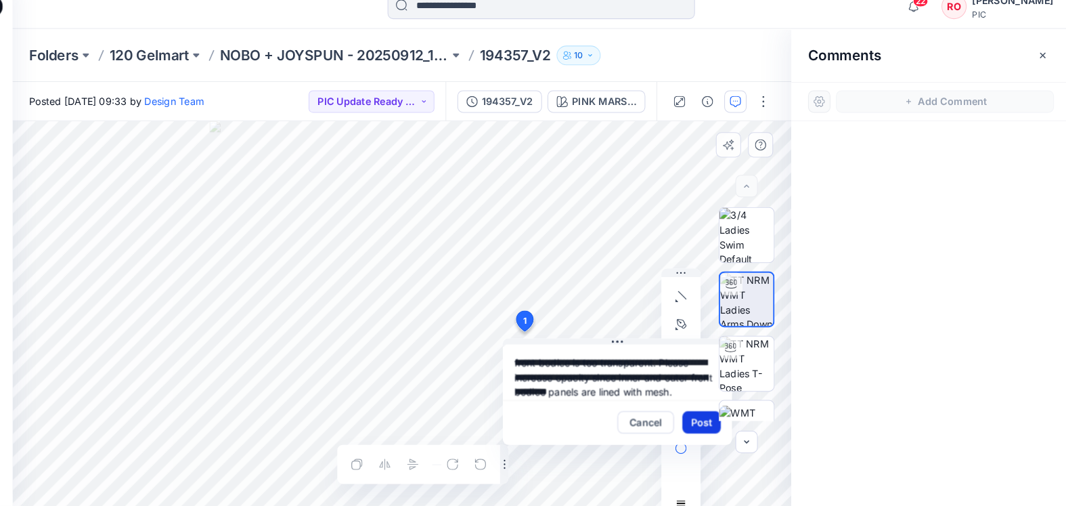
type textarea "**********"
click at [690, 414] on button "Post" at bounding box center [708, 425] width 37 height 22
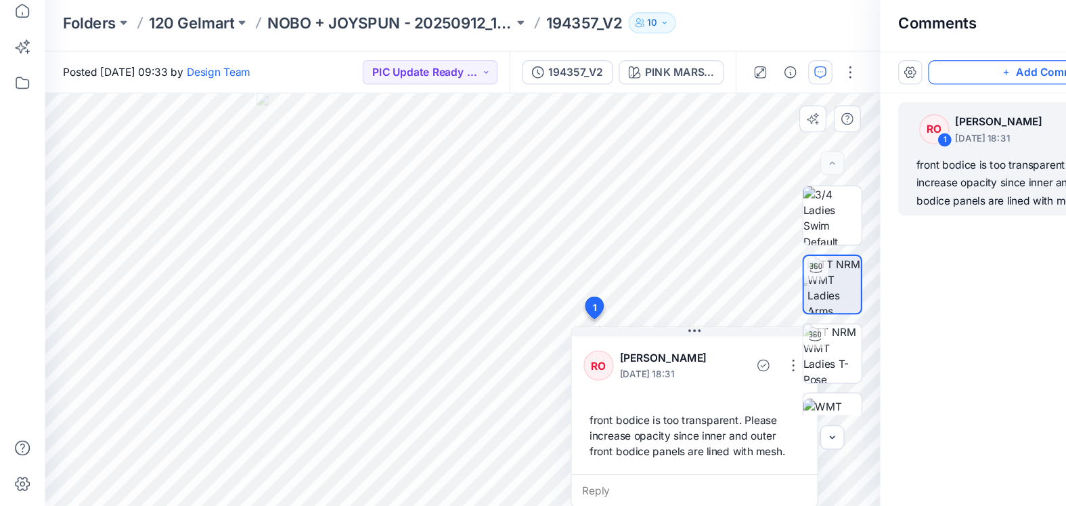
click at [879, 103] on button "Add Comment" at bounding box center [944, 114] width 211 height 22
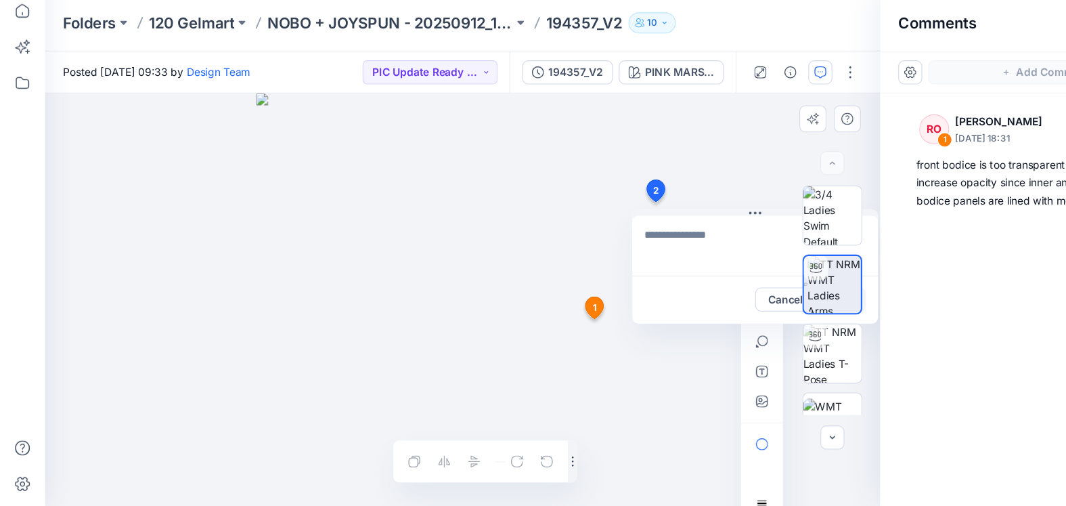
click at [563, 215] on div "2 Cancel Post 1 RO [PERSON_NAME] [DATE] 18:31 front bodice is too transparent. …" at bounding box center [418, 319] width 755 height 373
click at [582, 243] on textarea "**********" at bounding box center [682, 270] width 222 height 54
type textarea "**********"
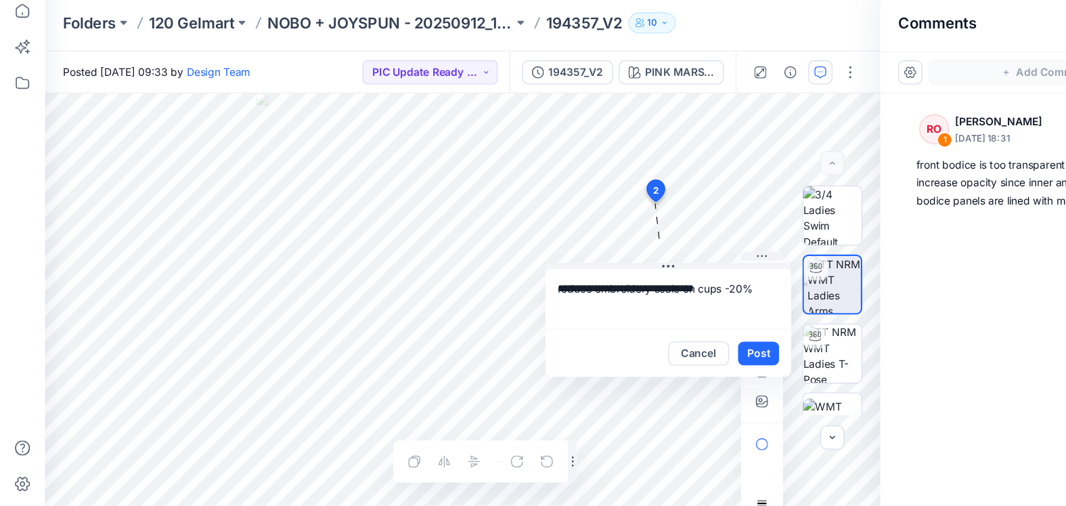
drag, startPoint x: 690, startPoint y: 191, endPoint x: 582, endPoint y: 271, distance: 134.6
click at [689, 357] on button "Post" at bounding box center [684, 368] width 37 height 22
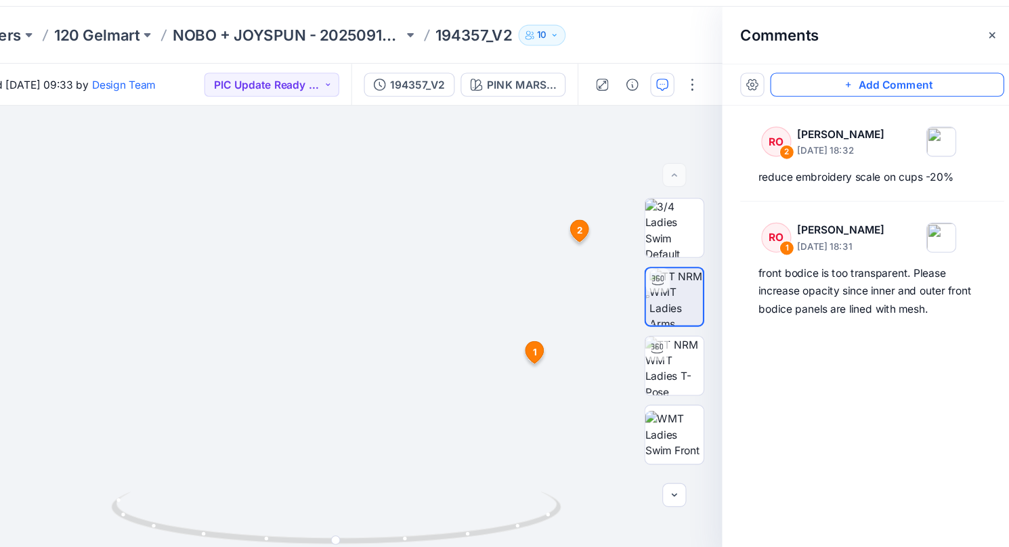
click at [781, 103] on button "Add Comment" at bounding box center [886, 114] width 211 height 22
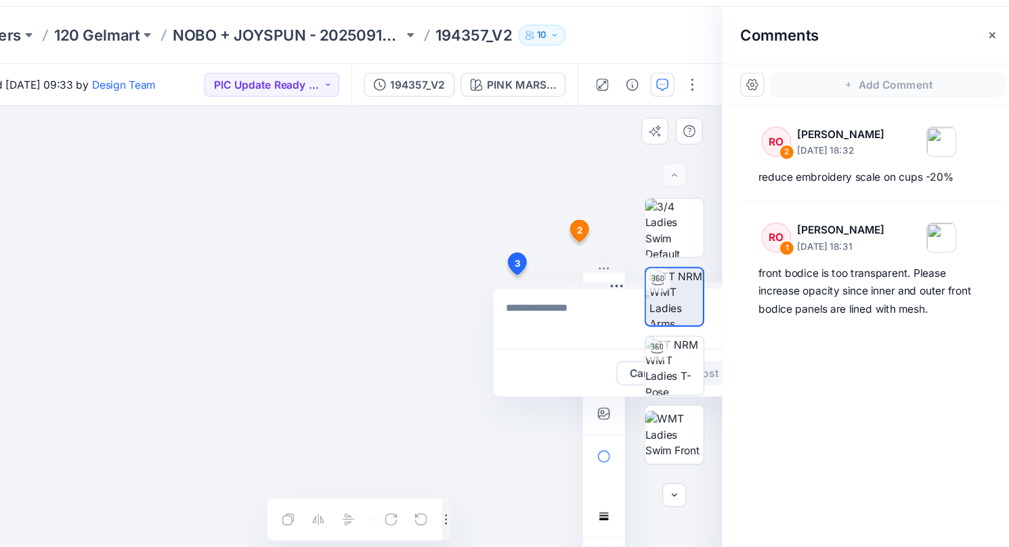
click at [467, 248] on div "3 Cancel Post 1 RO [PERSON_NAME] [DATE] 18:31 front bodice is too transparent. …" at bounding box center [389, 340] width 697 height 414
click at [477, 133] on div "**********" at bounding box center [389, 340] width 697 height 414
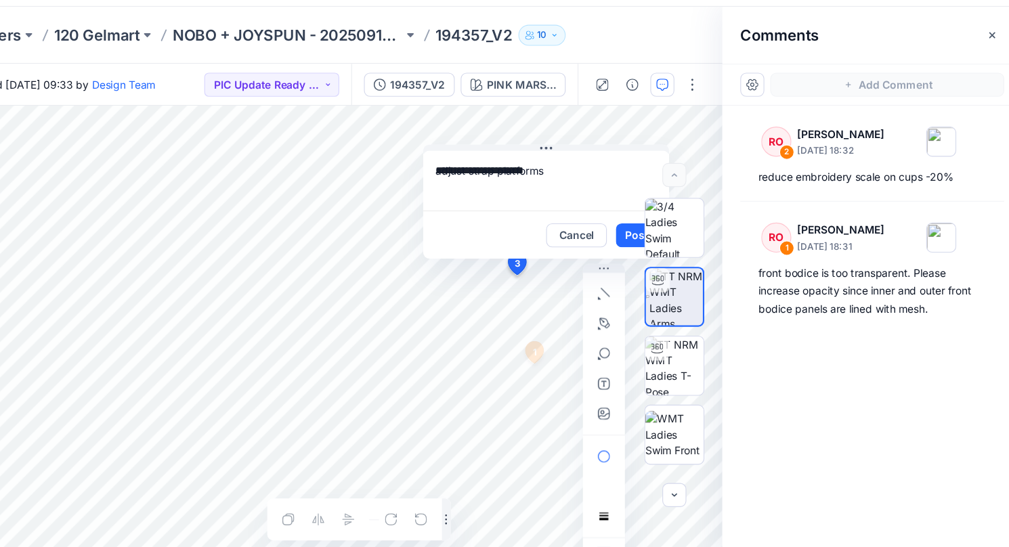
drag, startPoint x: 502, startPoint y: 258, endPoint x: 457, endPoint y: 44, distance: 218.6
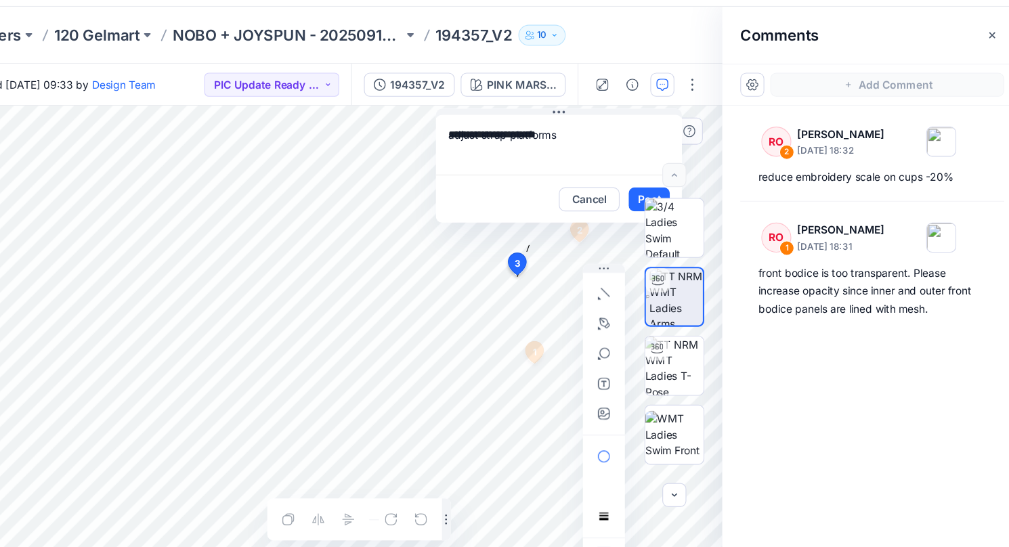
click at [357, 133] on div "**********" at bounding box center [389, 340] width 697 height 414
type textarea "*"
type textarea "**********"
click at [627, 324] on icon "button" at bounding box center [631, 328] width 9 height 9
click at [553, 324] on icon "button" at bounding box center [557, 328] width 9 height 9
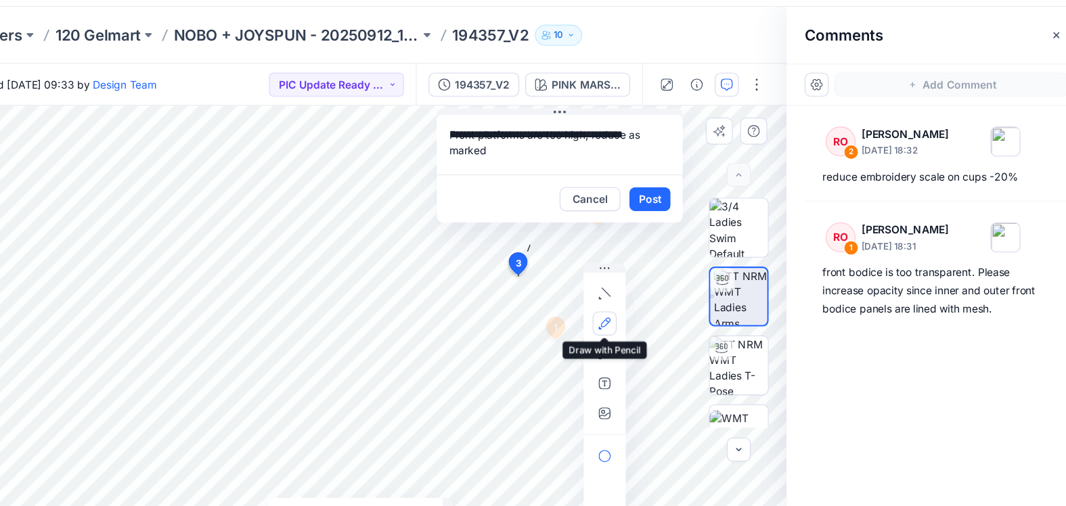
click at [625, 324] on icon "button" at bounding box center [630, 329] width 11 height 11
click at [547, 318] on button "button" at bounding box center [558, 329] width 22 height 22
click at [620, 319] on button "button" at bounding box center [631, 330] width 22 height 22
click at [553, 324] on icon "button" at bounding box center [557, 328] width 9 height 9
click at [625, 324] on icon "button" at bounding box center [630, 329] width 11 height 11
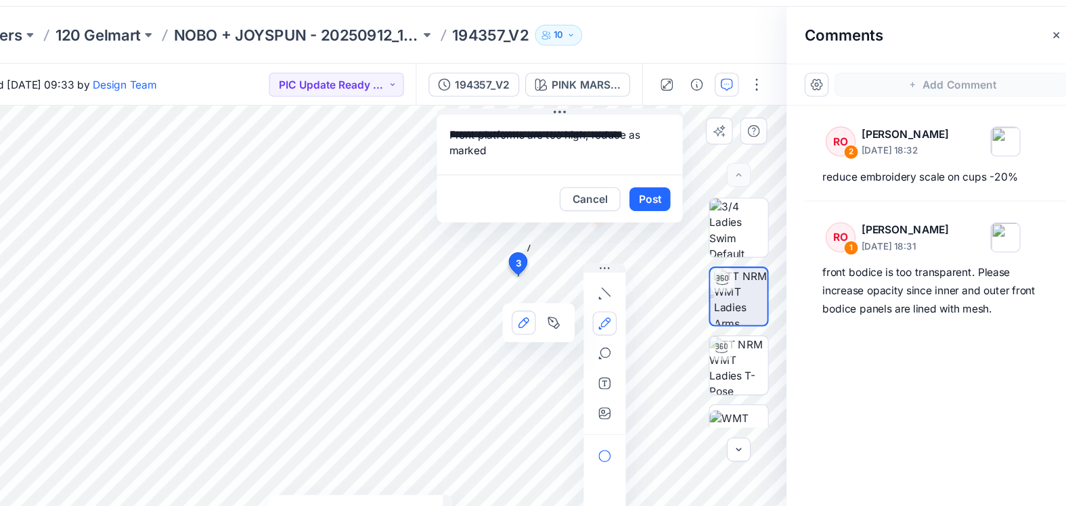
click at [552, 324] on icon "button" at bounding box center [557, 329] width 11 height 11
click at [620, 319] on button "button" at bounding box center [631, 330] width 22 height 22
click at [627, 324] on icon "button" at bounding box center [631, 328] width 9 height 9
click at [625, 324] on icon "button" at bounding box center [630, 329] width 11 height 11
click at [653, 206] on button "Post" at bounding box center [671, 217] width 37 height 22
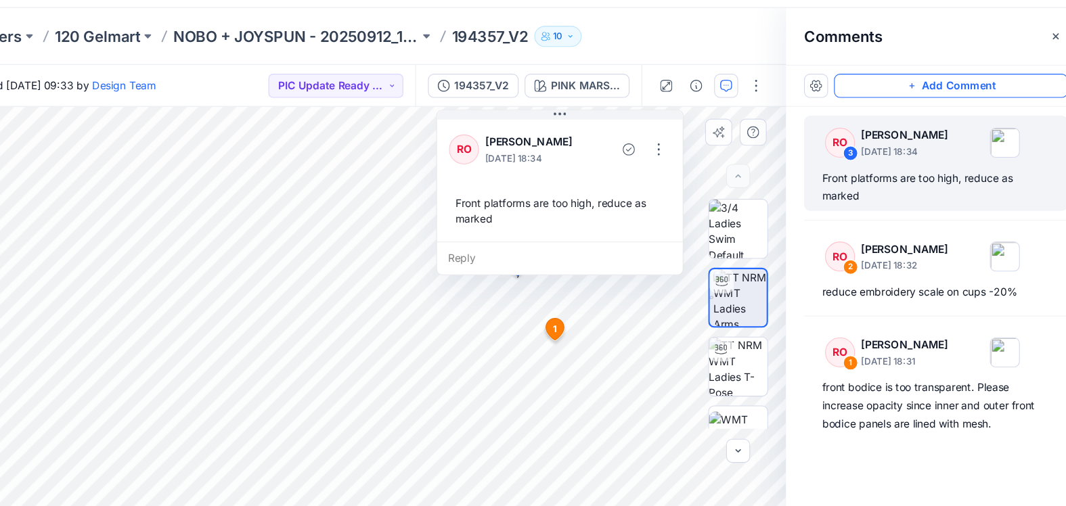
click at [839, 103] on button "Add Comment" at bounding box center [944, 114] width 211 height 22
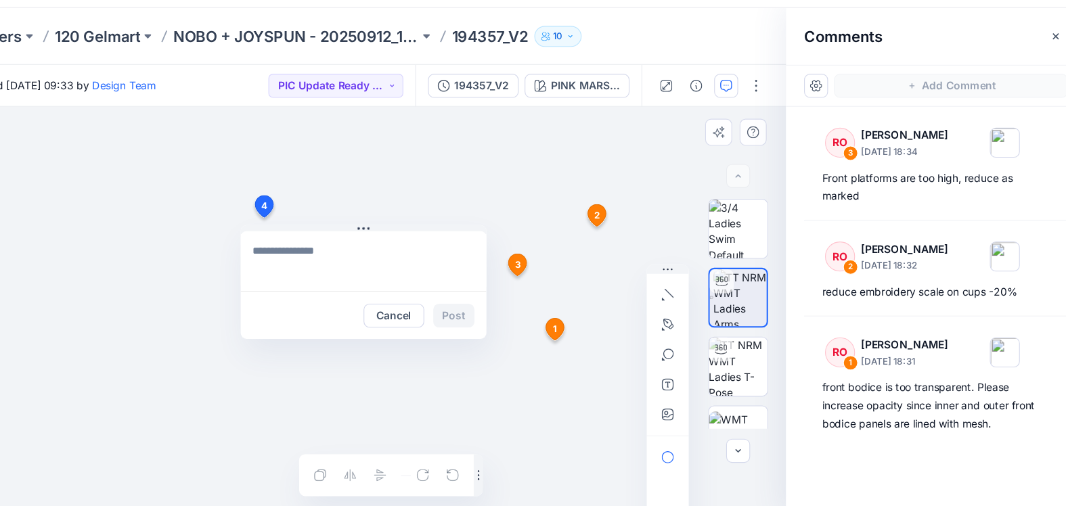
click at [238, 196] on div "4 Cancel Post 1 RO [PERSON_NAME] [DATE] 18:31 front bodice is too transparent. …" at bounding box center [418, 320] width 755 height 374
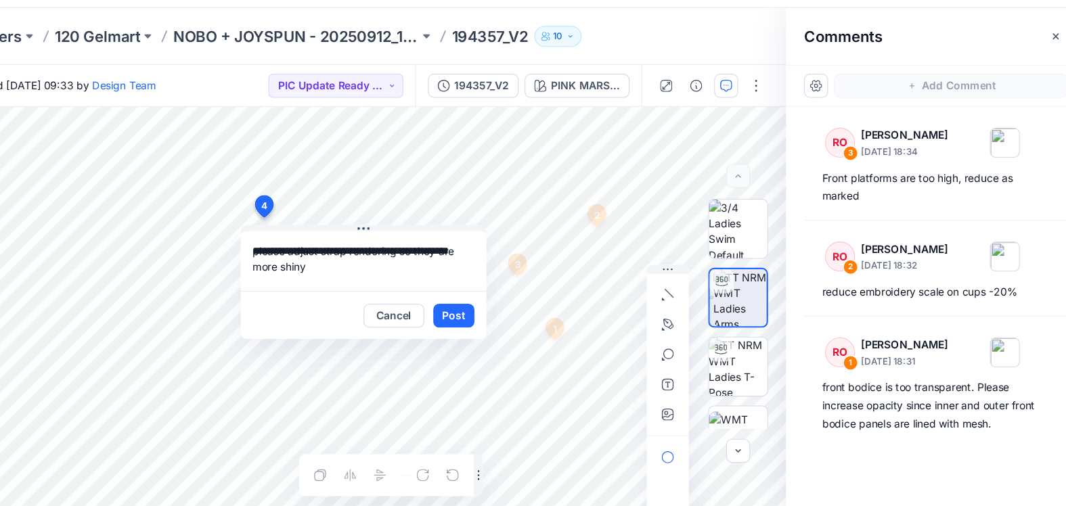
click at [303, 245] on textarea "**********" at bounding box center [414, 272] width 222 height 54
type textarea "**********"
click at [477, 311] on button "Post" at bounding box center [495, 322] width 37 height 22
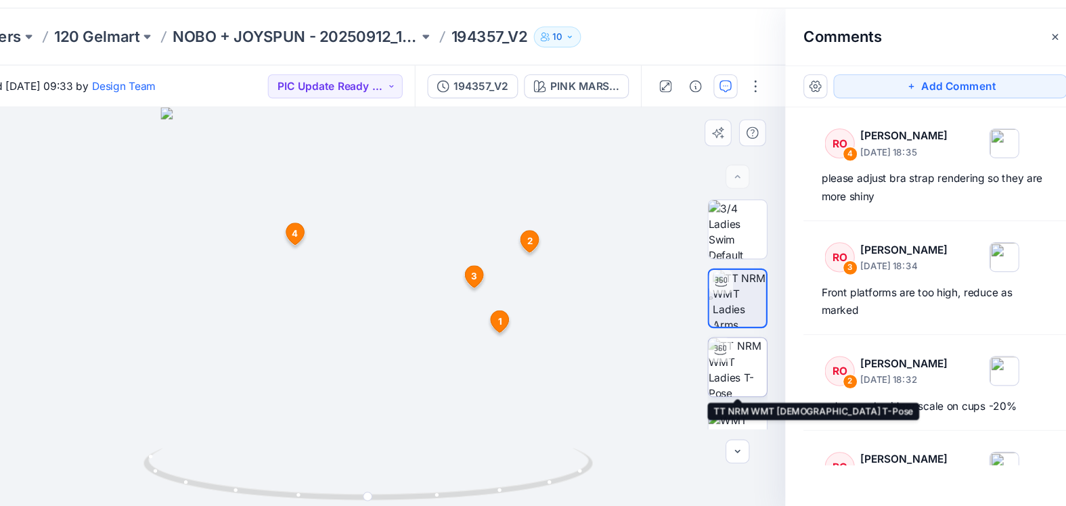
click at [726, 341] on img at bounding box center [752, 367] width 53 height 53
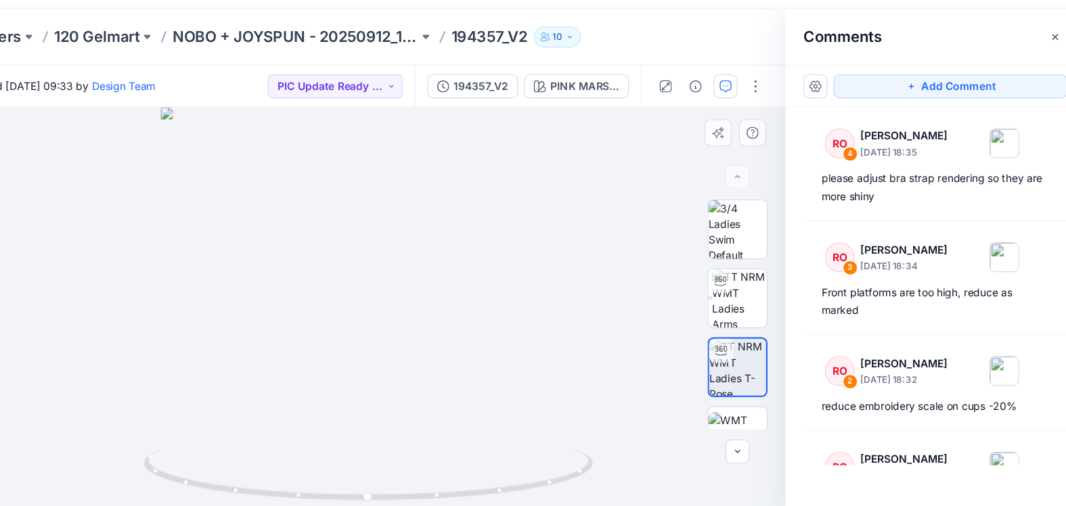
scroll to position [12, 0]
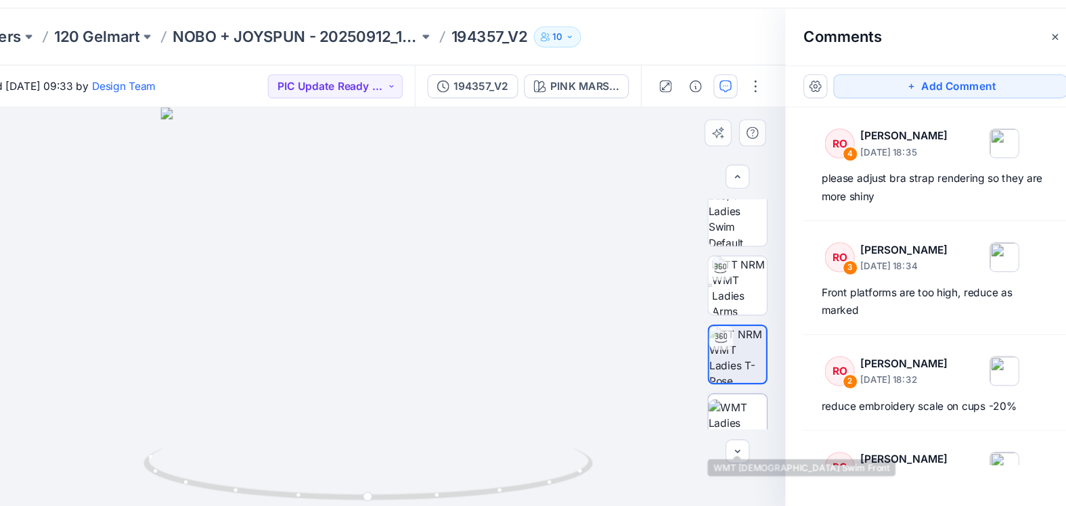
click at [726, 397] on img at bounding box center [752, 418] width 53 height 43
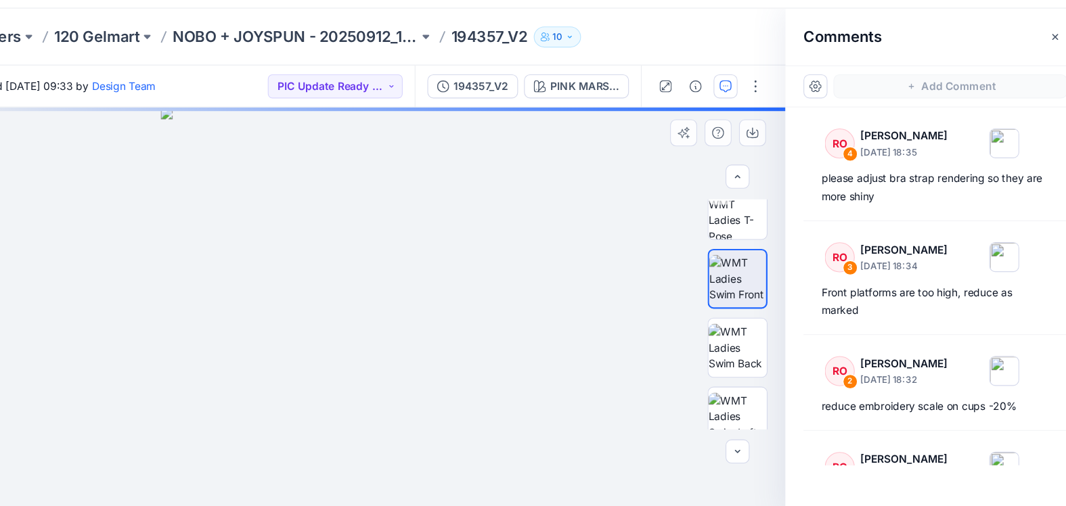
scroll to position [145, 0]
click at [726, 326] on img at bounding box center [752, 347] width 53 height 43
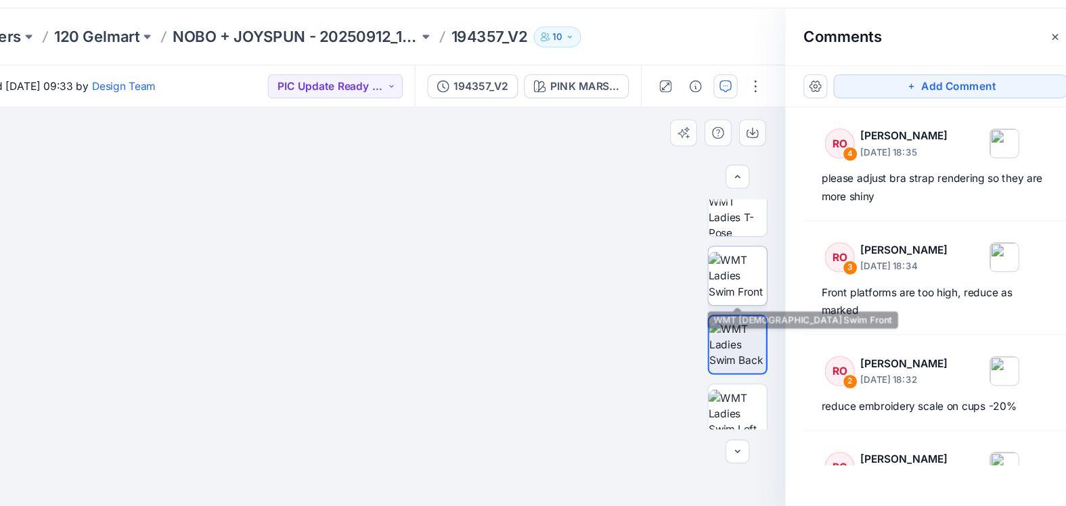
click at [726, 263] on img at bounding box center [752, 284] width 53 height 43
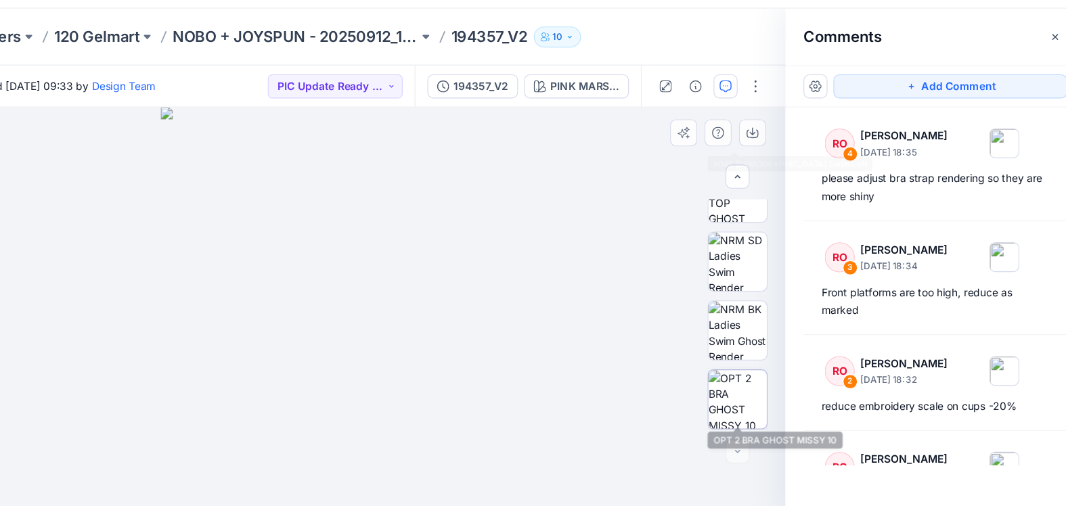
click at [726, 370] on img at bounding box center [752, 396] width 53 height 53
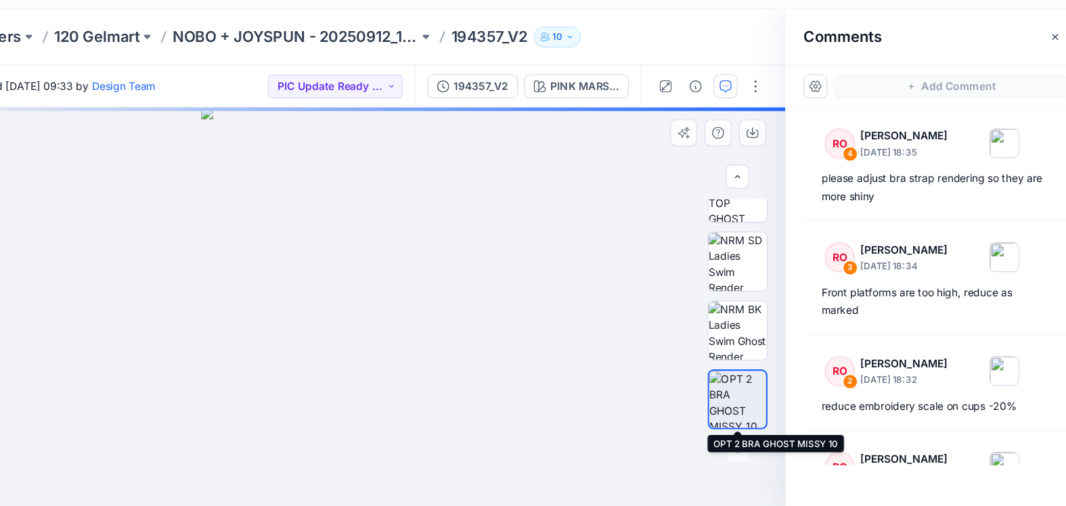
scroll to position [407, 0]
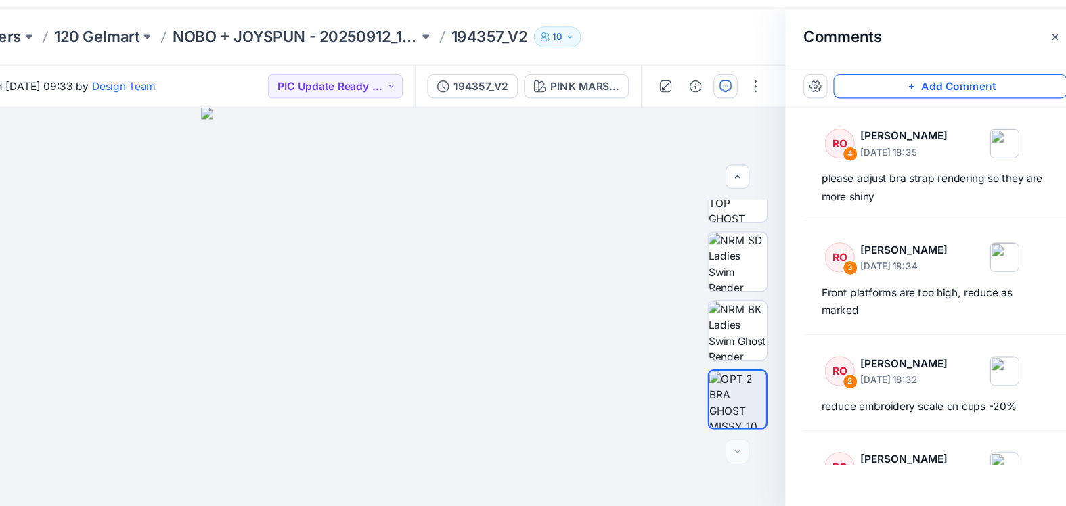
click at [839, 103] on button "Add Comment" at bounding box center [944, 114] width 211 height 22
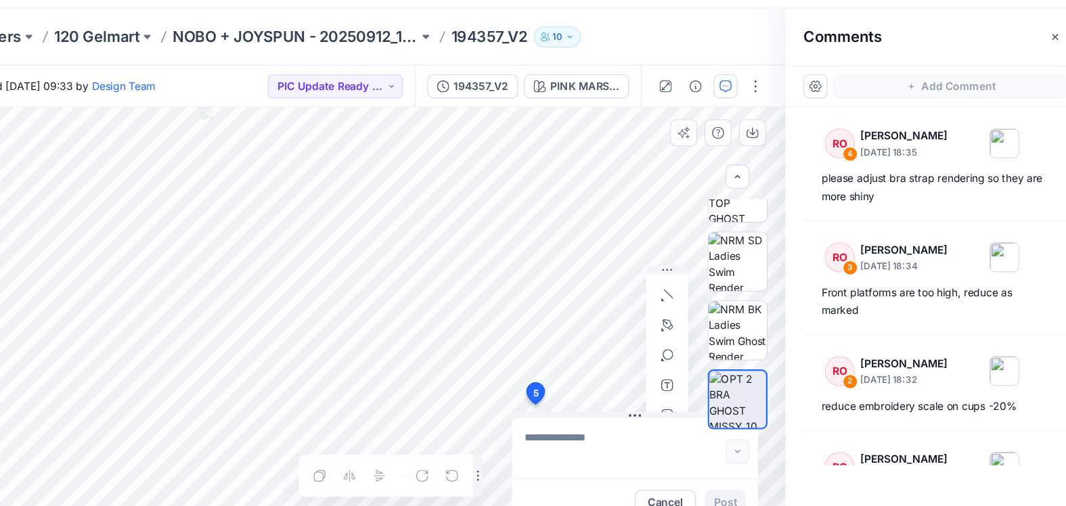
click at [483, 366] on div "5 Cancel Post Layer 1" at bounding box center [418, 320] width 755 height 374
click at [458, 332] on div "**********" at bounding box center [418, 320] width 755 height 374
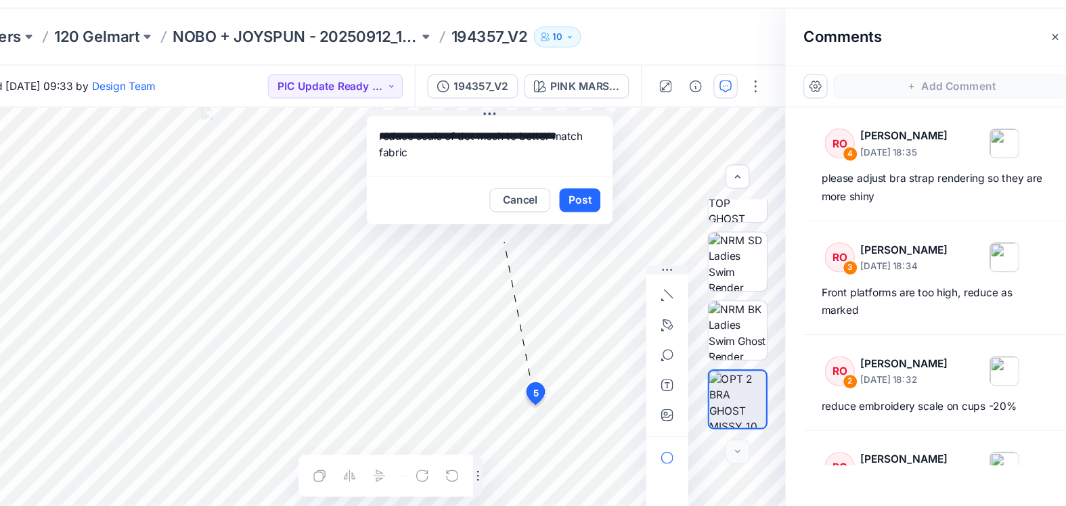
drag, startPoint x: 498, startPoint y: 374, endPoint x: 370, endPoint y: 70, distance: 330.4
drag, startPoint x: 461, startPoint y: 118, endPoint x: 514, endPoint y: 137, distance: 56.7
click at [514, 141] on textarea "**********" at bounding box center [528, 168] width 222 height 54
type textarea "**********"
click at [683, 405] on icon "button" at bounding box center [688, 410] width 11 height 11
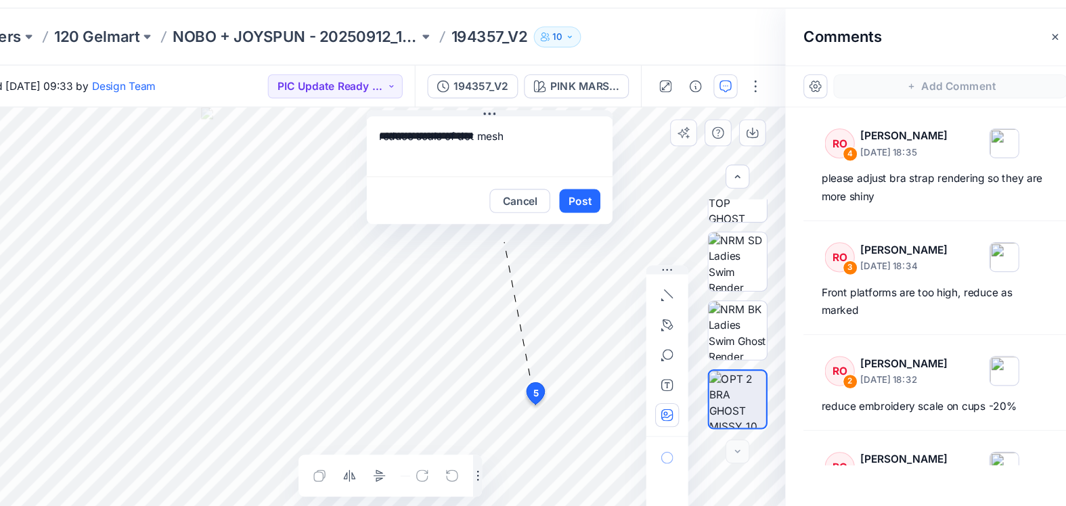
type input"] "**********"
click at [461, 141] on textarea "**********" at bounding box center [528, 168] width 222 height 54
click at [504, 141] on textarea "**********" at bounding box center [528, 168] width 222 height 54
click at [493, 141] on textarea "**********" at bounding box center [528, 168] width 222 height 54
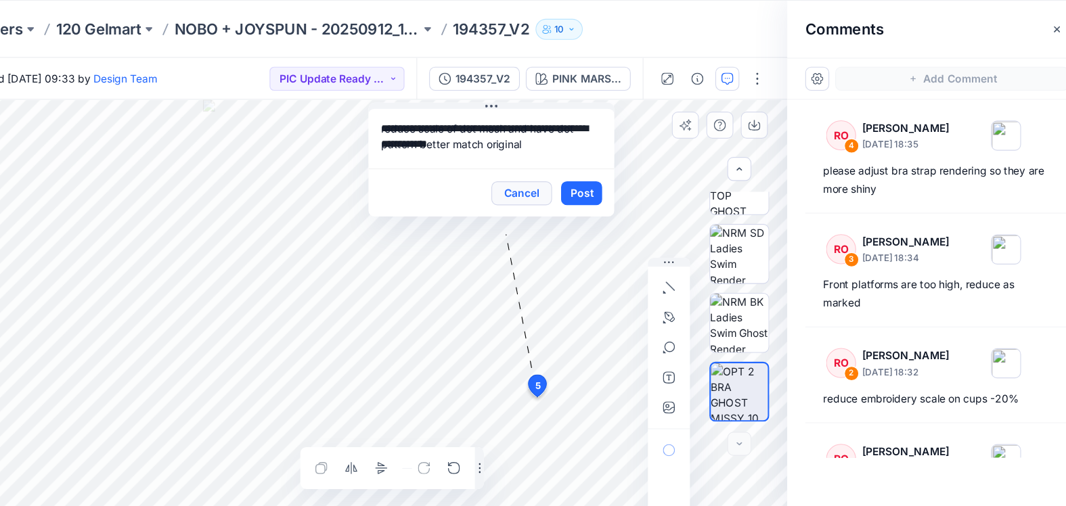
type textarea "**********"
click at [726, 315] on img at bounding box center [752, 334] width 53 height 53
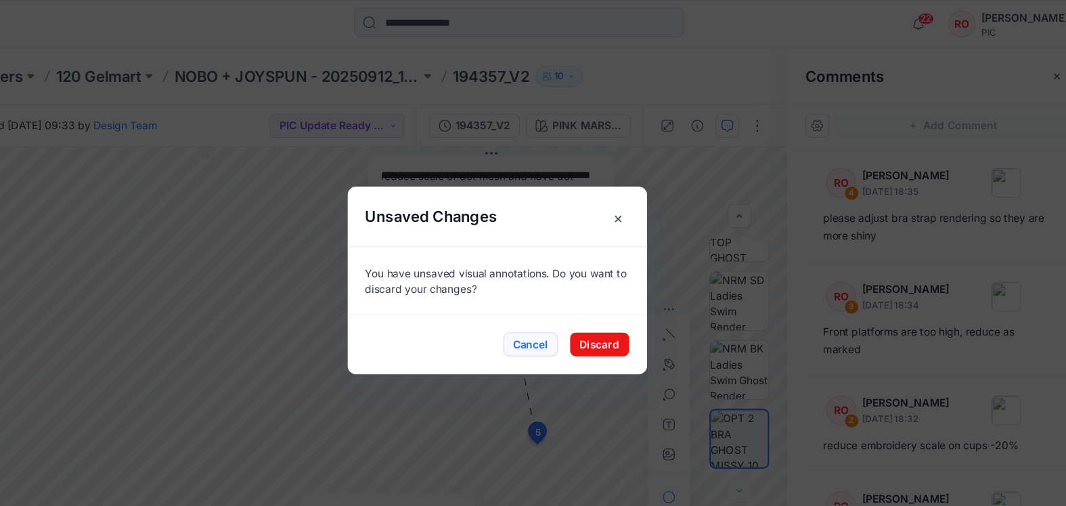
click at [539, 309] on button "Cancel" at bounding box center [563, 312] width 49 height 22
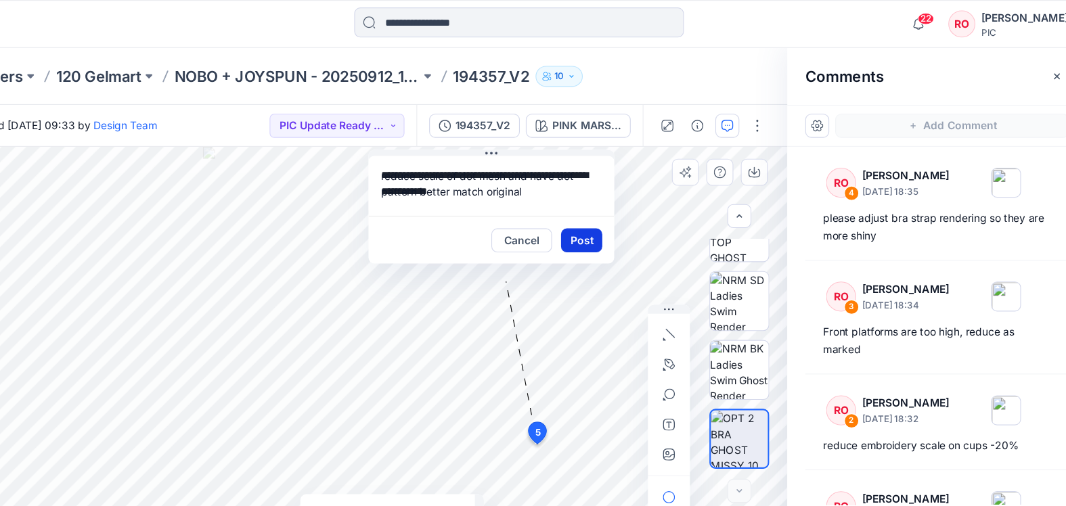
click at [591, 208] on button "Post" at bounding box center [609, 217] width 37 height 22
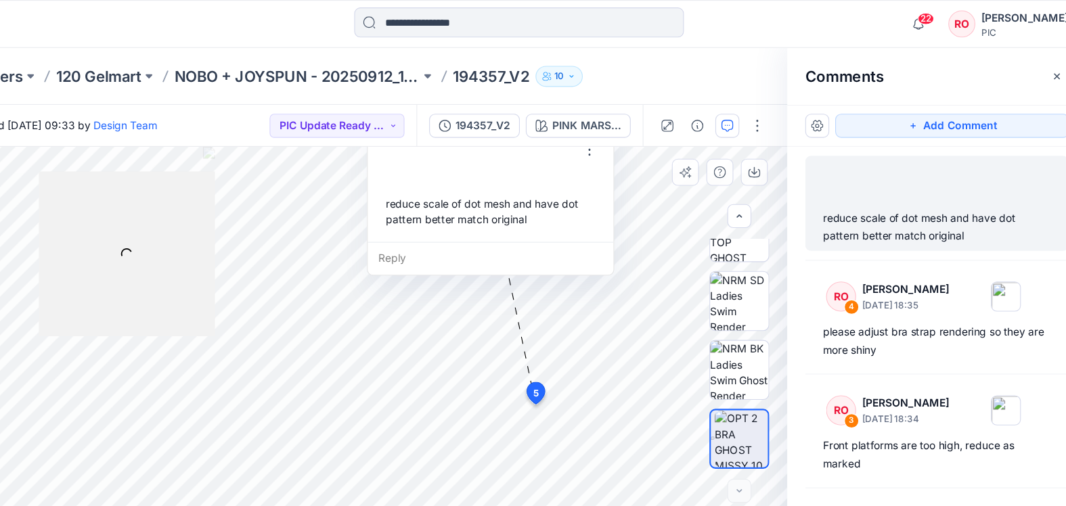
click at [520, 223] on div "Reply" at bounding box center [527, 234] width 222 height 30
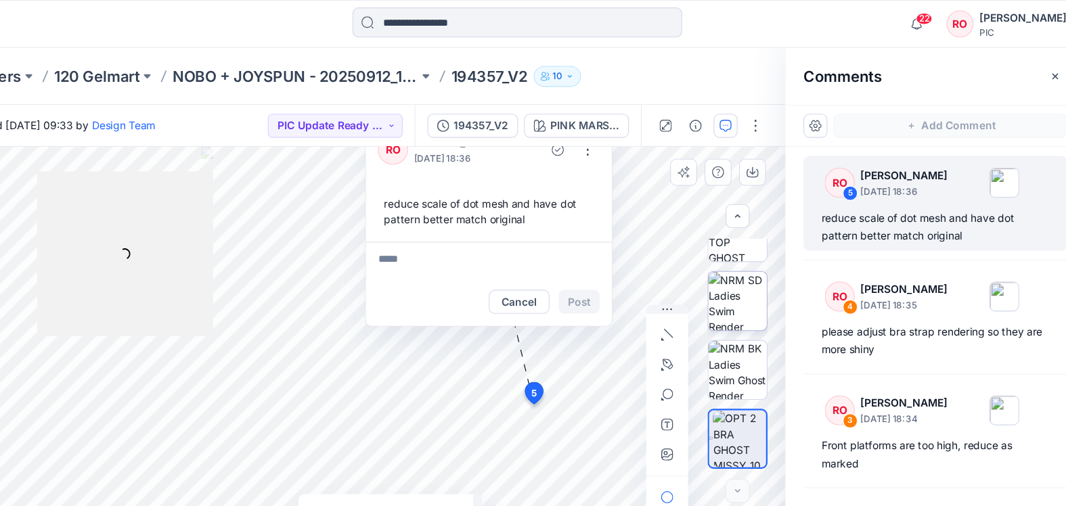
click at [726, 275] on img at bounding box center [752, 272] width 53 height 53
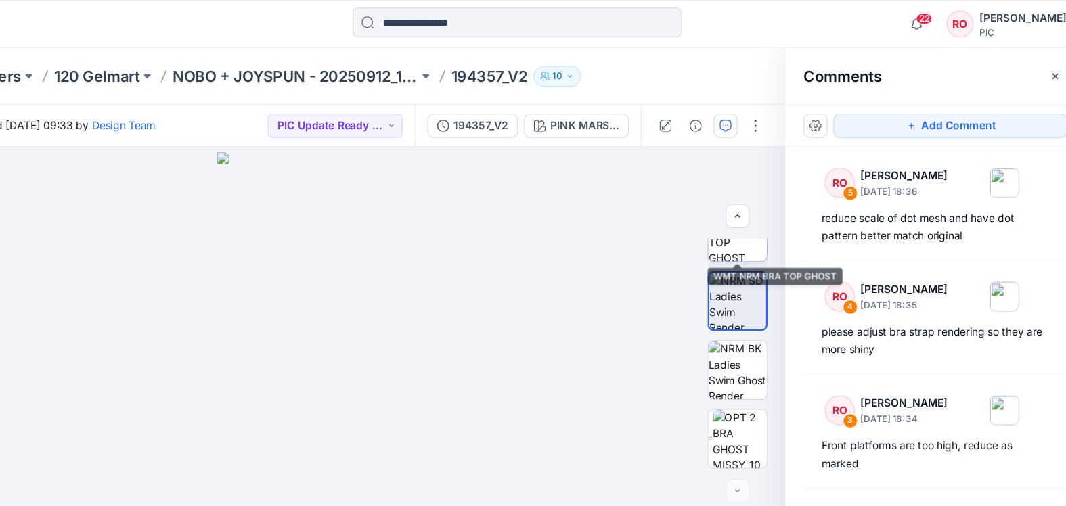
click at [726, 230] on img at bounding box center [752, 209] width 53 height 53
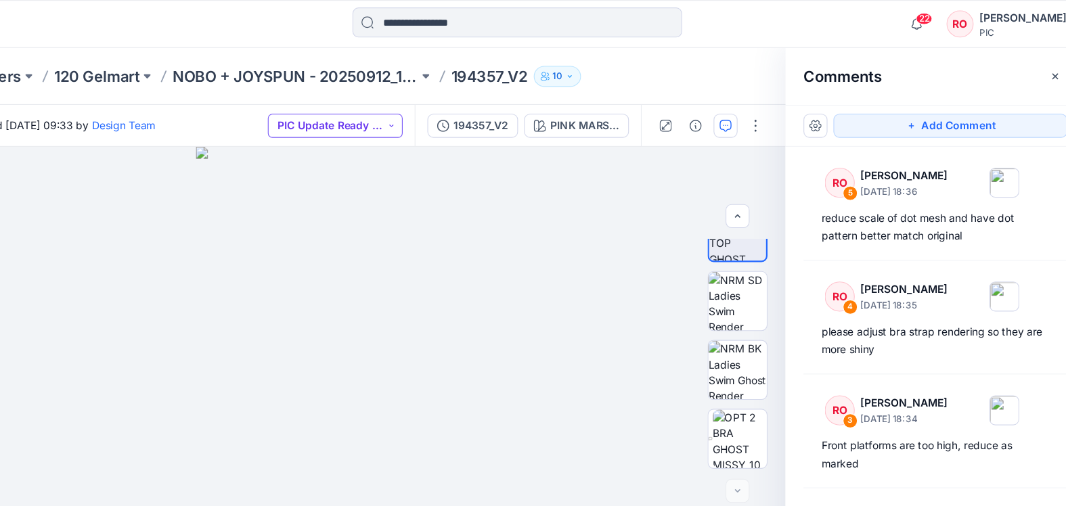
click at [328, 118] on button "PIC Update Ready to Review" at bounding box center [389, 114] width 122 height 22
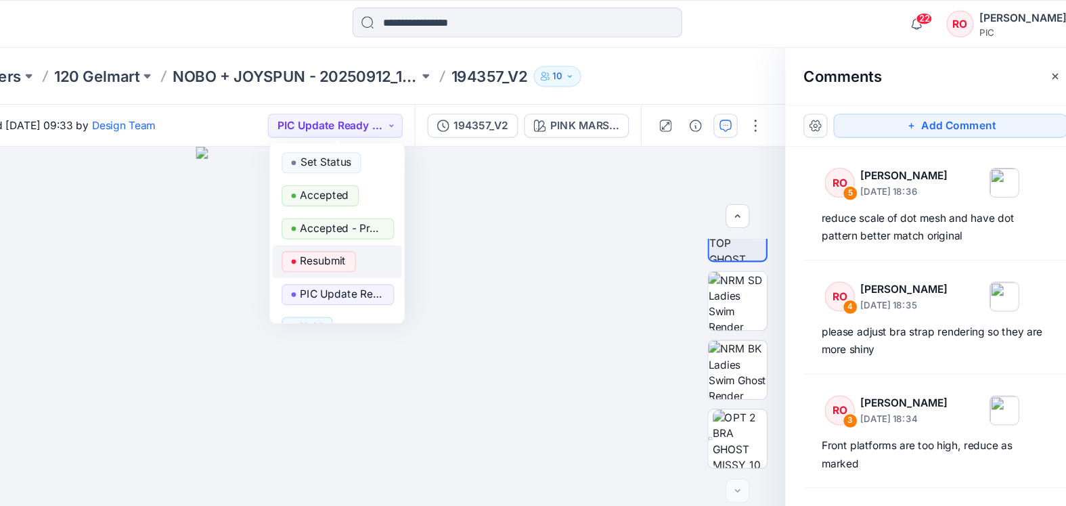
click at [357, 231] on p "Resubmit" at bounding box center [377, 236] width 41 height 18
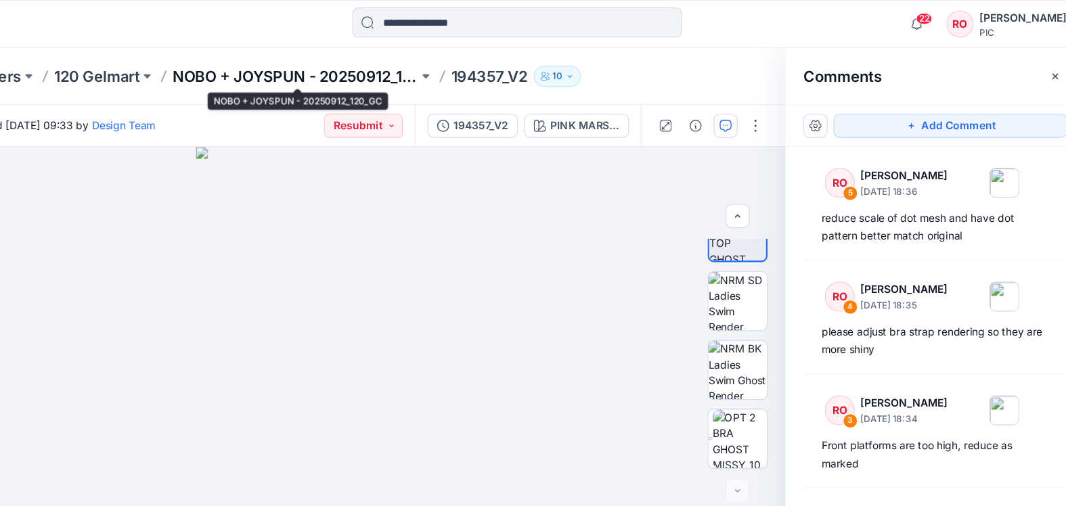
click at [340, 73] on p "NOBO + JOYSPUN - 20250912_120_GC" at bounding box center [353, 69] width 222 height 19
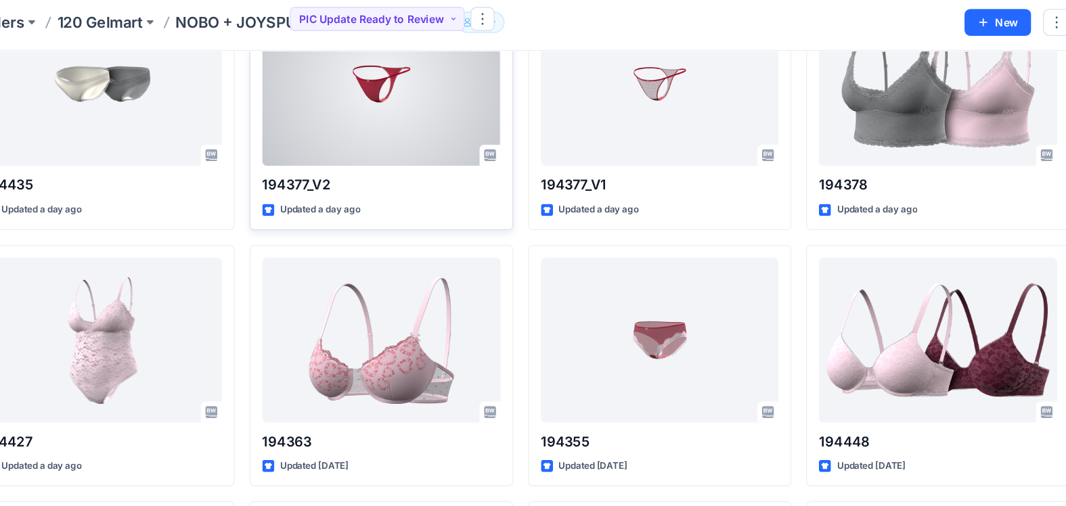
scroll to position [1516, 0]
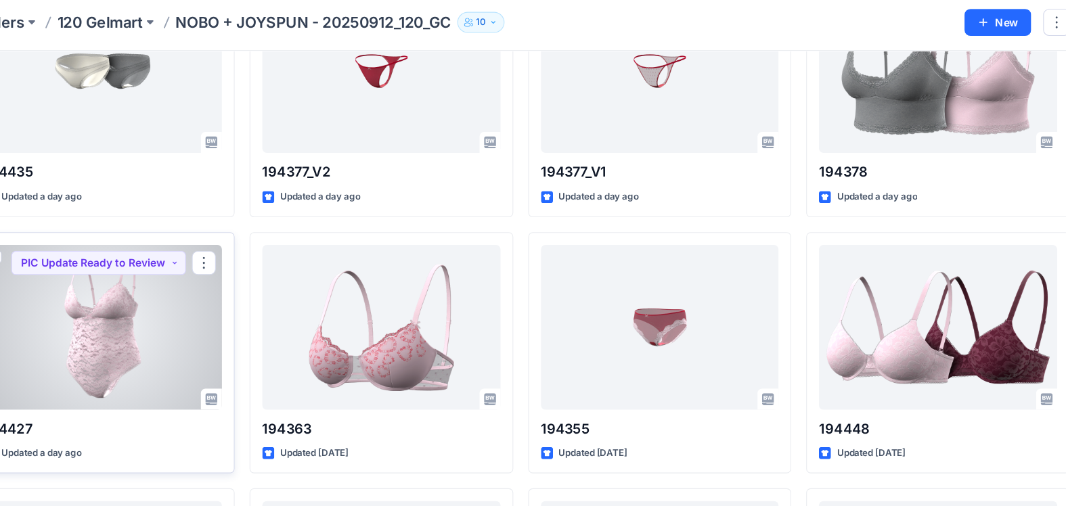
click at [150, 294] on div at bounding box center [175, 344] width 215 height 149
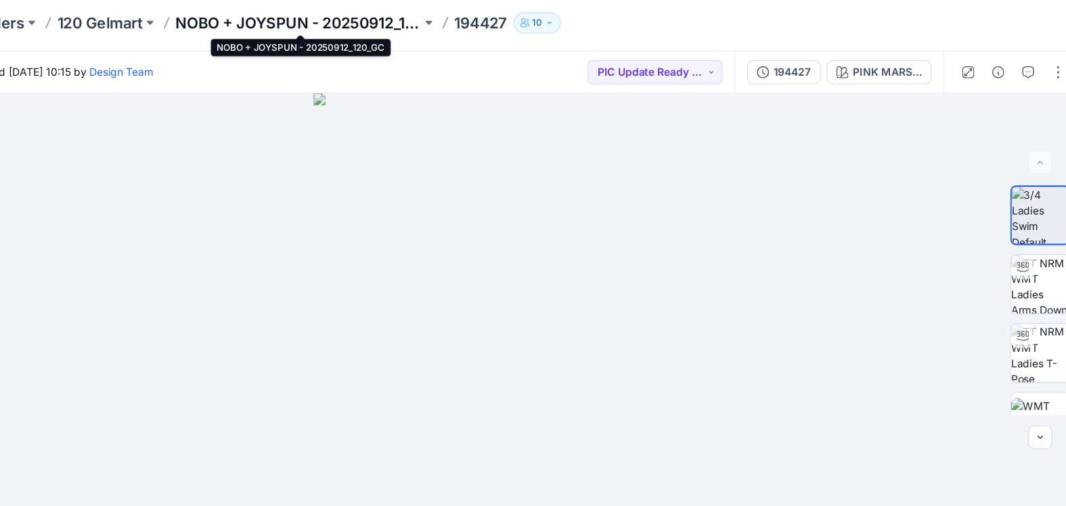
click at [296, 60] on p "NOBO + JOYSPUN - 20250912_120_GC" at bounding box center [353, 69] width 222 height 19
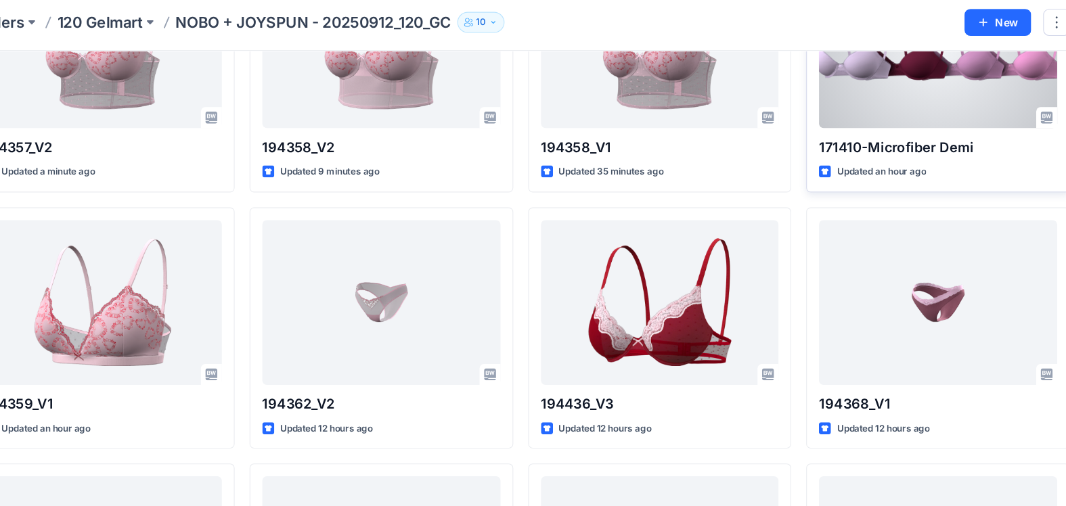
scroll to position [158, 0]
